Goal: Task Accomplishment & Management: Manage account settings

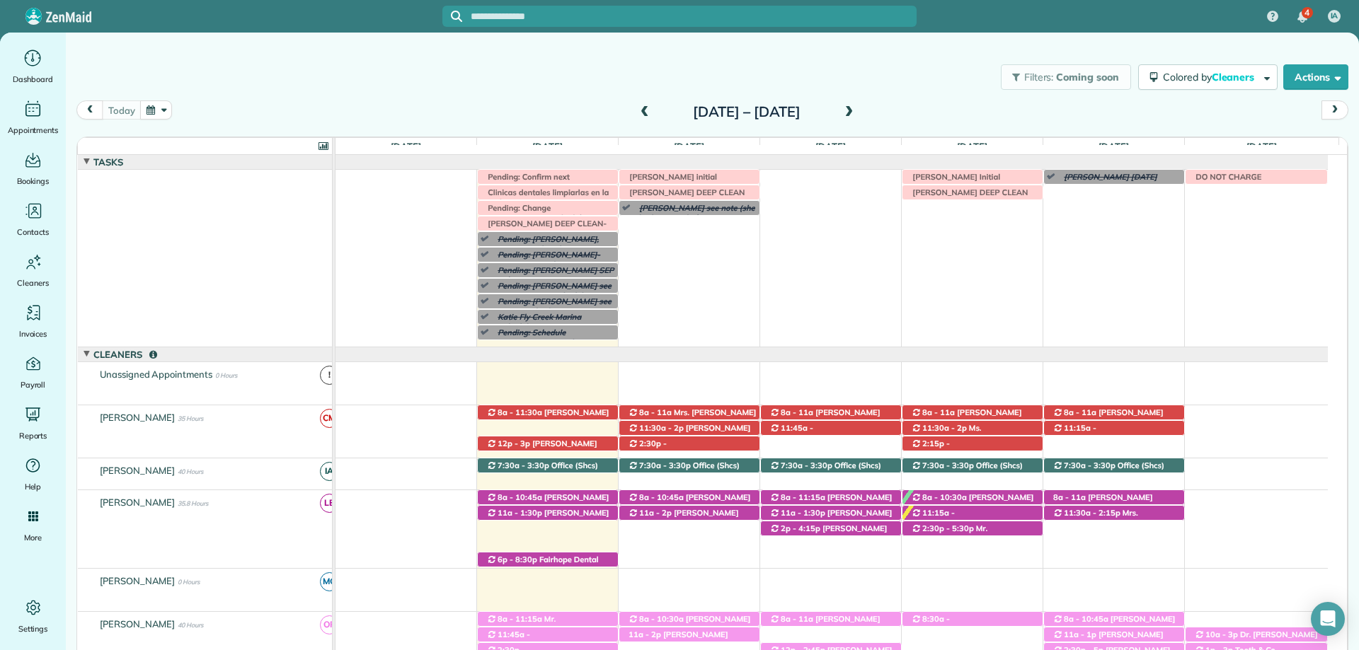
scroll to position [134, 0]
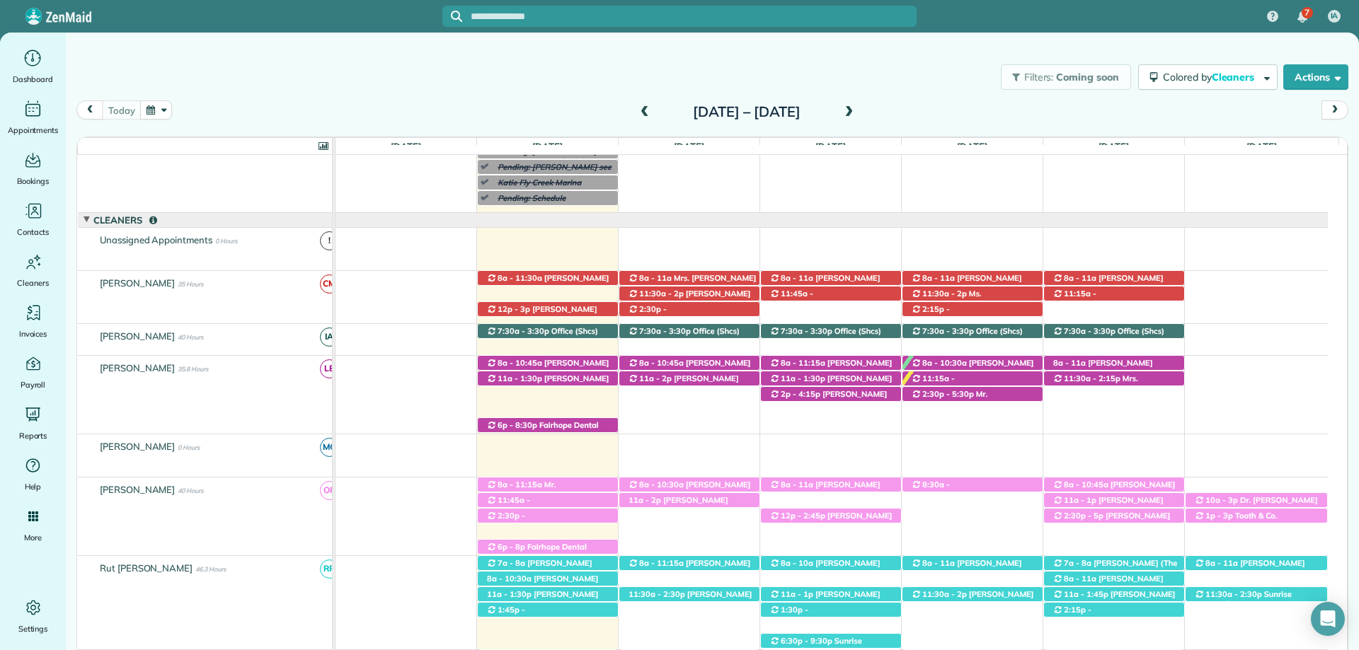
click at [605, 16] on input "text" at bounding box center [694, 16] width 446 height 11
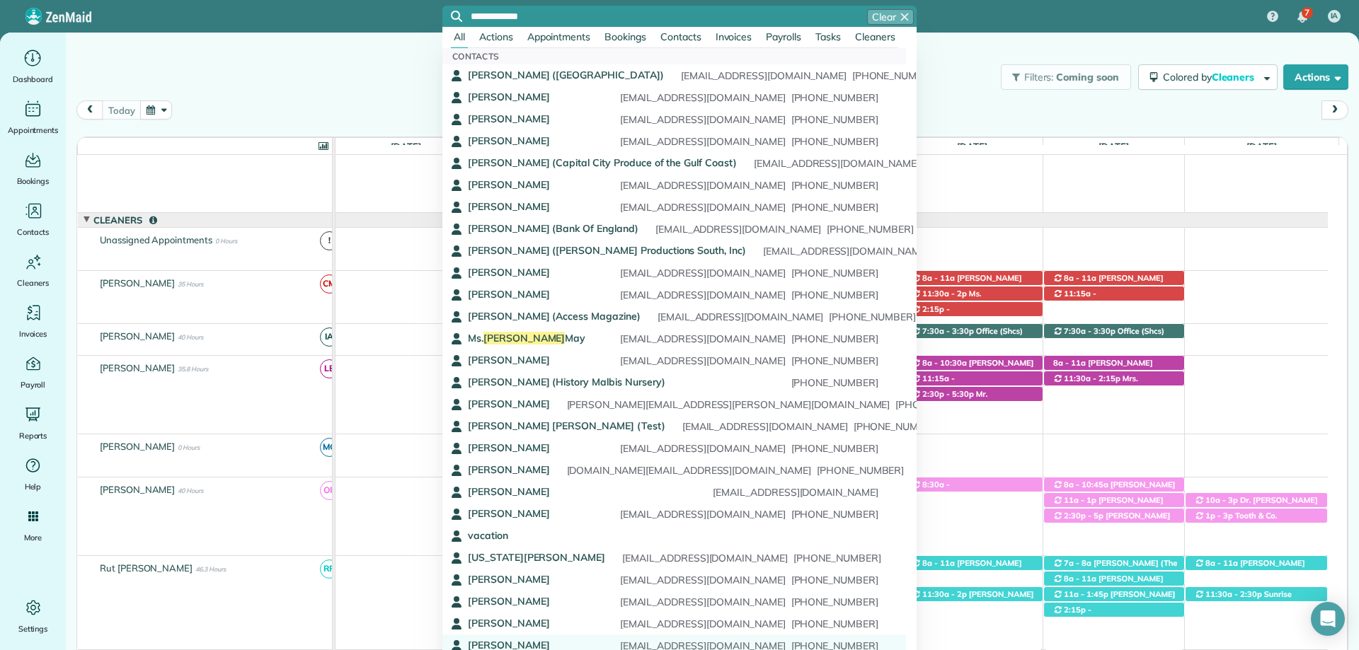
type input "**********"
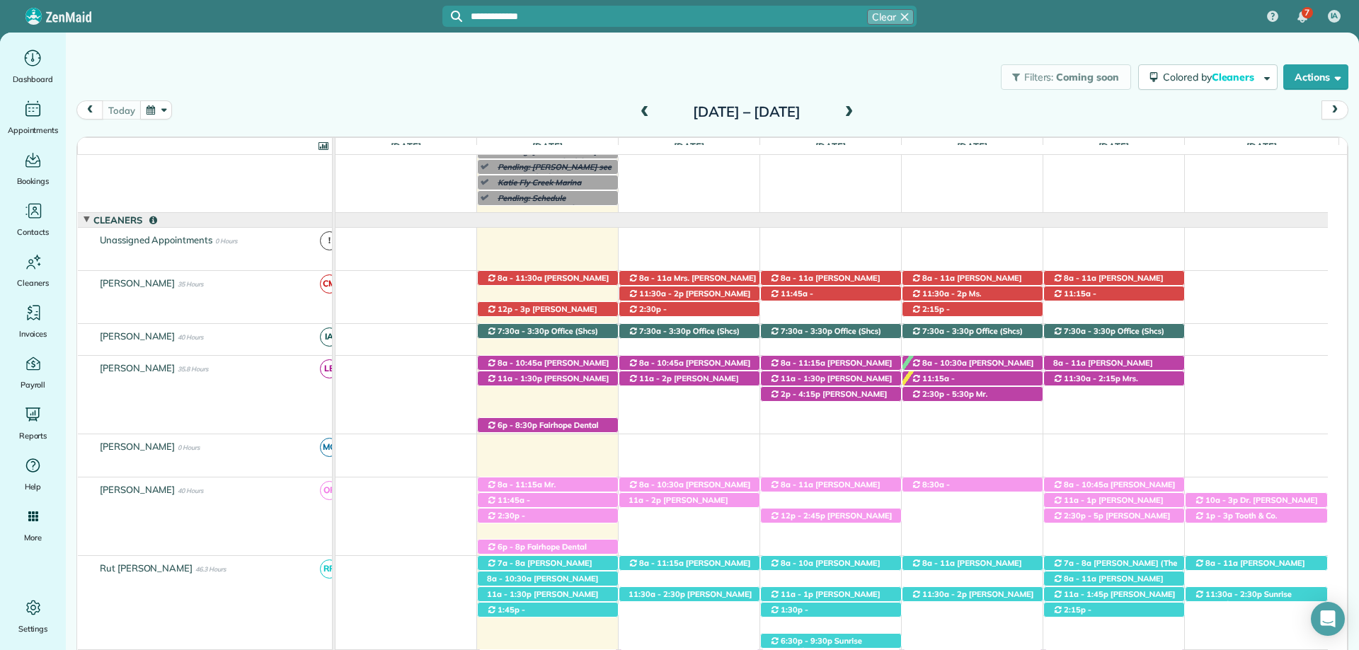
click at [722, 20] on input "**********" at bounding box center [694, 16] width 446 height 11
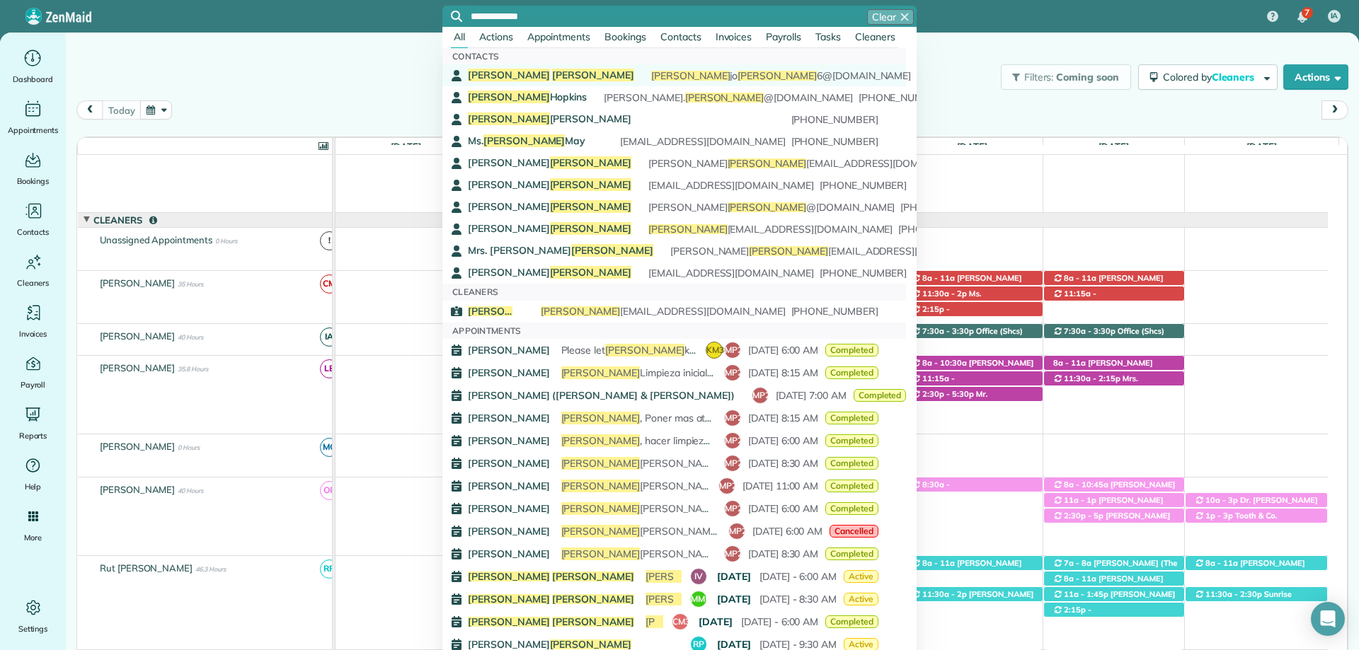
click at [536, 69] on div "Martha Miller martha jo miller 6@gmail.com (251) 275-5769" at bounding box center [673, 76] width 410 height 14
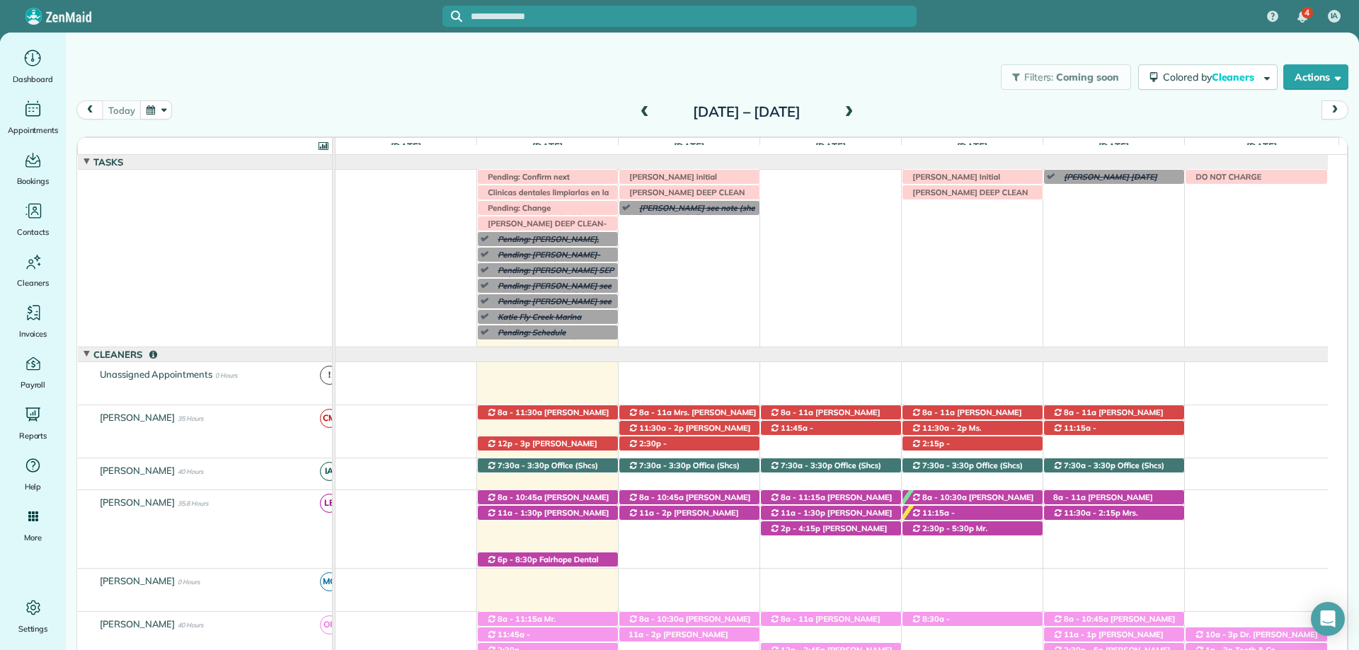
scroll to position [134, 0]
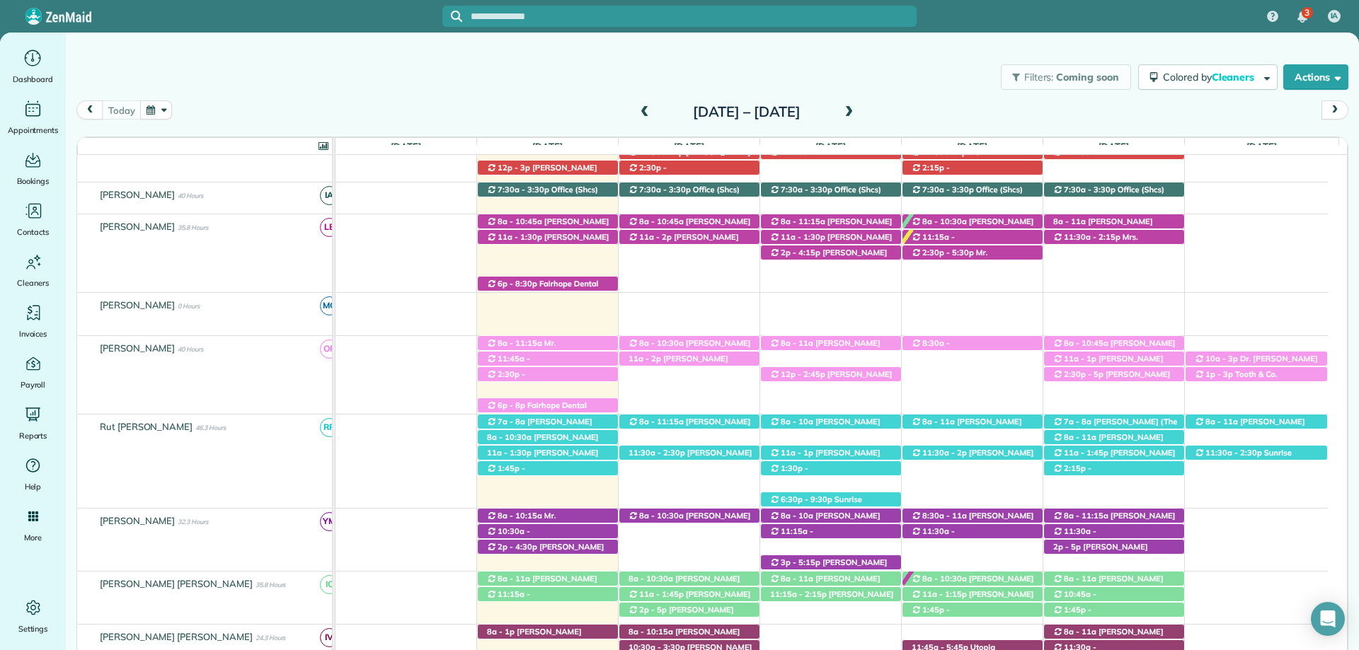
scroll to position [347, 0]
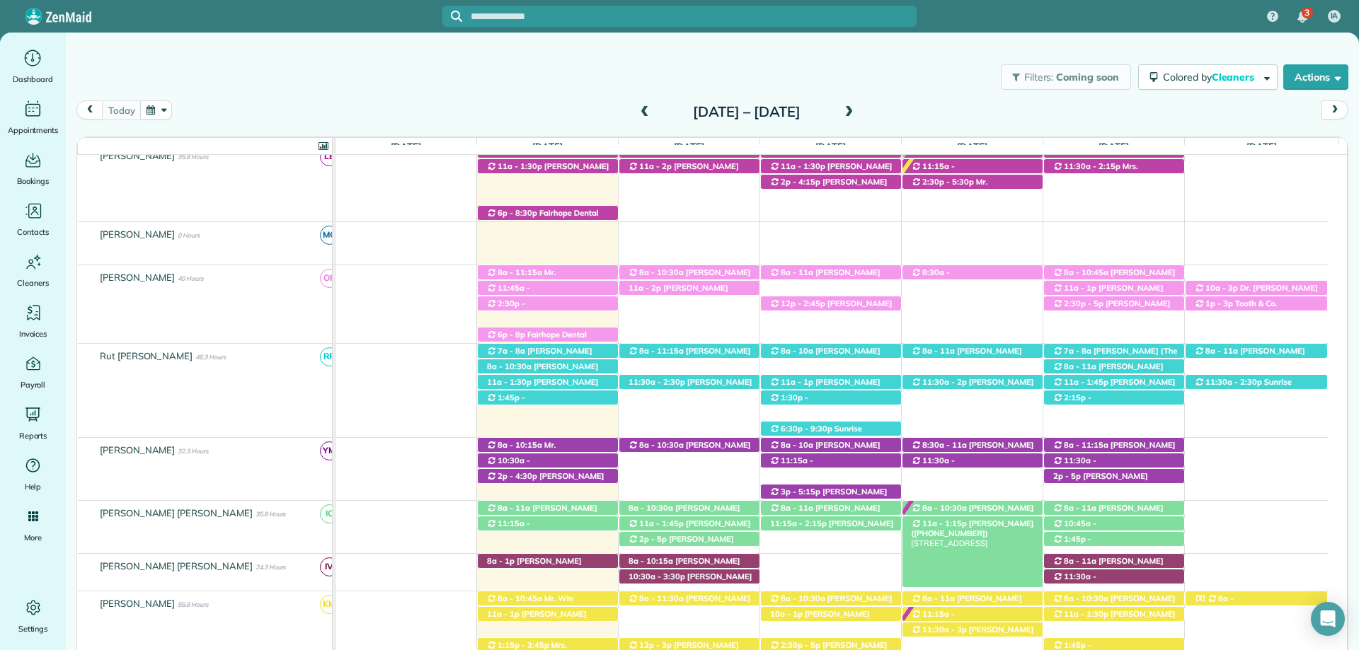
click at [988, 524] on span "Barclay Godwin (+12052439353)" at bounding box center [972, 529] width 122 height 20
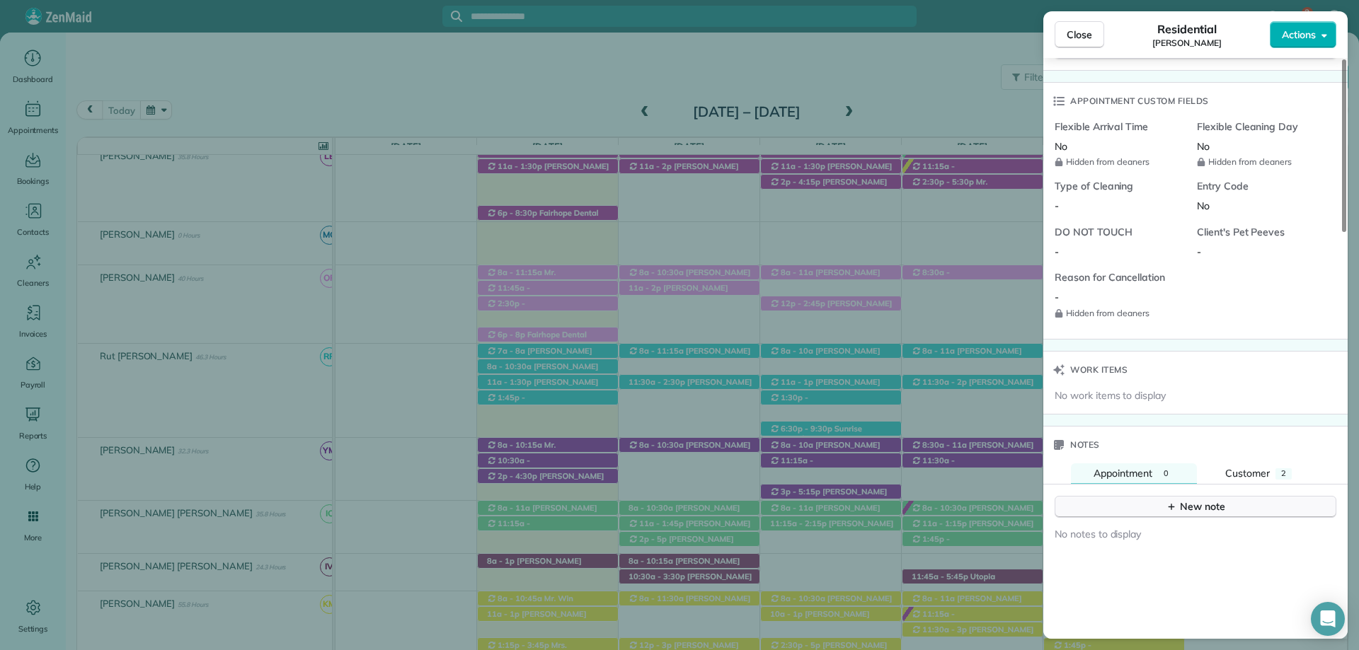
scroll to position [1061, 0]
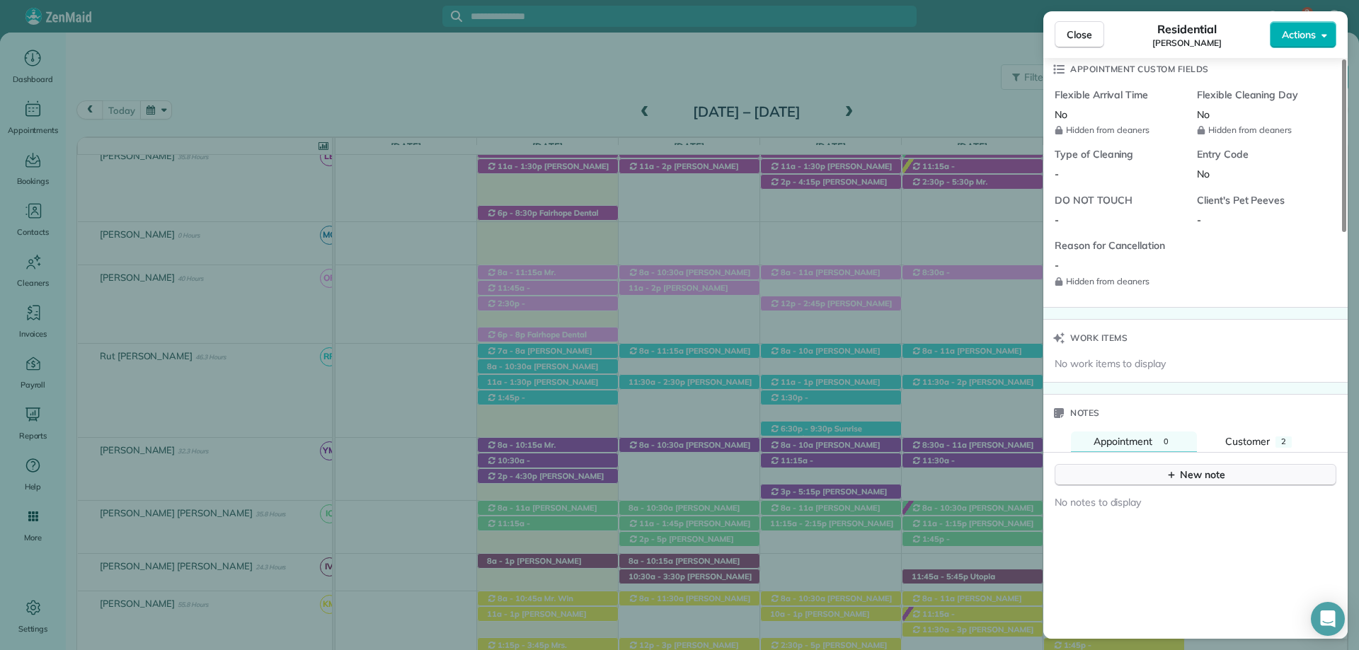
click at [1185, 477] on div "New note" at bounding box center [1194, 475] width 59 height 15
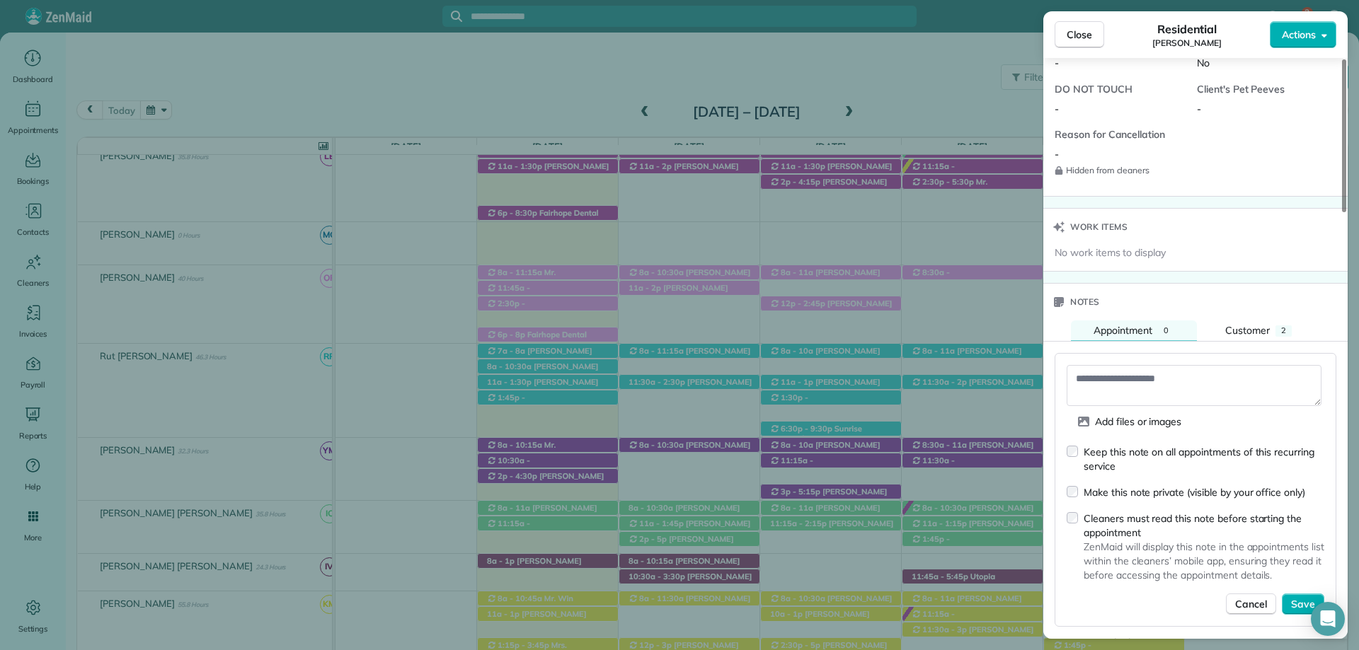
scroll to position [1203, 0]
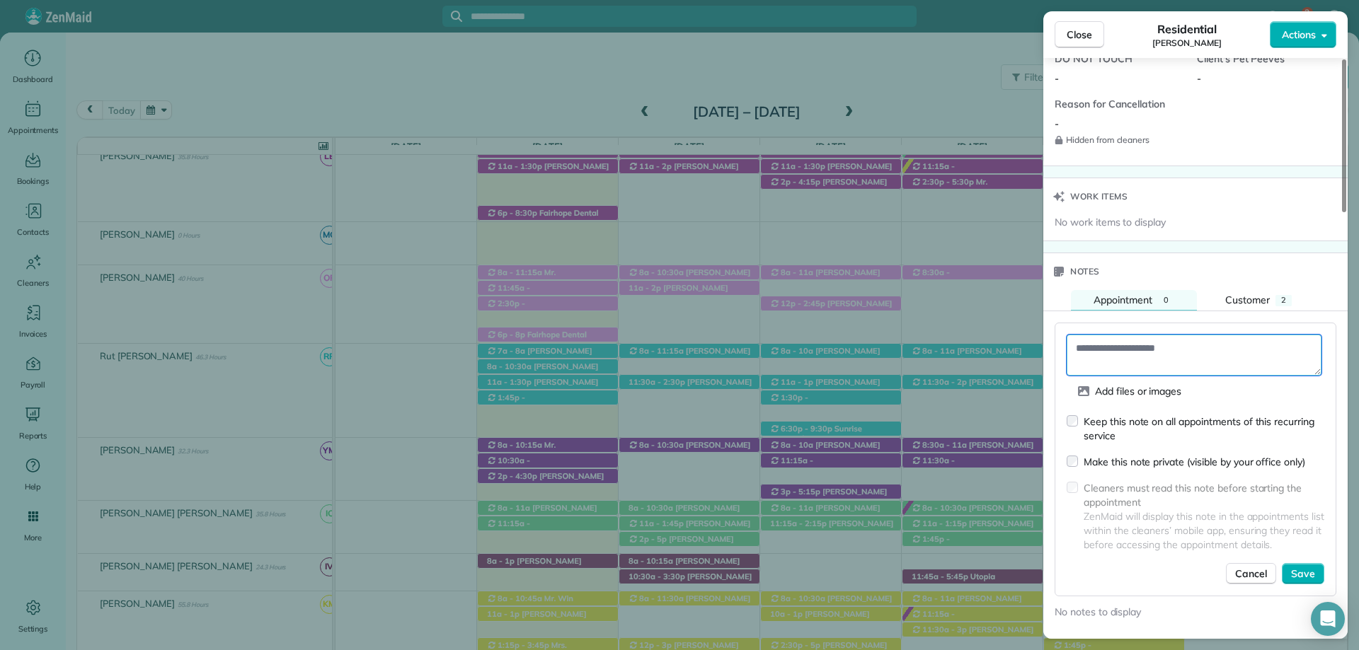
click at [1112, 356] on textarea at bounding box center [1193, 355] width 255 height 41
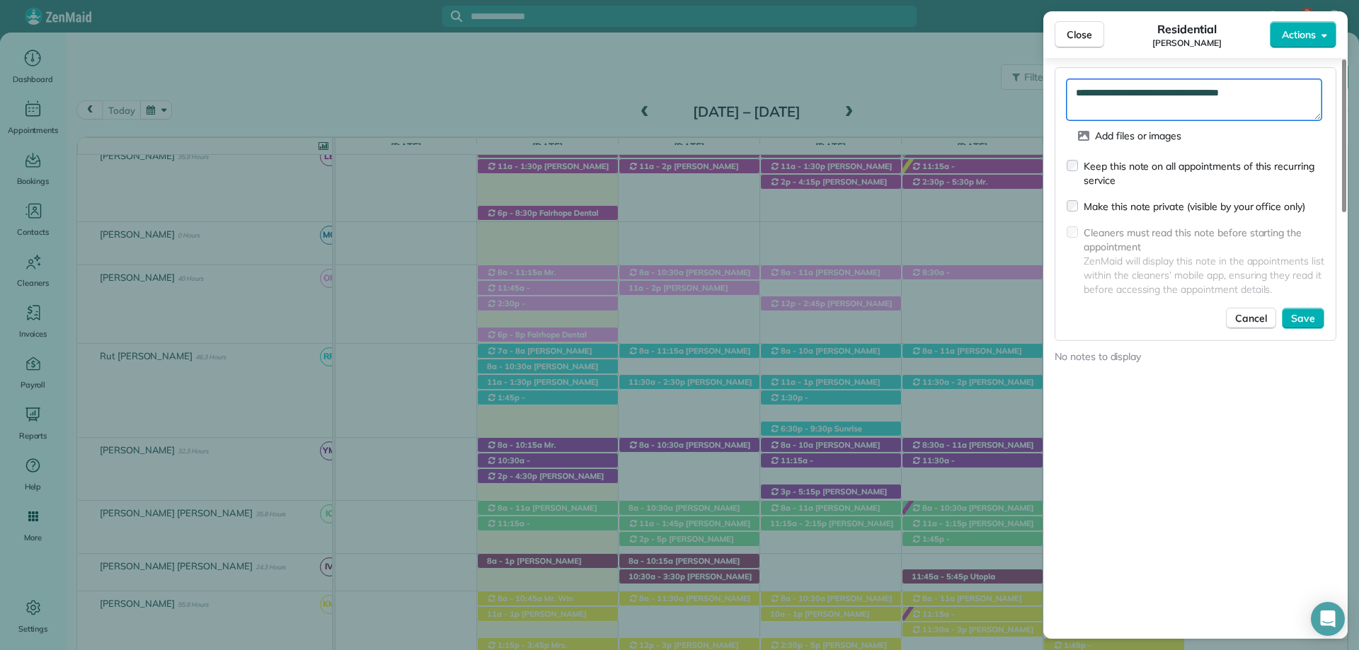
scroll to position [1486, 0]
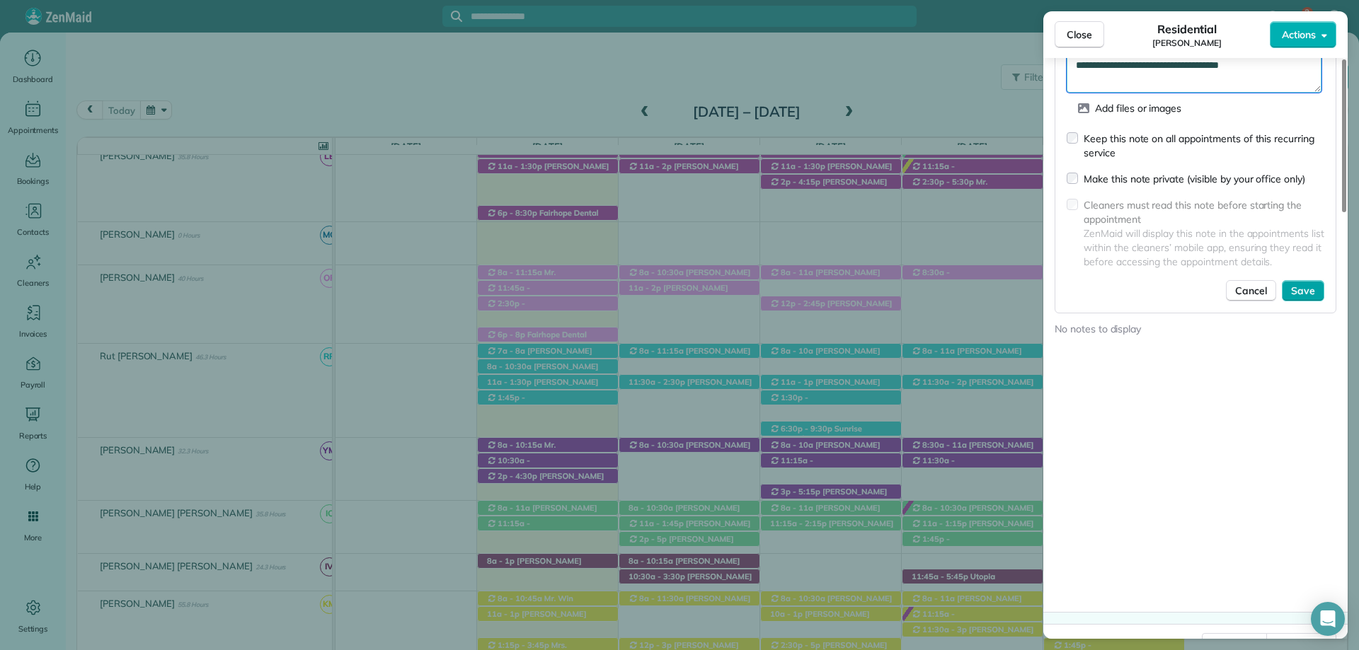
type textarea "**********"
click at [1313, 286] on span "Save" at bounding box center [1303, 291] width 24 height 14
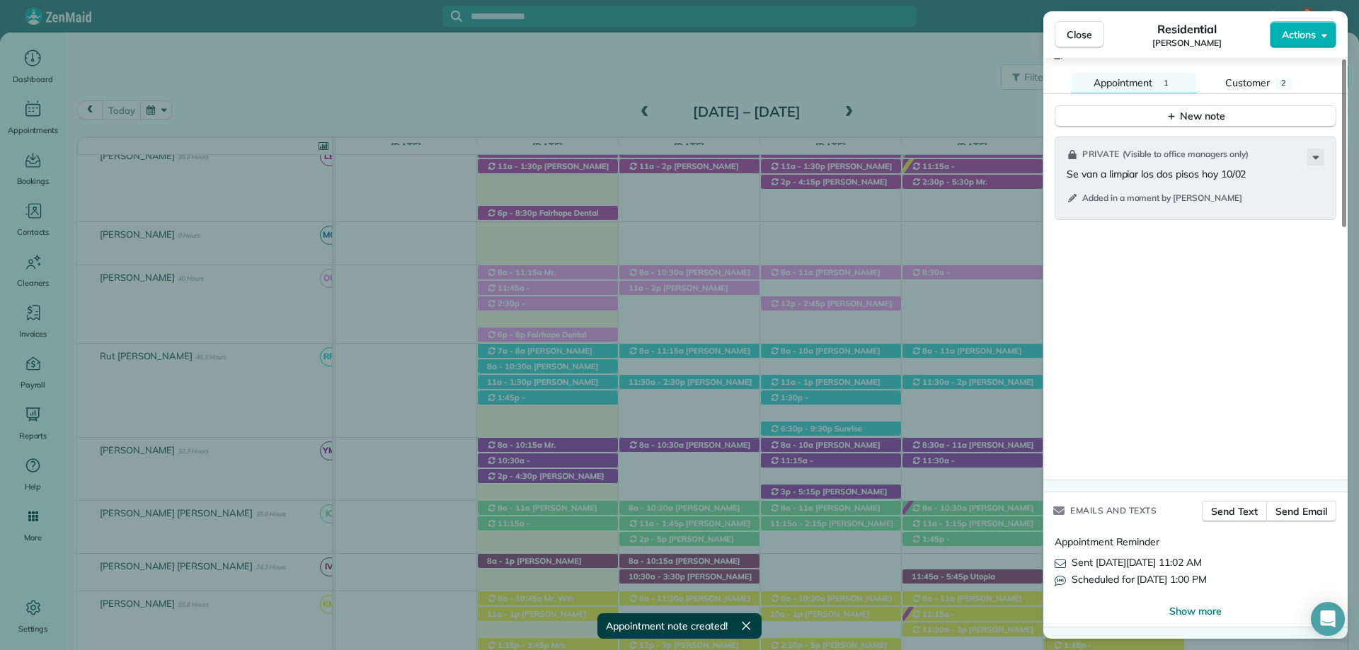
scroll to position [1434, 0]
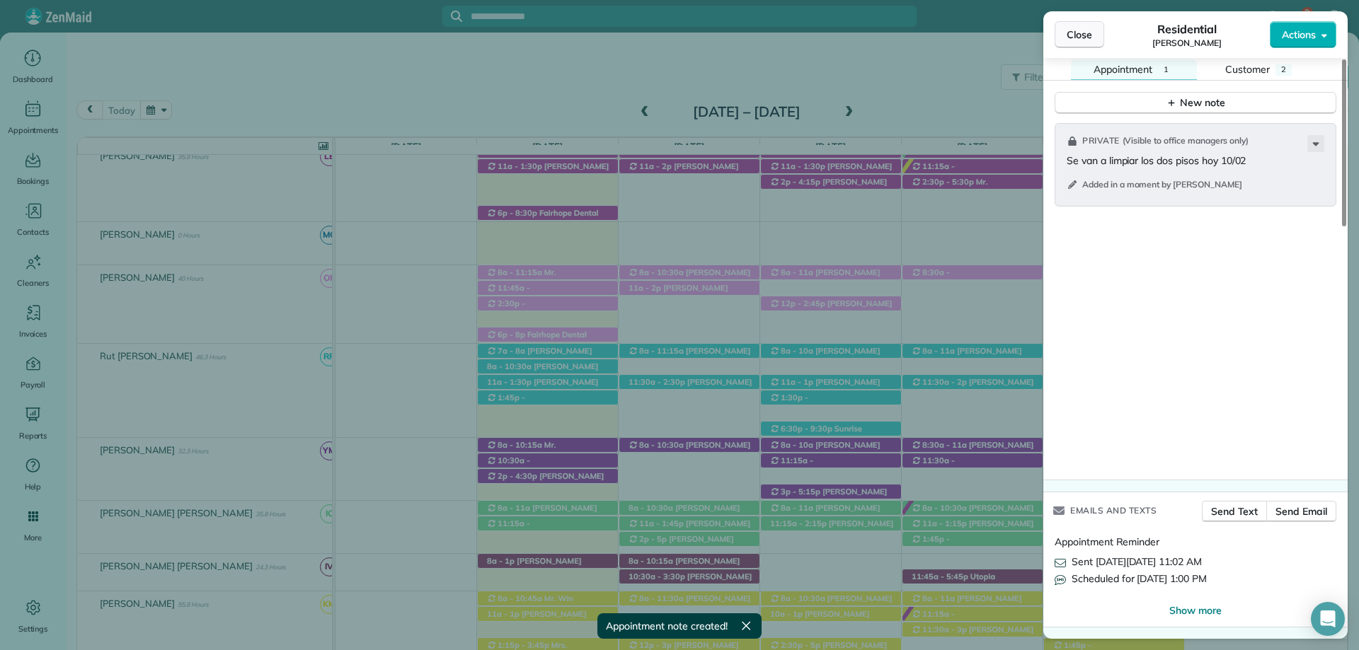
click at [1076, 29] on span "Close" at bounding box center [1078, 35] width 25 height 14
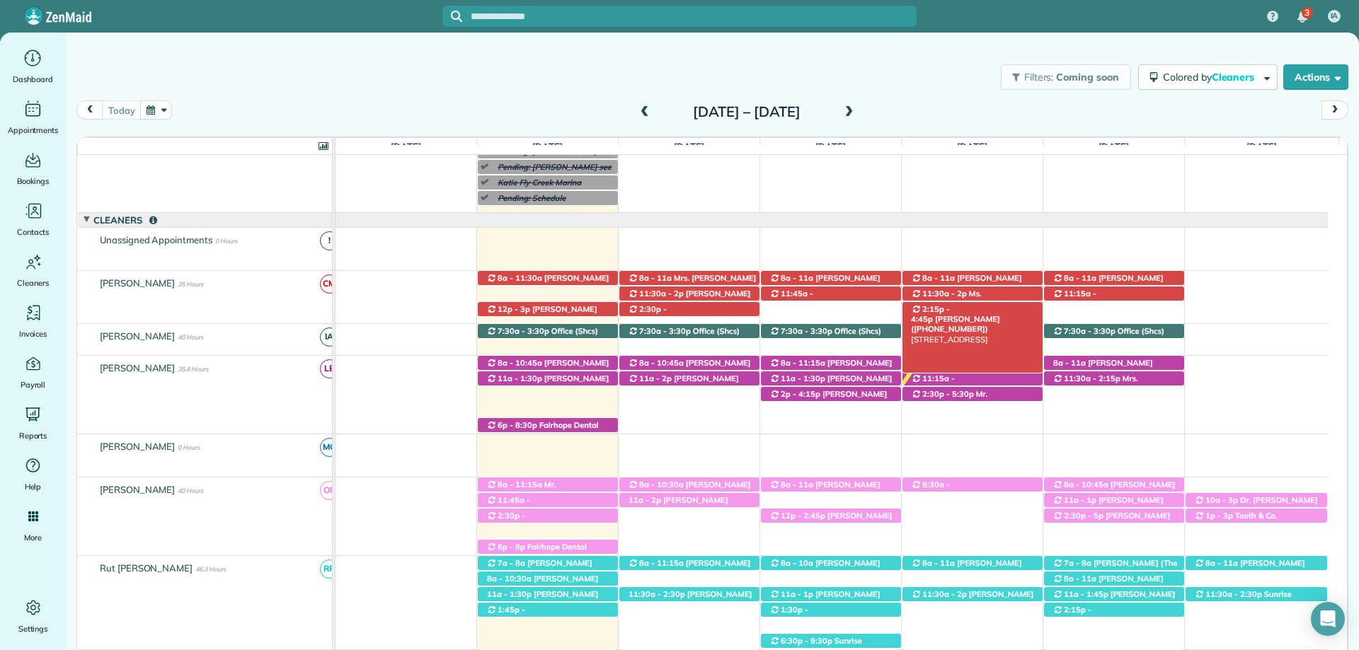
click at [989, 314] on span "Betty Dowd (+19406319849)" at bounding box center [955, 324] width 88 height 20
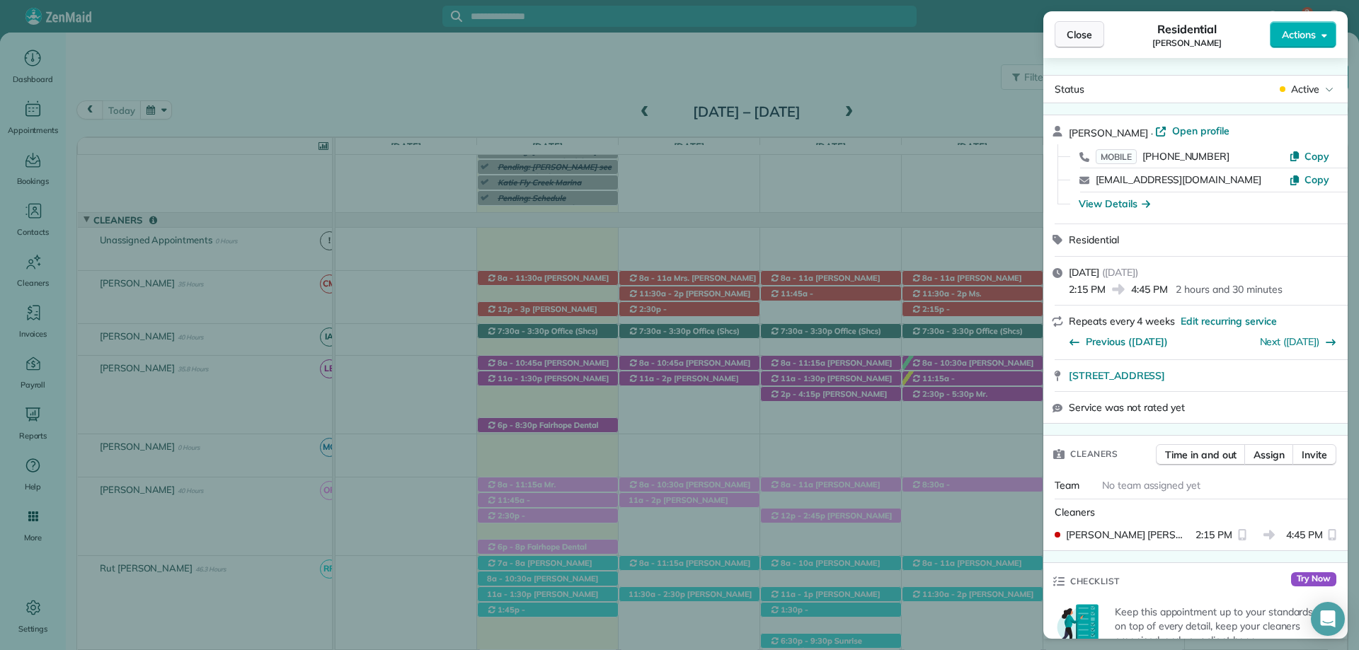
click at [1083, 38] on span "Close" at bounding box center [1078, 35] width 25 height 14
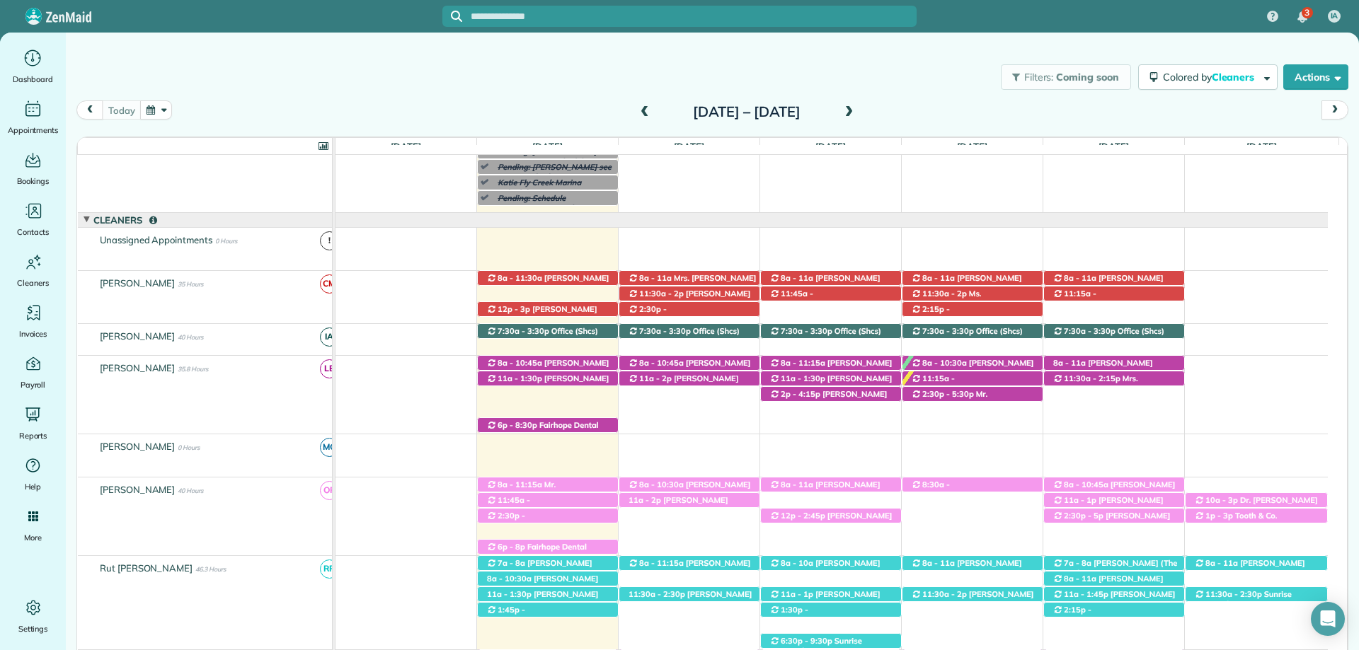
click at [856, 113] on span at bounding box center [849, 112] width 16 height 13
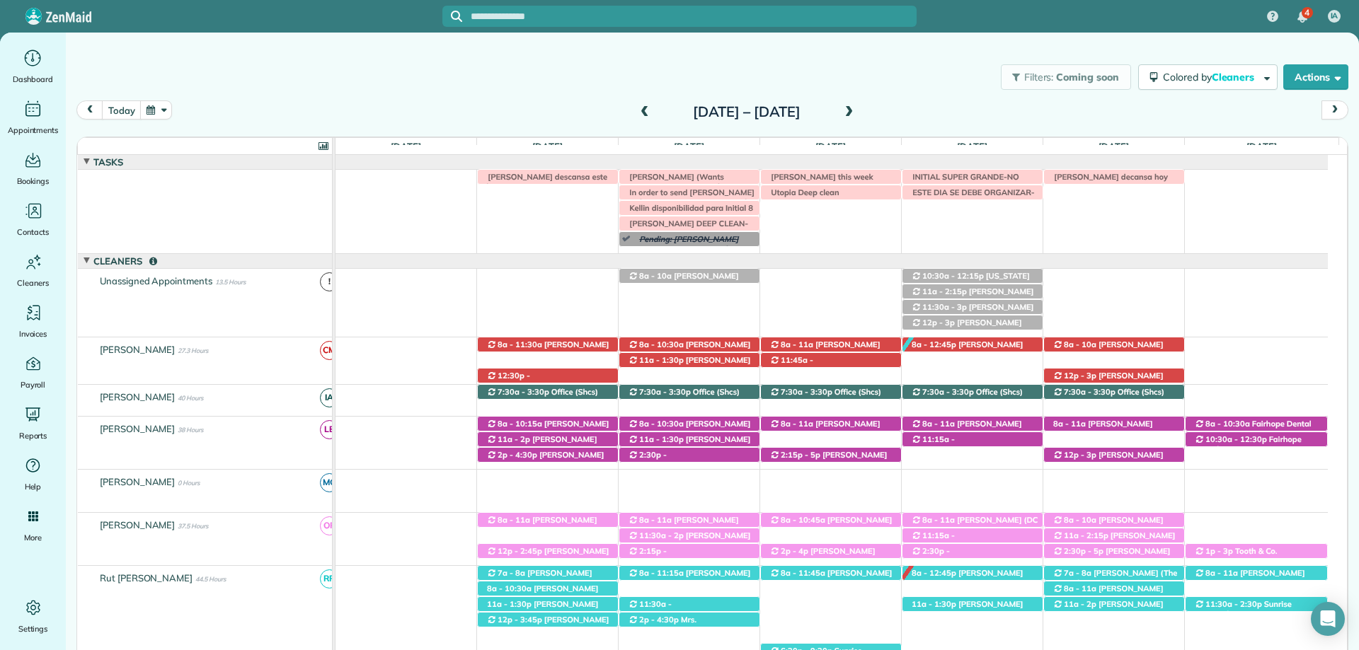
click at [637, 109] on span at bounding box center [645, 112] width 16 height 13
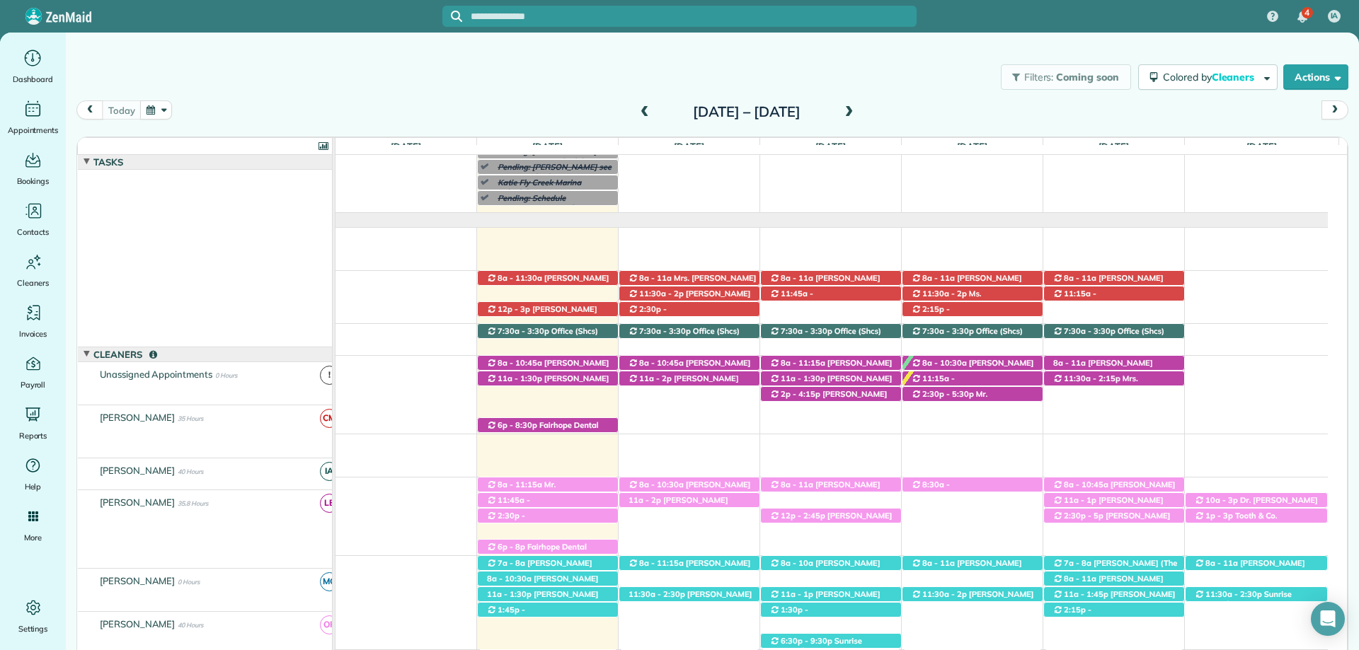
scroll to position [134, 0]
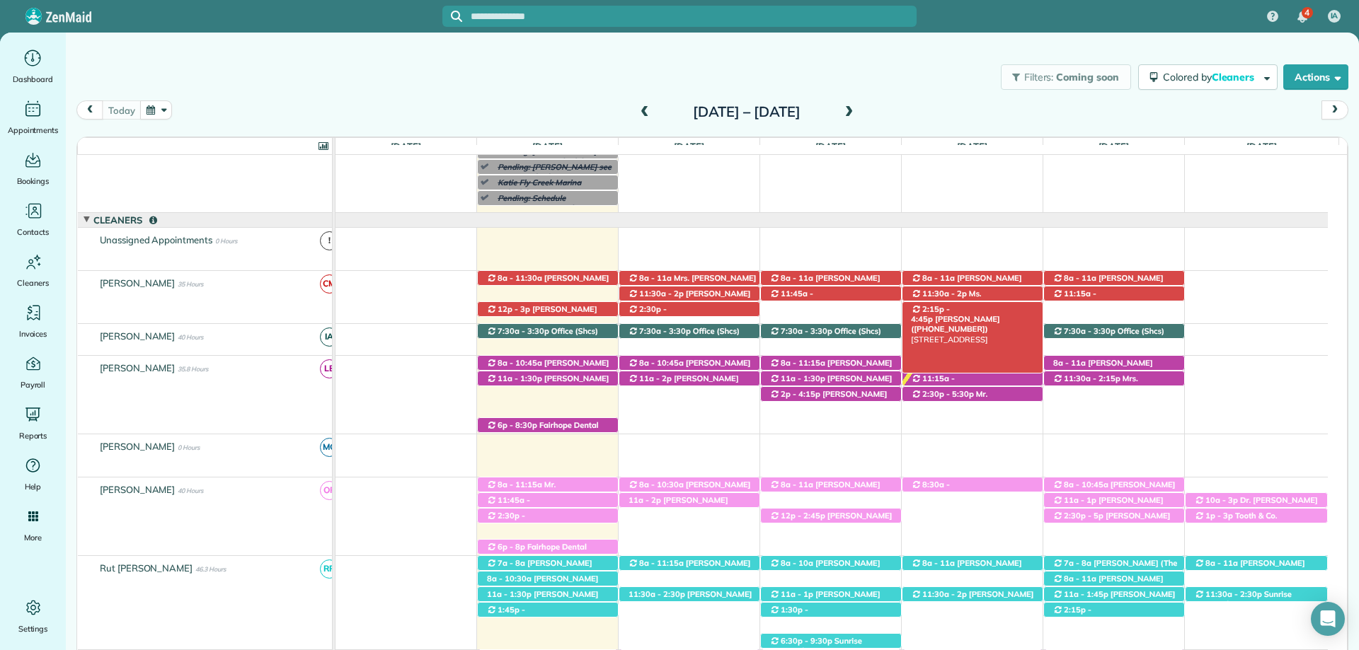
click at [982, 314] on span "Betty Dowd (+19406319849)" at bounding box center [955, 324] width 88 height 20
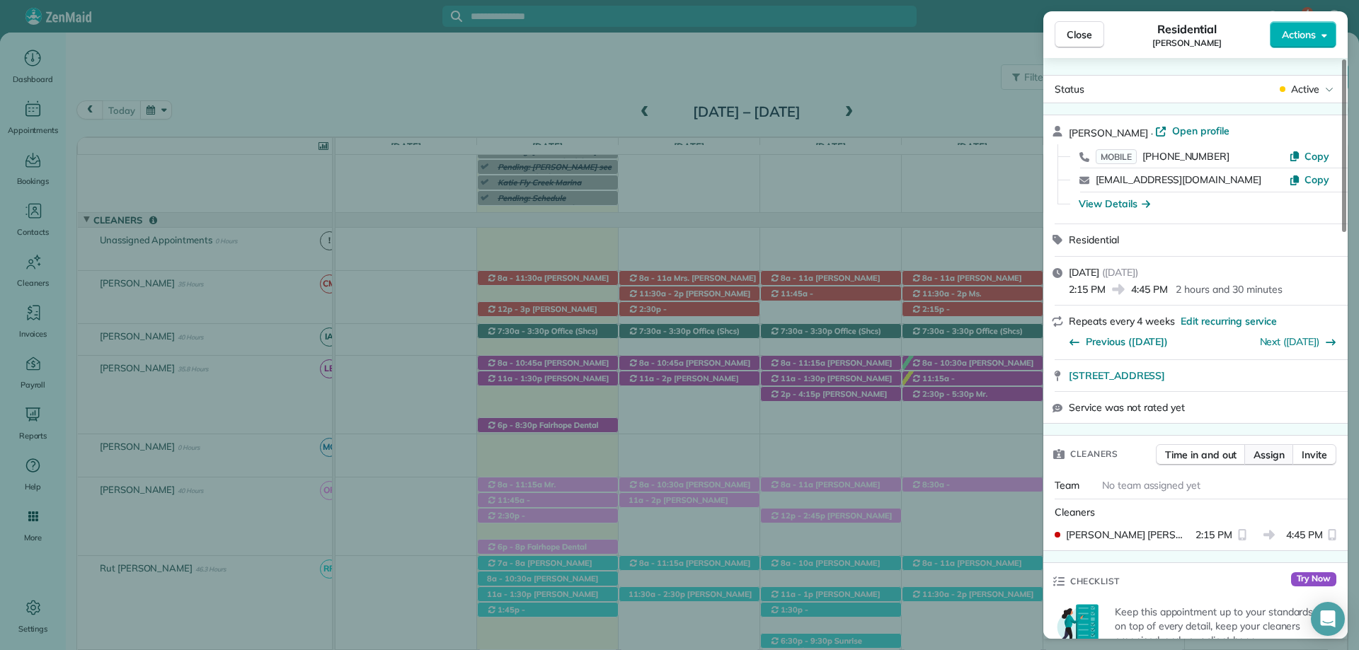
click at [1273, 462] on button "Assign" at bounding box center [1269, 454] width 50 height 21
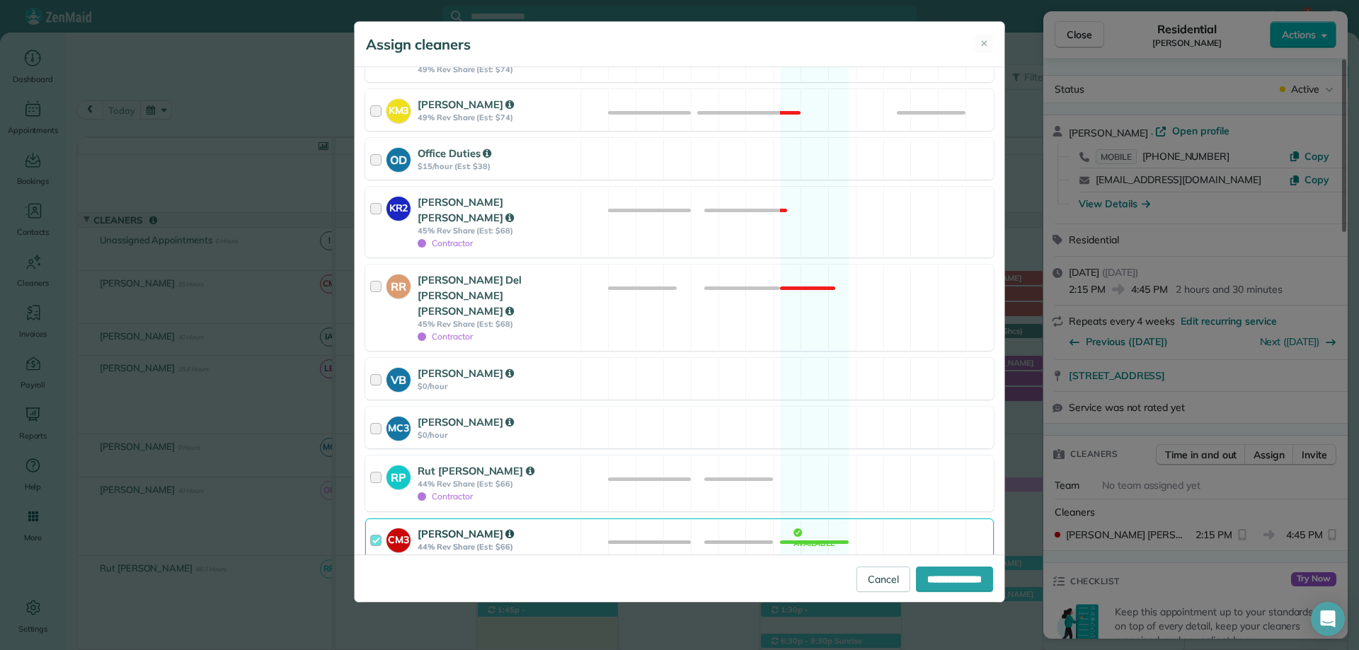
scroll to position [566, 0]
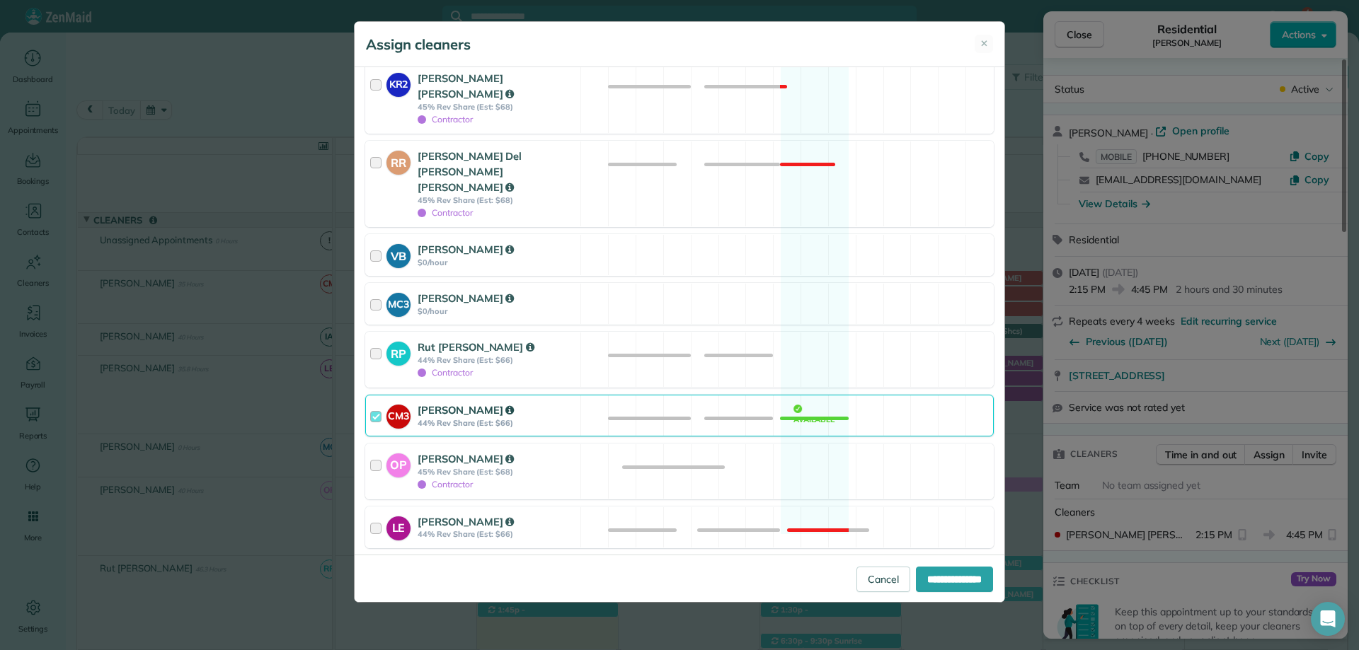
click at [372, 403] on div at bounding box center [378, 416] width 16 height 26
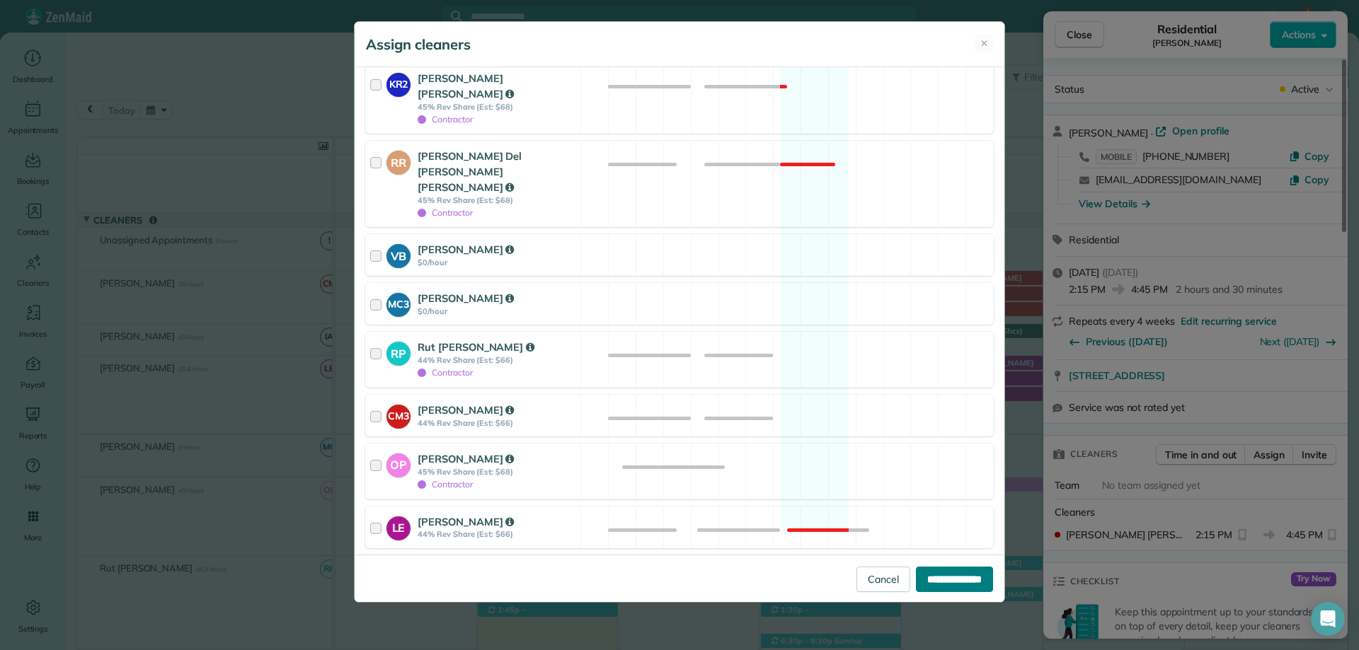
click at [967, 577] on input "**********" at bounding box center [954, 579] width 77 height 25
type input "**********"
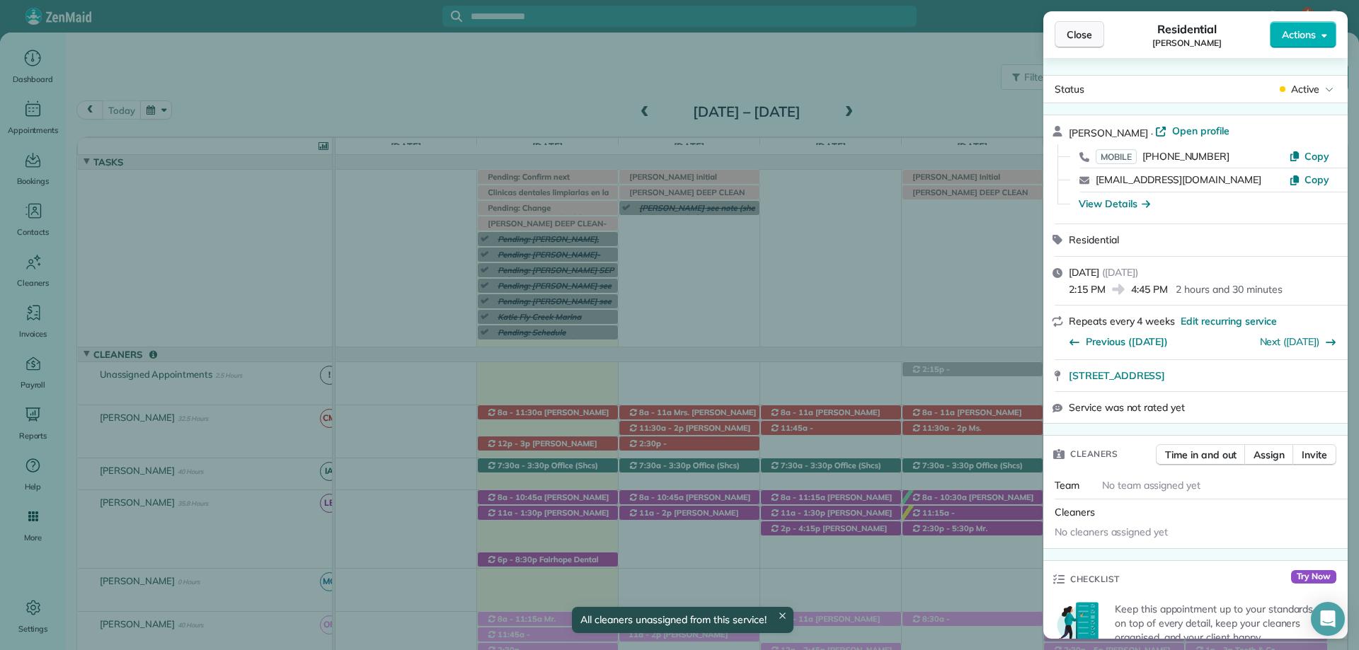
click at [1073, 33] on span "Close" at bounding box center [1078, 35] width 25 height 14
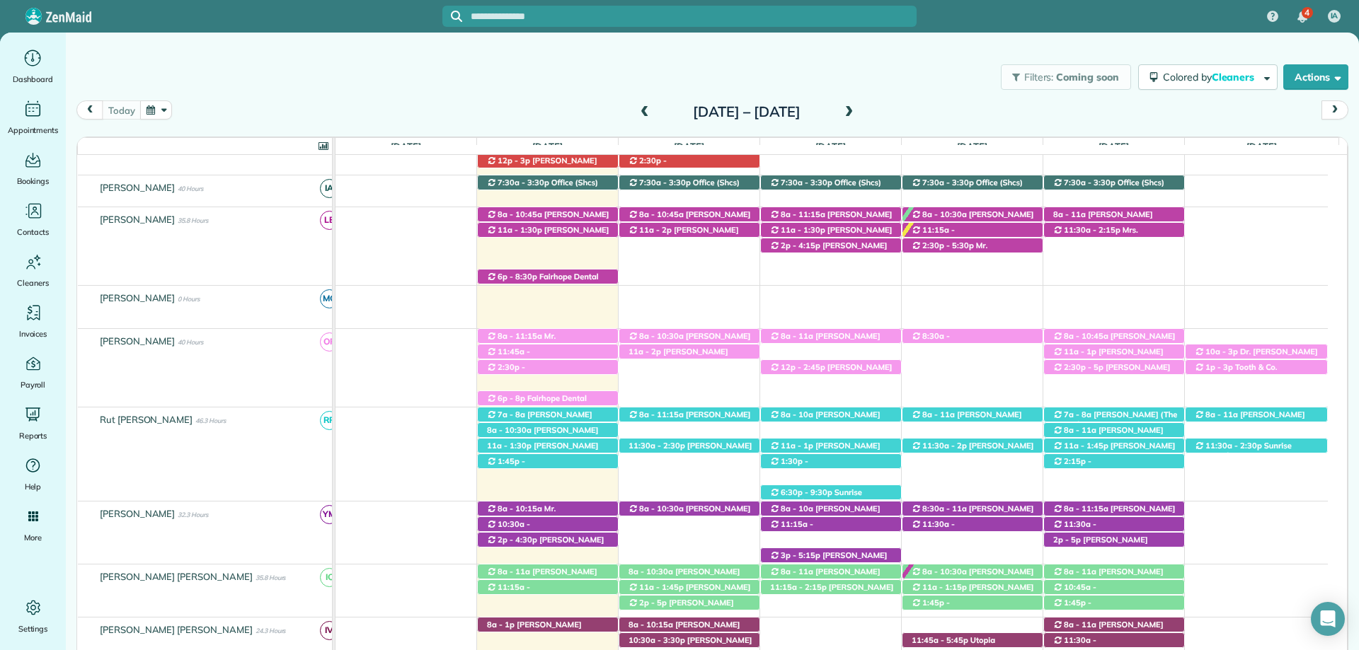
scroll to position [354, 0]
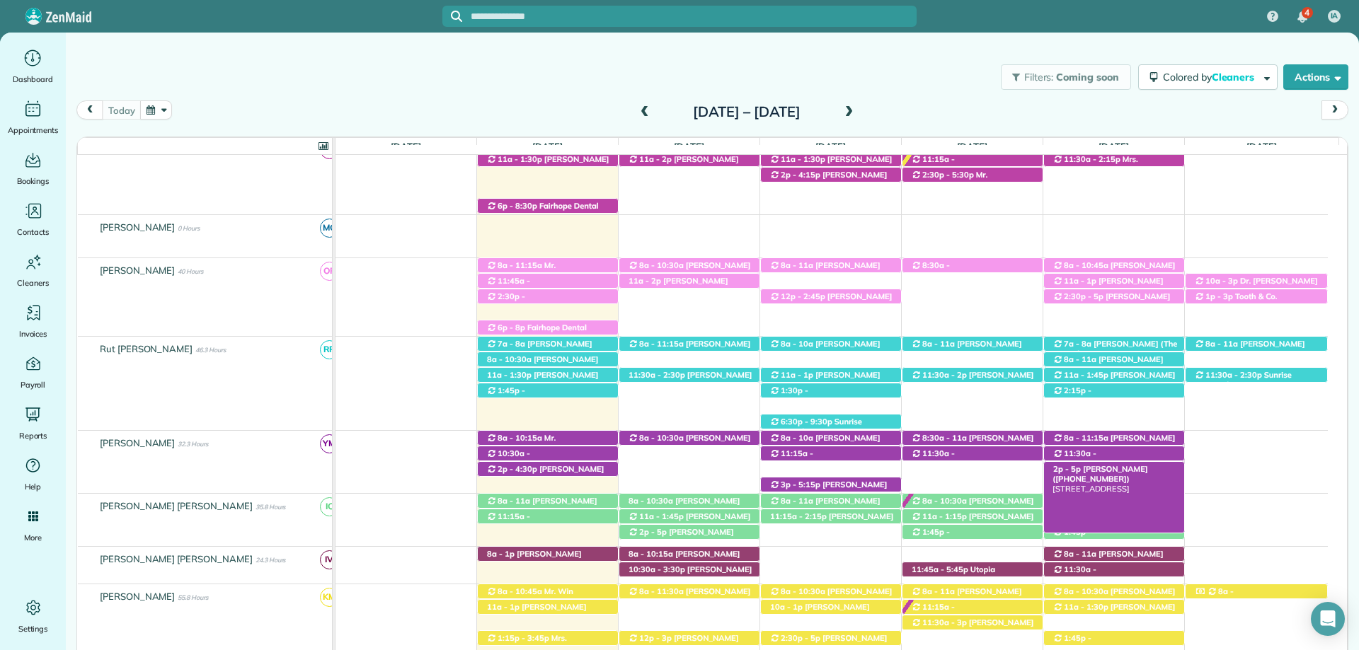
click at [1104, 473] on span "Mrs. Abbie McCullogh (+12516544825)" at bounding box center [1099, 474] width 95 height 20
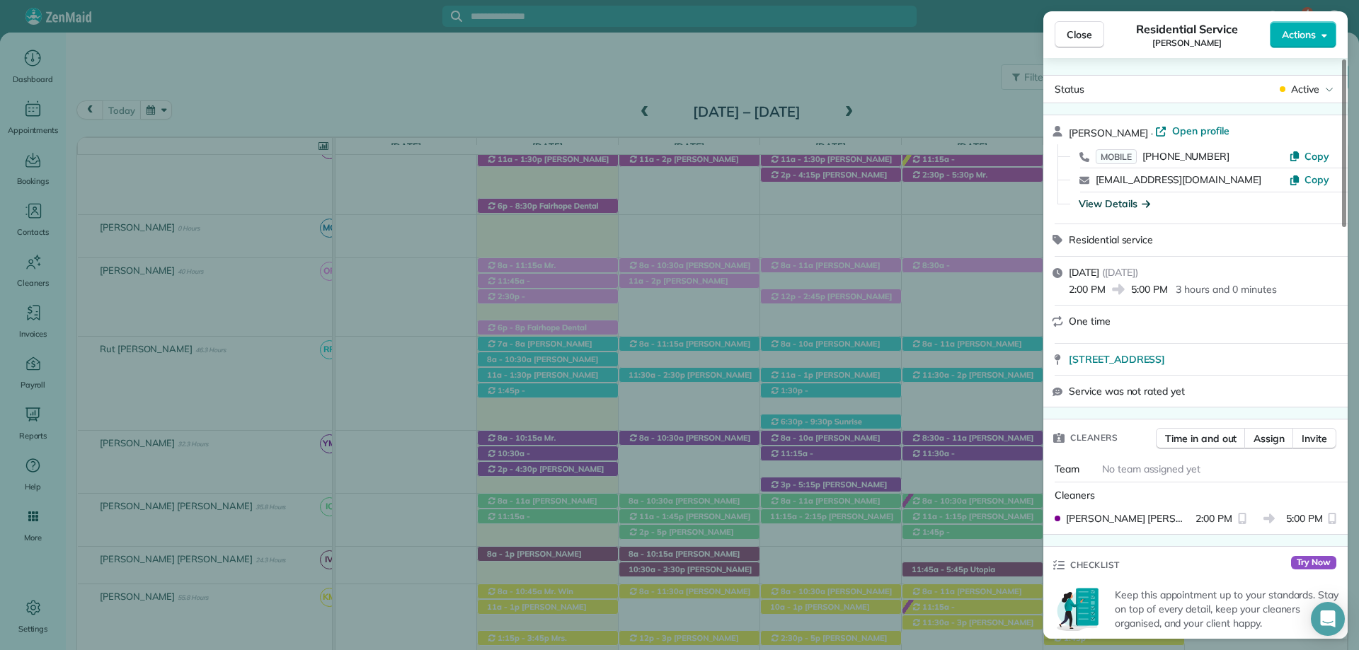
click at [1130, 202] on div "View Details" at bounding box center [1113, 204] width 71 height 14
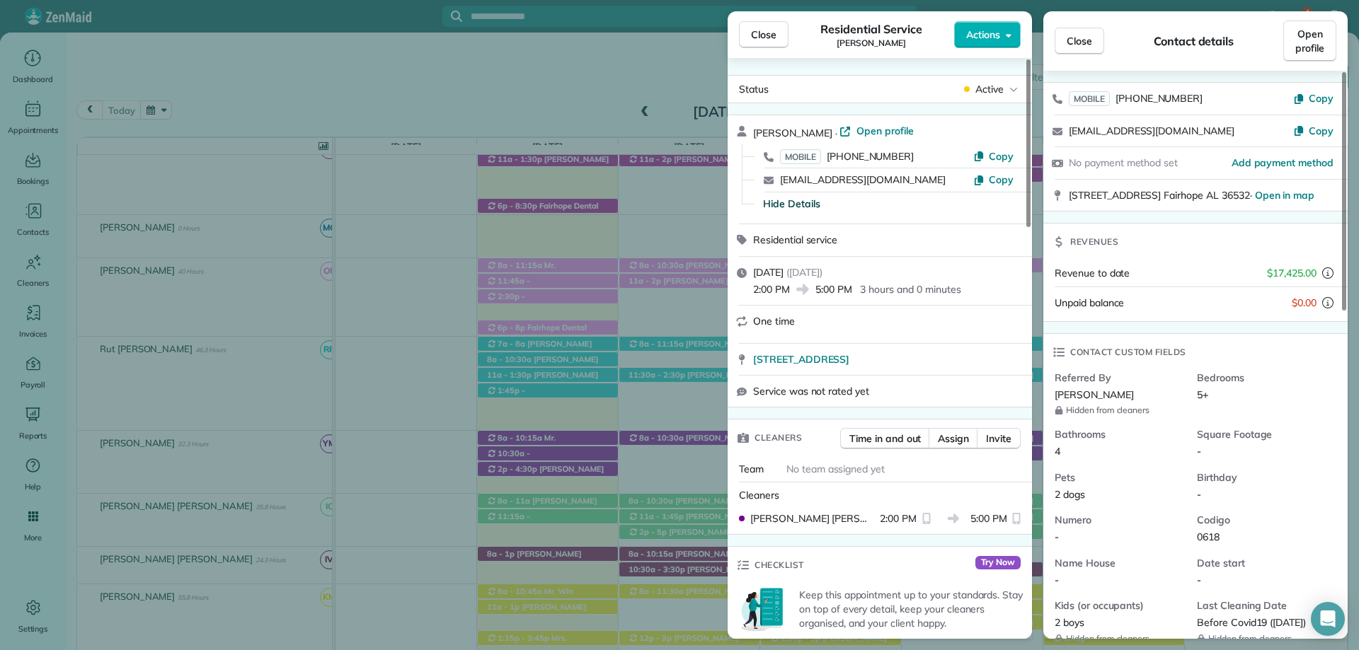
scroll to position [71, 0]
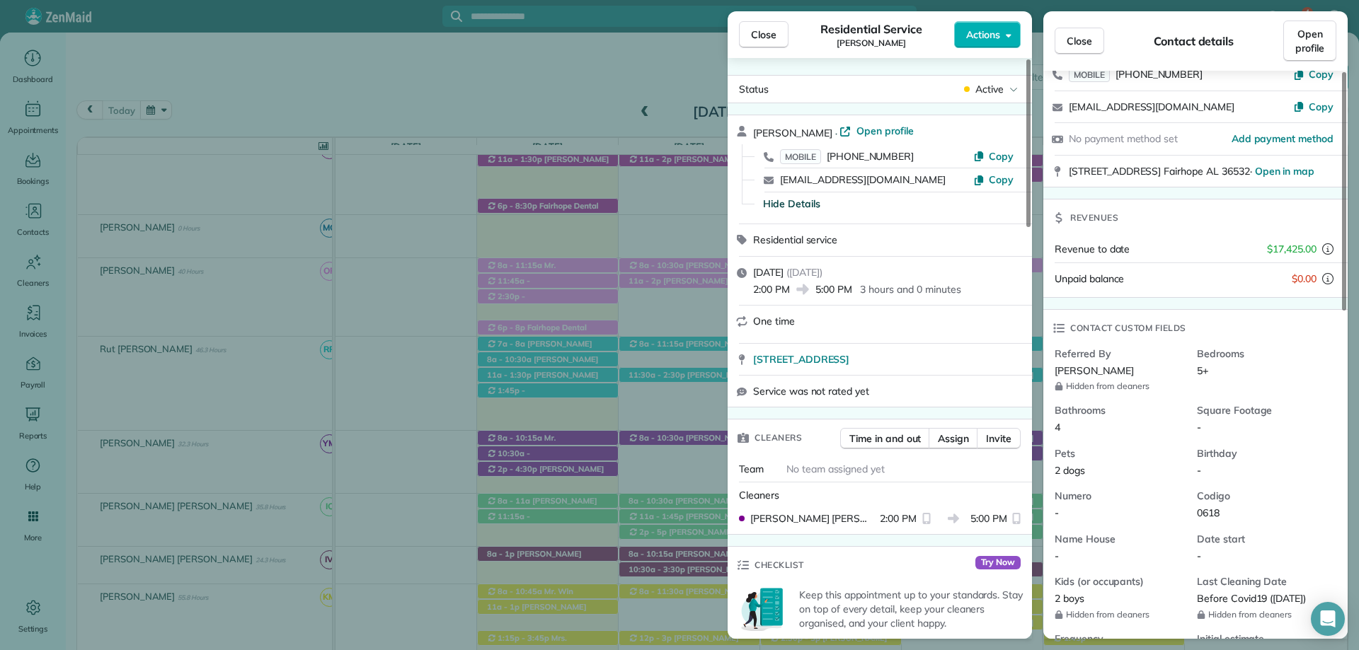
drag, startPoint x: 750, startPoint y: 29, endPoint x: 787, endPoint y: 57, distance: 46.0
click at [750, 28] on button "Close" at bounding box center [764, 34] width 50 height 27
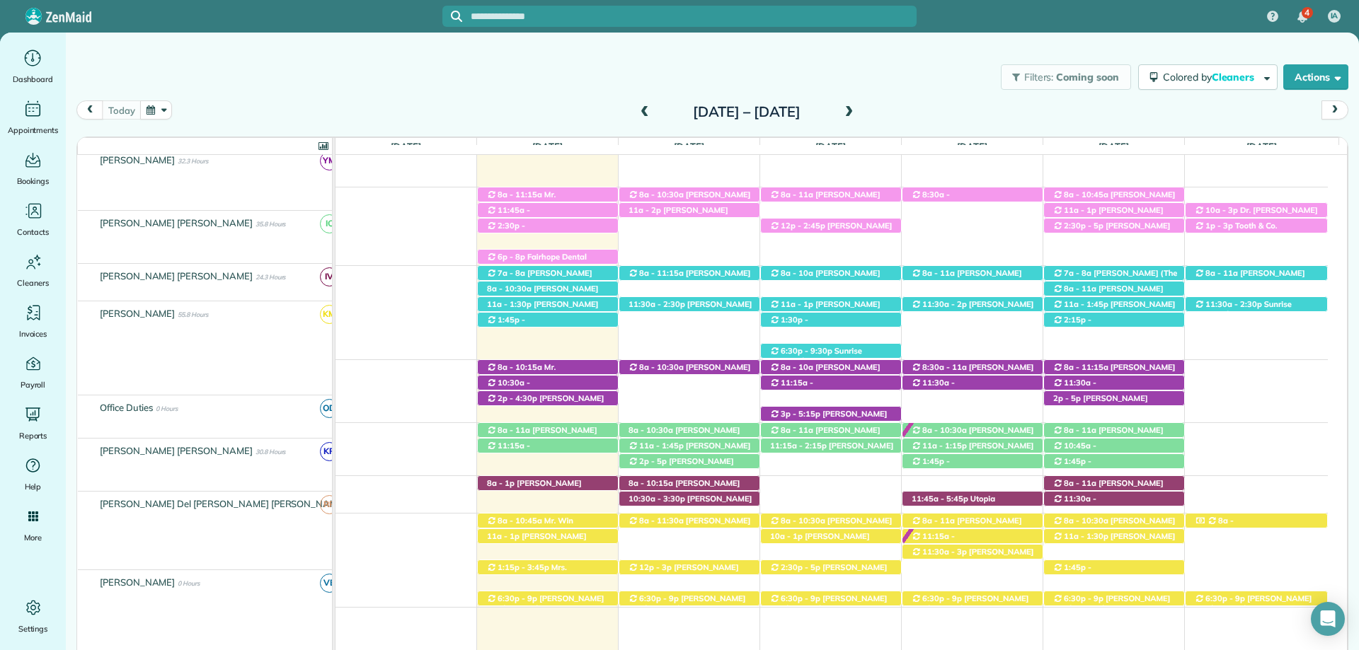
scroll to position [425, 0]
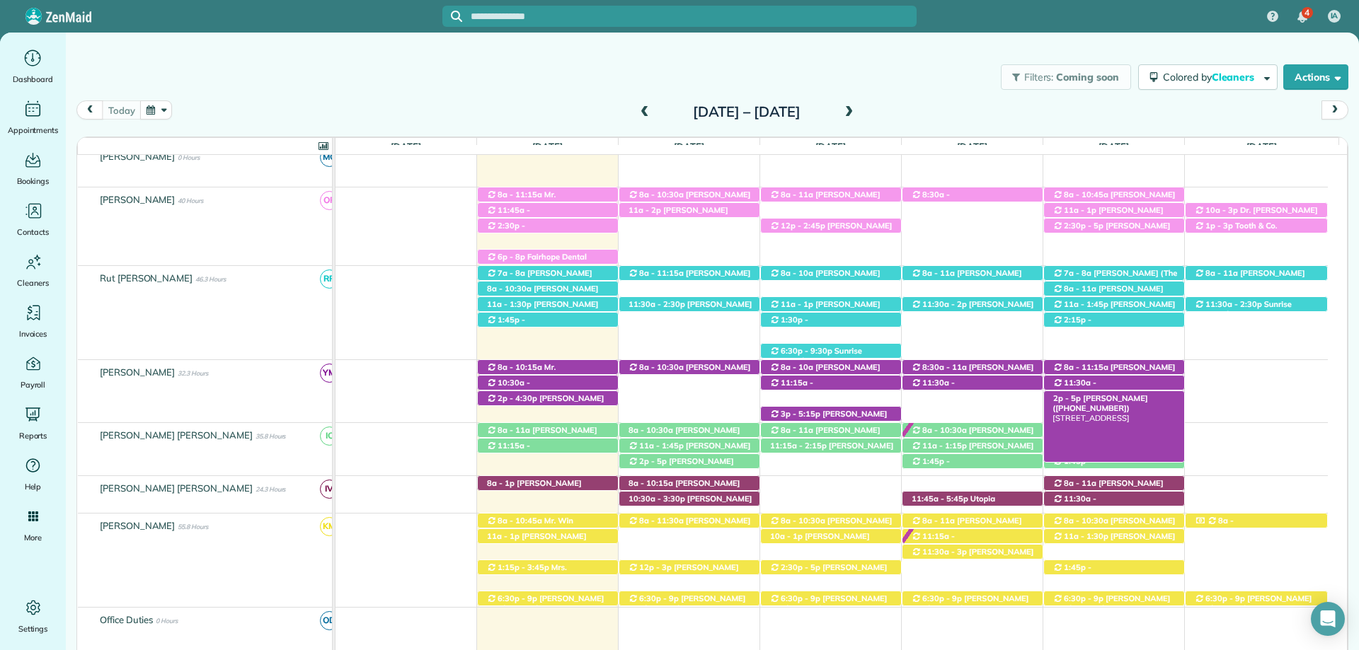
click at [1133, 396] on span "Mrs. Abbie McCullogh (+12516544825)" at bounding box center [1099, 403] width 95 height 20
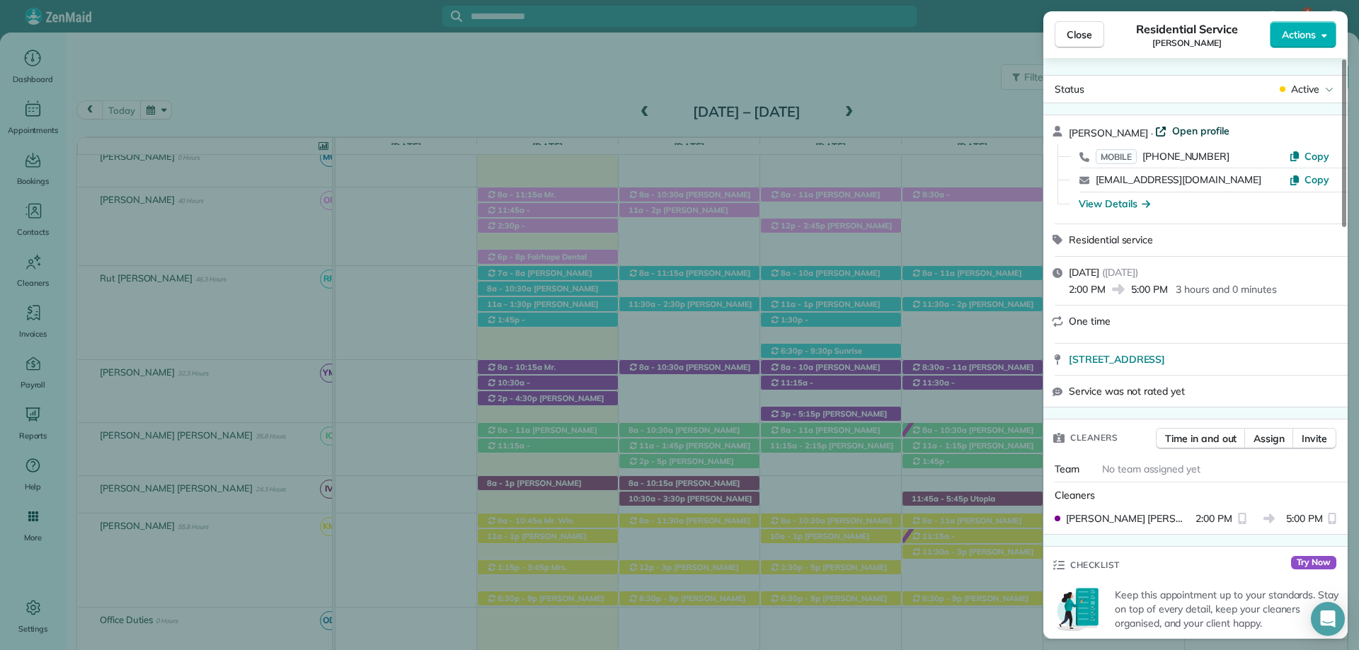
click at [1201, 134] on span "Open profile" at bounding box center [1200, 131] width 57 height 14
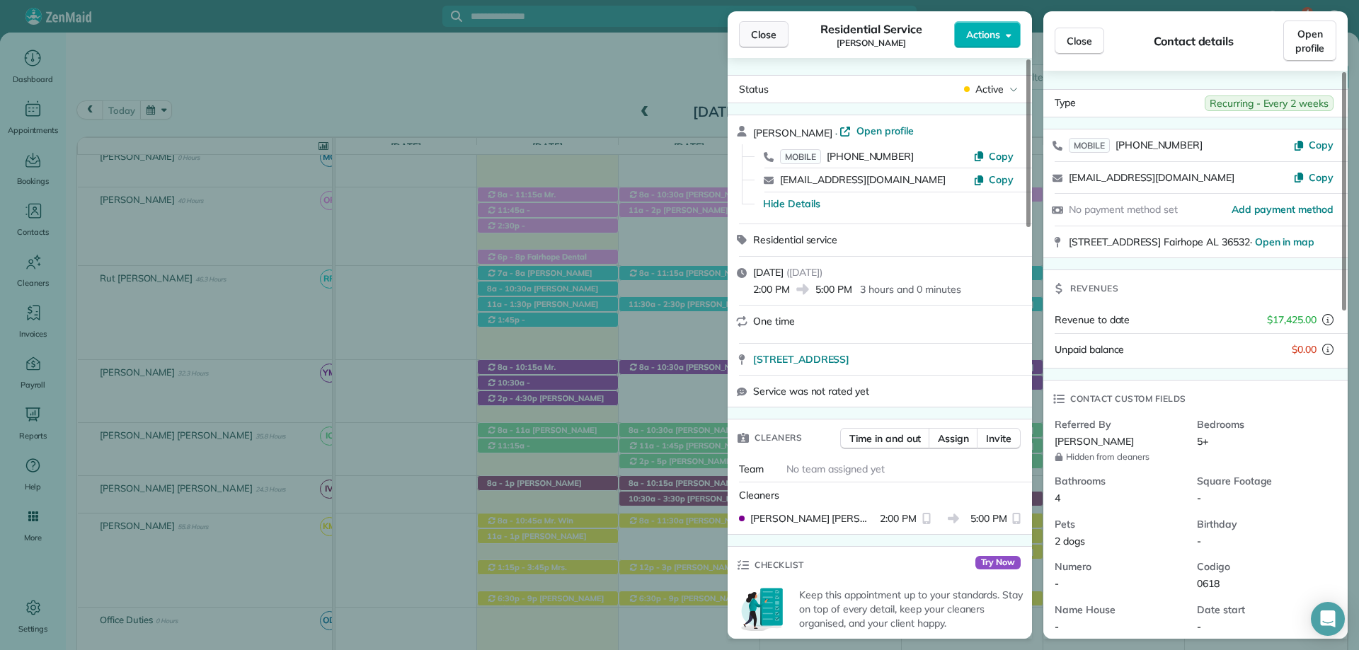
click at [770, 30] on span "Close" at bounding box center [763, 35] width 25 height 14
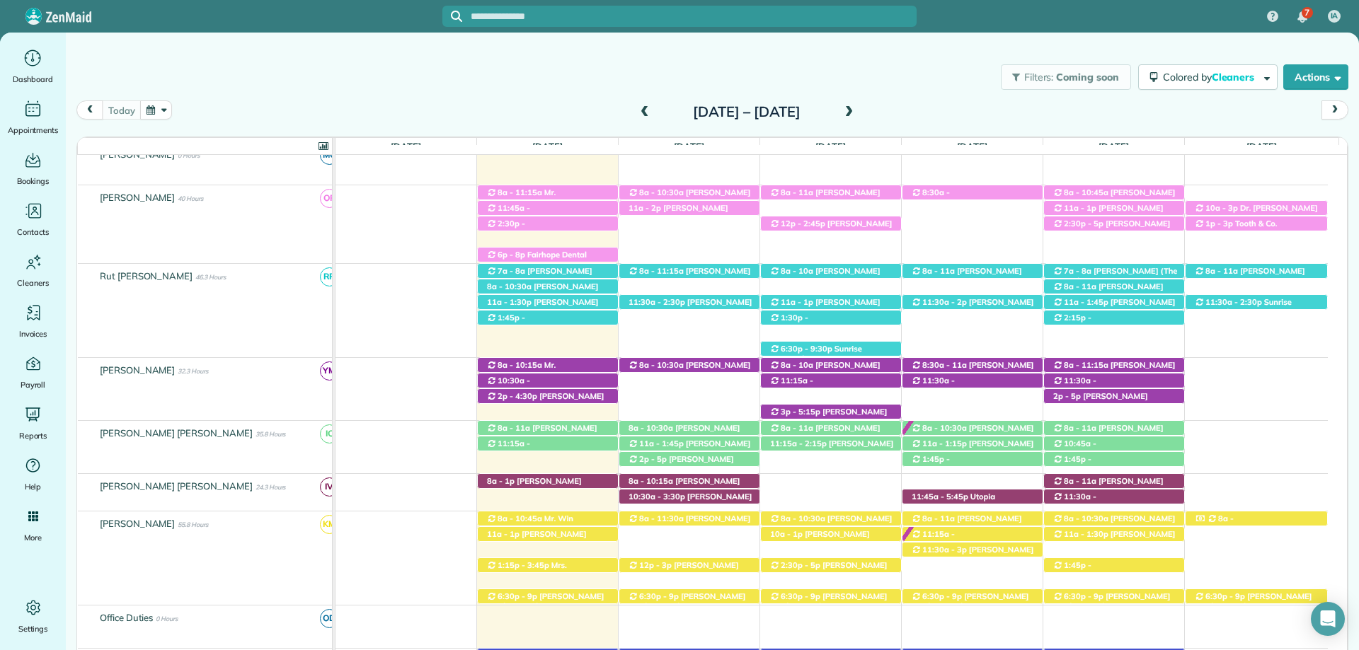
scroll to position [425, 0]
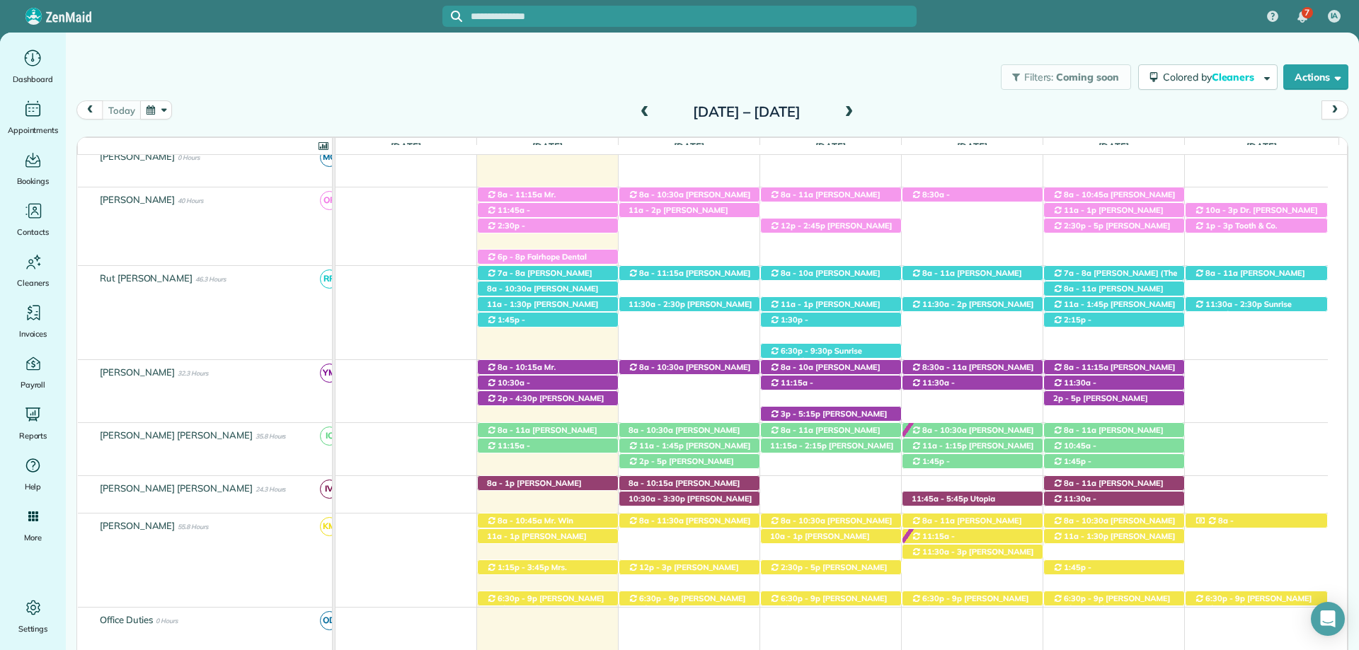
drag, startPoint x: 579, startPoint y: 64, endPoint x: 580, endPoint y: 43, distance: 20.6
click at [579, 64] on div "Filters: Coming soon Colored by Cleaners Color by Cleaner Color by Team Color b…" at bounding box center [712, 77] width 1293 height 47
click at [582, 13] on input "text" at bounding box center [694, 16] width 446 height 11
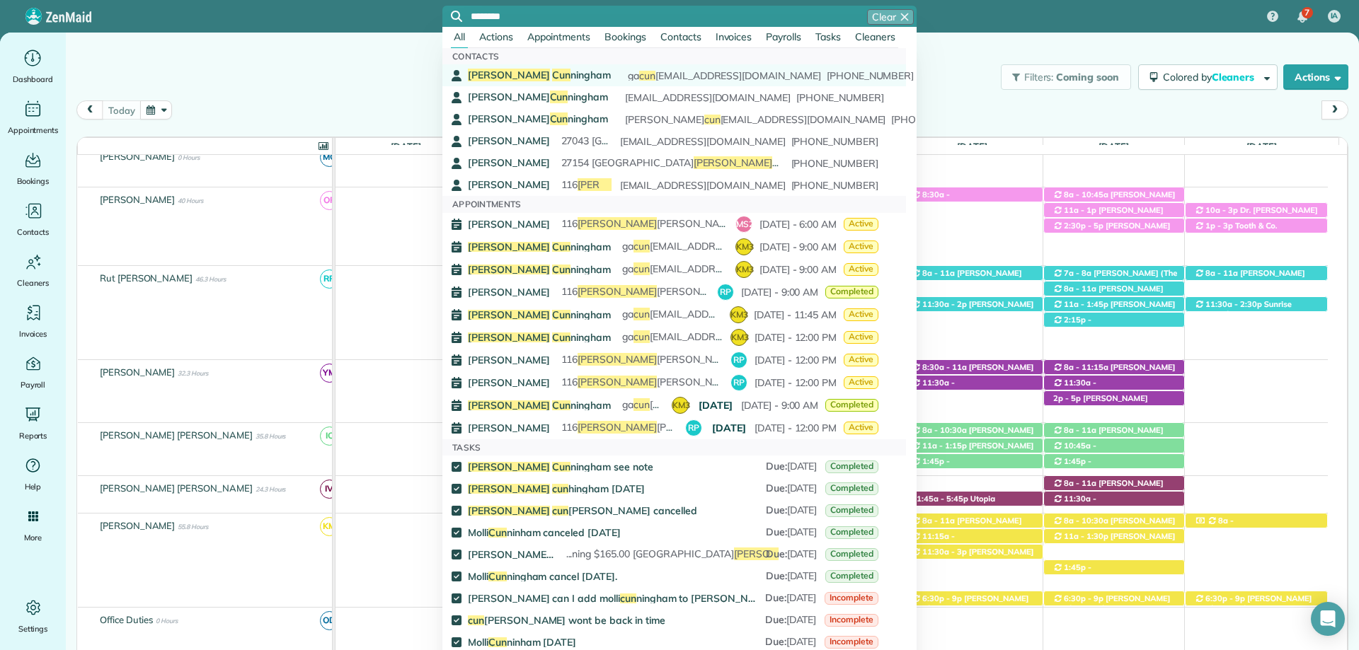
type input "********"
click at [522, 66] on link "Glen Cun ningham ga cun ningham35@gmail.com (251) 270-8430" at bounding box center [674, 75] width 464 height 22
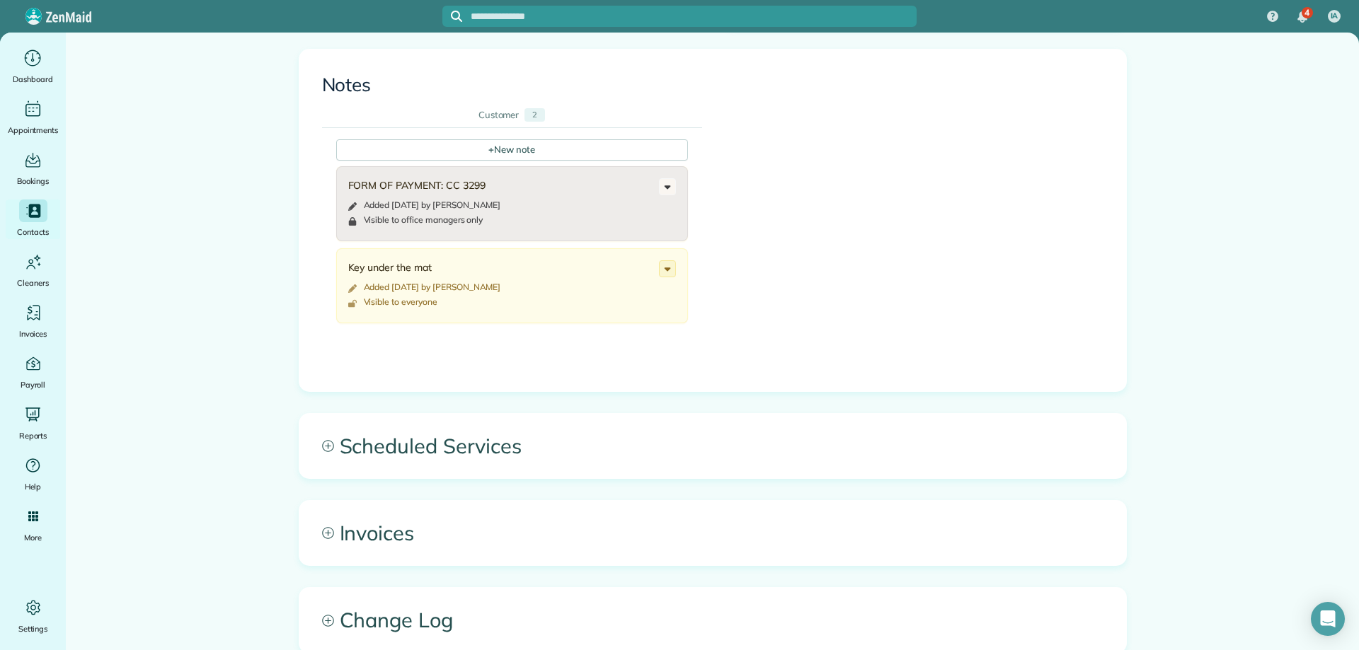
scroll to position [637, 0]
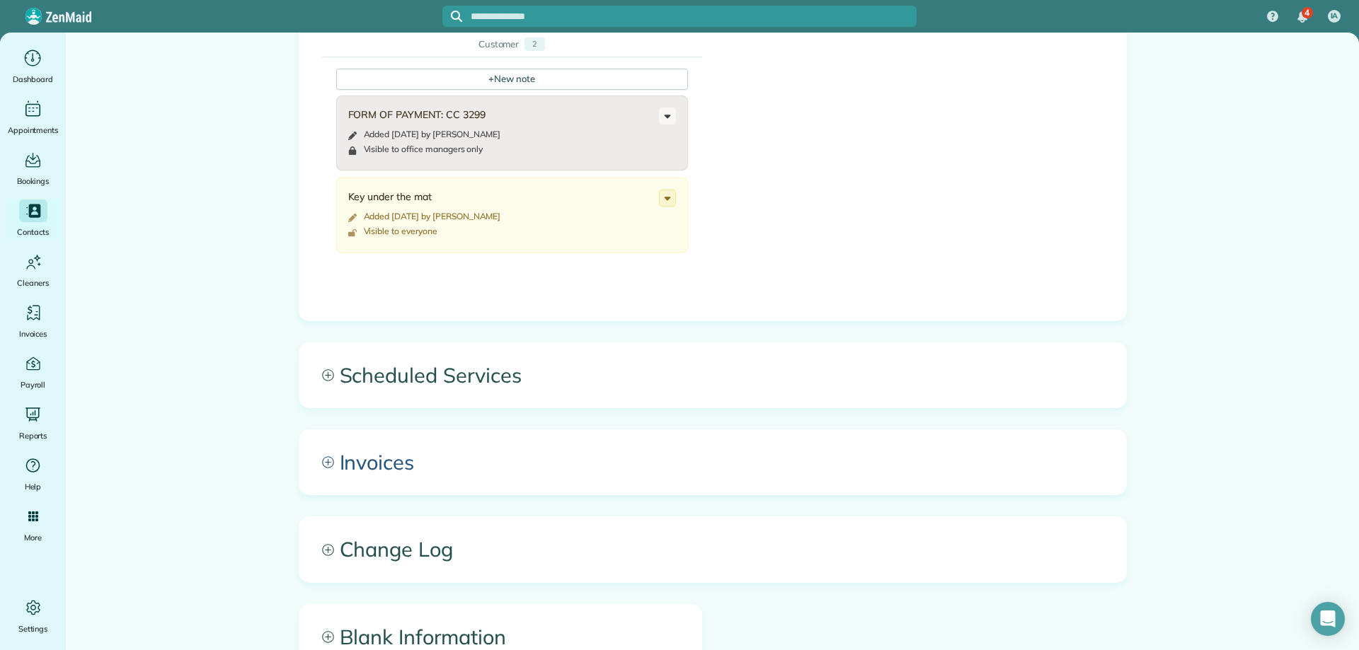
click at [503, 443] on span "Invoices" at bounding box center [712, 462] width 827 height 64
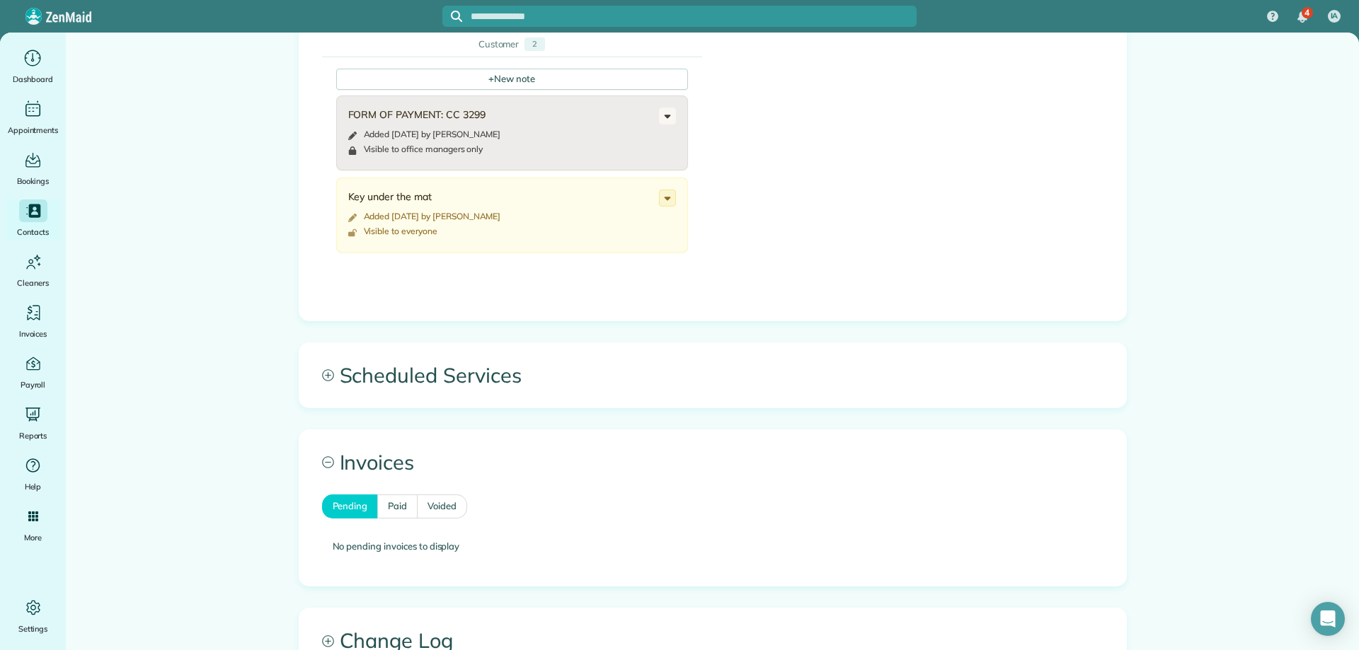
click at [521, 379] on span "Scheduled Services" at bounding box center [712, 375] width 827 height 64
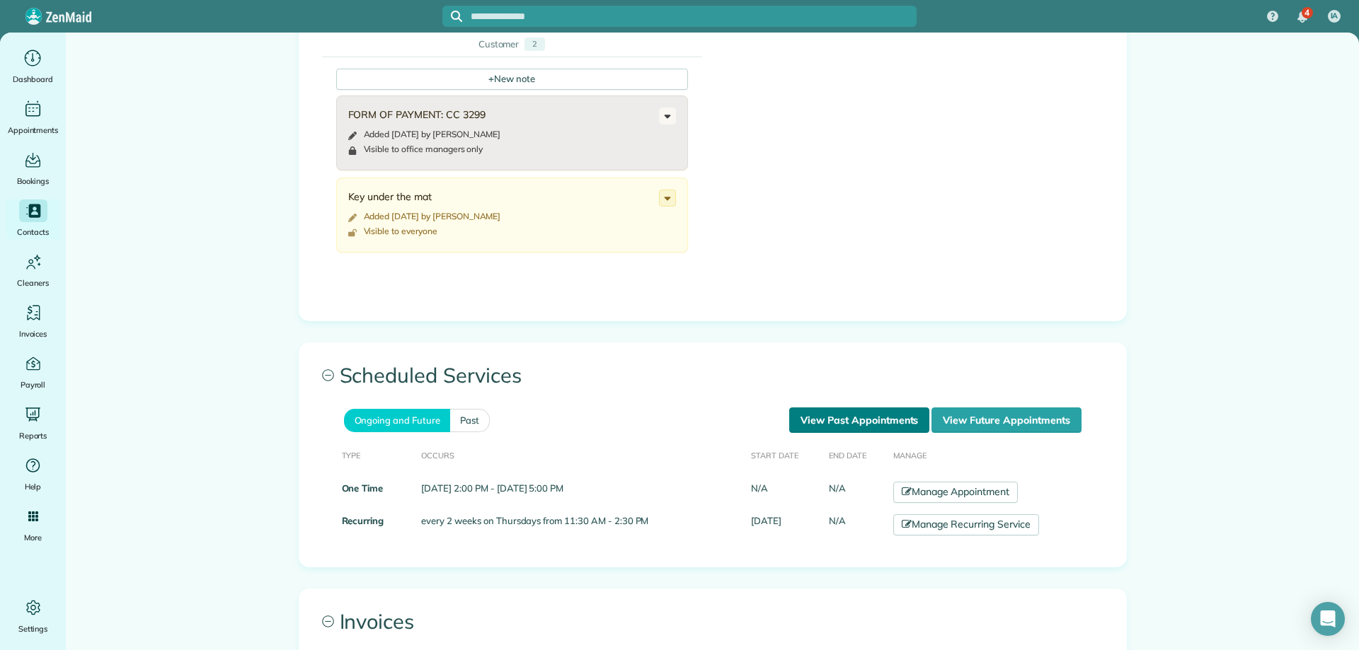
click at [851, 418] on link "View Past Appointments" at bounding box center [859, 420] width 140 height 25
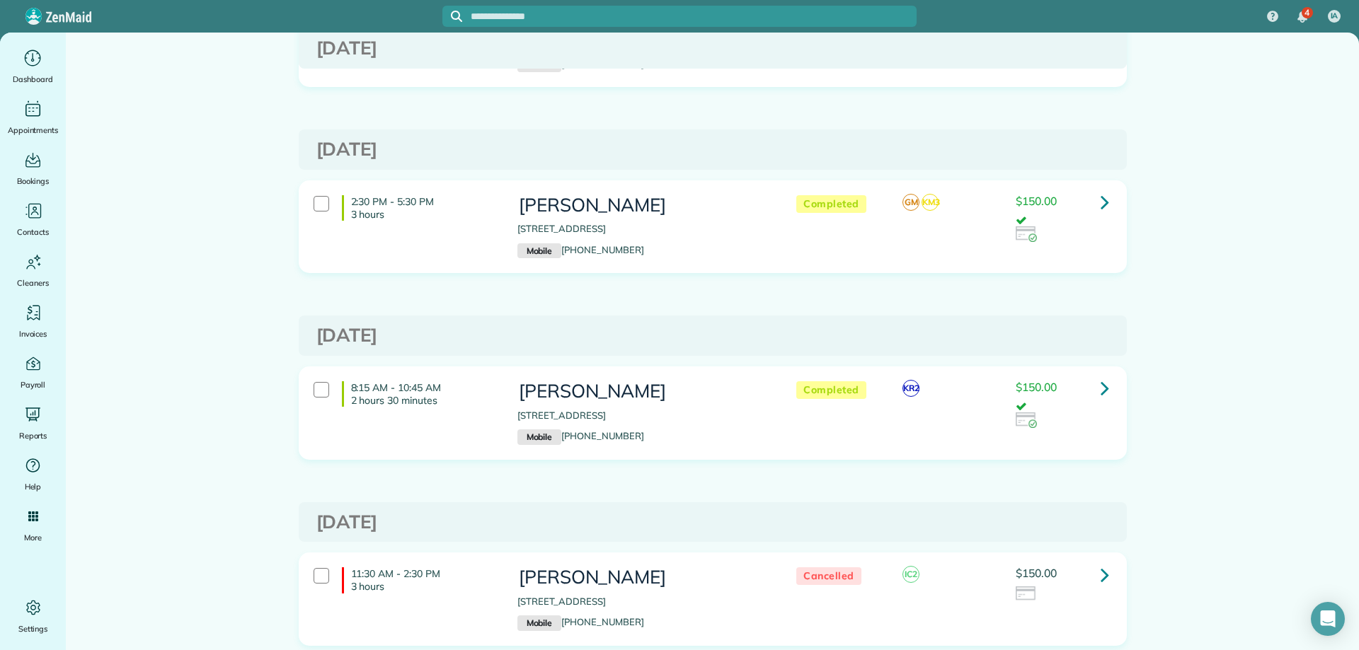
scroll to position [300, 0]
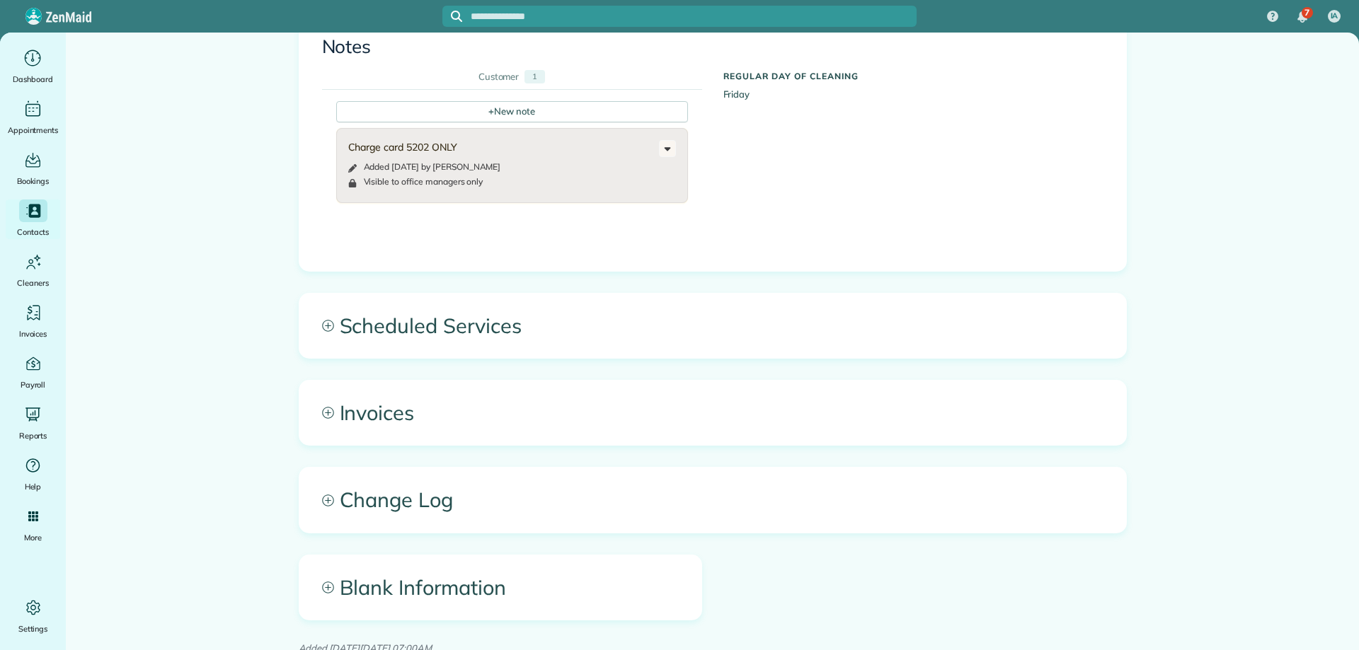
scroll to position [637, 0]
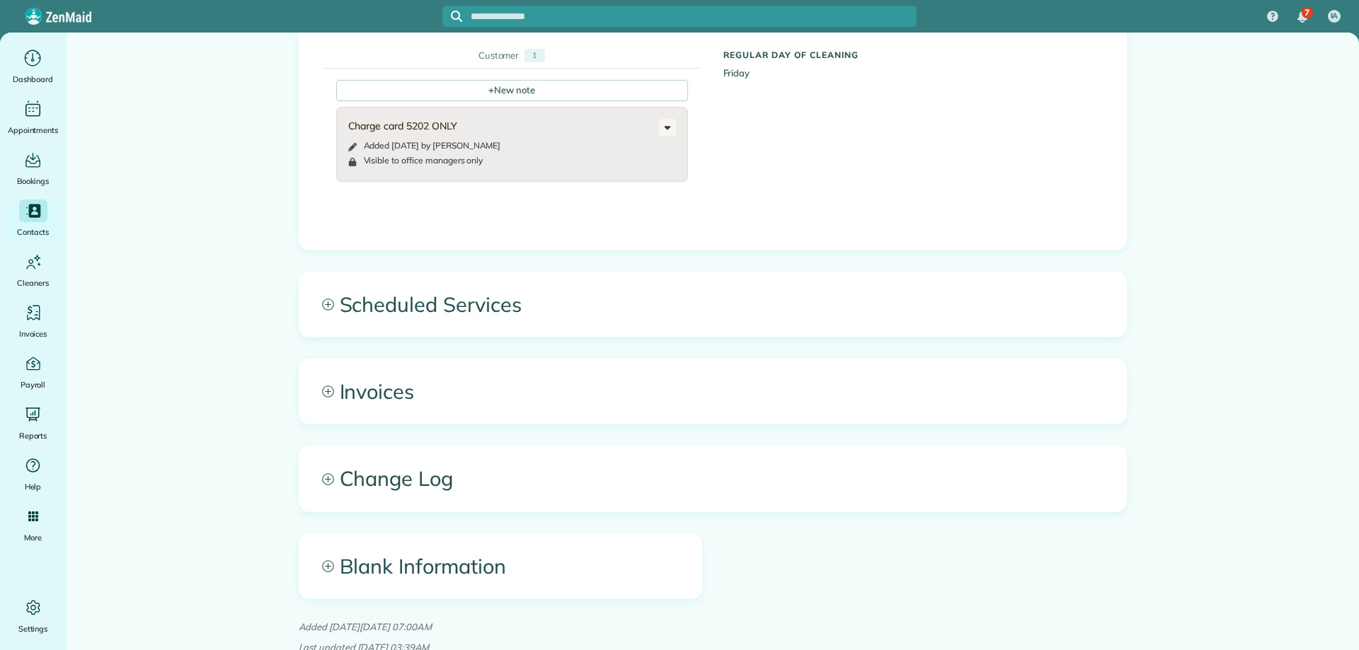
click at [565, 313] on span "Scheduled Services" at bounding box center [712, 304] width 827 height 64
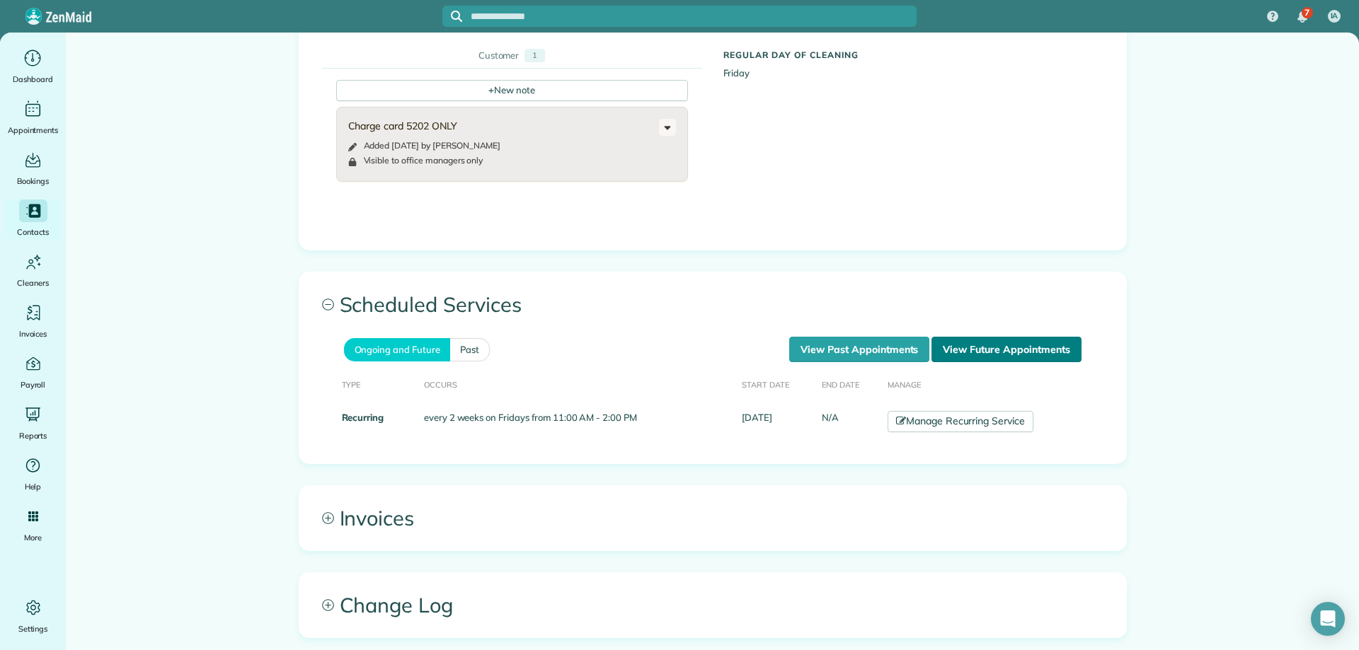
click at [975, 347] on link "View Future Appointments" at bounding box center [1005, 349] width 149 height 25
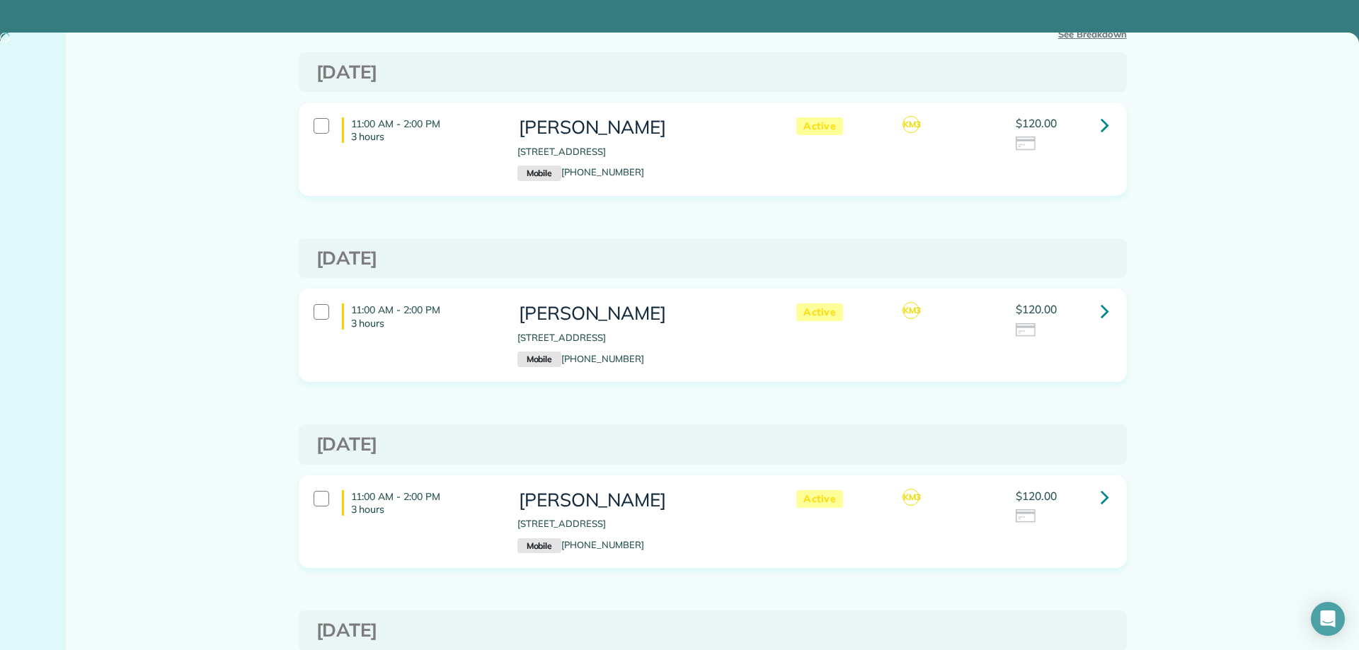
scroll to position [71, 0]
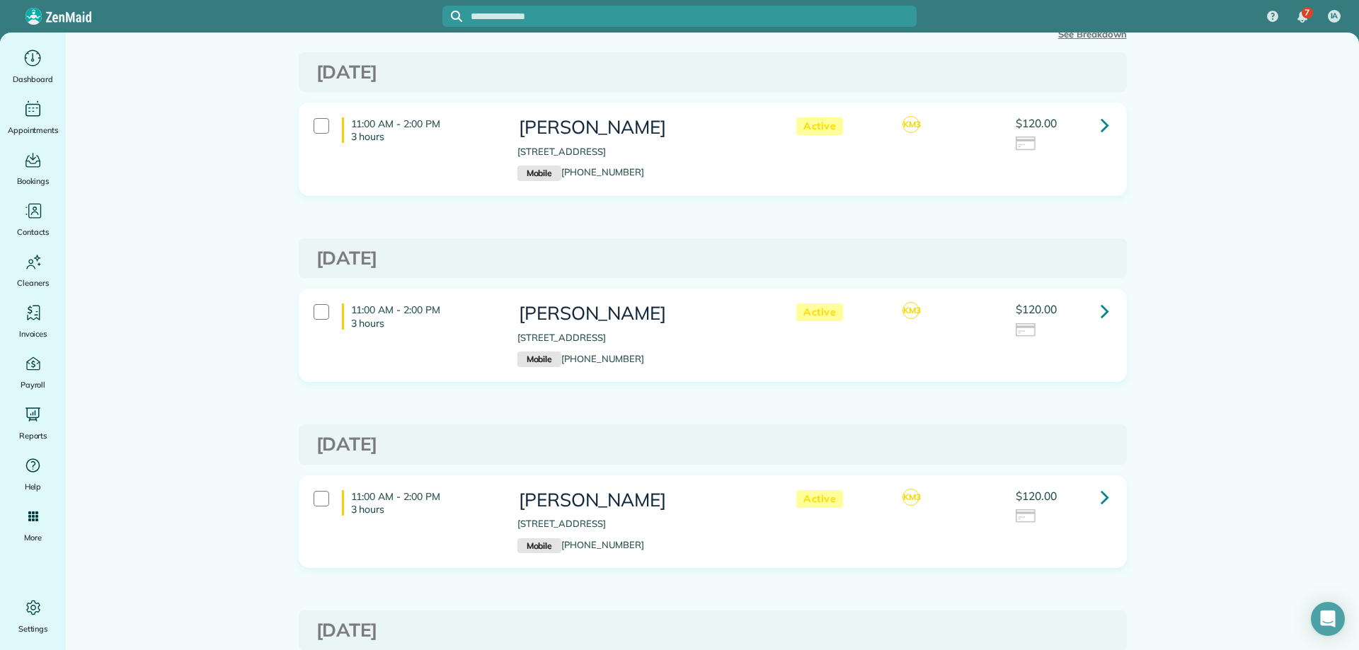
drag, startPoint x: 1243, startPoint y: 596, endPoint x: 1226, endPoint y: 553, distance: 45.5
click at [1243, 596] on main "Future appointments for Glen Cunningham Schedule Changes Actions Create Appoint…" at bounding box center [712, 342] width 1293 height 618
click at [1100, 124] on icon at bounding box center [1104, 125] width 8 height 25
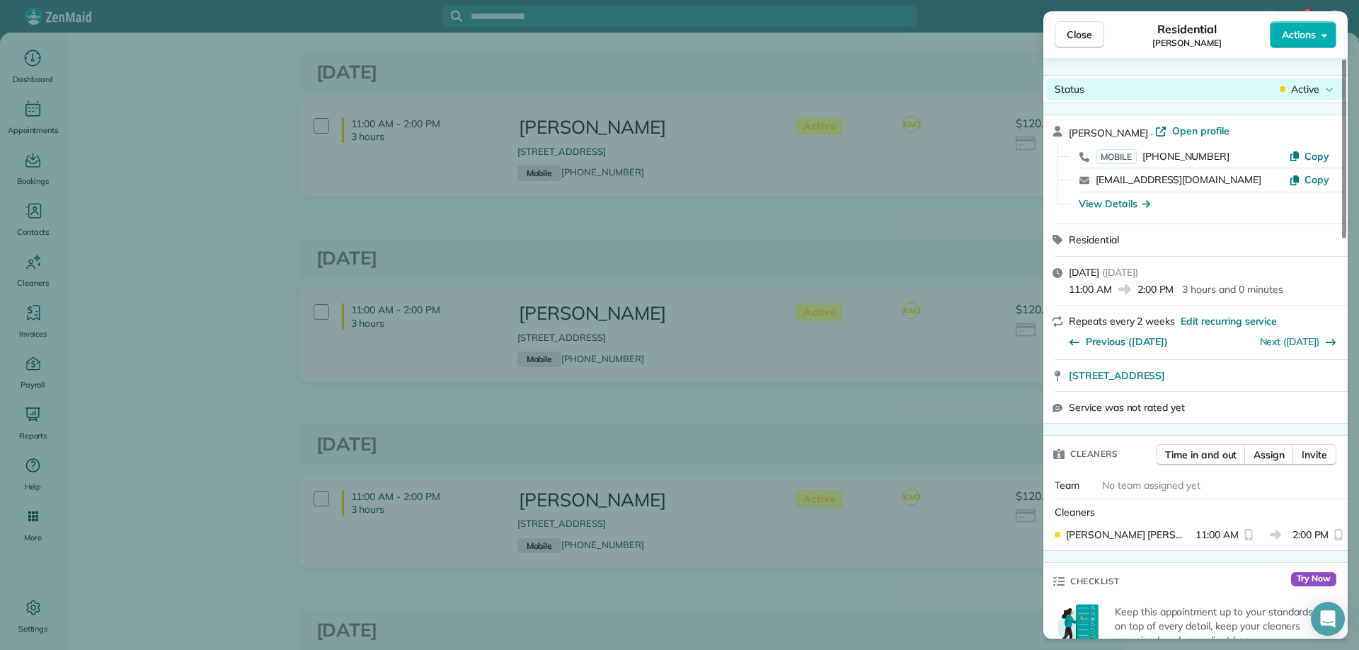
click at [1310, 92] on span "Active" at bounding box center [1305, 89] width 28 height 14
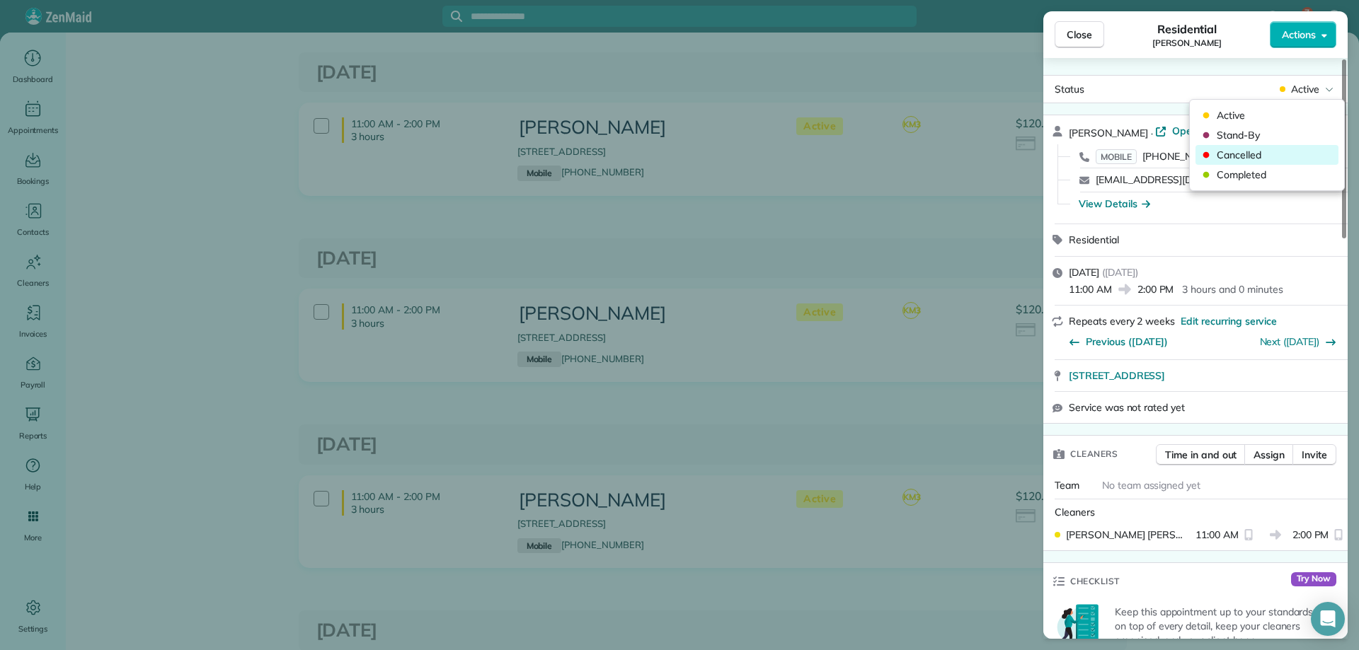
click at [1255, 151] on span "Cancelled" at bounding box center [1275, 155] width 119 height 14
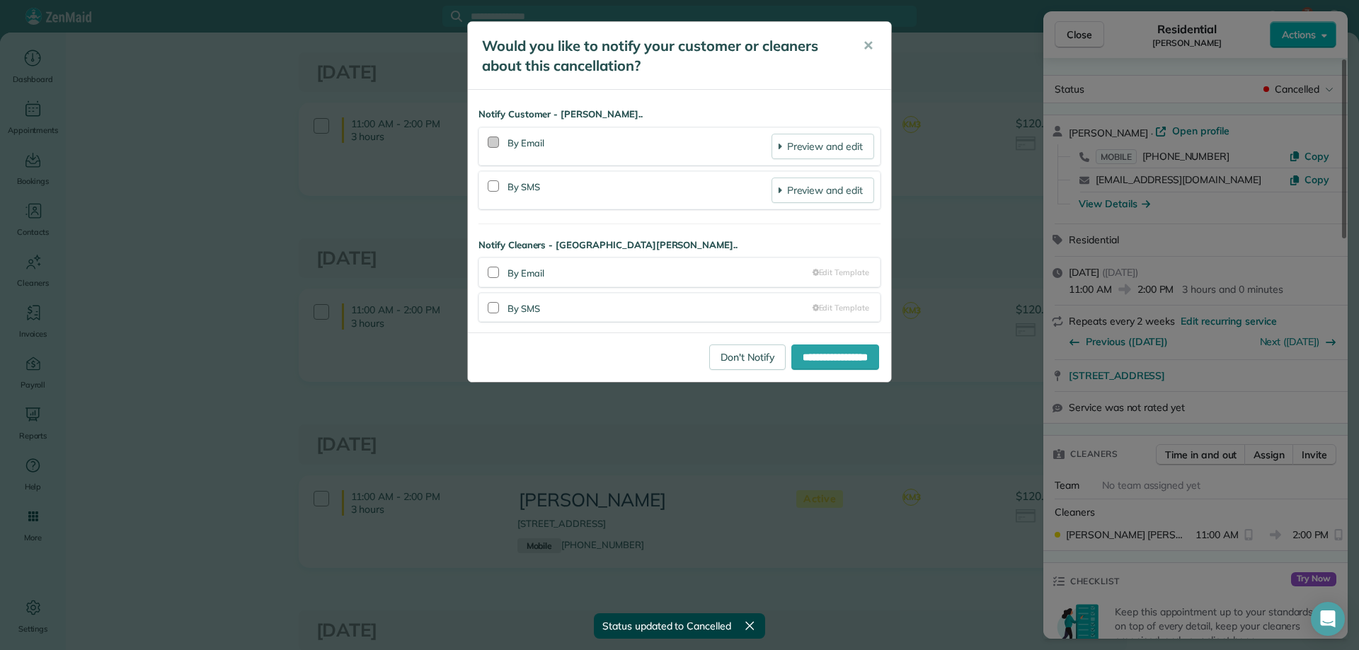
click at [492, 139] on div at bounding box center [493, 142] width 11 height 11
click at [486, 184] on div at bounding box center [494, 187] width 18 height 33
click at [497, 188] on div at bounding box center [493, 185] width 11 height 11
click at [798, 357] on input "**********" at bounding box center [835, 357] width 88 height 25
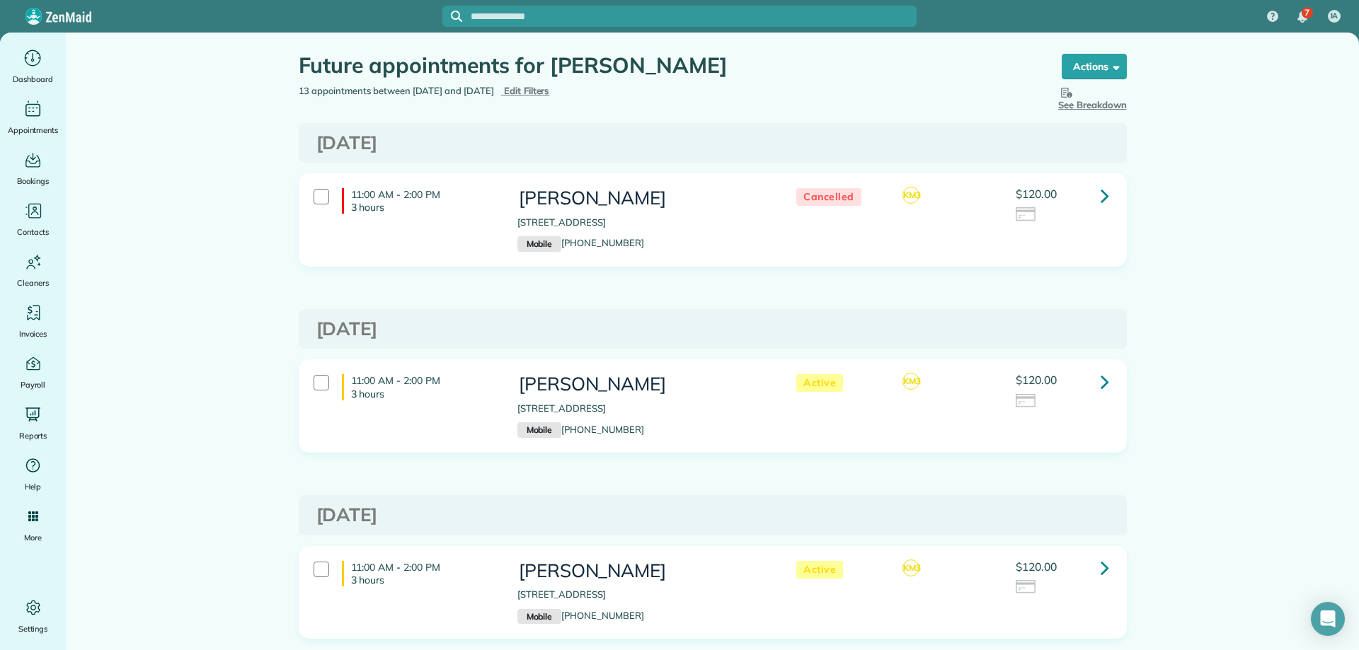
click at [1100, 377] on icon at bounding box center [1104, 381] width 8 height 25
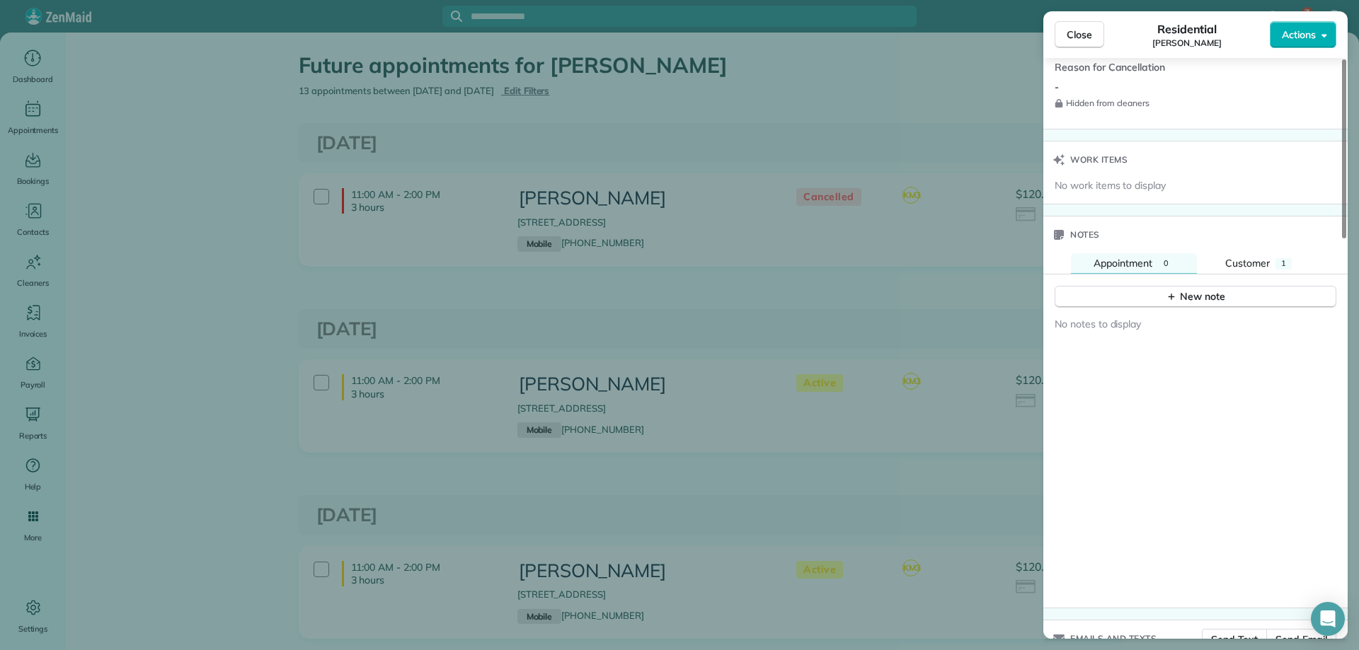
scroll to position [1274, 0]
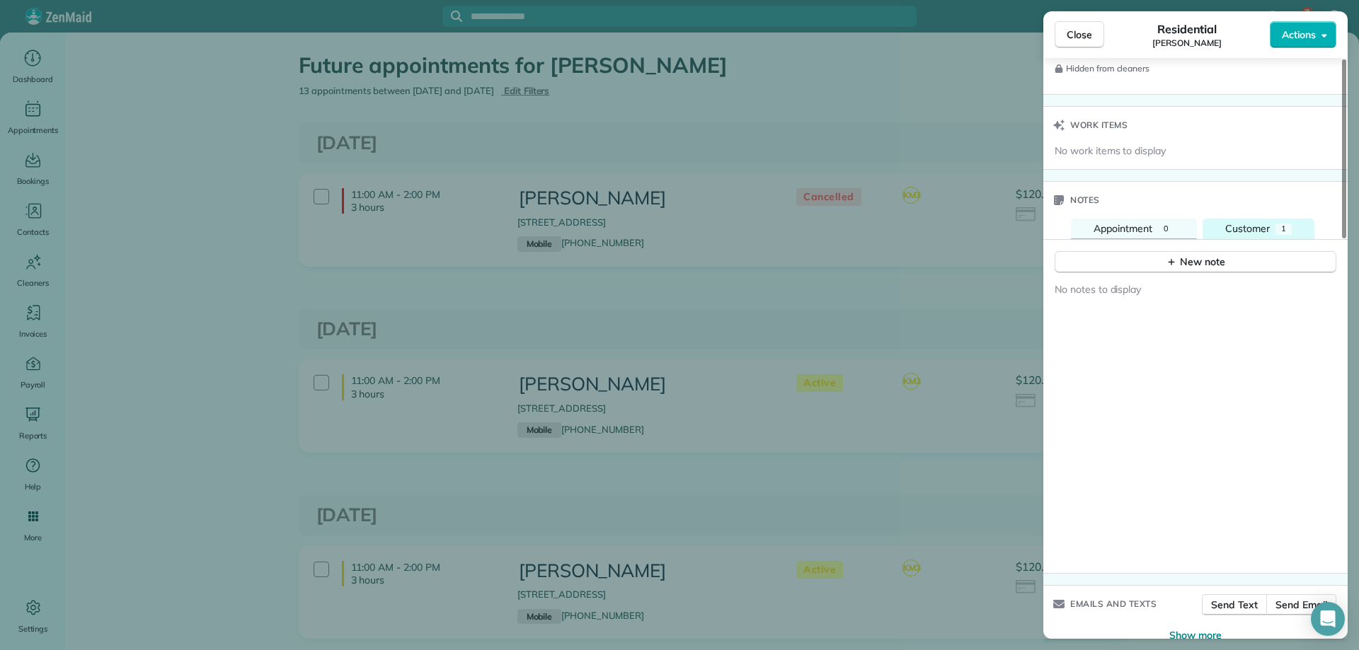
click at [1234, 224] on span "Customer" at bounding box center [1247, 228] width 45 height 13
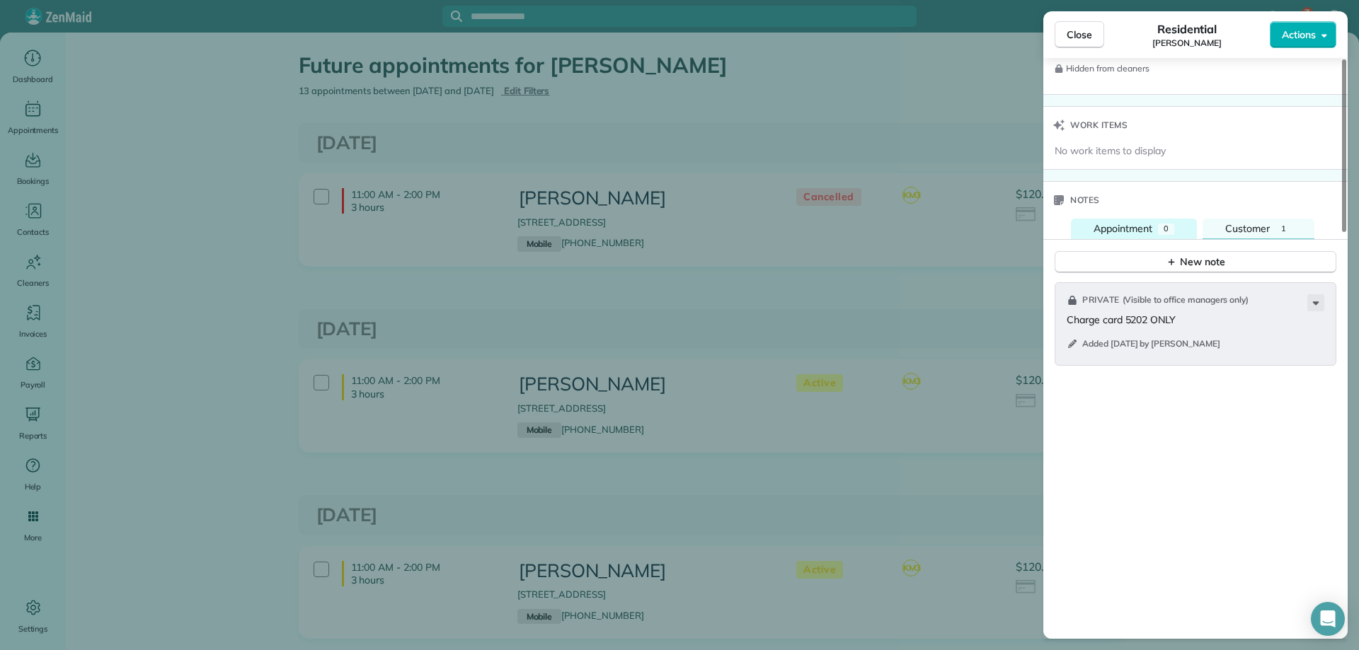
click at [1154, 222] on button "Appointment 0" at bounding box center [1134, 229] width 126 height 21
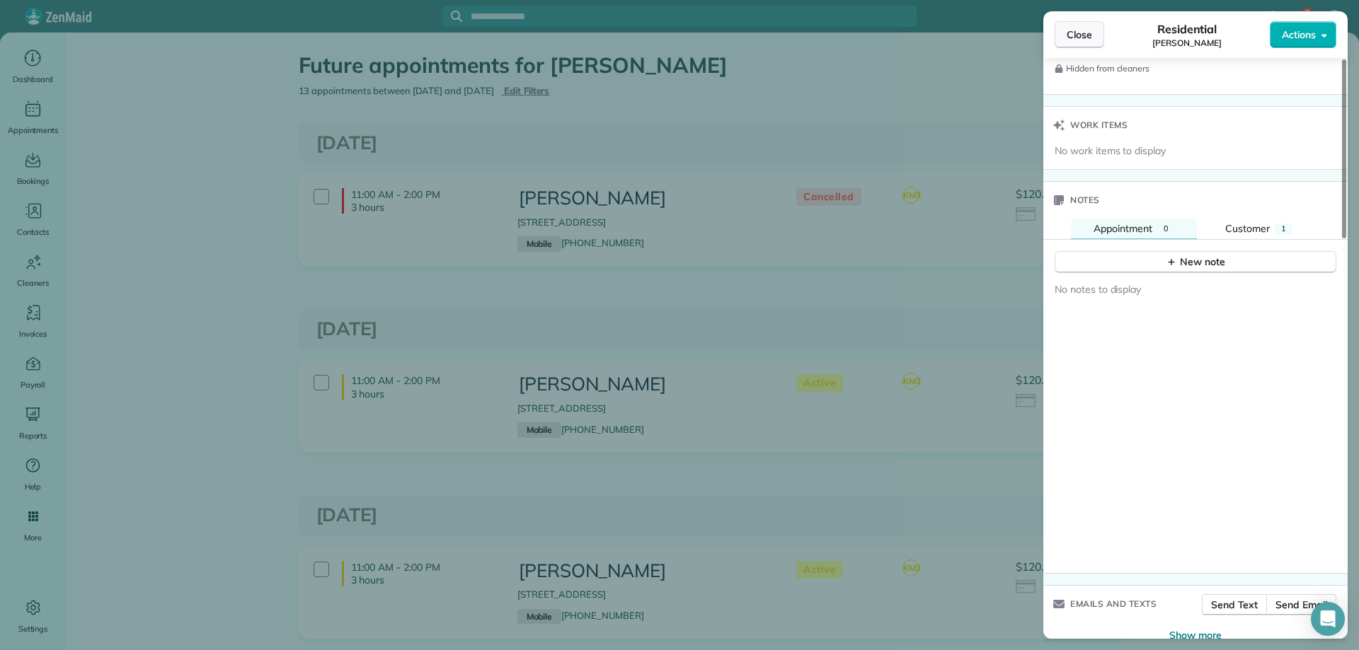
click at [1086, 33] on span "Close" at bounding box center [1078, 35] width 25 height 14
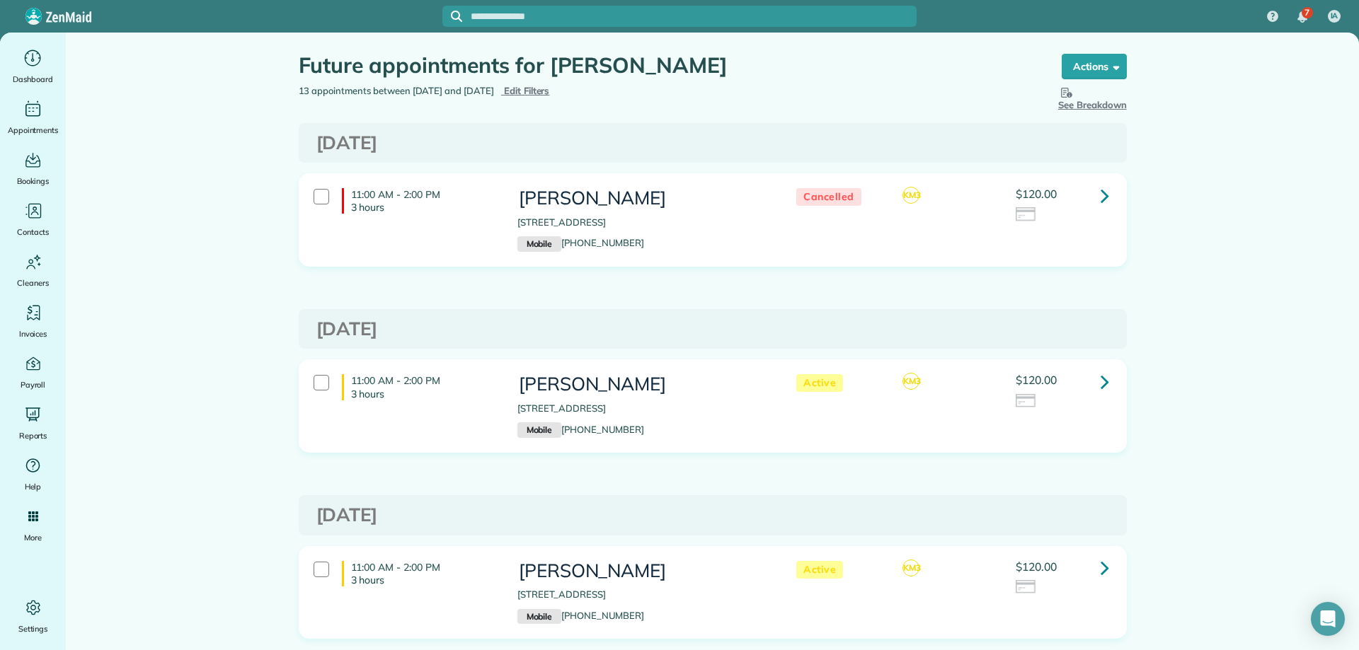
click at [795, 523] on h3 "Friday Nov 07, 2025" at bounding box center [712, 515] width 793 height 21
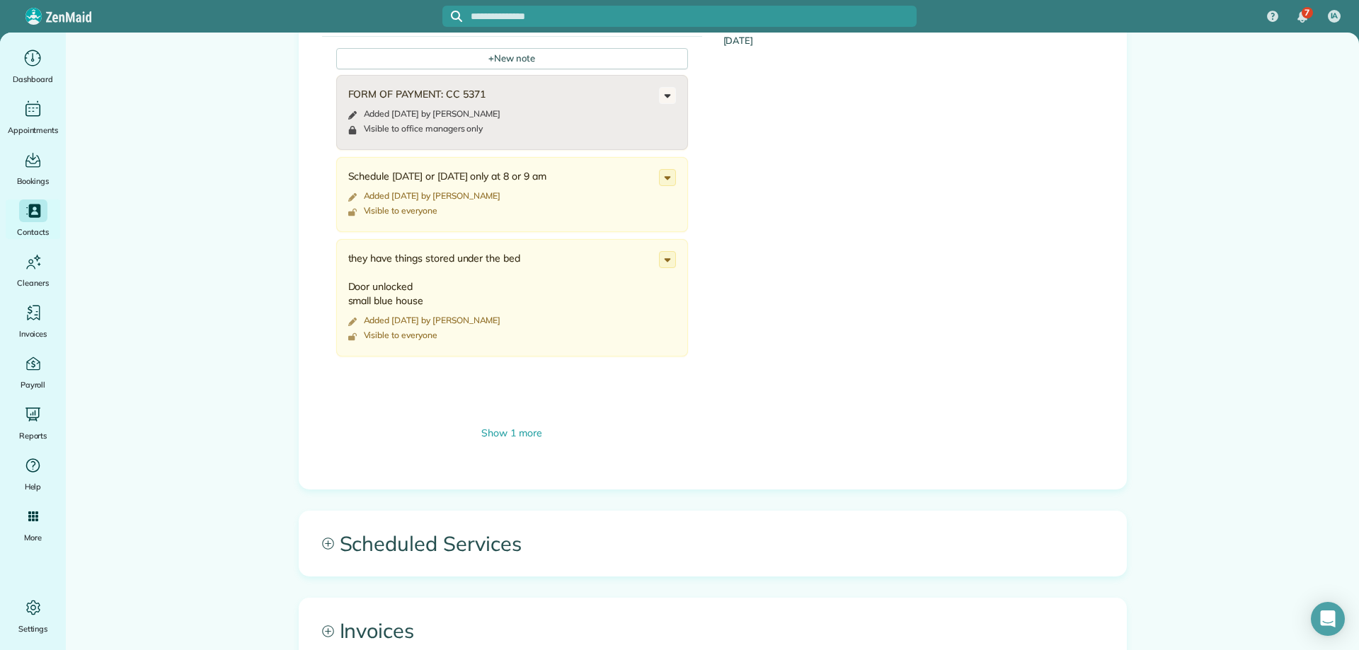
scroll to position [849, 0]
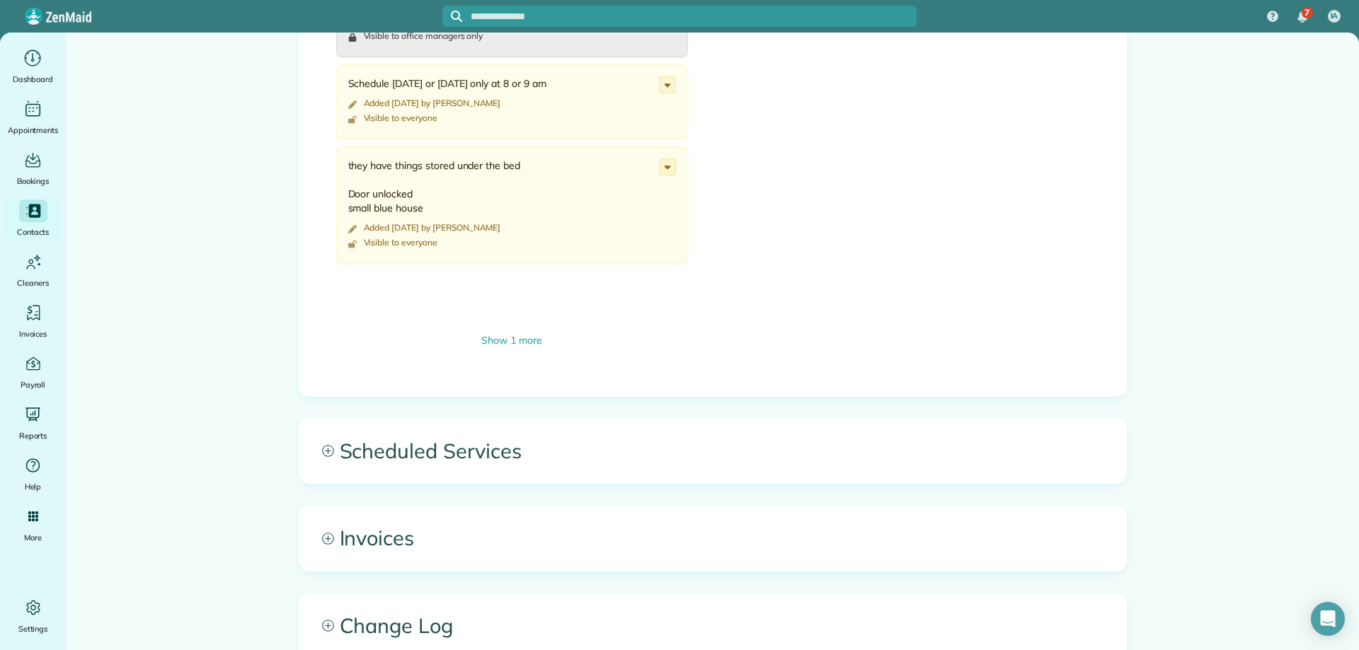
click at [510, 476] on span "Scheduled Services" at bounding box center [712, 451] width 827 height 64
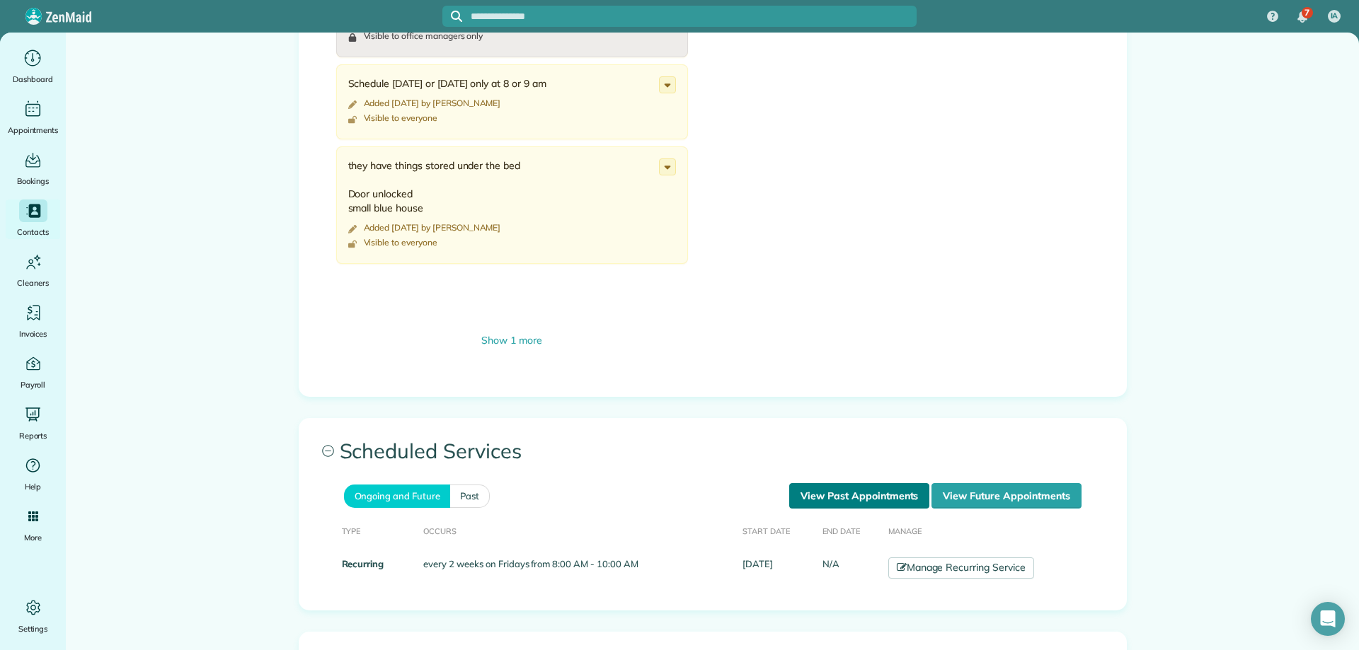
click at [811, 491] on link "View Past Appointments" at bounding box center [859, 495] width 140 height 25
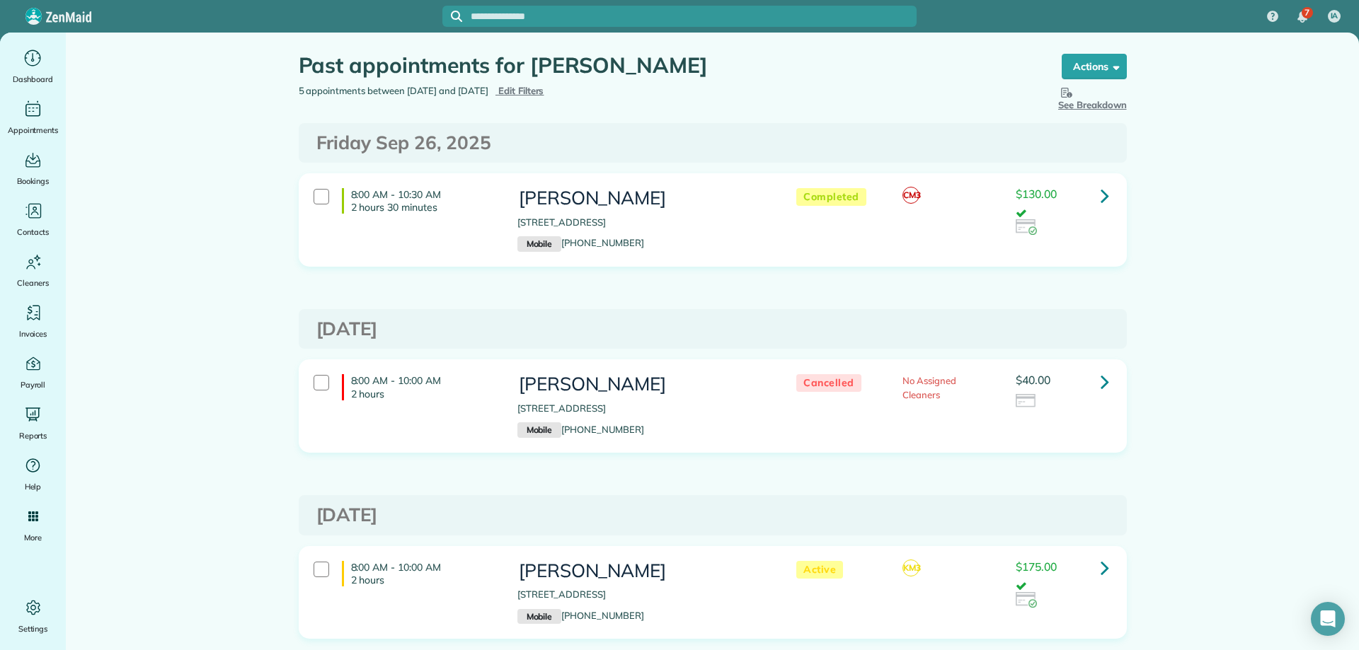
click at [1100, 197] on icon at bounding box center [1104, 195] width 8 height 25
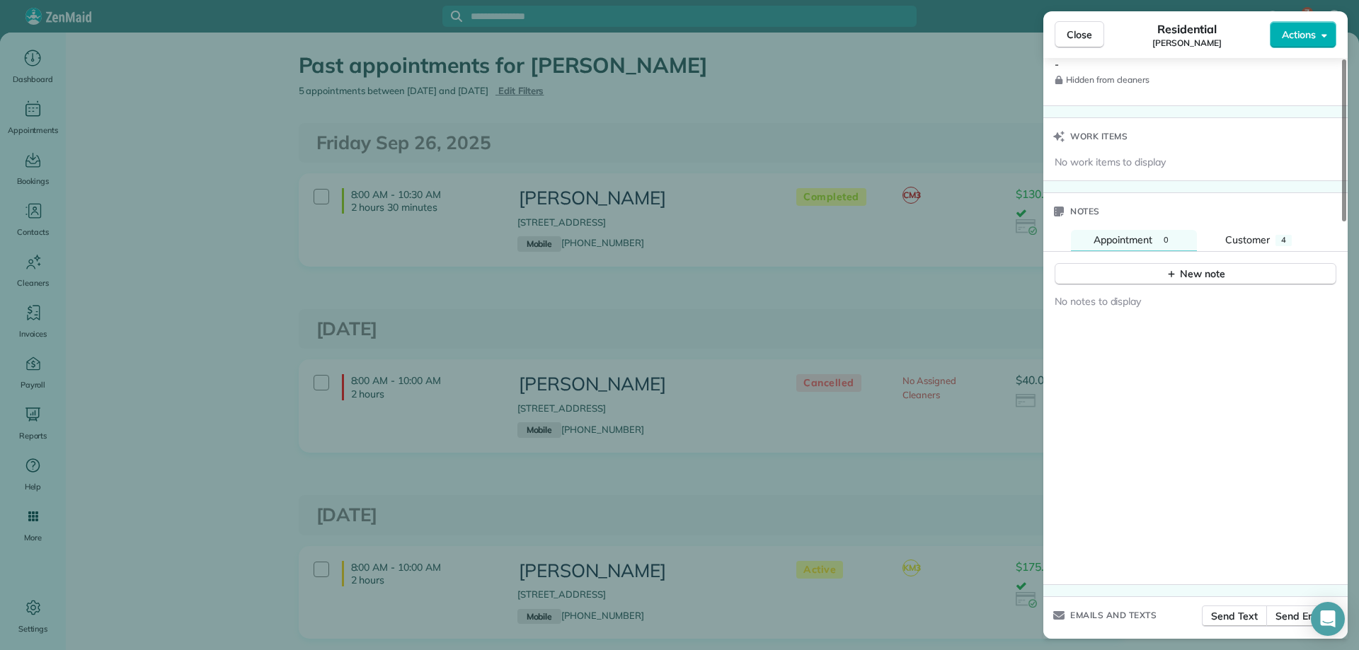
scroll to position [1274, 0]
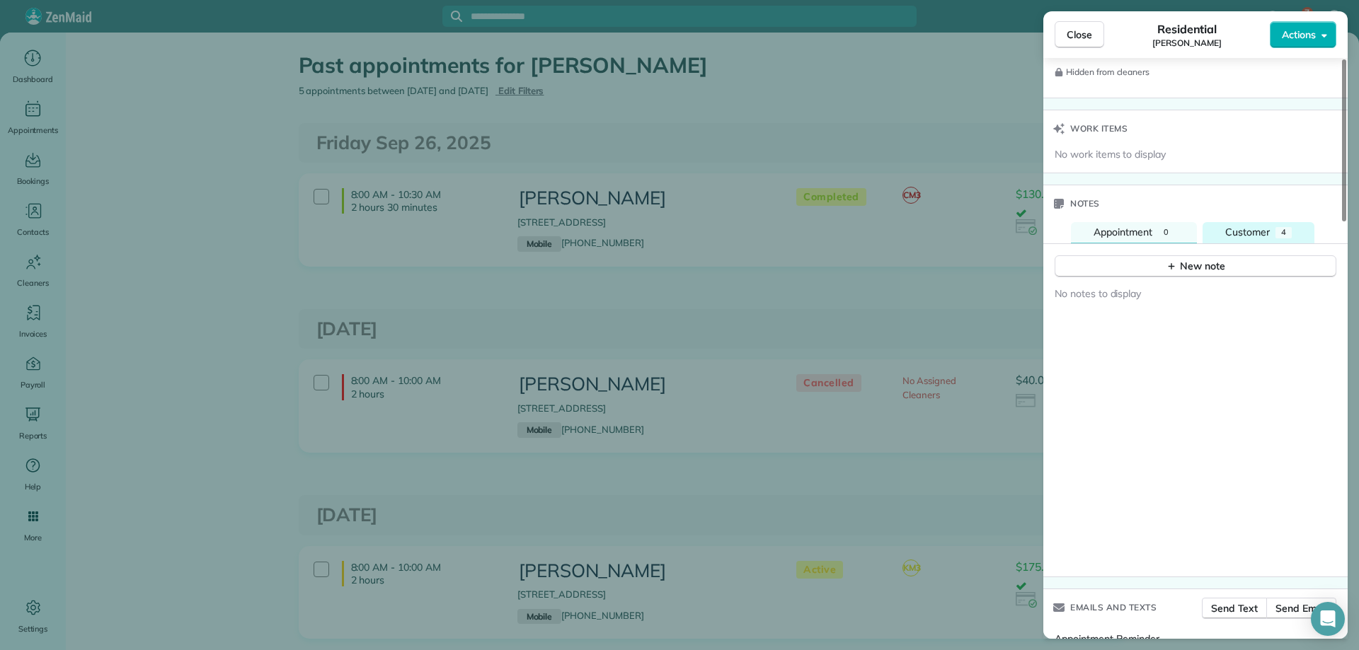
click at [1245, 234] on span "Customer" at bounding box center [1247, 232] width 45 height 13
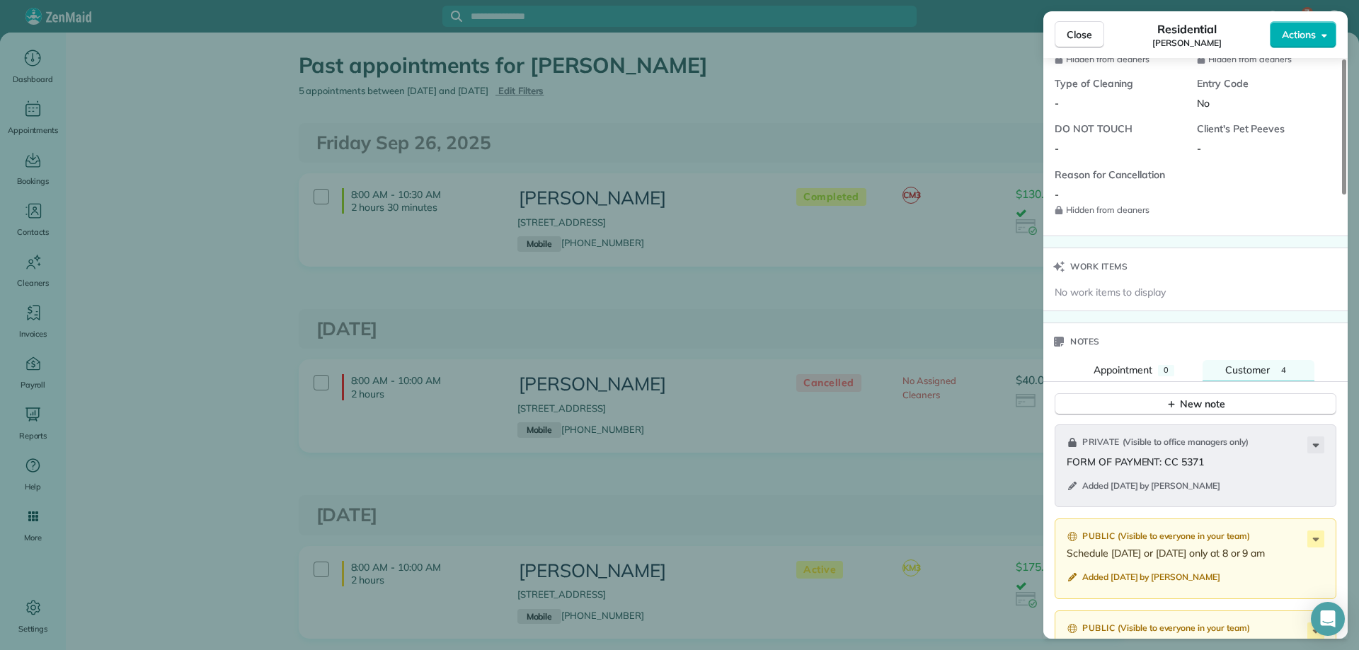
scroll to position [1132, 0]
click at [1145, 374] on span "Appointment" at bounding box center [1122, 373] width 59 height 13
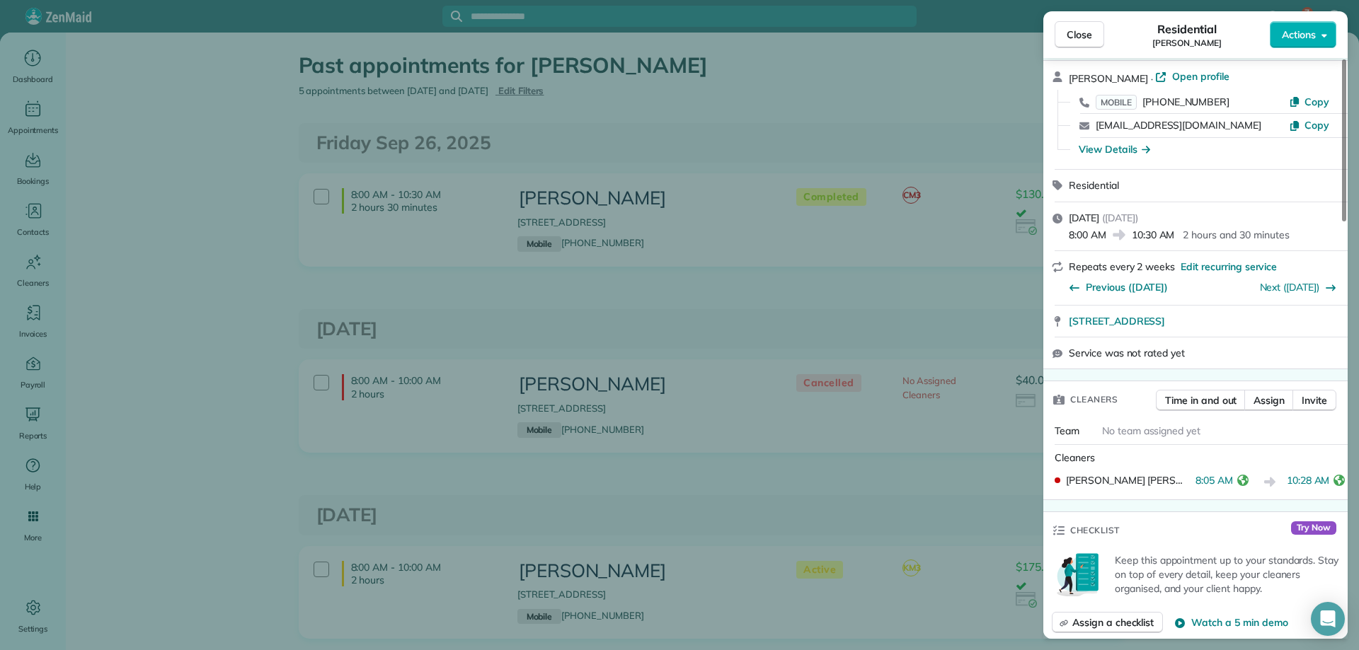
scroll to position [0, 0]
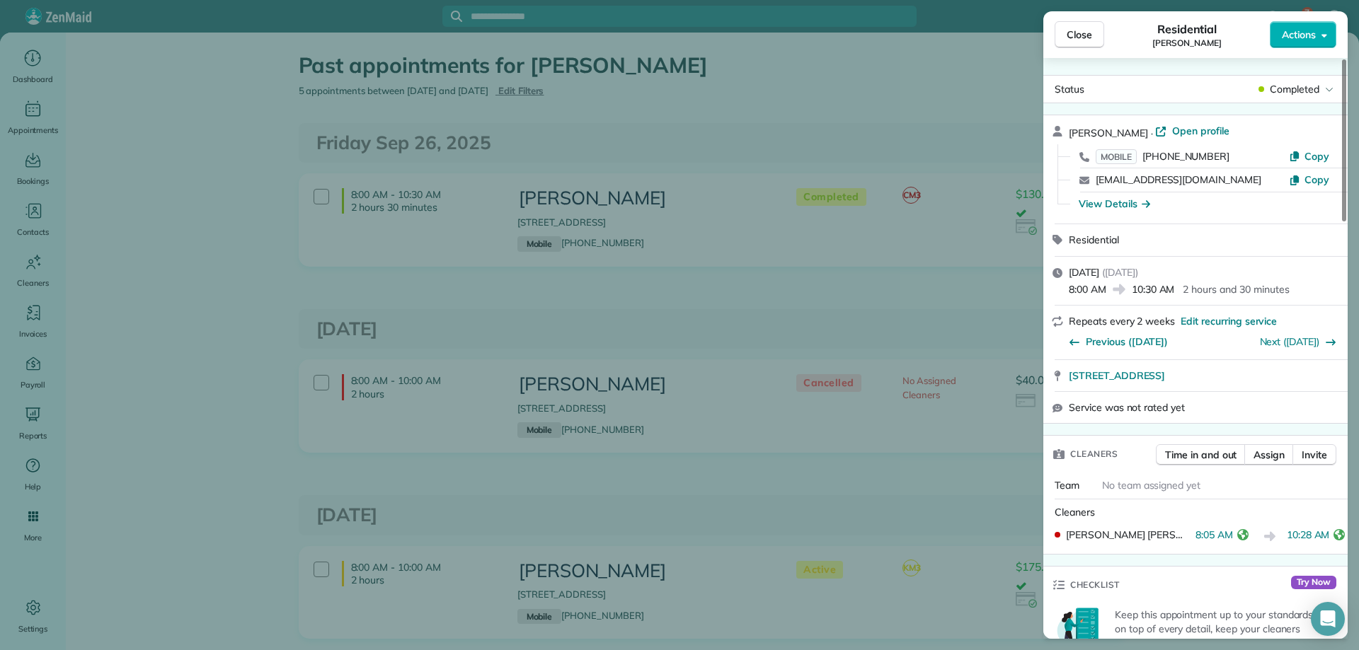
click at [1071, 38] on span "Close" at bounding box center [1078, 35] width 25 height 14
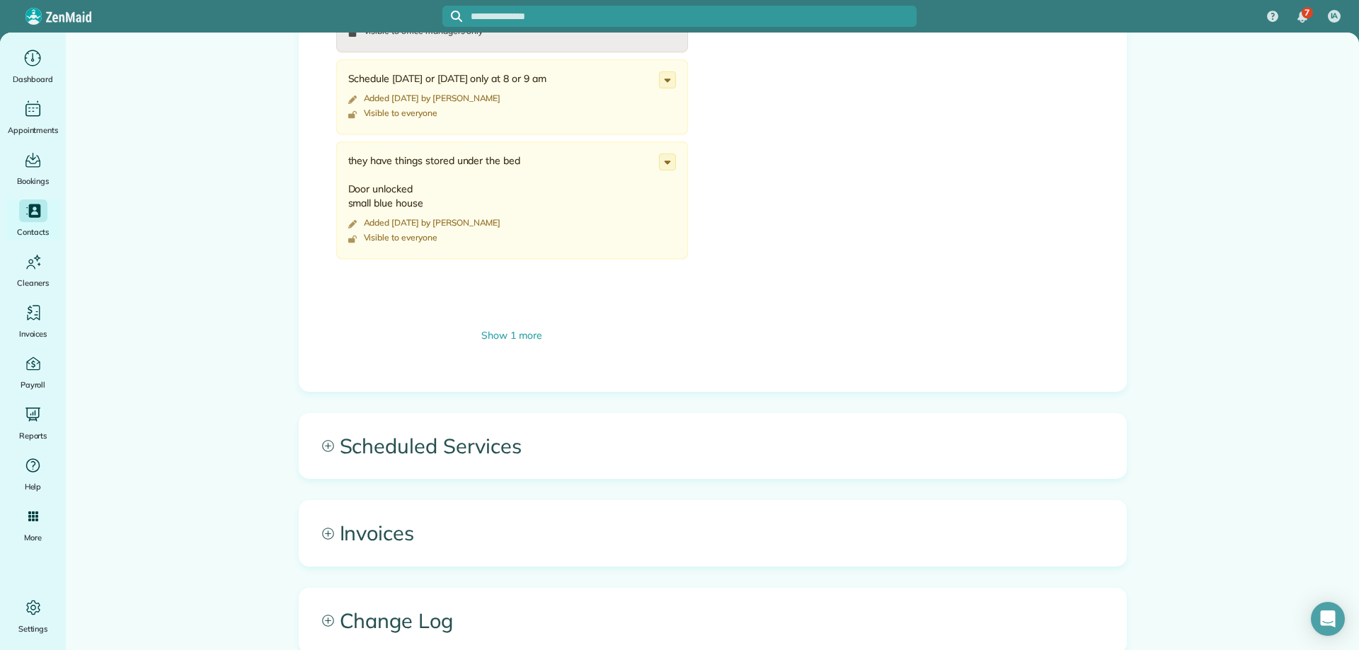
scroll to position [778, 0]
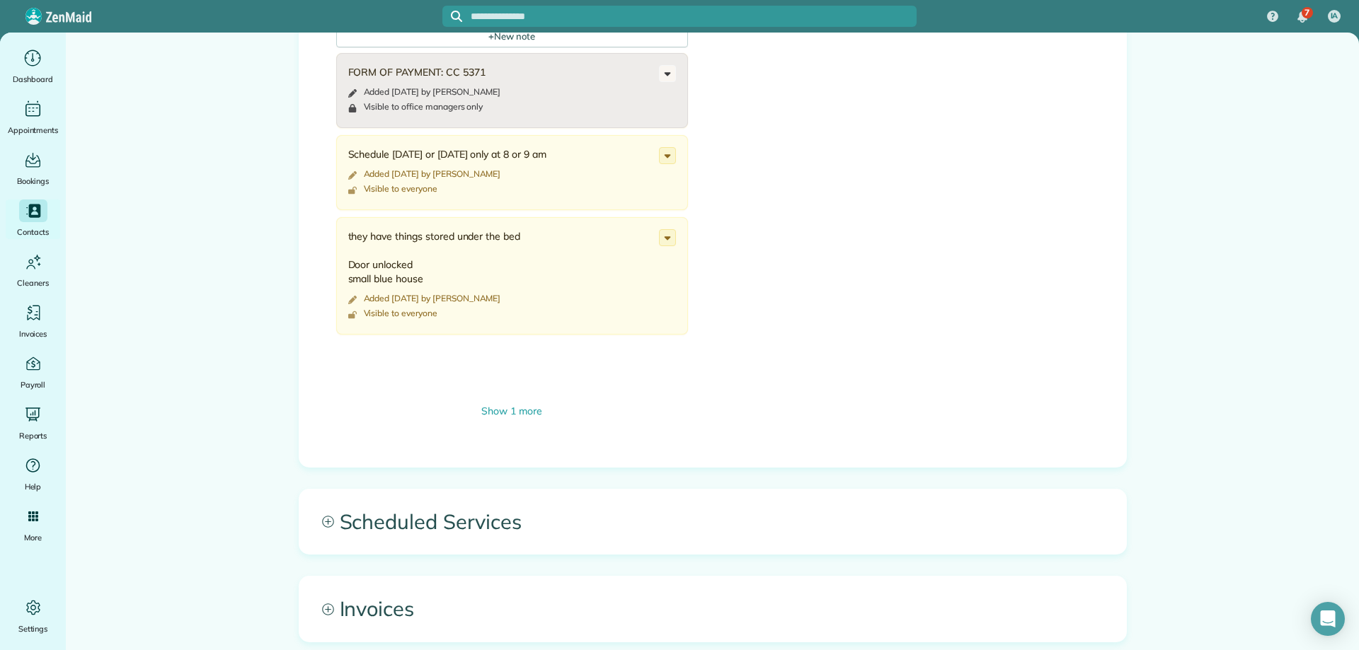
click at [525, 515] on span "Scheduled Services" at bounding box center [712, 522] width 827 height 64
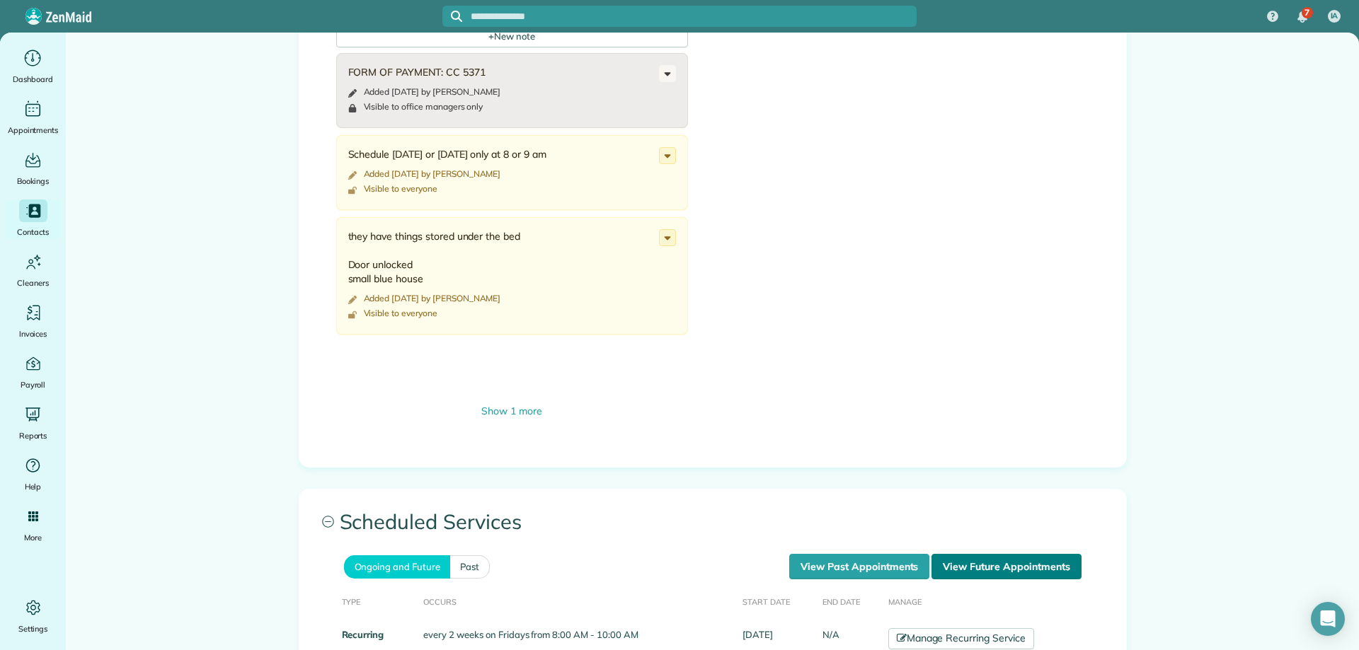
click at [979, 562] on link "View Future Appointments" at bounding box center [1005, 566] width 149 height 25
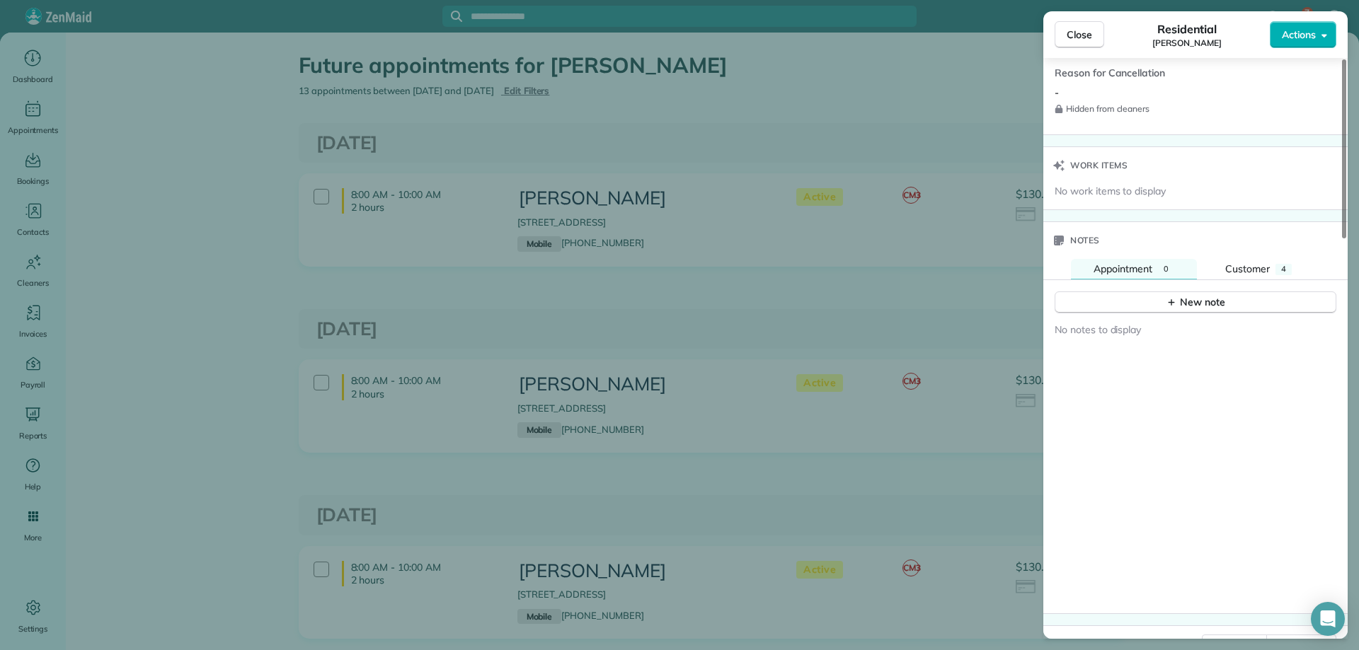
scroll to position [1276, 0]
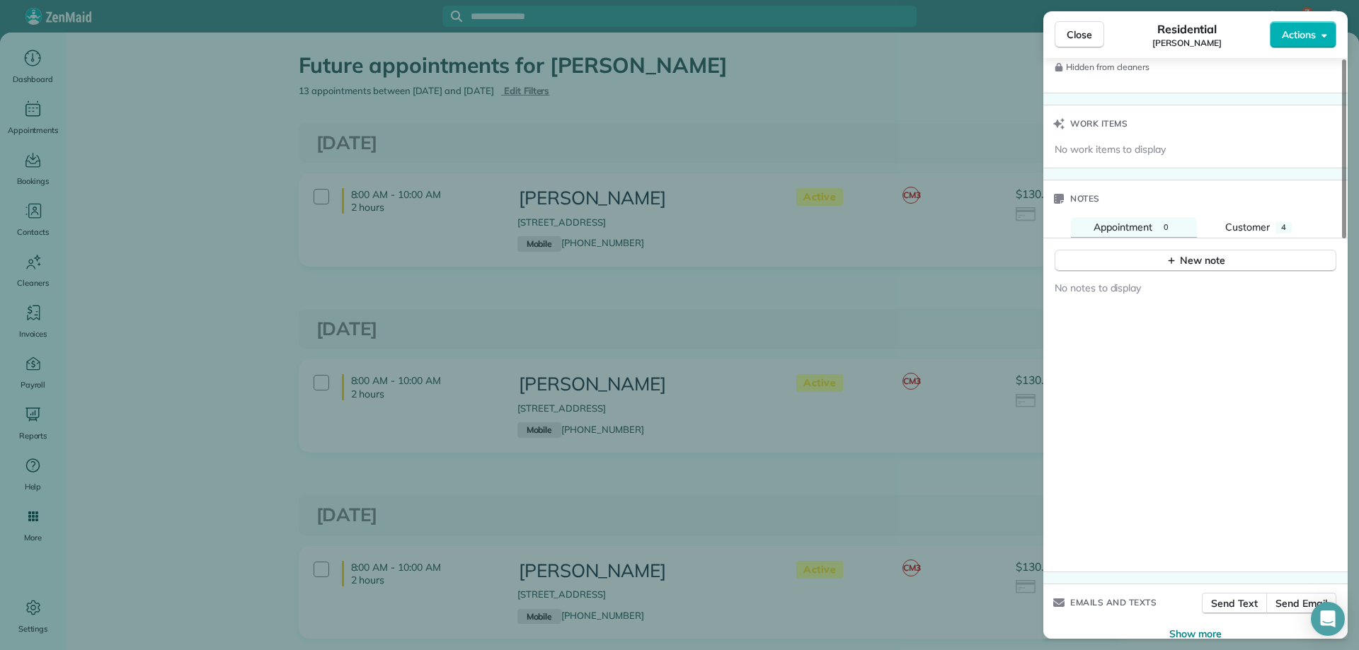
click at [1251, 216] on div "Notes" at bounding box center [1195, 198] width 304 height 37
click at [1254, 224] on span "Customer" at bounding box center [1247, 227] width 45 height 13
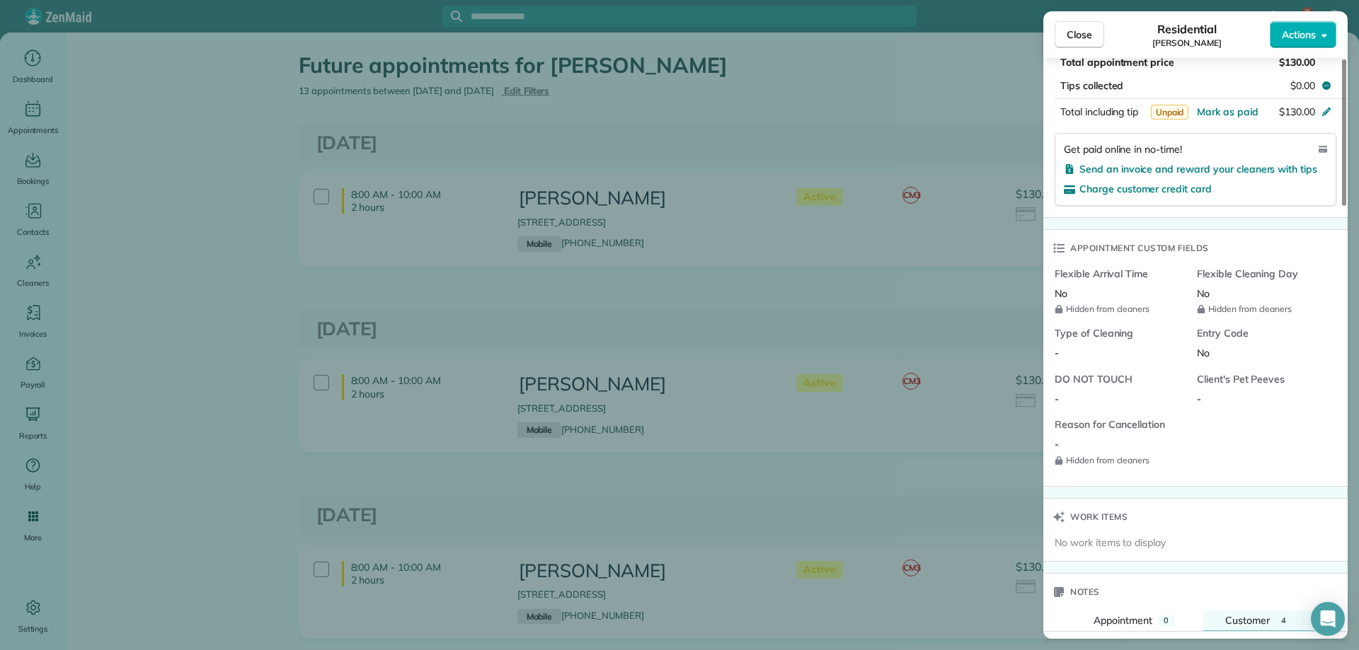
scroll to position [851, 0]
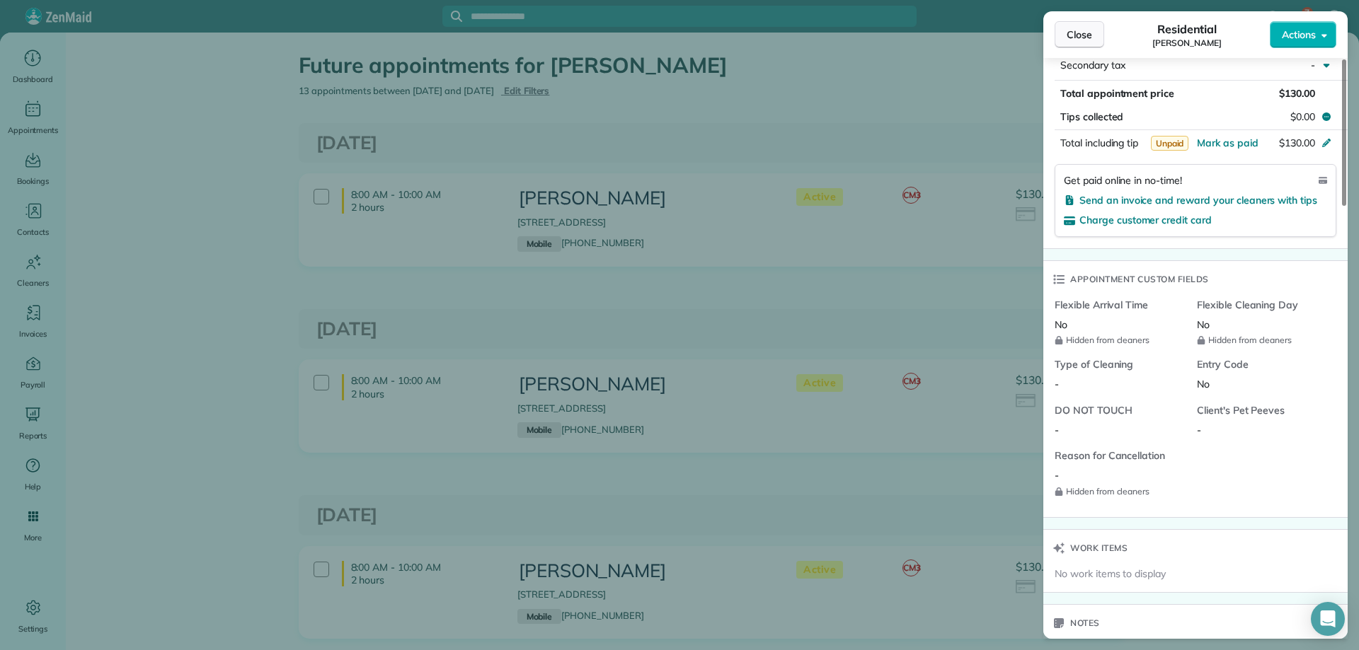
click at [1078, 42] on button "Close" at bounding box center [1079, 34] width 50 height 27
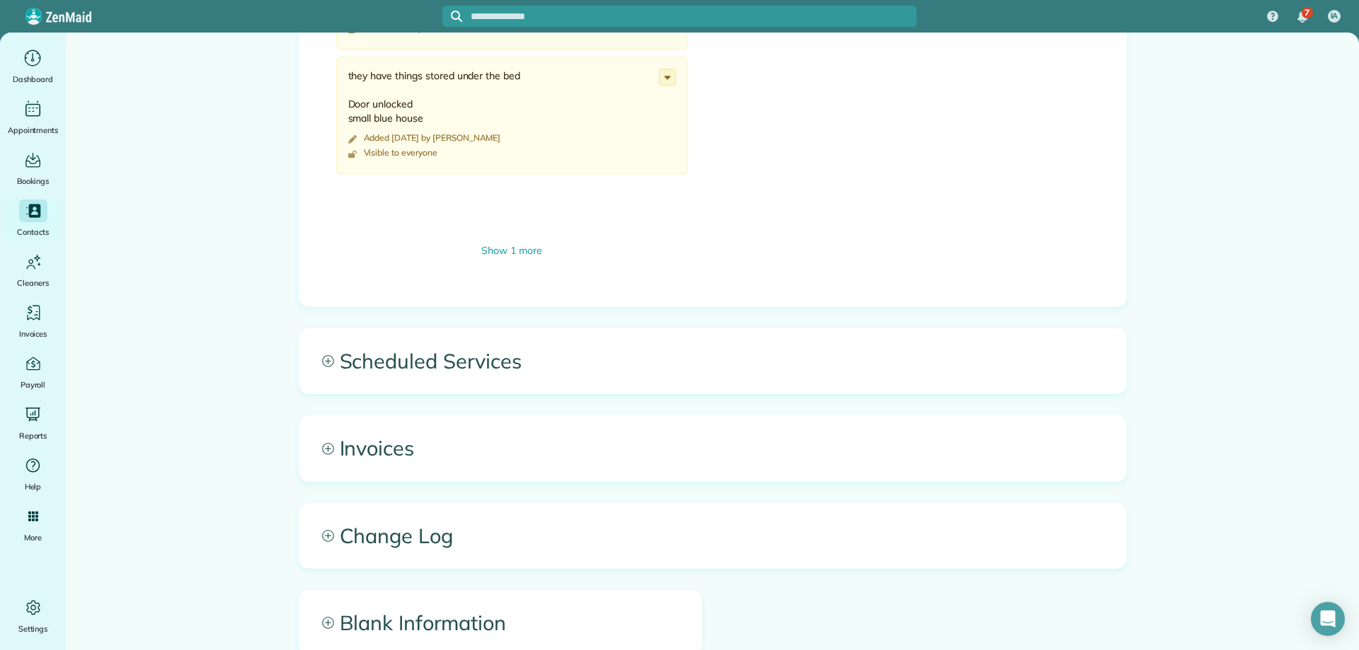
scroll to position [991, 0]
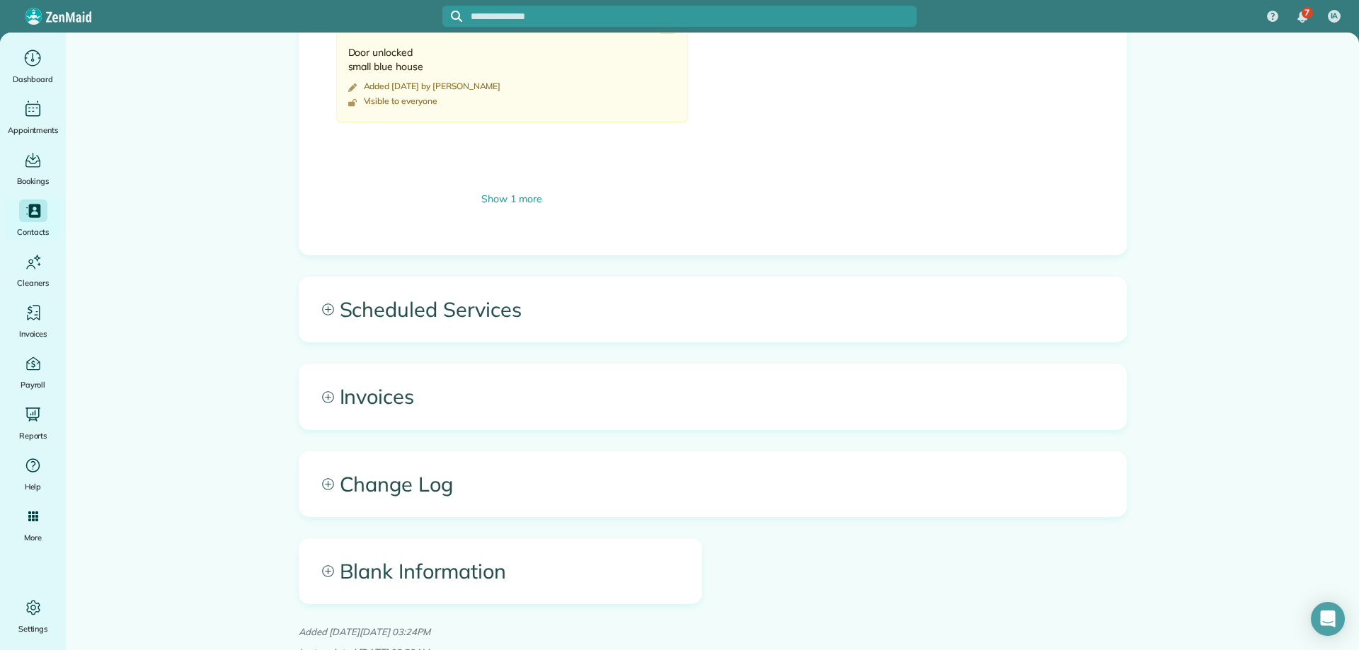
click at [531, 299] on span "Scheduled Services" at bounding box center [712, 309] width 827 height 64
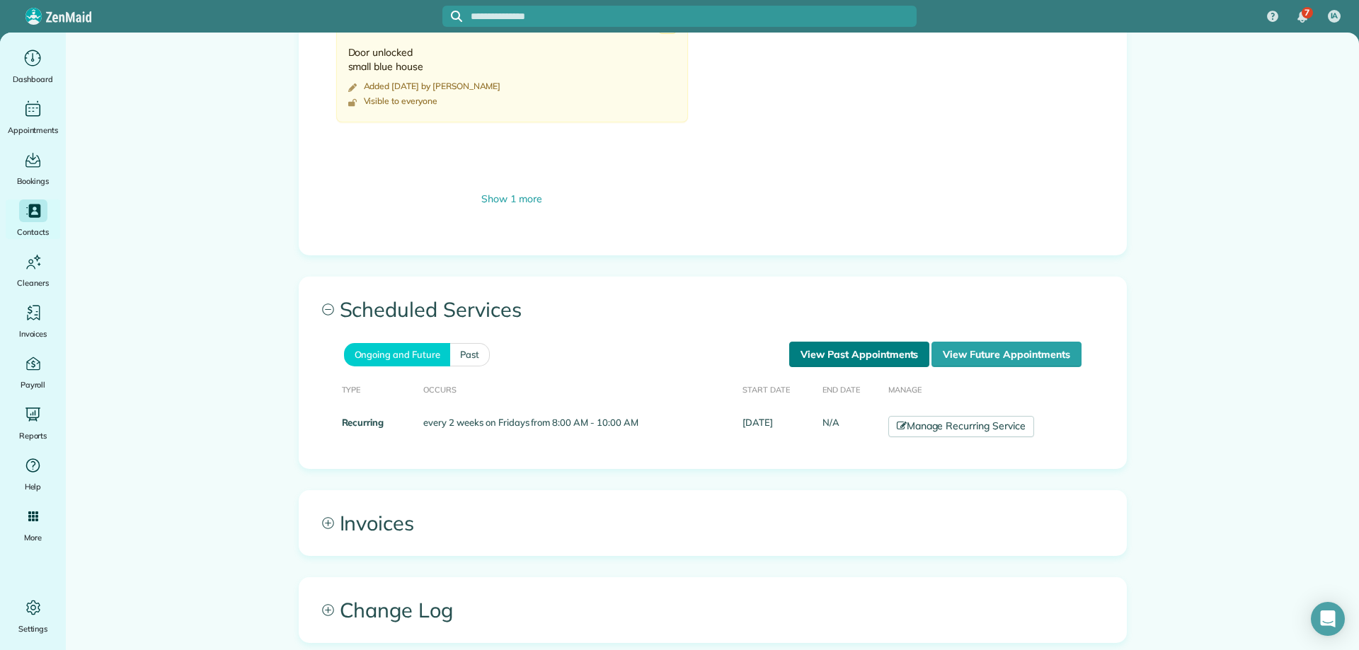
click at [857, 355] on link "View Past Appointments" at bounding box center [859, 354] width 140 height 25
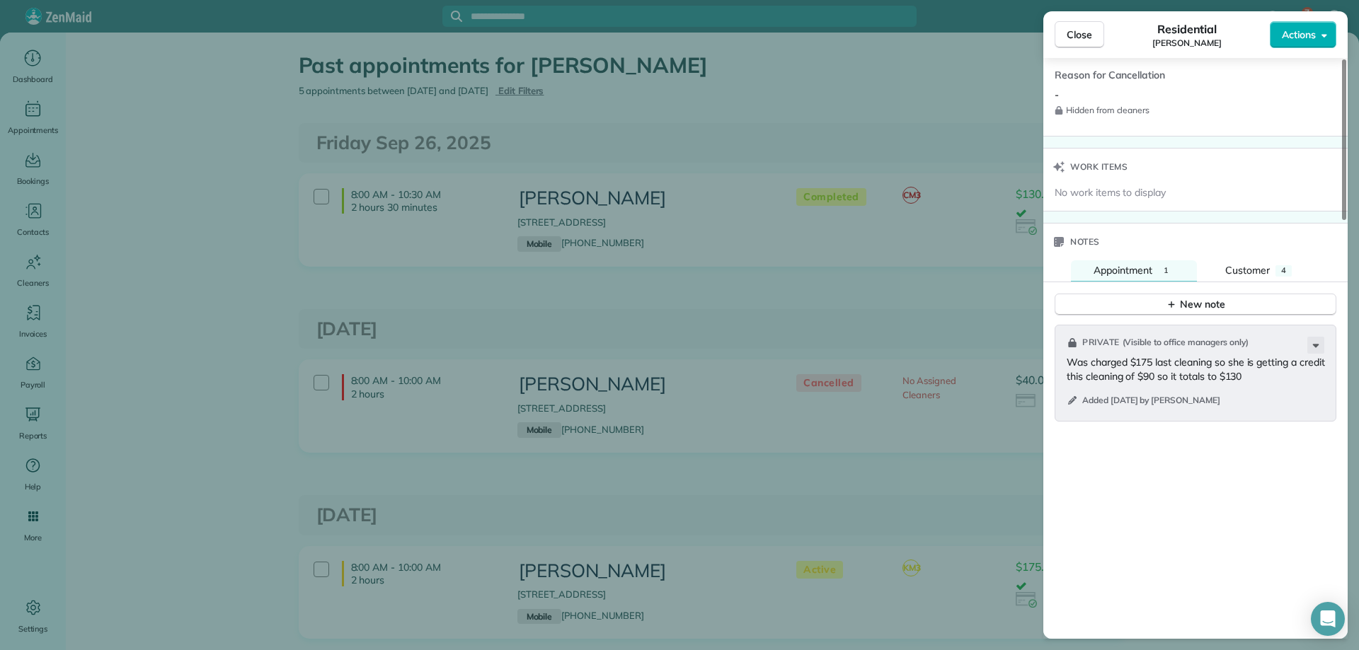
scroll to position [1231, 0]
click at [1085, 28] on span "Close" at bounding box center [1078, 35] width 25 height 14
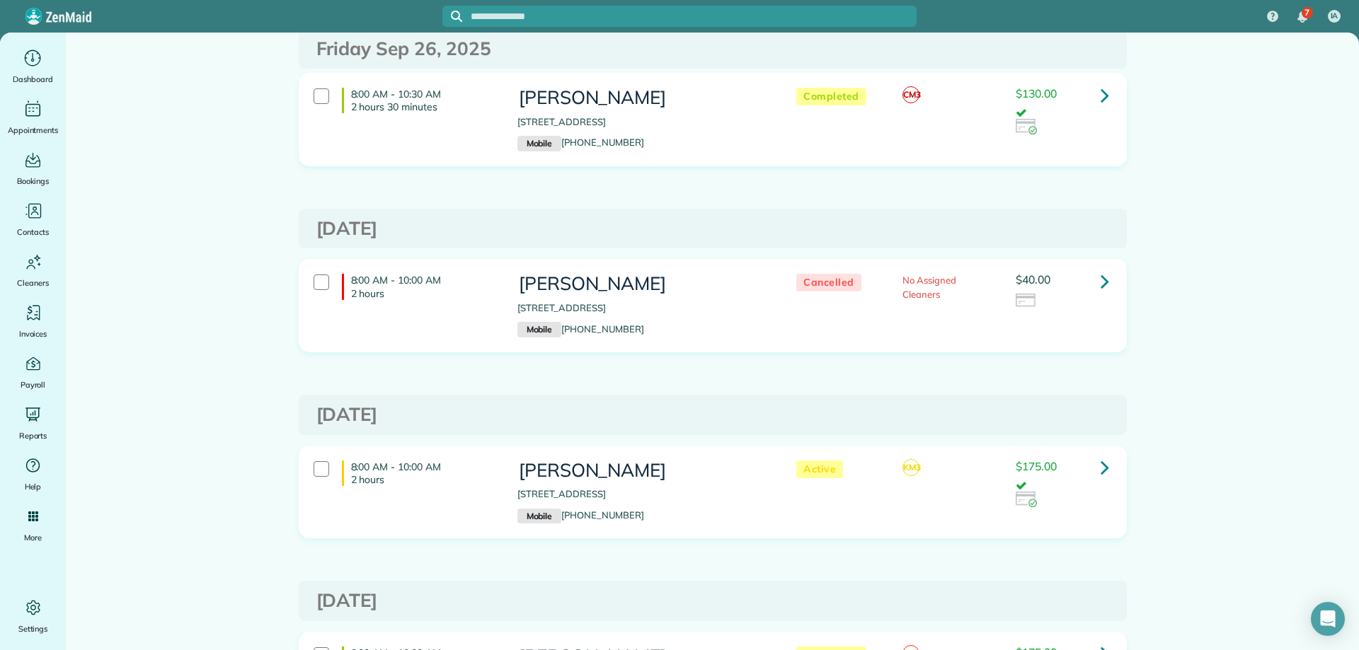
scroll to position [43, 0]
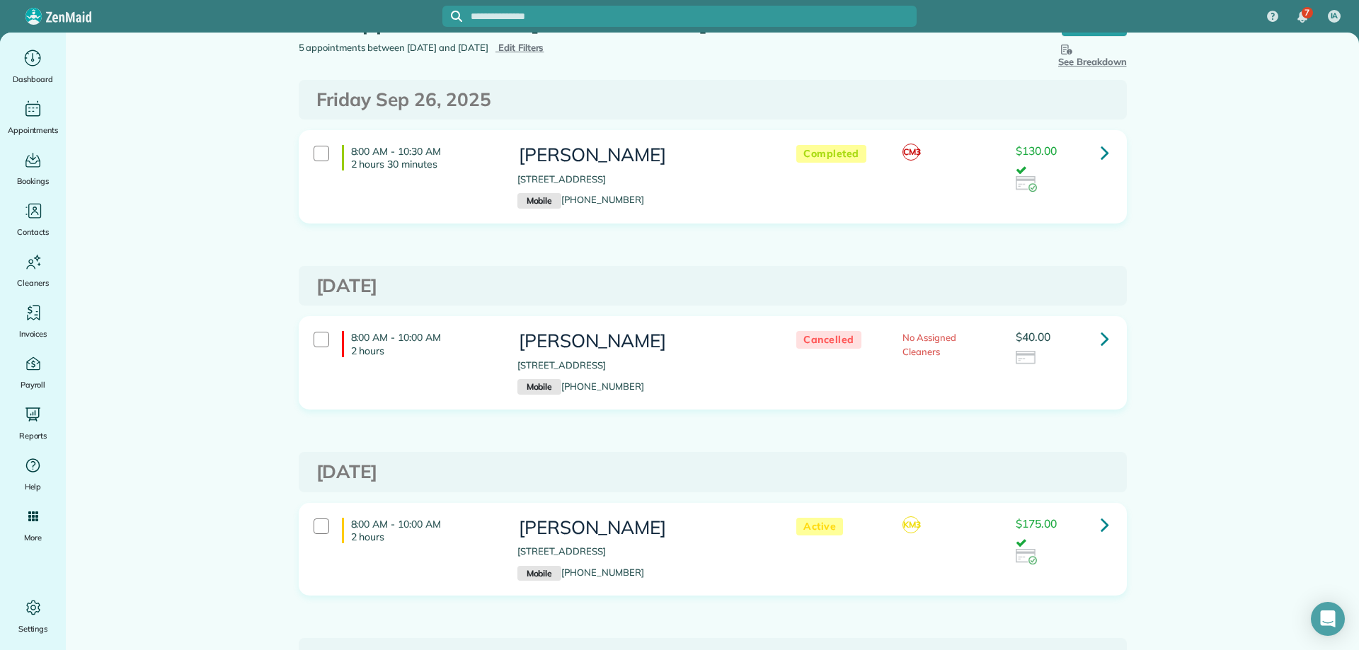
click at [924, 616] on div "8:00 AM - 10:00 AM 2 hours Martha Miller 252 South School Street Fairhope AL 36…" at bounding box center [712, 560] width 849 height 115
click at [1090, 343] on link at bounding box center [1104, 338] width 28 height 28
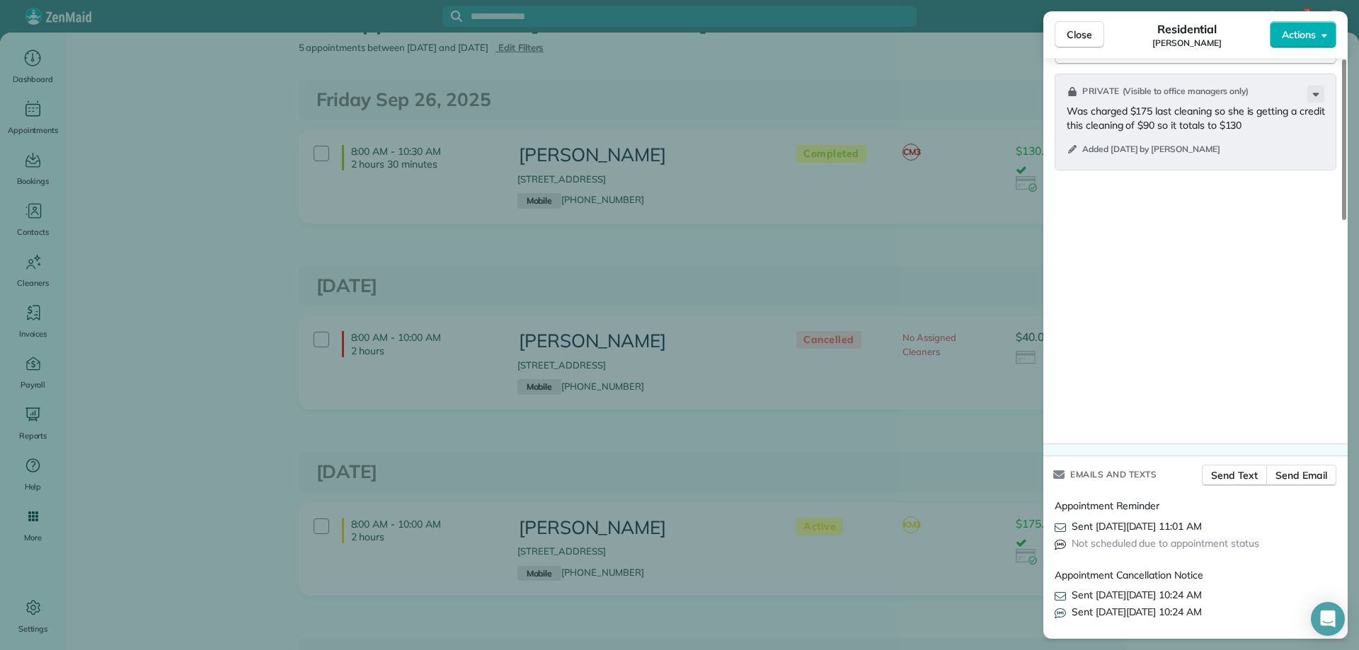
scroll to position [1486, 0]
click at [826, 459] on div "Close Residential Martha Miller Actions Status Cancelled Martha Miller · Open p…" at bounding box center [679, 325] width 1359 height 650
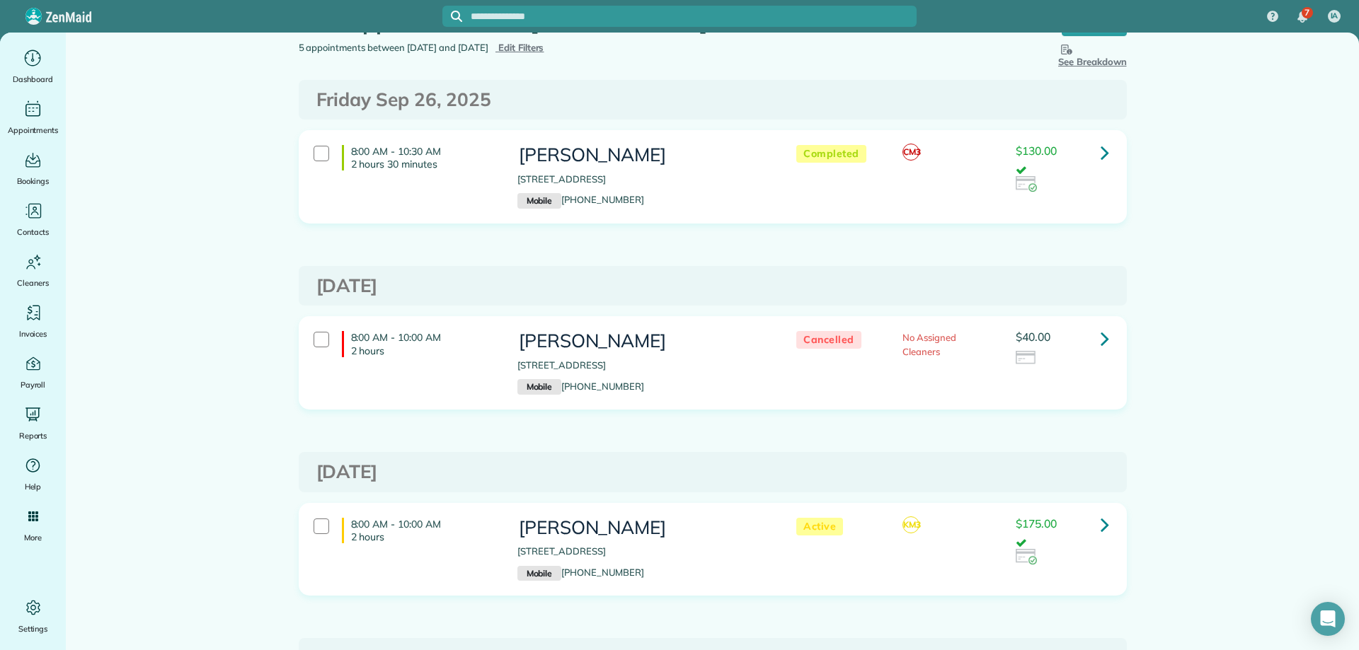
click at [1285, 472] on main "Past appointments for Martha Miller Schedule Changes Actions Create Appointment…" at bounding box center [712, 342] width 1293 height 618
click at [1168, 602] on main "Past appointments for Martha Miller Schedule Changes Actions Create Appointment…" at bounding box center [712, 342] width 1293 height 618
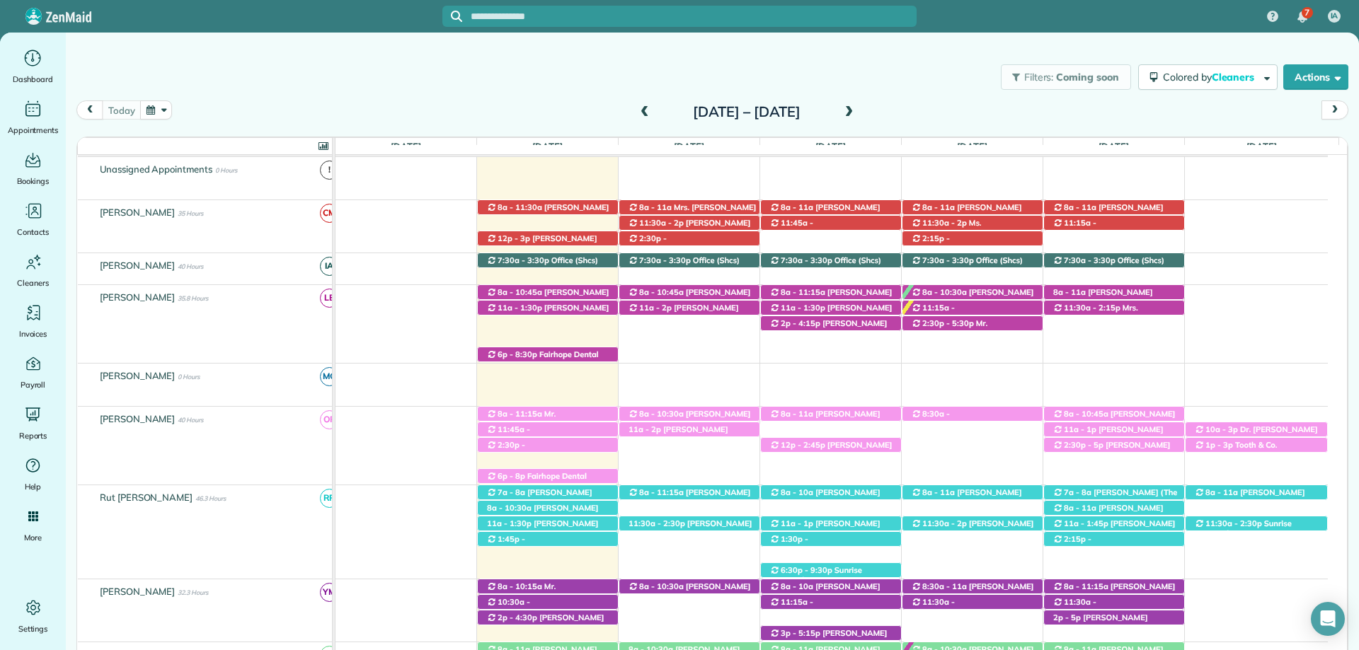
scroll to position [276, 0]
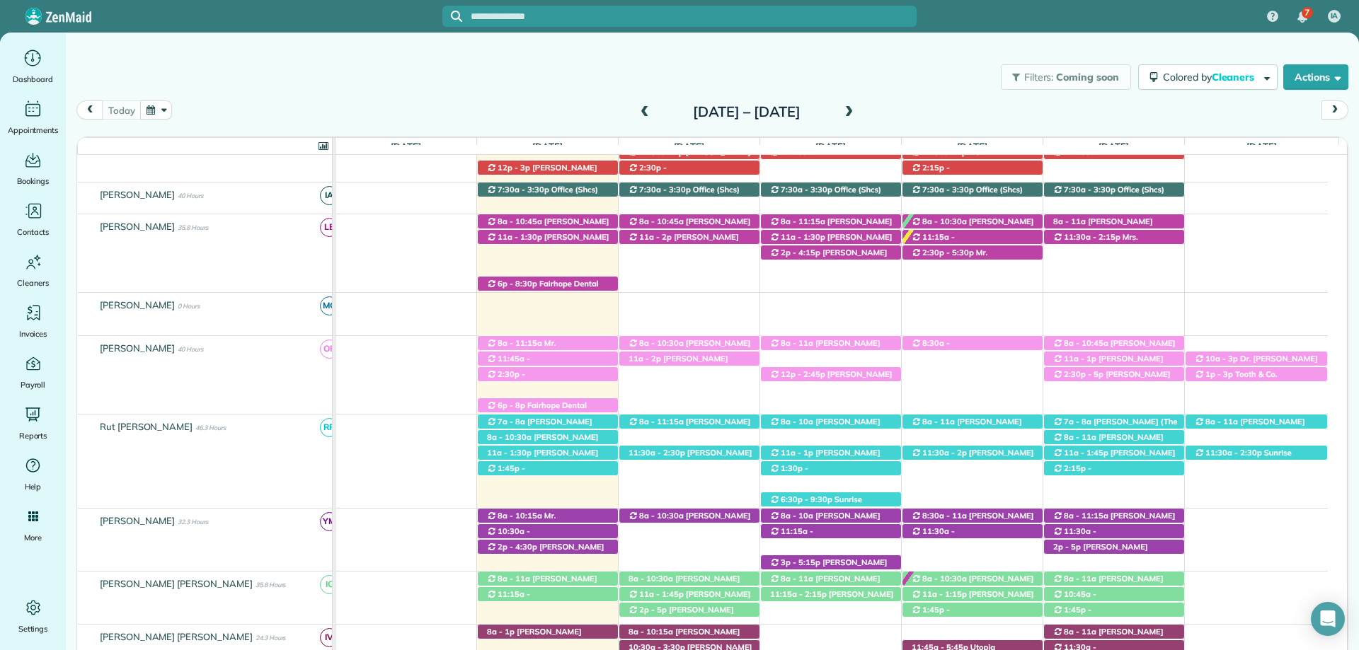
click at [936, 93] on div "Filters: Coming soon Colored by Cleaners Color by Cleaner Color by Team Color b…" at bounding box center [712, 77] width 1293 height 47
click at [911, 80] on div "Filters: Coming soon Colored by Cleaners Color by Cleaner Color by Team Color b…" at bounding box center [712, 77] width 1293 height 47
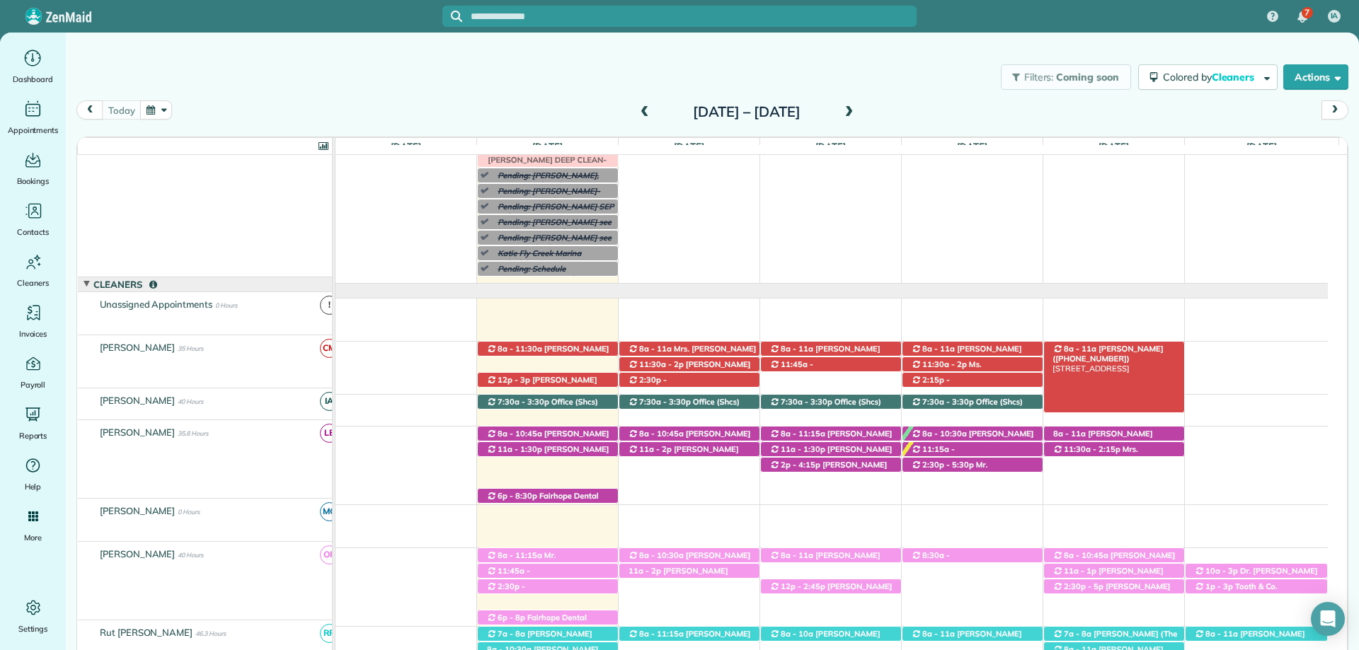
scroll to position [64, 0]
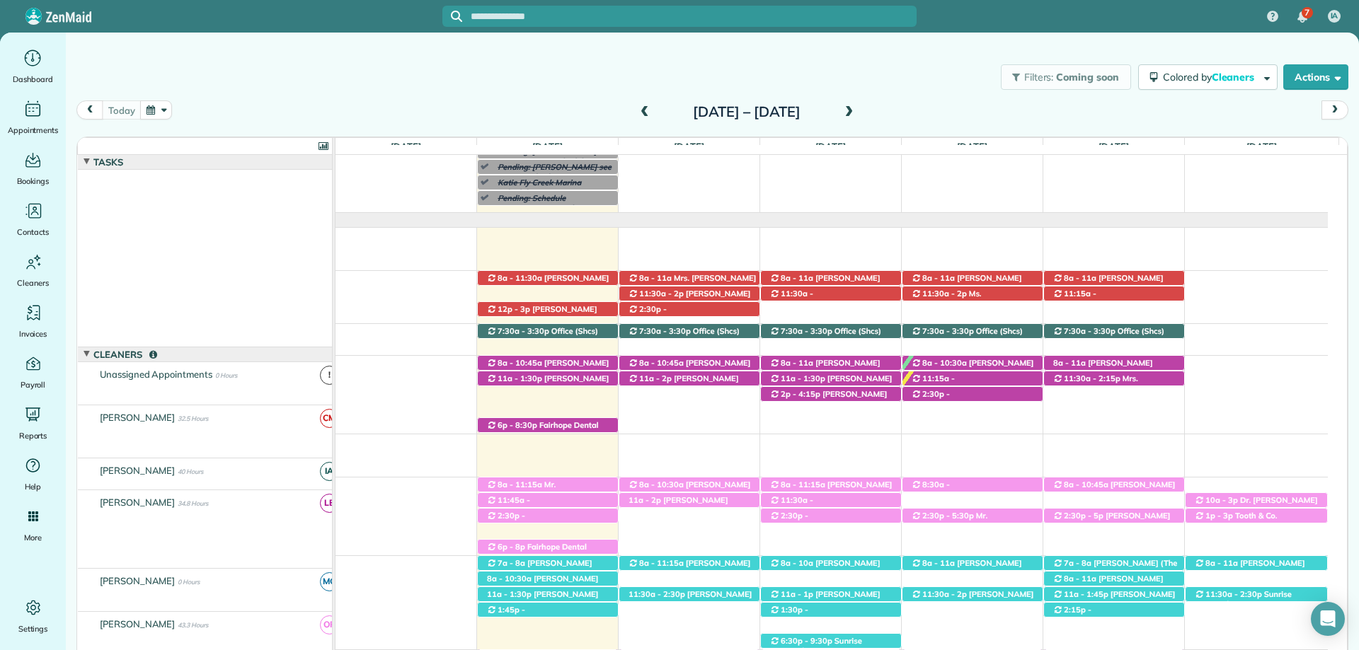
scroll to position [134, 0]
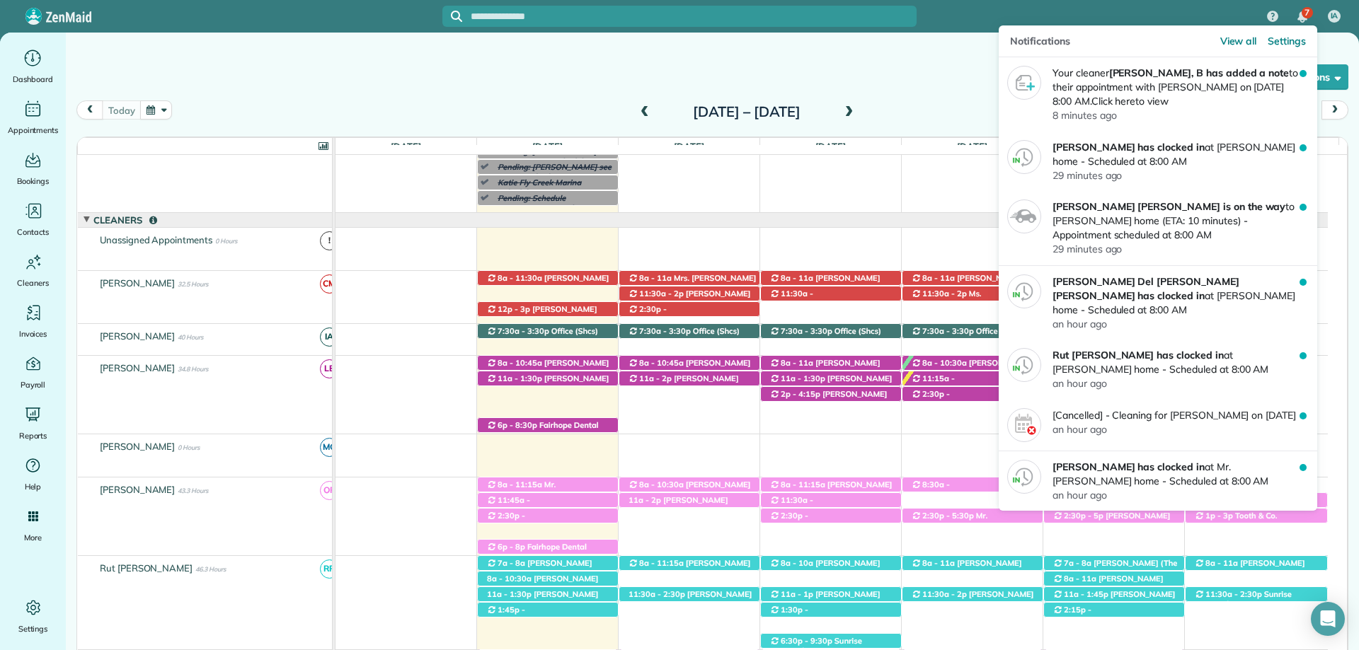
click at [1305, 20] on img "7 unread notifications" at bounding box center [1302, 16] width 10 height 11
click at [1300, 14] on img "7 unread notifications" at bounding box center [1302, 16] width 10 height 11
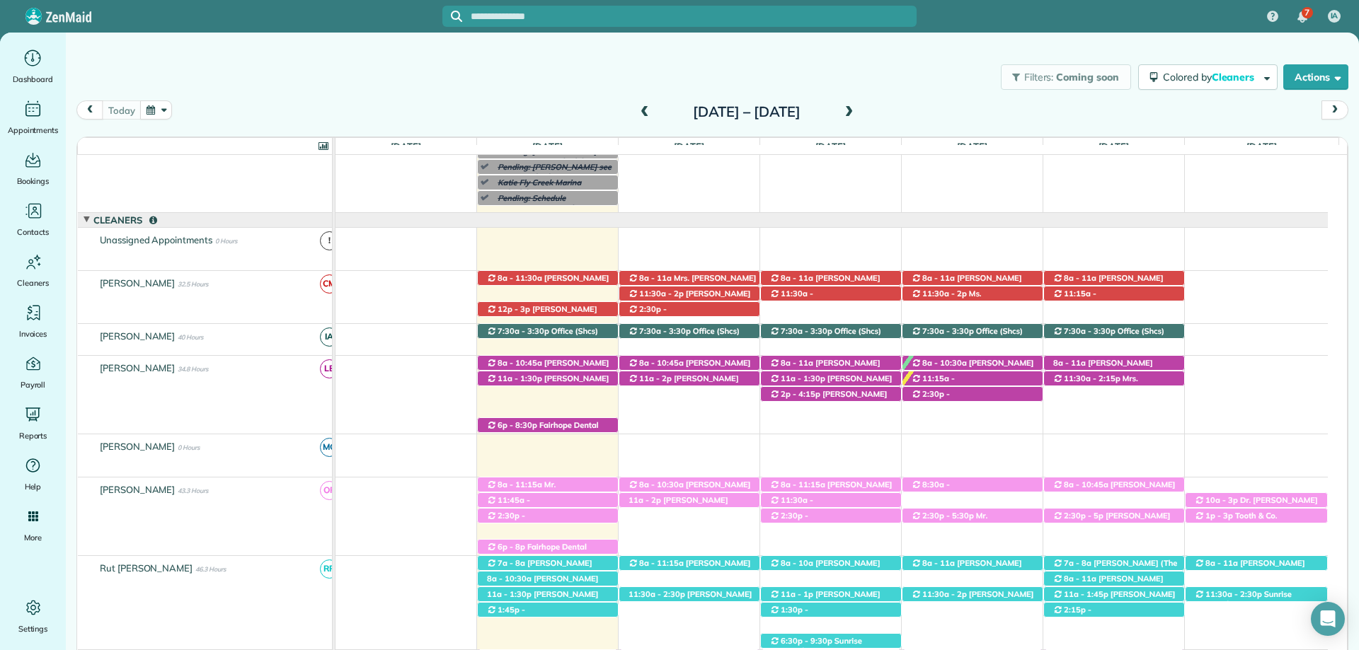
click at [1190, 16] on div "7 IA" at bounding box center [679, 16] width 1359 height 33
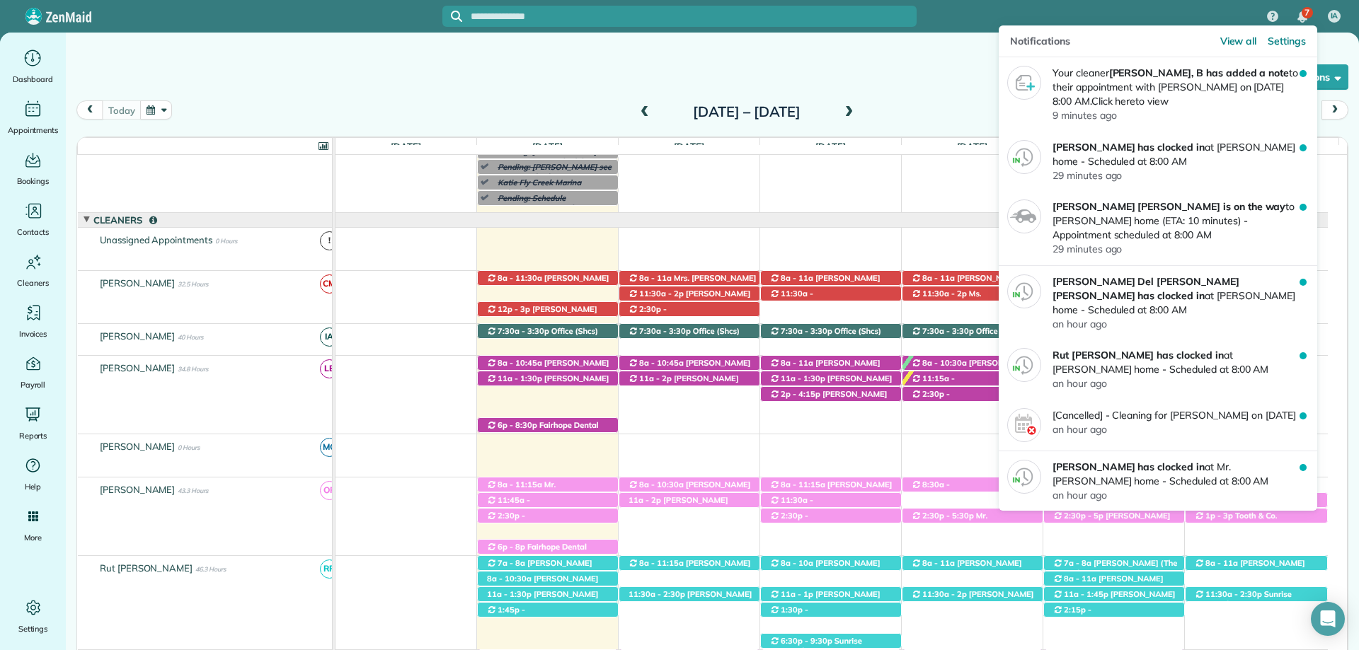
click at [1299, 17] on img "7 unread notifications" at bounding box center [1302, 16] width 10 height 11
click at [1246, 38] on span "View all" at bounding box center [1238, 41] width 37 height 14
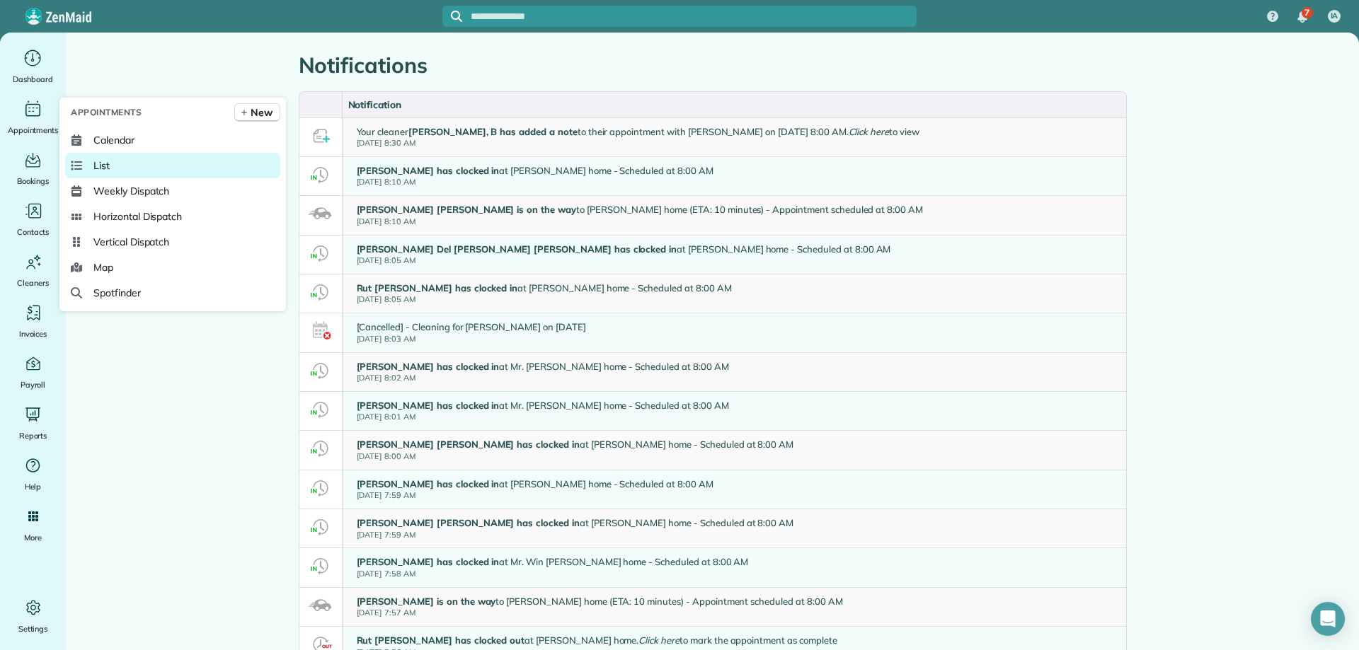
click at [152, 166] on link "List" at bounding box center [172, 165] width 215 height 25
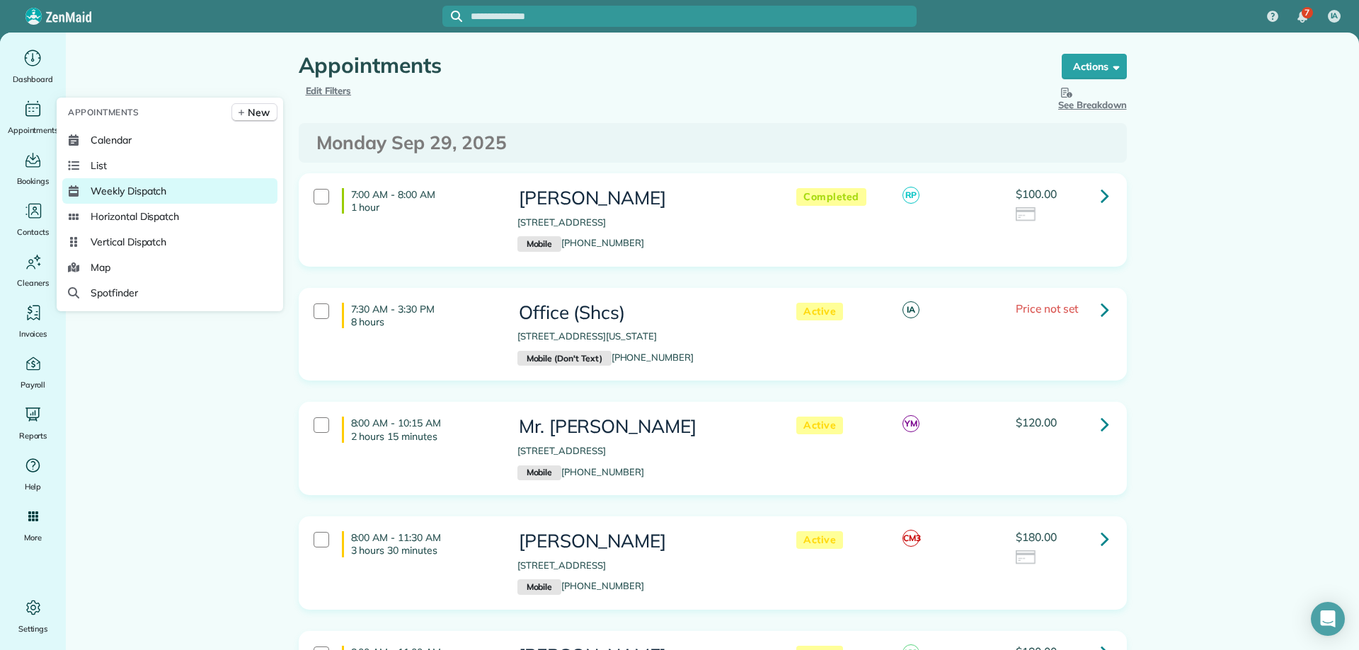
click at [141, 190] on span "Weekly Dispatch" at bounding box center [129, 191] width 76 height 14
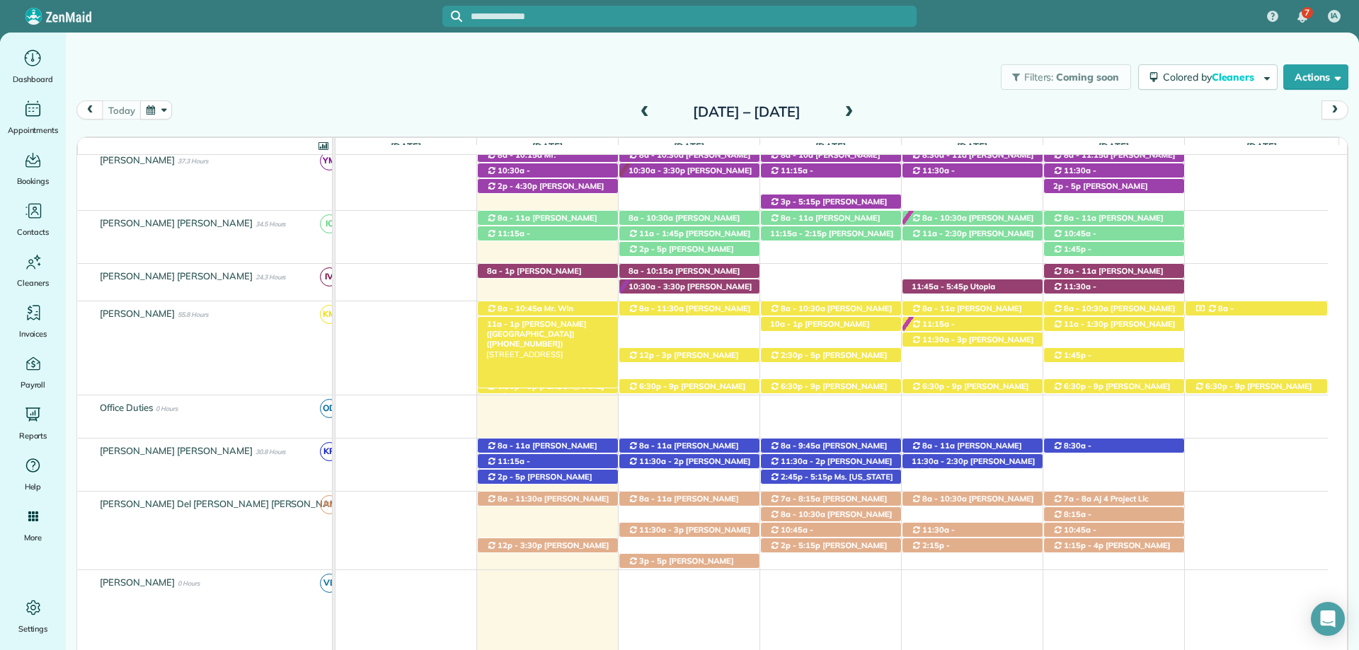
scroll to position [495, 0]
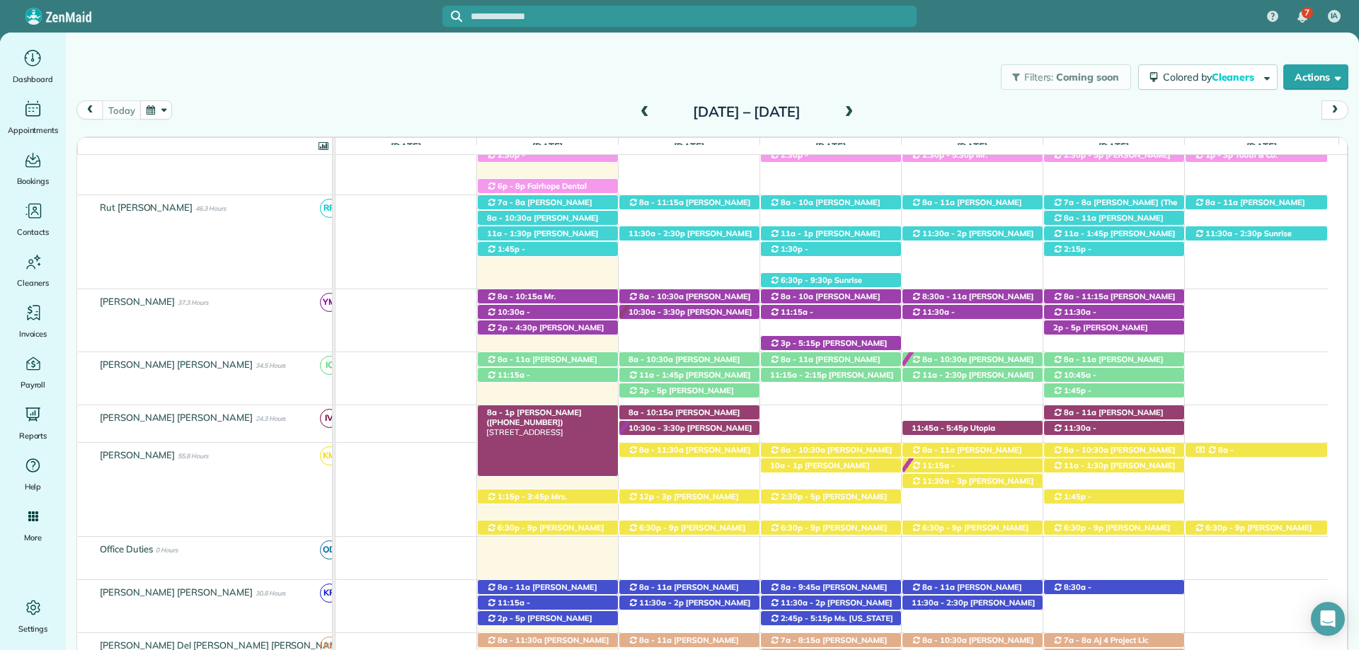
click at [536, 413] on span "Dee Bauer (+19857749563)" at bounding box center [533, 418] width 95 height 20
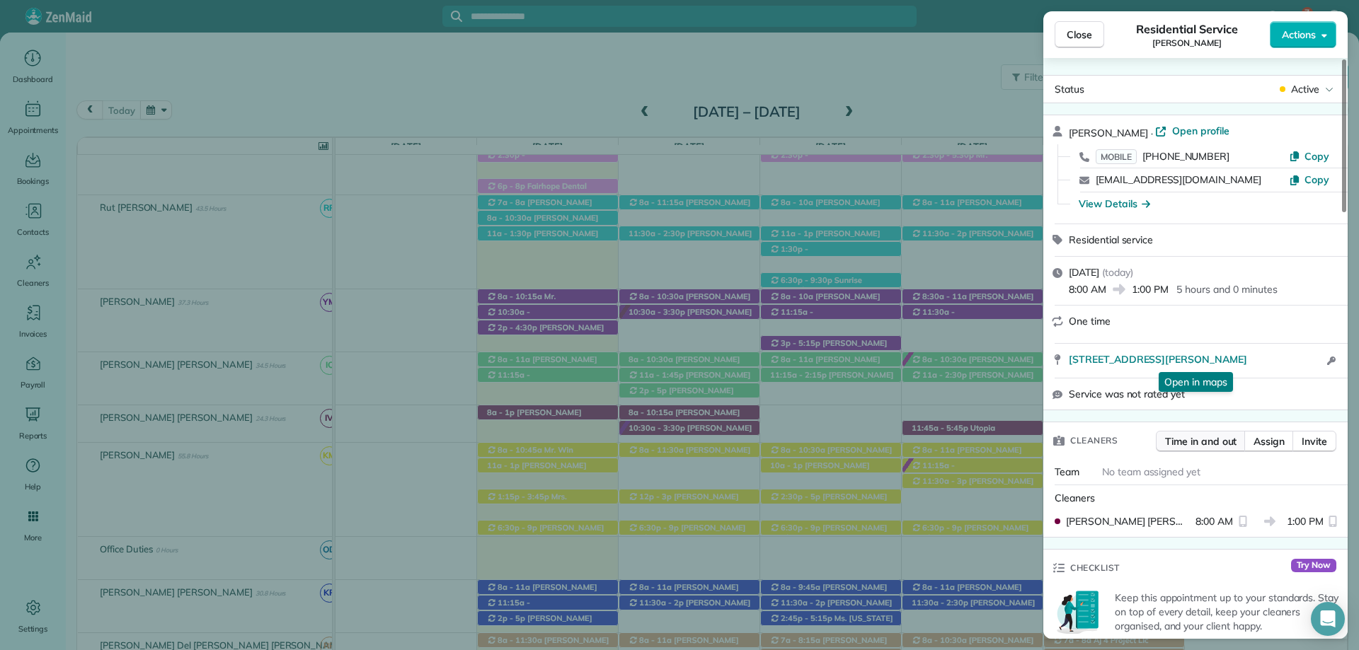
click at [1213, 439] on span "Time in and out" at bounding box center [1200, 441] width 71 height 14
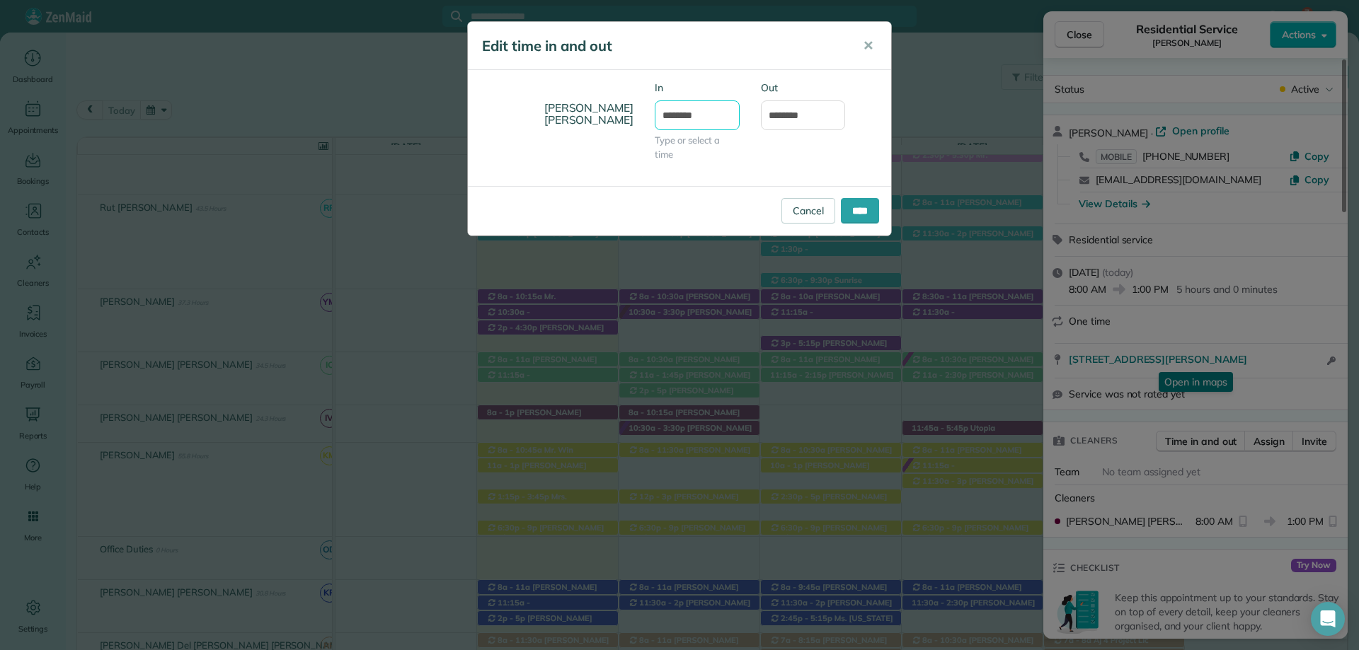
click at [672, 123] on body "7 IA Dashboard Appointments Bookings Contacts Cleaners Invoices Payroll Reports…" at bounding box center [679, 325] width 1359 height 650
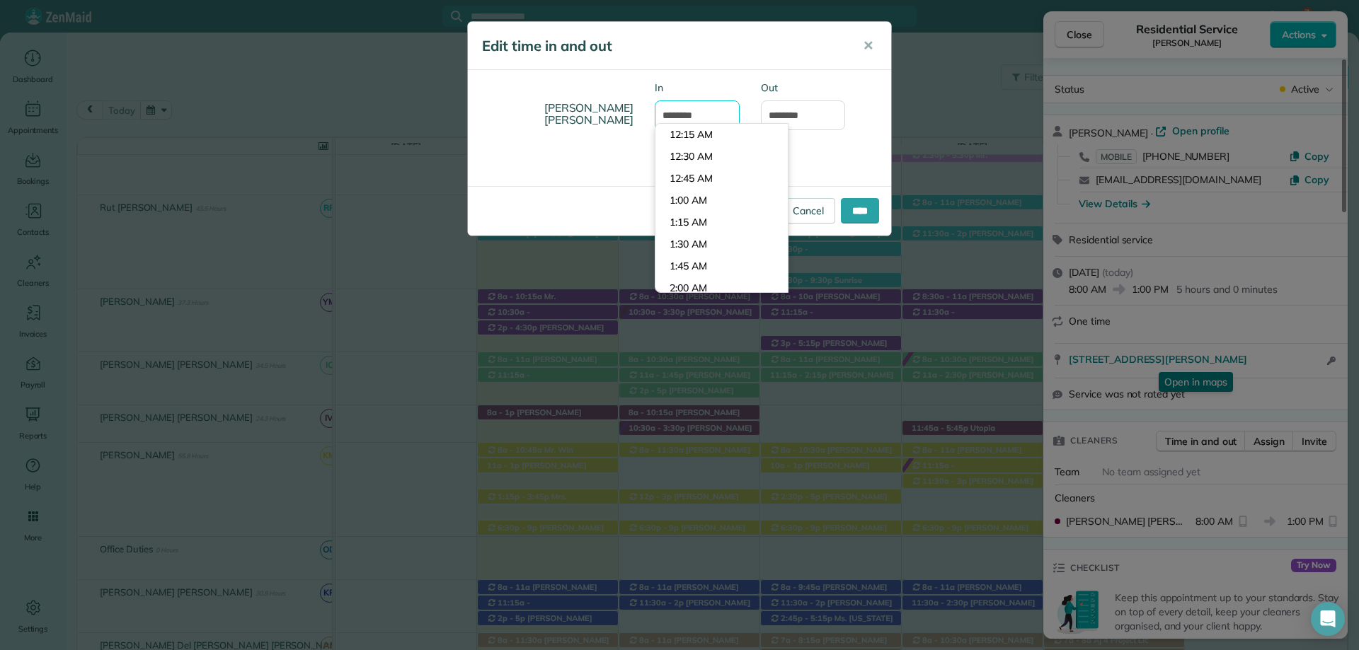
scroll to position [658, 0]
type input "*******"
click at [708, 180] on body "7 IA Dashboard Appointments Bookings Contacts Cleaners Invoices Payroll Reports…" at bounding box center [679, 325] width 1359 height 650
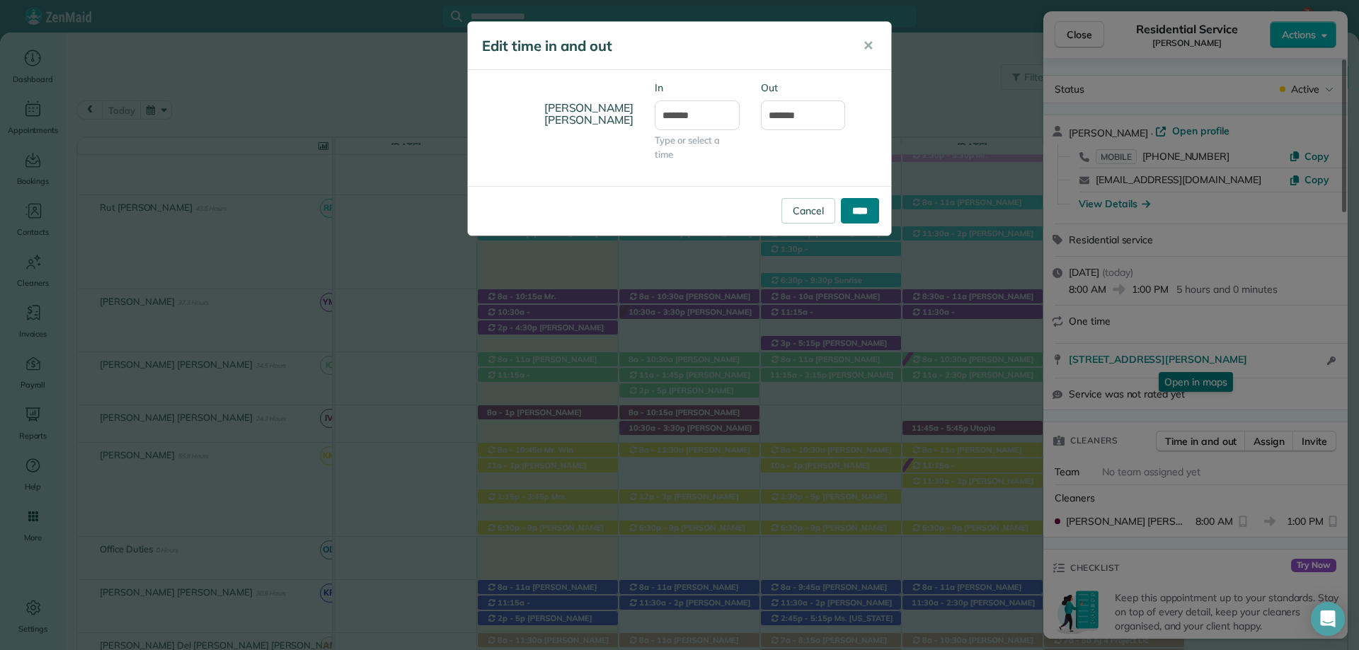
click at [853, 200] on input "****" at bounding box center [860, 210] width 38 height 25
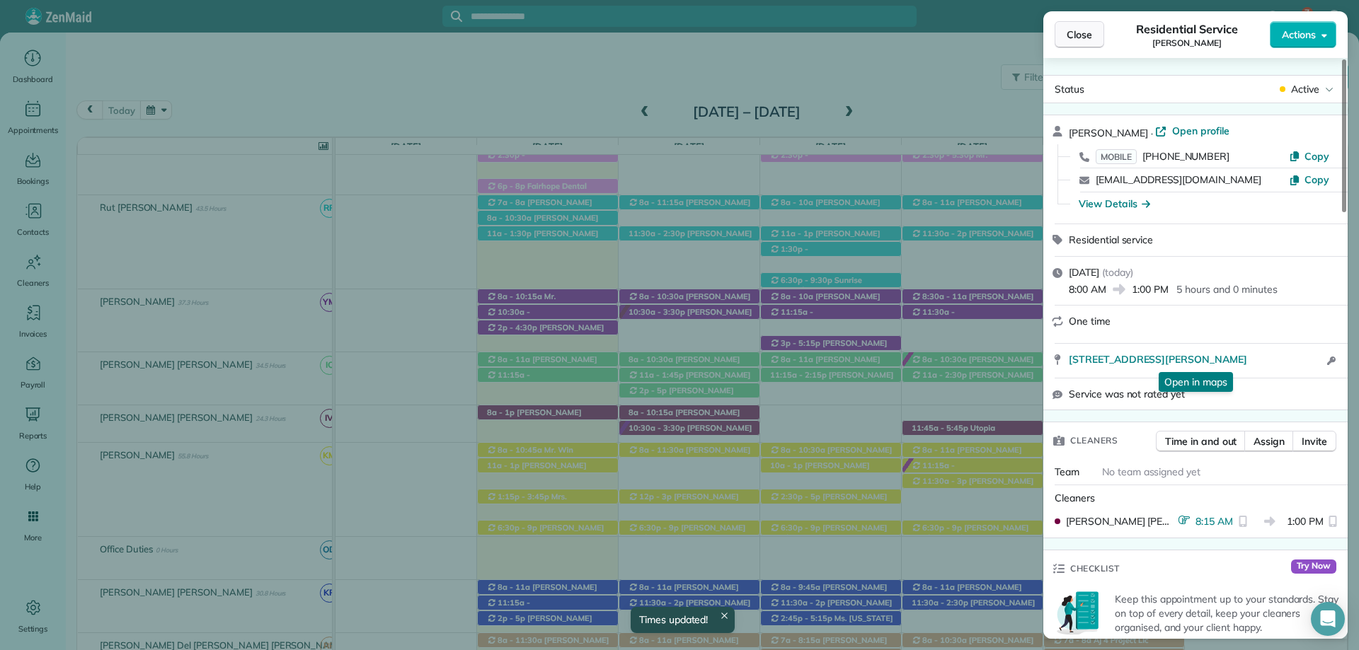
click at [1091, 40] on span "Close" at bounding box center [1078, 35] width 25 height 14
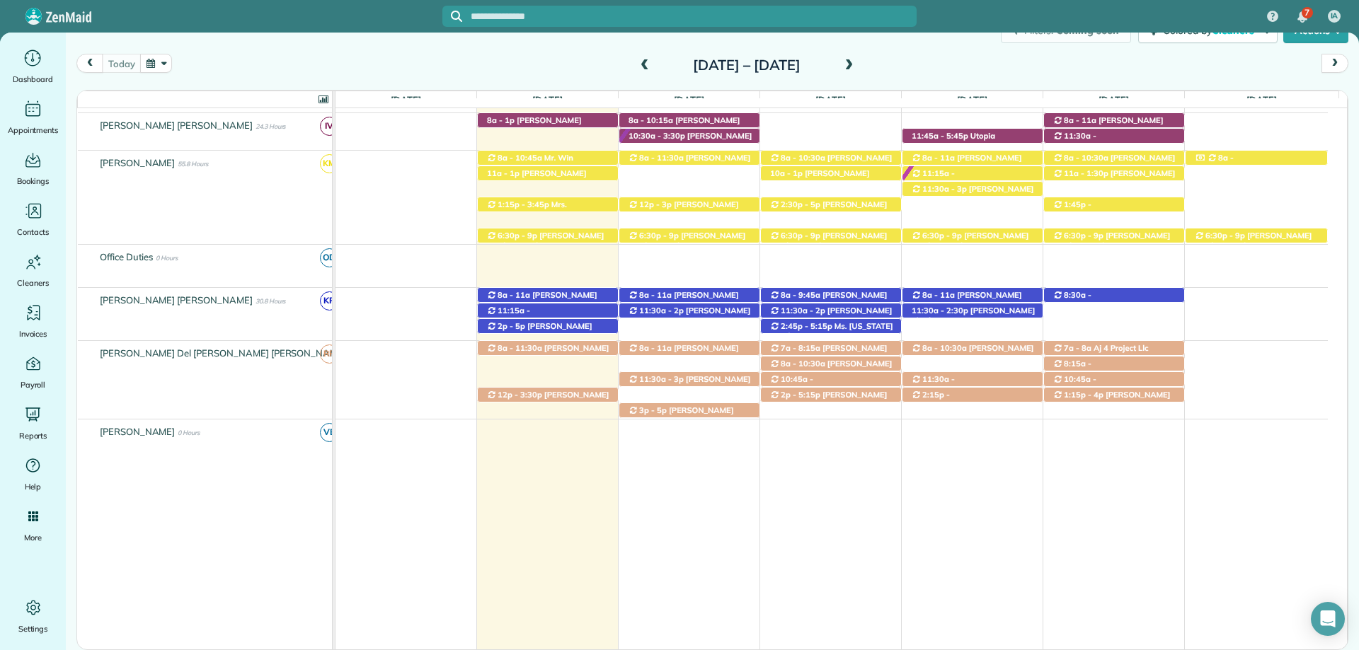
drag, startPoint x: 1145, startPoint y: 556, endPoint x: 1068, endPoint y: 539, distance: 78.8
click at [1145, 556] on td at bounding box center [831, 544] width 992 height 250
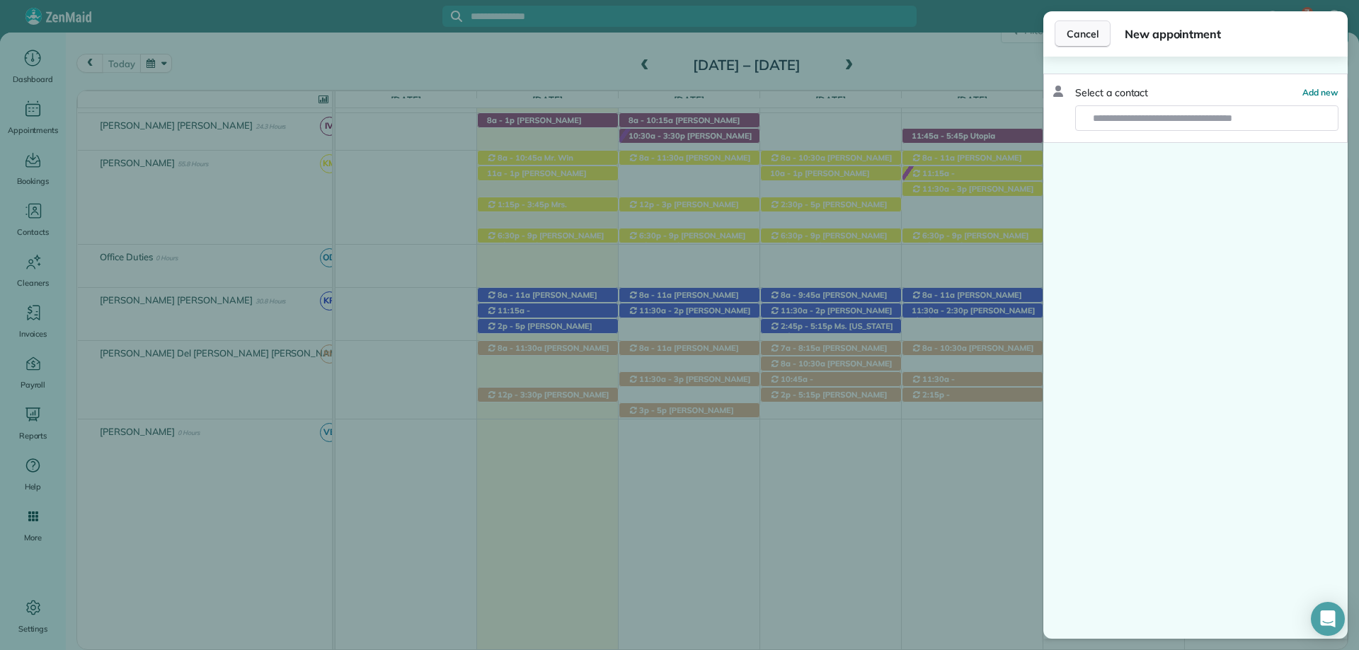
click at [1068, 33] on span "Cancel" at bounding box center [1082, 34] width 32 height 14
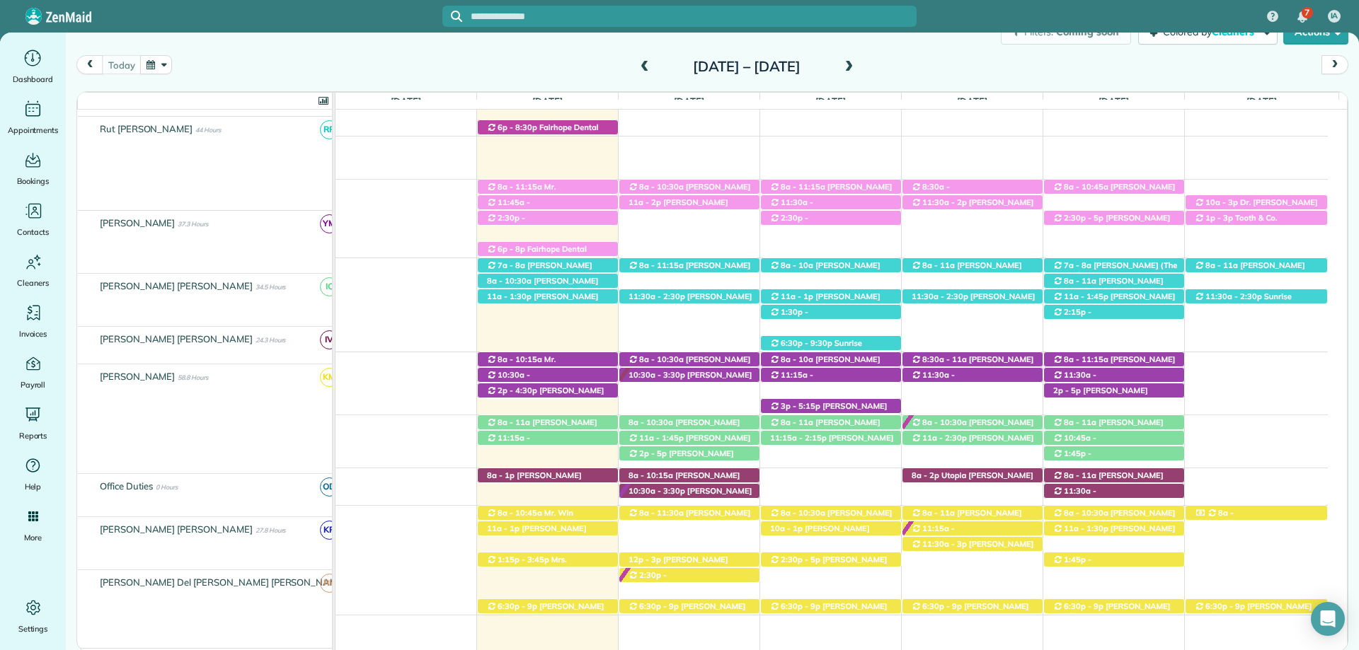
scroll to position [387, 0]
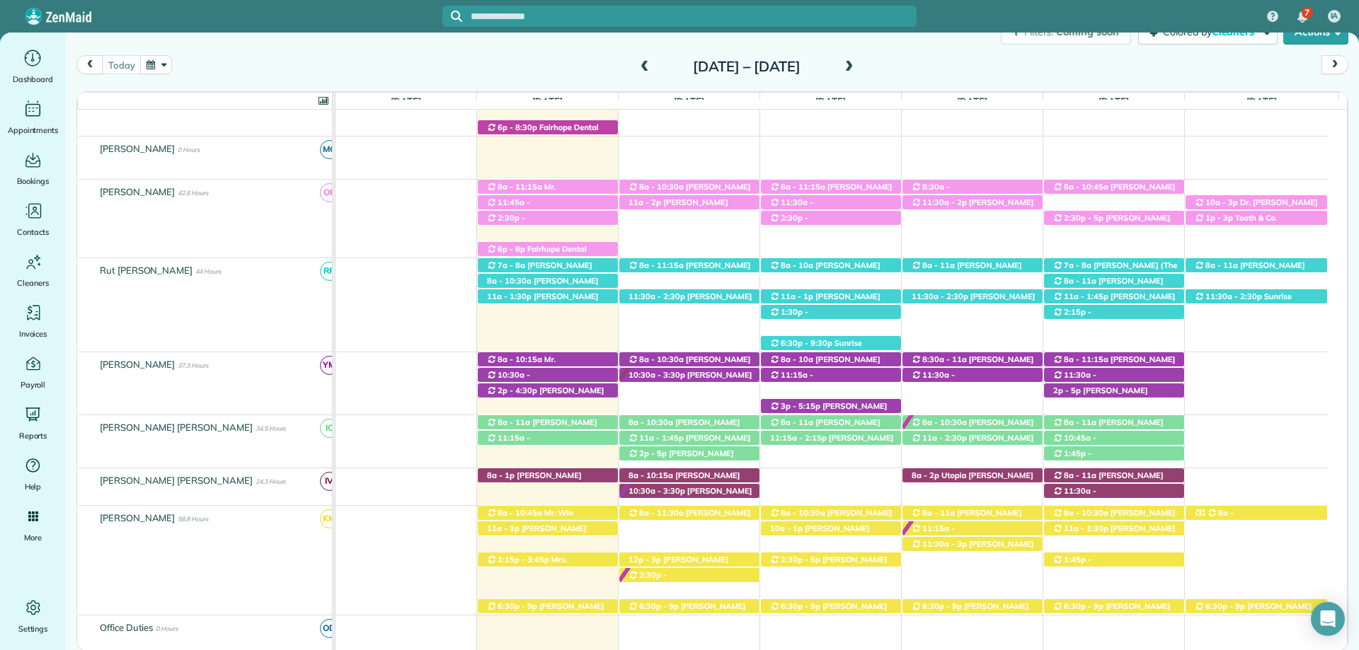
click at [856, 67] on span at bounding box center [849, 67] width 16 height 13
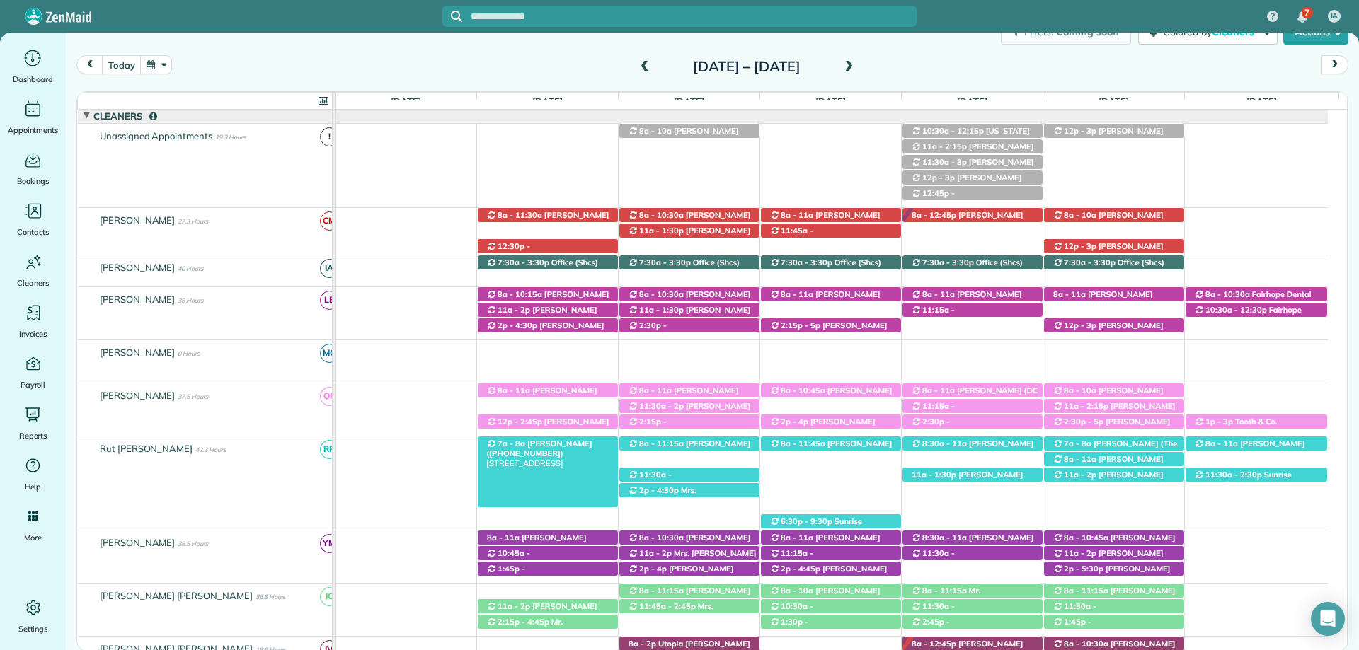
scroll to position [188, 0]
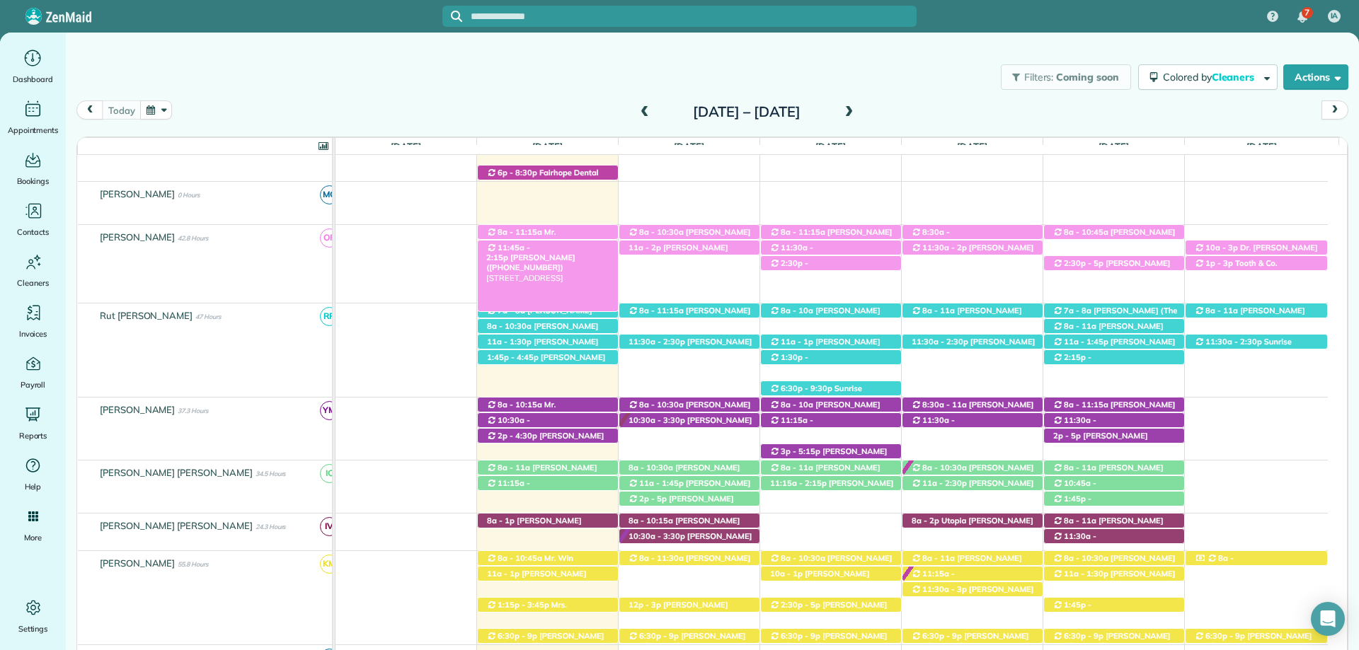
scroll to position [246, 0]
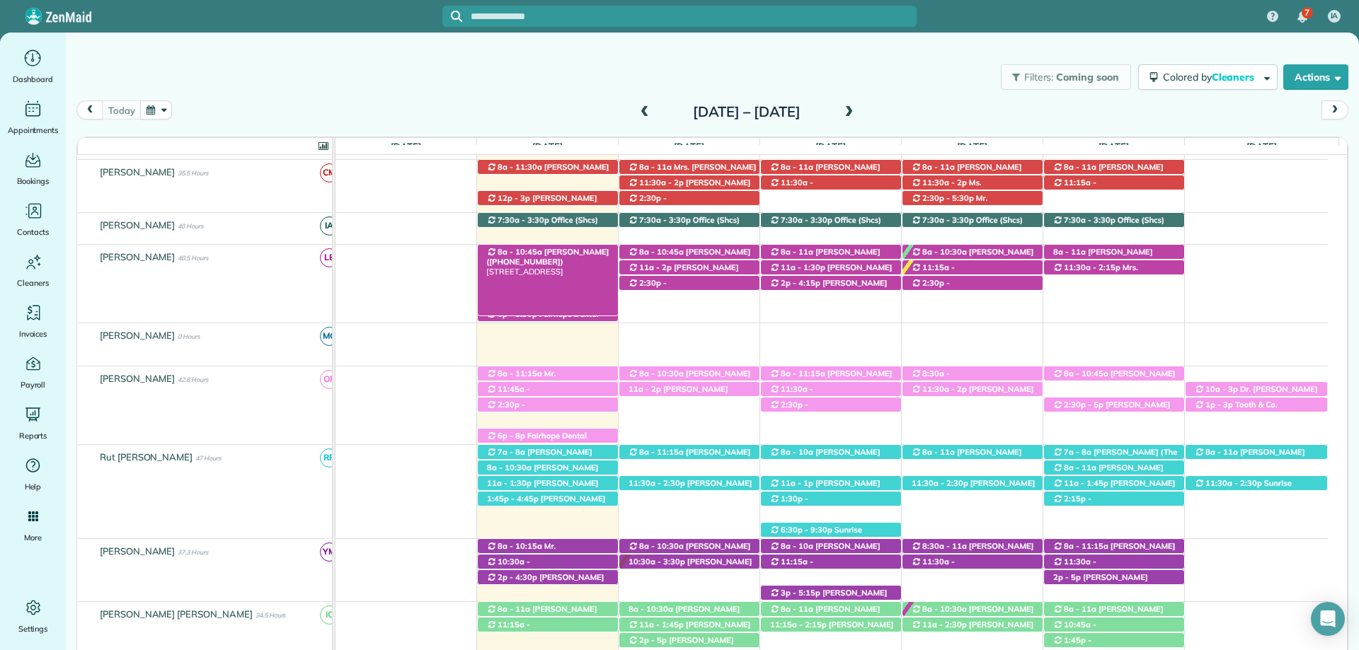
click at [578, 251] on span "[PERSON_NAME] ([PHONE_NUMBER])" at bounding box center [547, 257] width 122 height 20
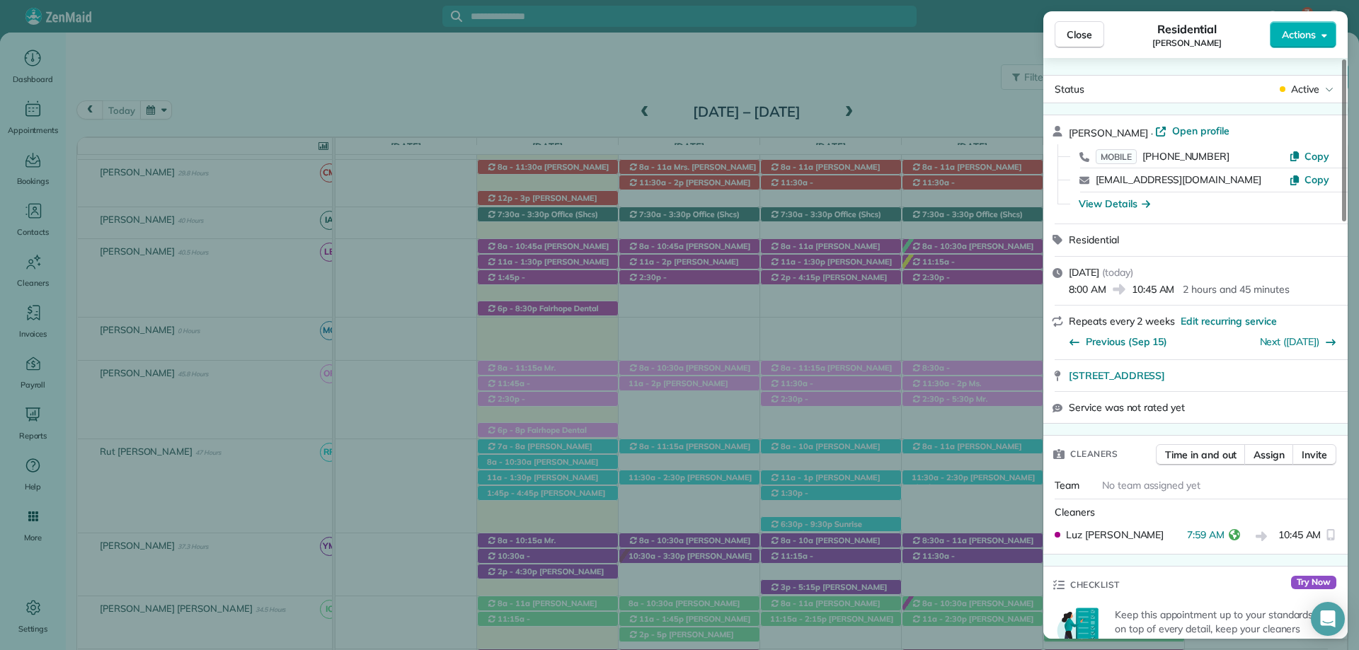
click at [1155, 539] on div "Luz Escobar" at bounding box center [1120, 535] width 132 height 14
click at [1080, 43] on button "Close" at bounding box center [1079, 34] width 50 height 27
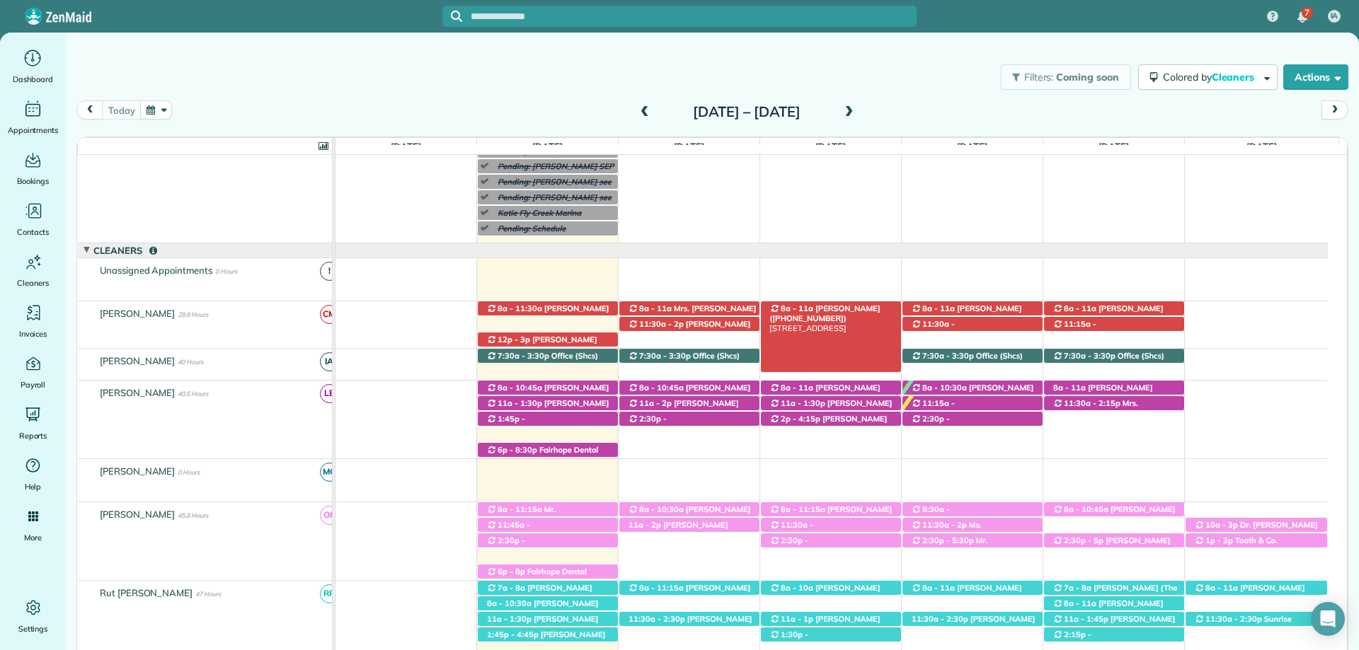
scroll to position [175, 0]
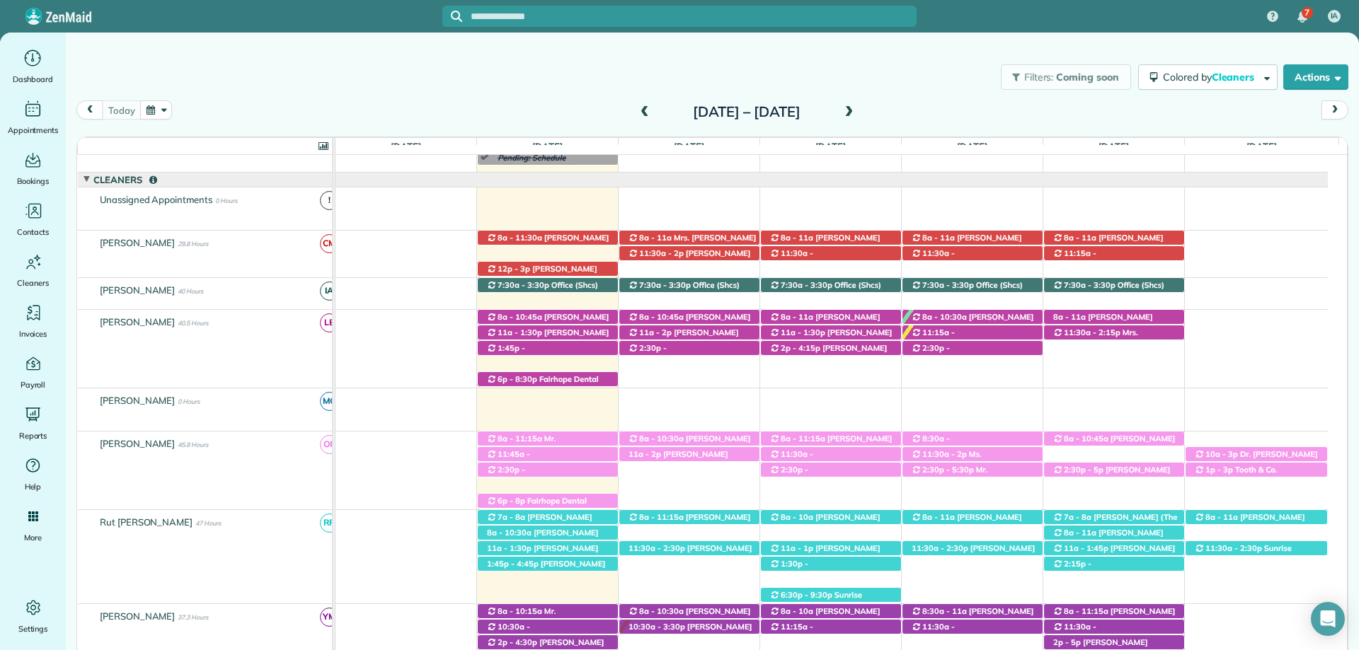
click at [952, 66] on div "Filters: Coming soon Colored by Cleaners Color by Cleaner Color by Team Color b…" at bounding box center [712, 77] width 1293 height 47
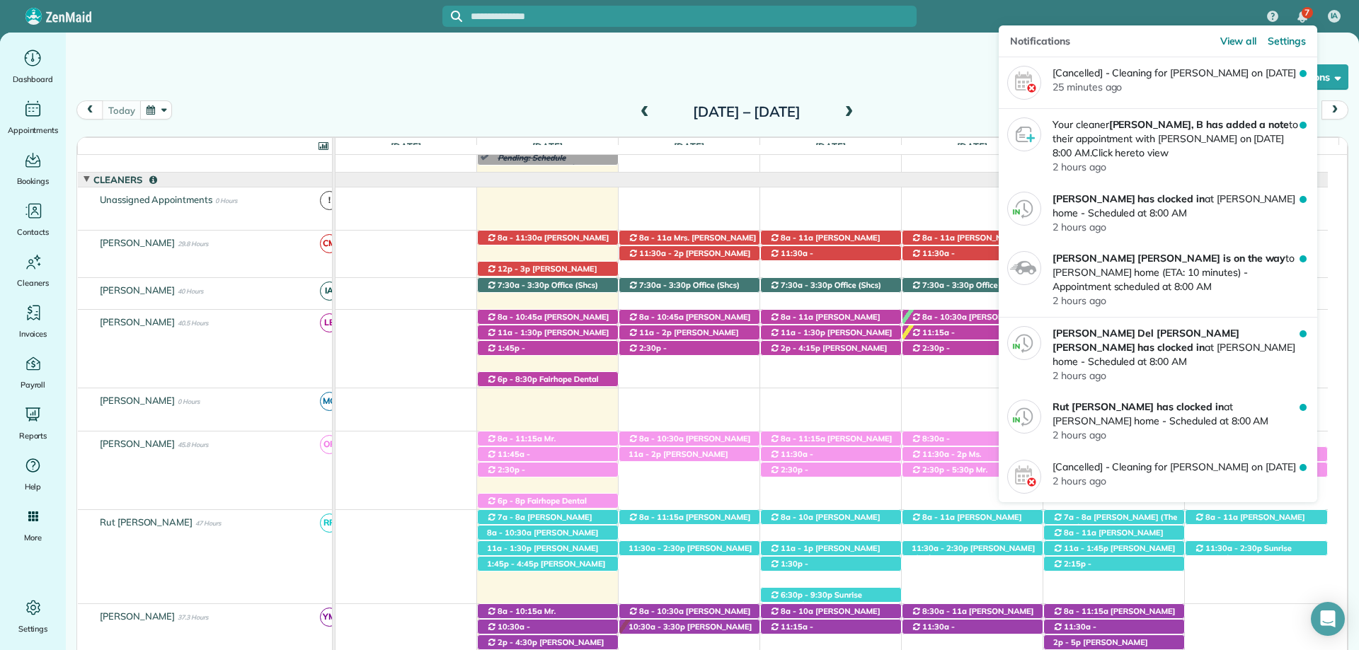
click at [1312, 12] on div "7" at bounding box center [1306, 12] width 11 height 11
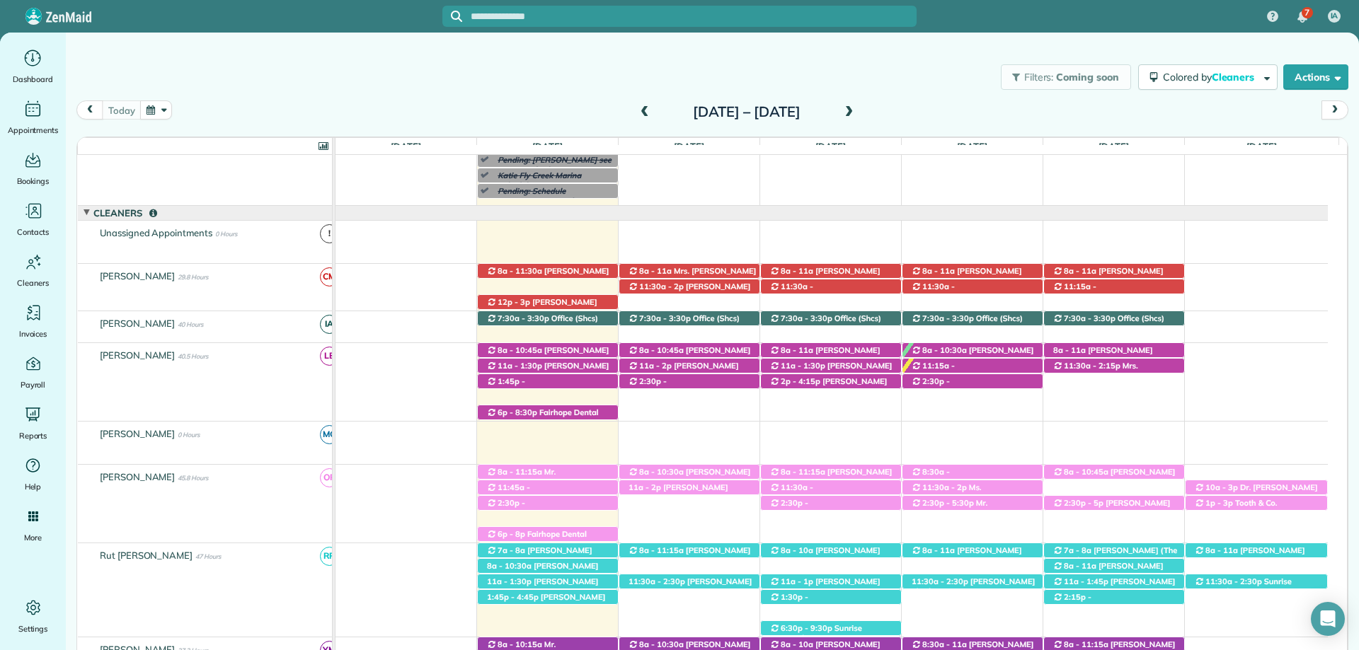
scroll to position [0, 0]
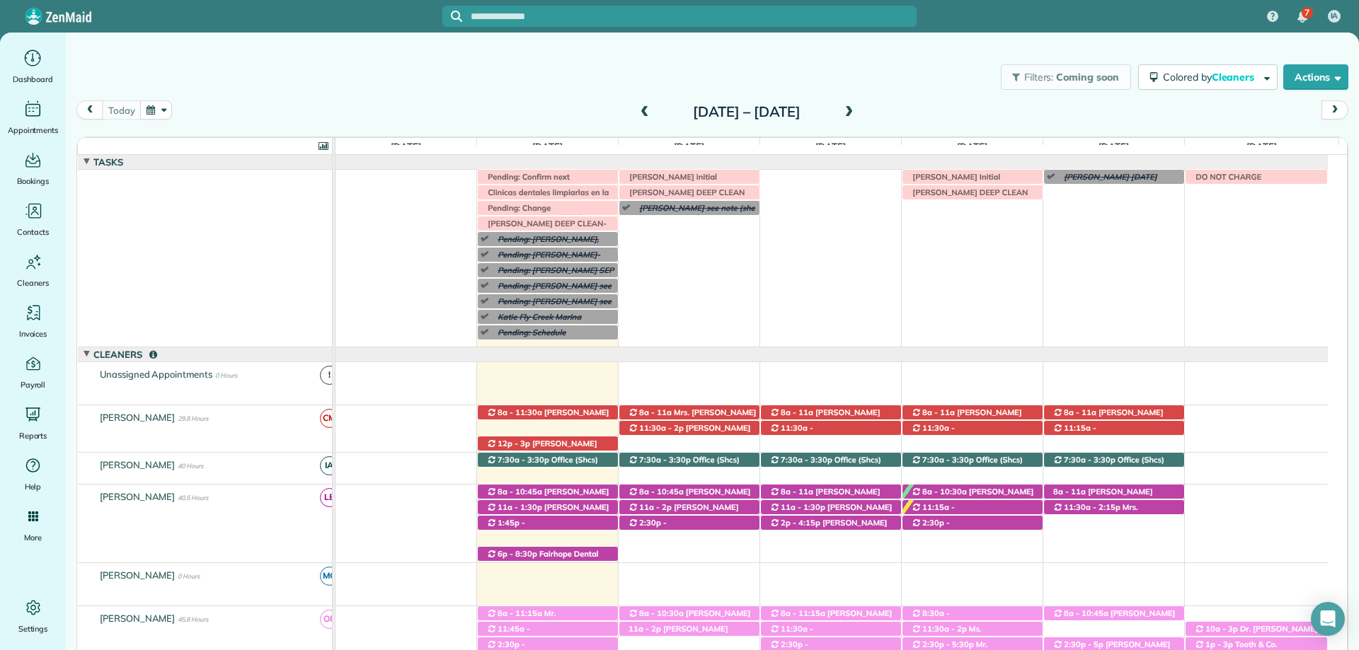
click at [856, 108] on span at bounding box center [849, 112] width 16 height 13
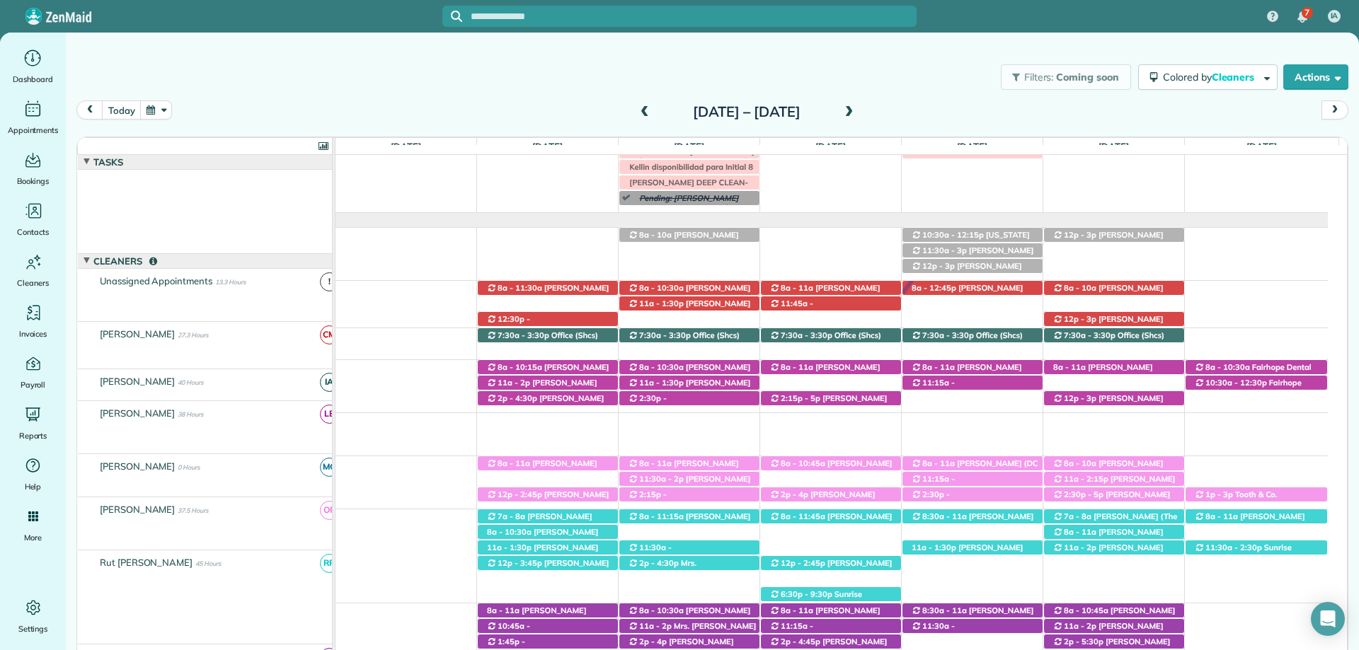
scroll to position [41, 0]
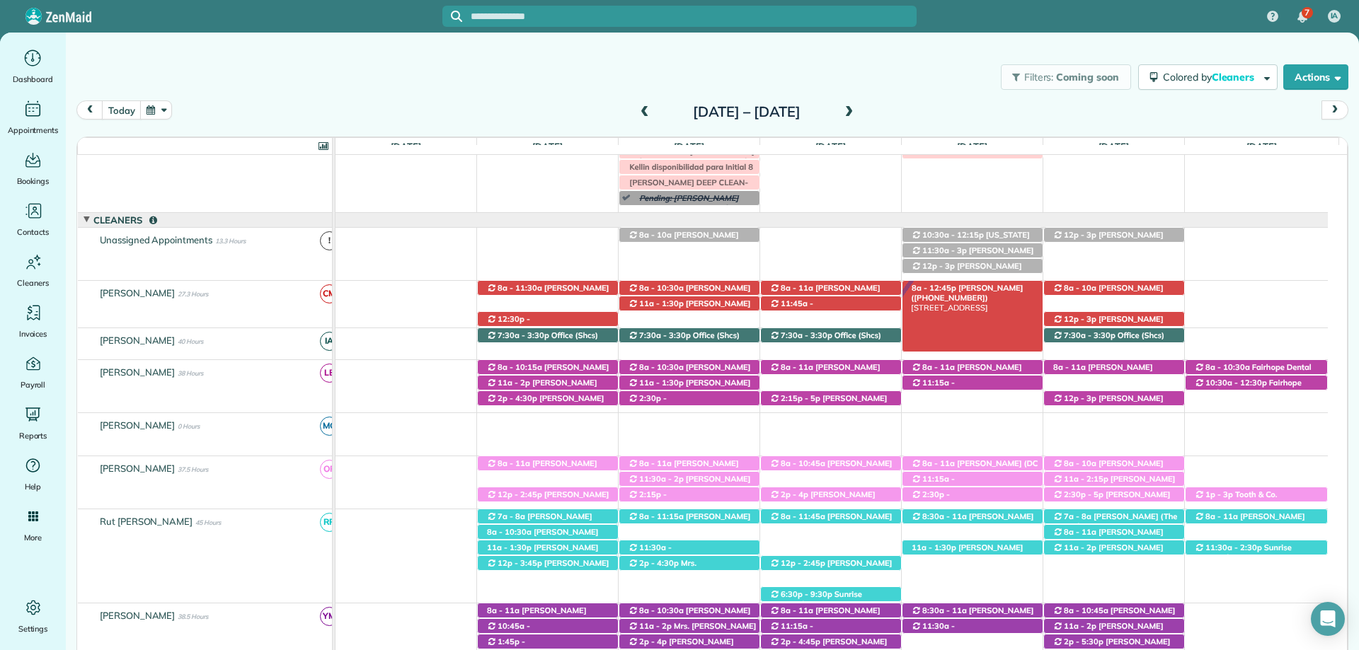
click at [961, 286] on span "Susan Chambers (+13344144451)" at bounding box center [967, 293] width 112 height 20
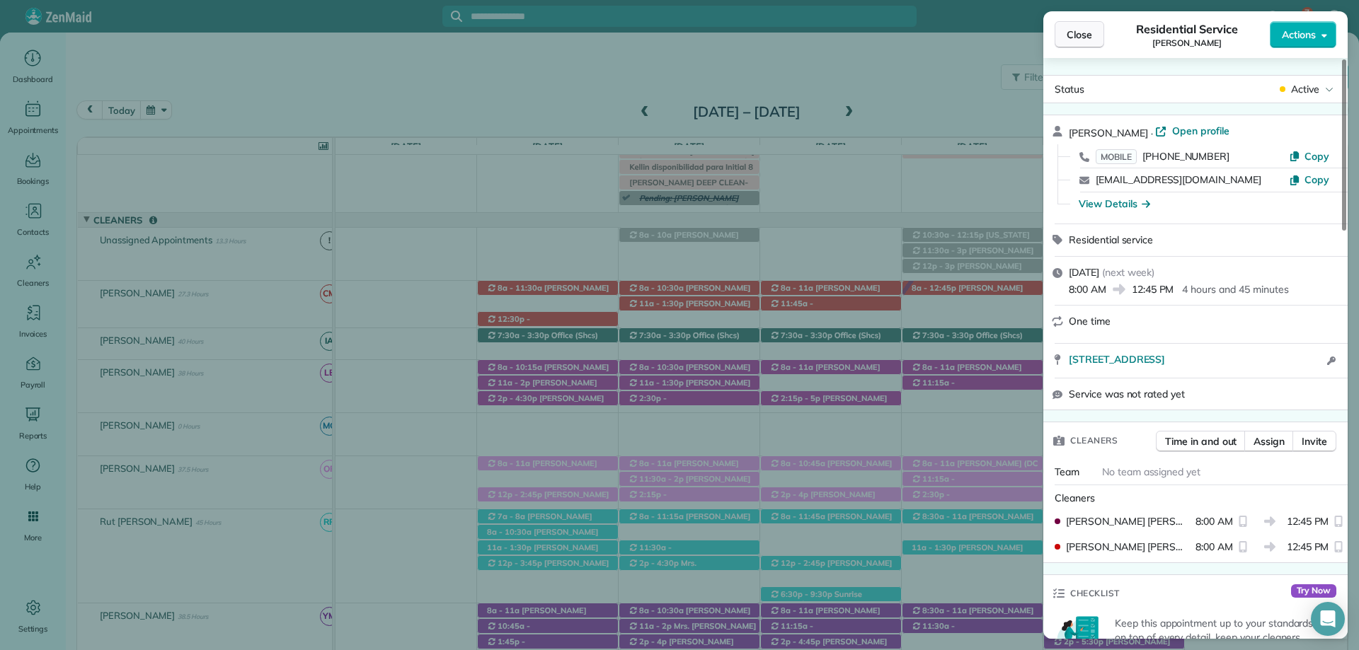
click at [1076, 42] on button "Close" at bounding box center [1079, 34] width 50 height 27
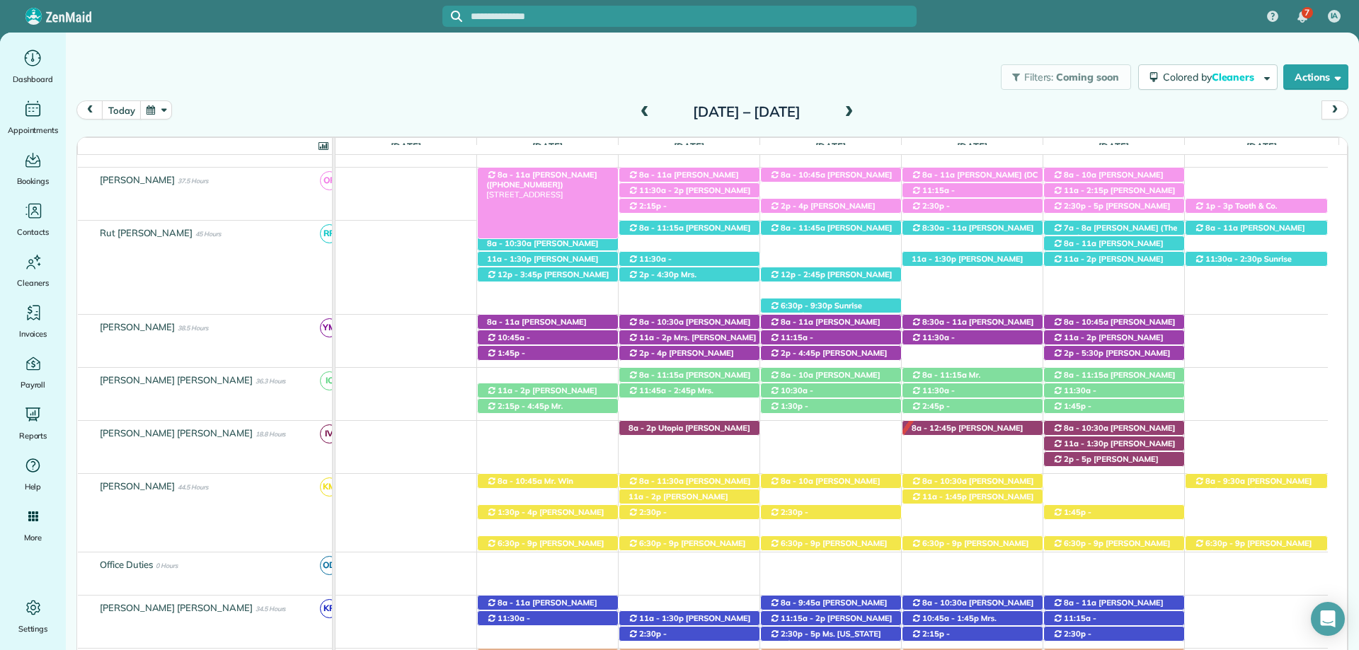
scroll to position [324, 0]
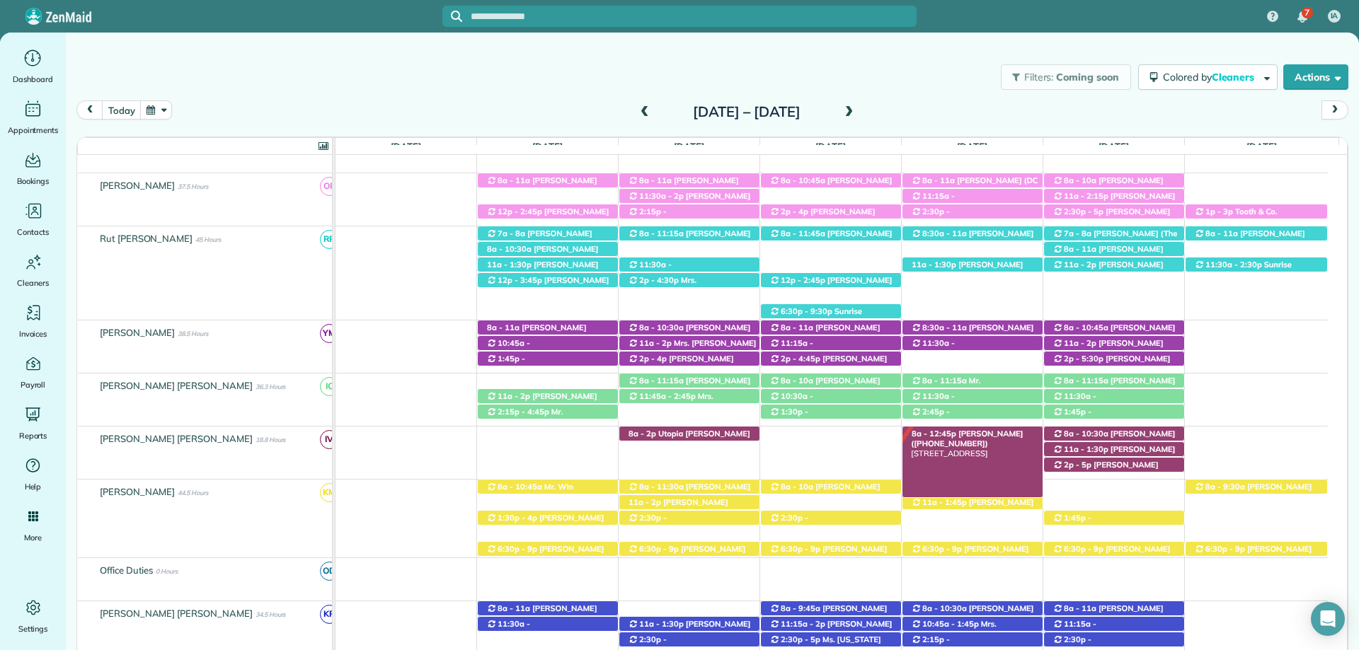
click at [976, 439] on span "Susan Chambers (+13344144451)" at bounding box center [967, 439] width 112 height 20
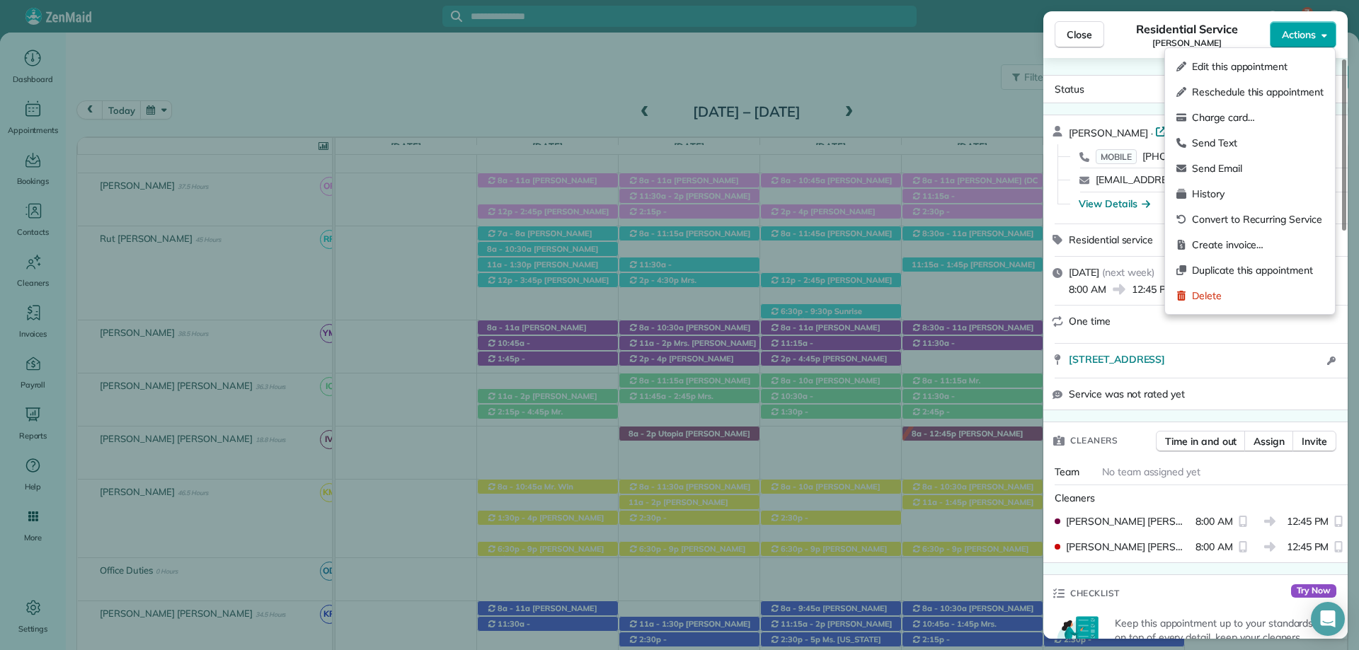
click at [1314, 36] on span "Actions" at bounding box center [1299, 35] width 34 height 14
click at [1241, 115] on span "Charge card…" at bounding box center [1258, 117] width 132 height 14
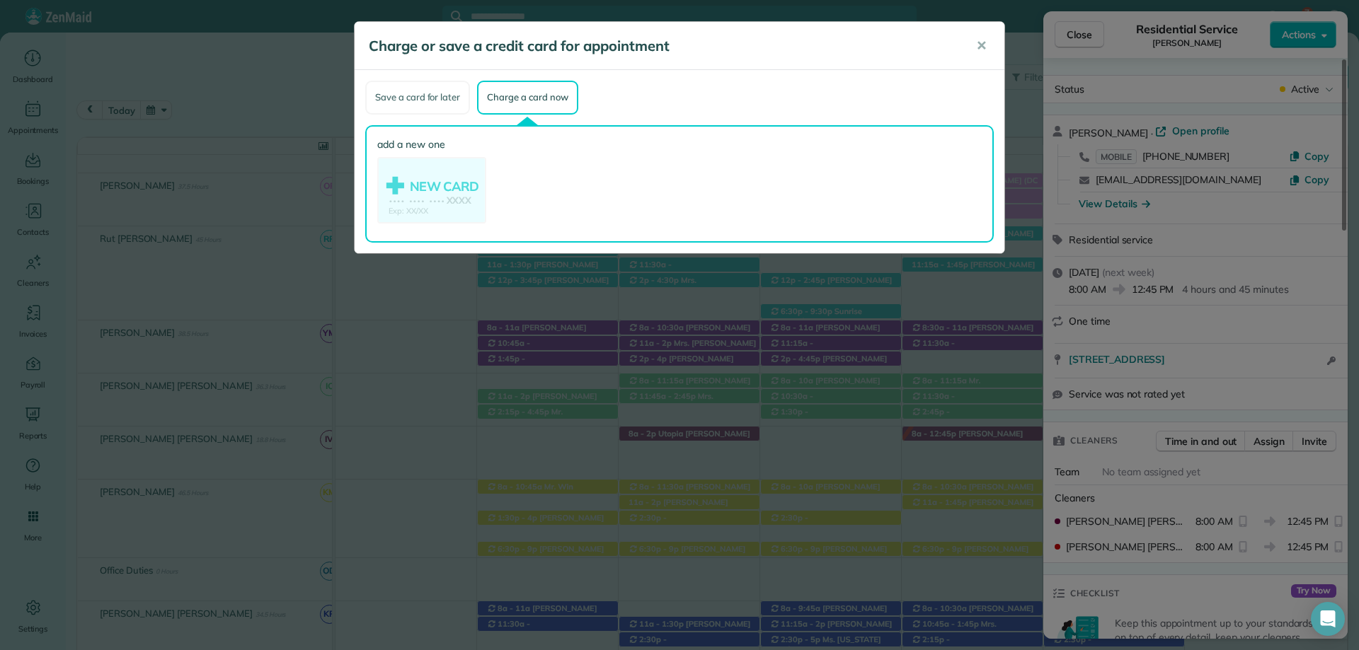
click at [430, 106] on div "Save a card for later" at bounding box center [417, 98] width 105 height 34
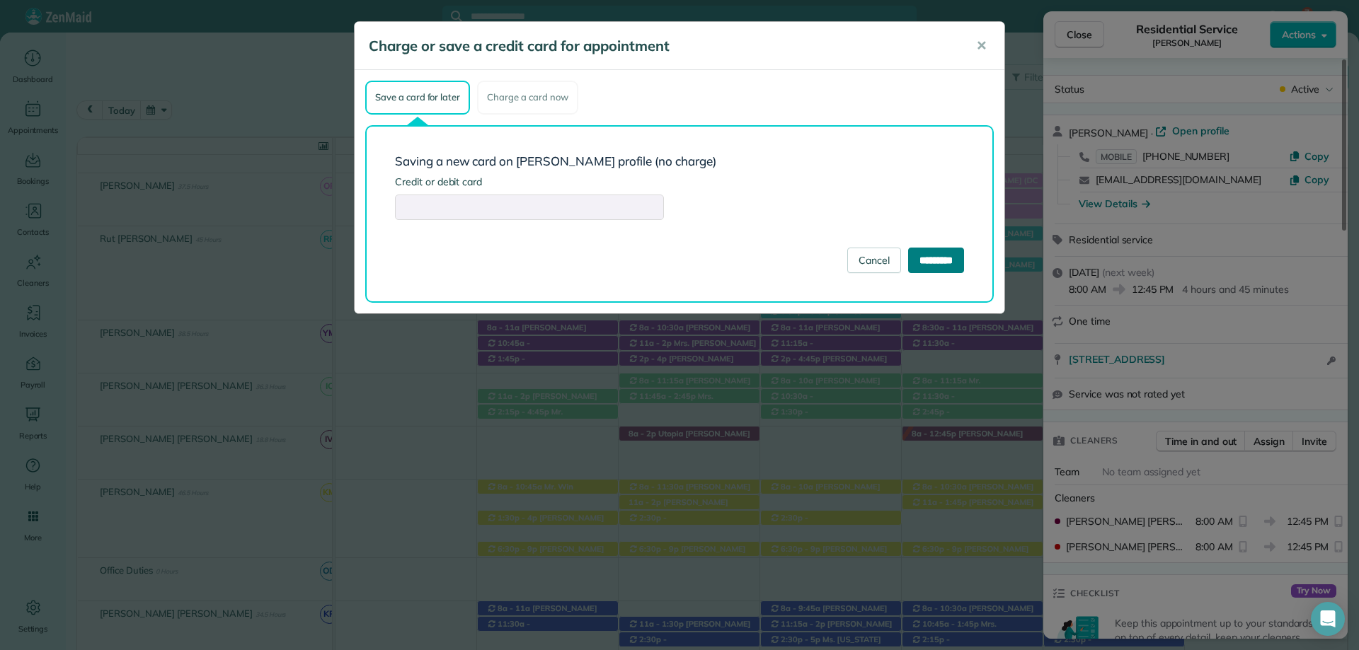
click at [948, 265] on input "*********" at bounding box center [936, 260] width 56 height 25
type input "**********"
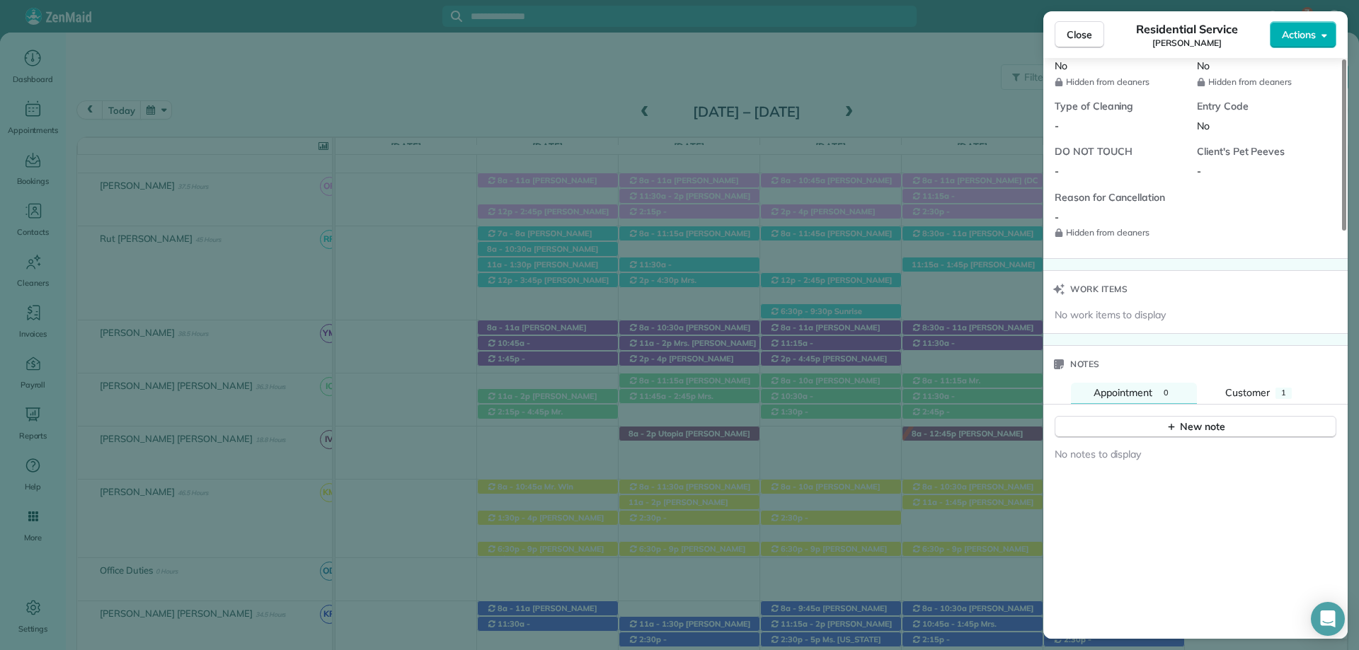
scroll to position [1133, 0]
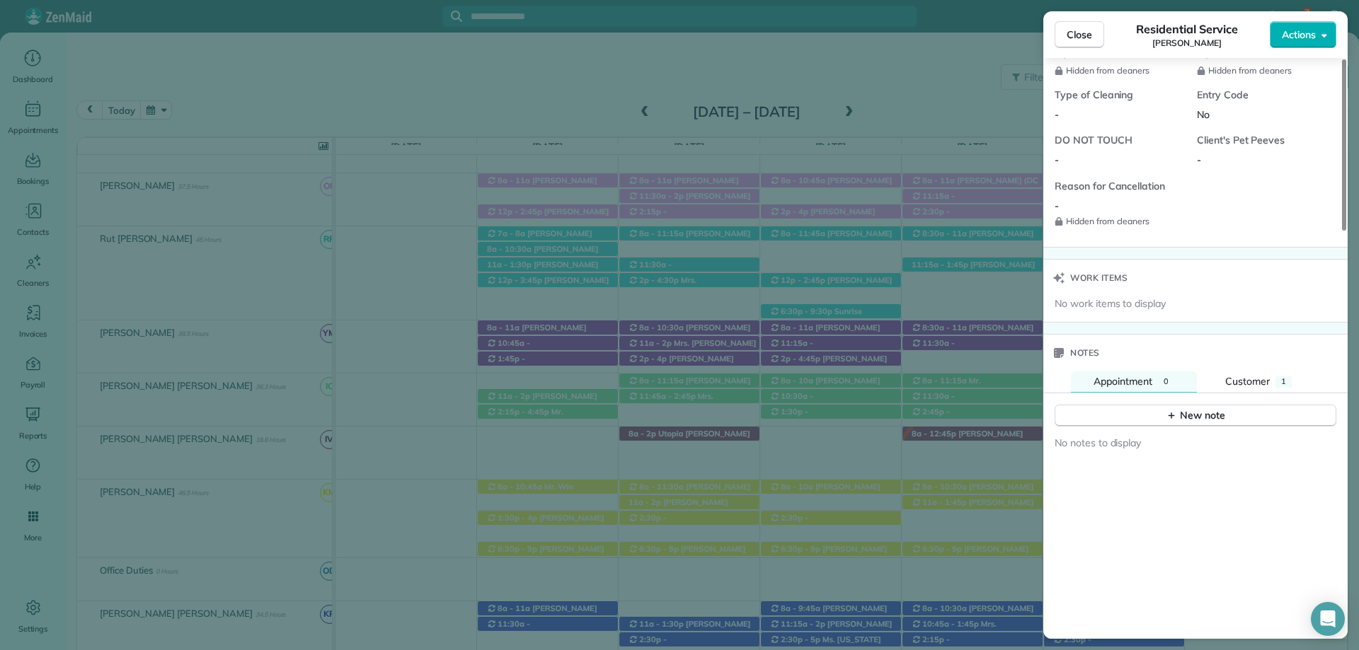
click at [1251, 355] on div "Notes" at bounding box center [1195, 353] width 304 height 37
click at [1262, 381] on span "Customer" at bounding box center [1247, 381] width 45 height 13
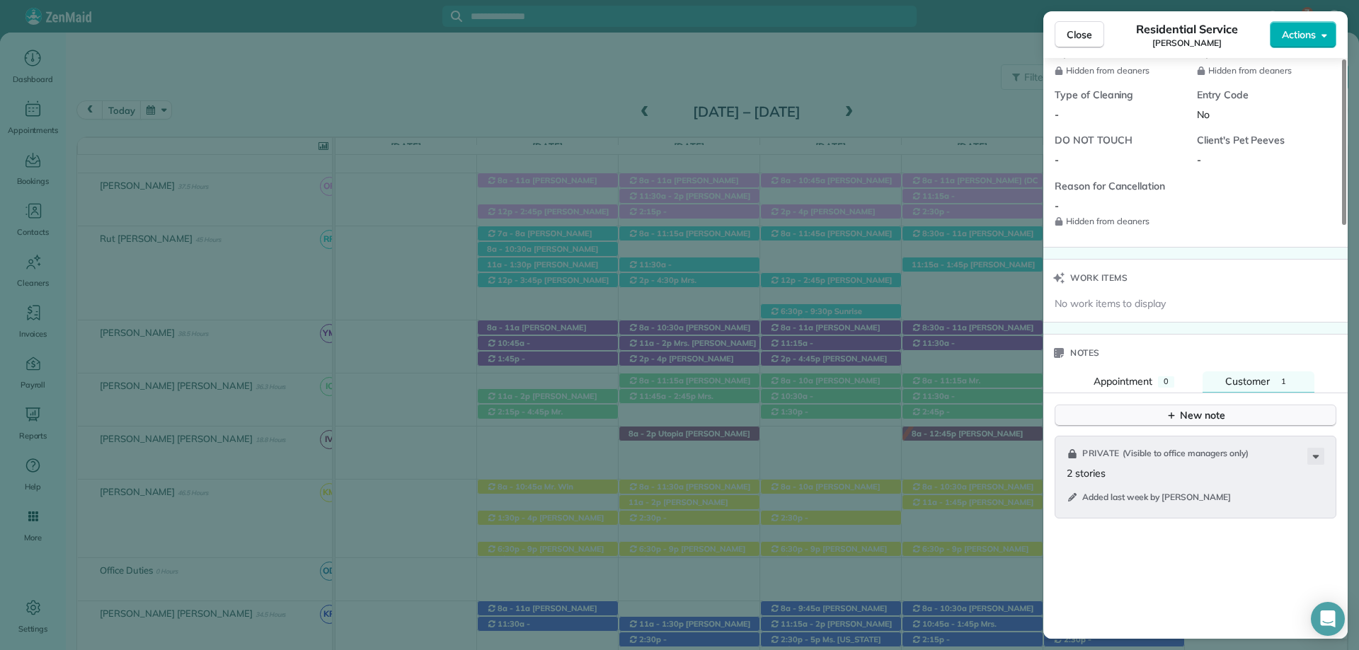
click at [1156, 408] on button "New note" at bounding box center [1195, 416] width 282 height 22
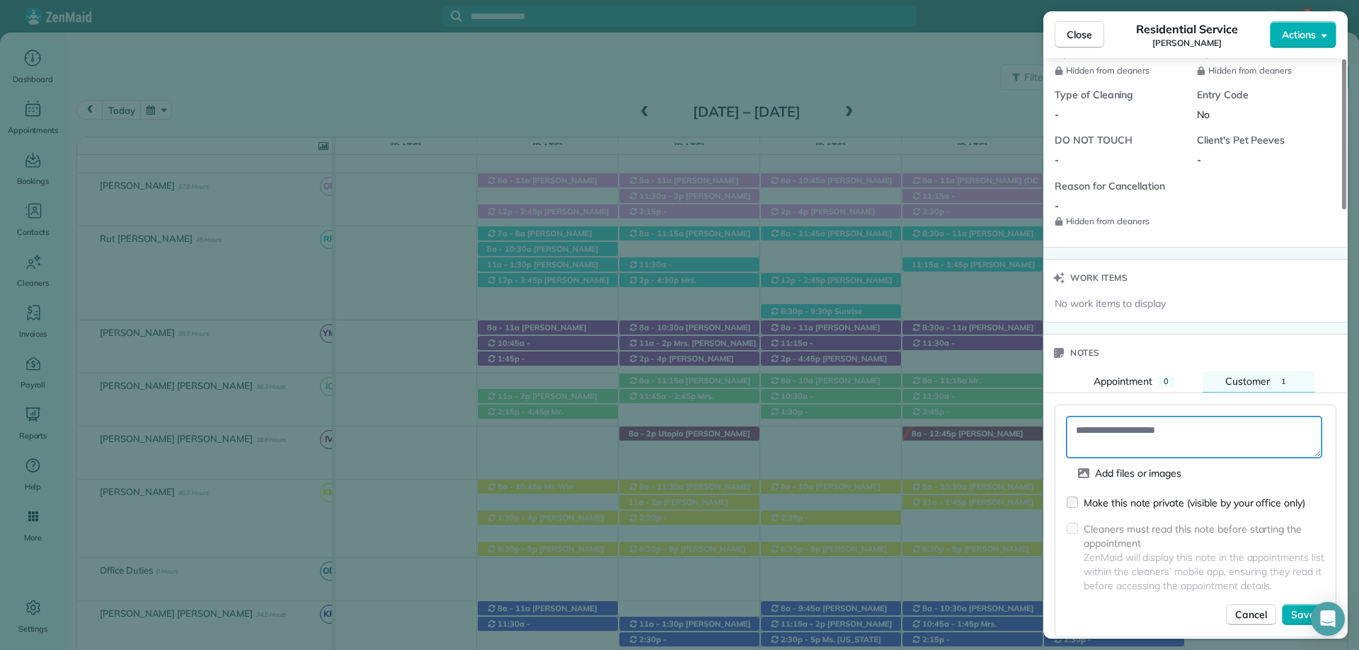
click at [1128, 448] on textarea at bounding box center [1193, 437] width 255 height 41
type textarea "**********"
click at [1330, 530] on div "**********" at bounding box center [1195, 522] width 282 height 234
click at [1301, 611] on span "Save" at bounding box center [1303, 615] width 24 height 14
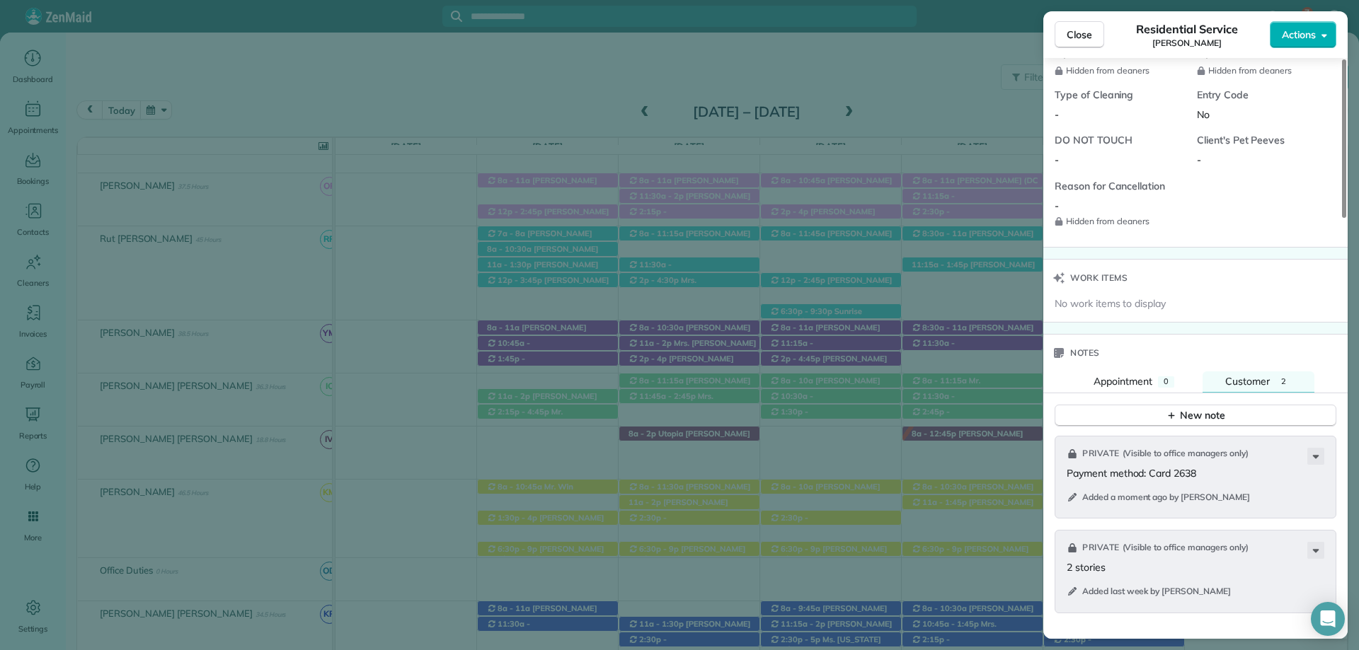
click at [1088, 35] on span "Close" at bounding box center [1078, 35] width 25 height 14
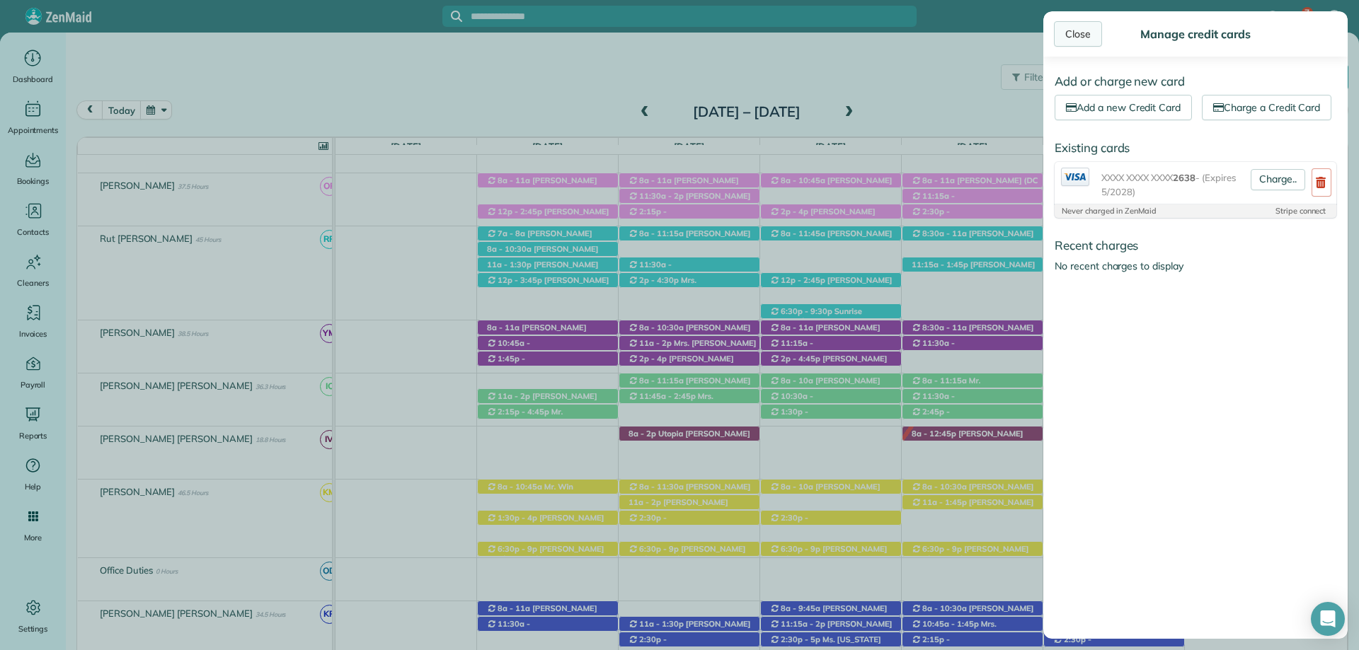
click at [1076, 30] on div "Close" at bounding box center [1078, 33] width 48 height 25
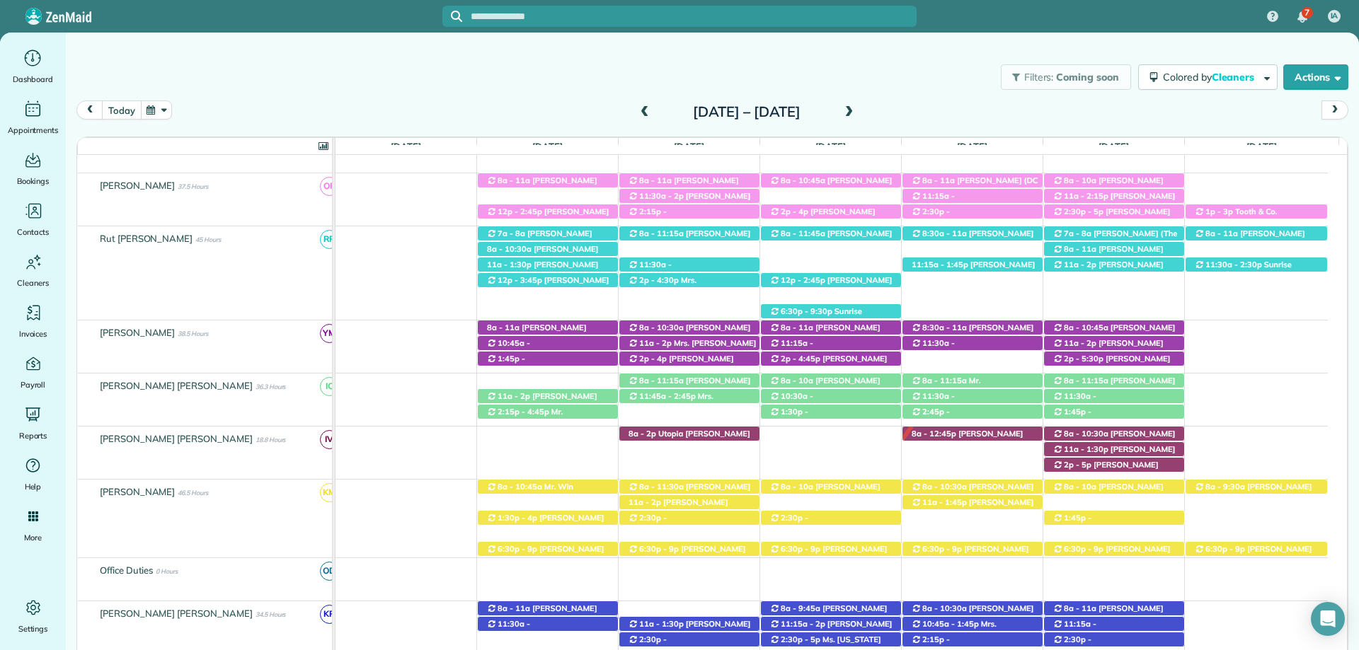
click at [134, 113] on button "today" at bounding box center [121, 109] width 39 height 19
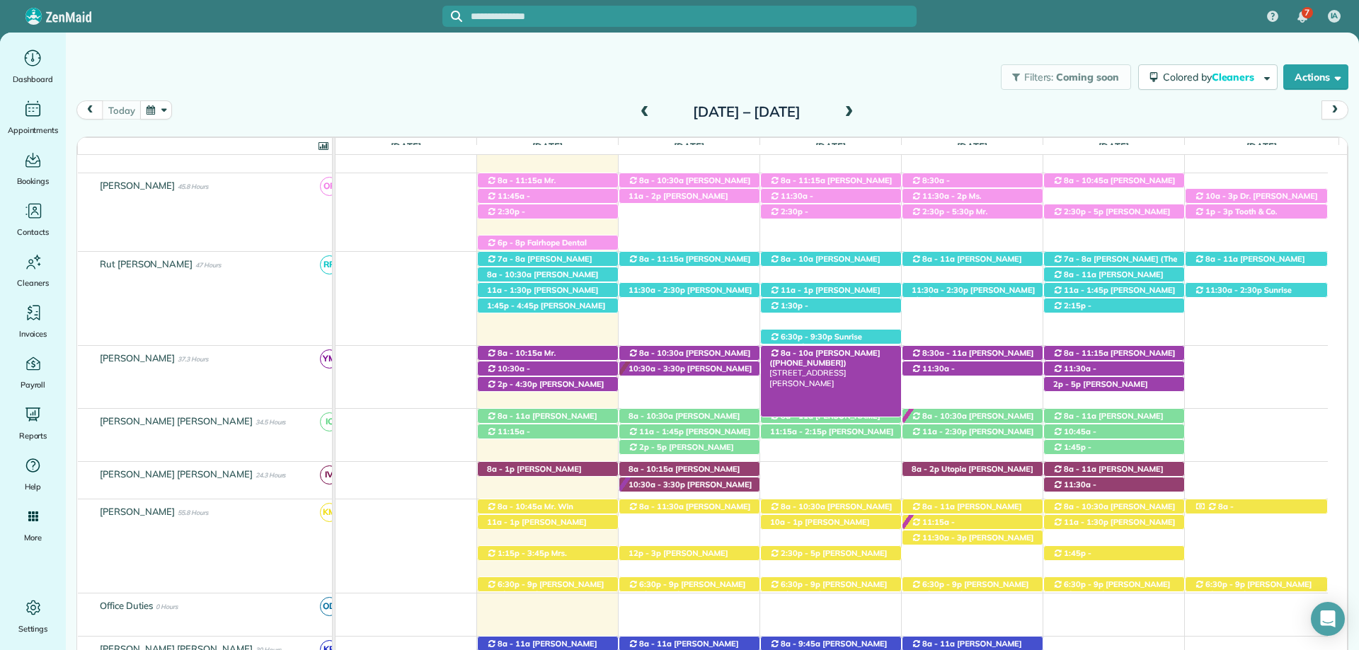
scroll to position [362, 0]
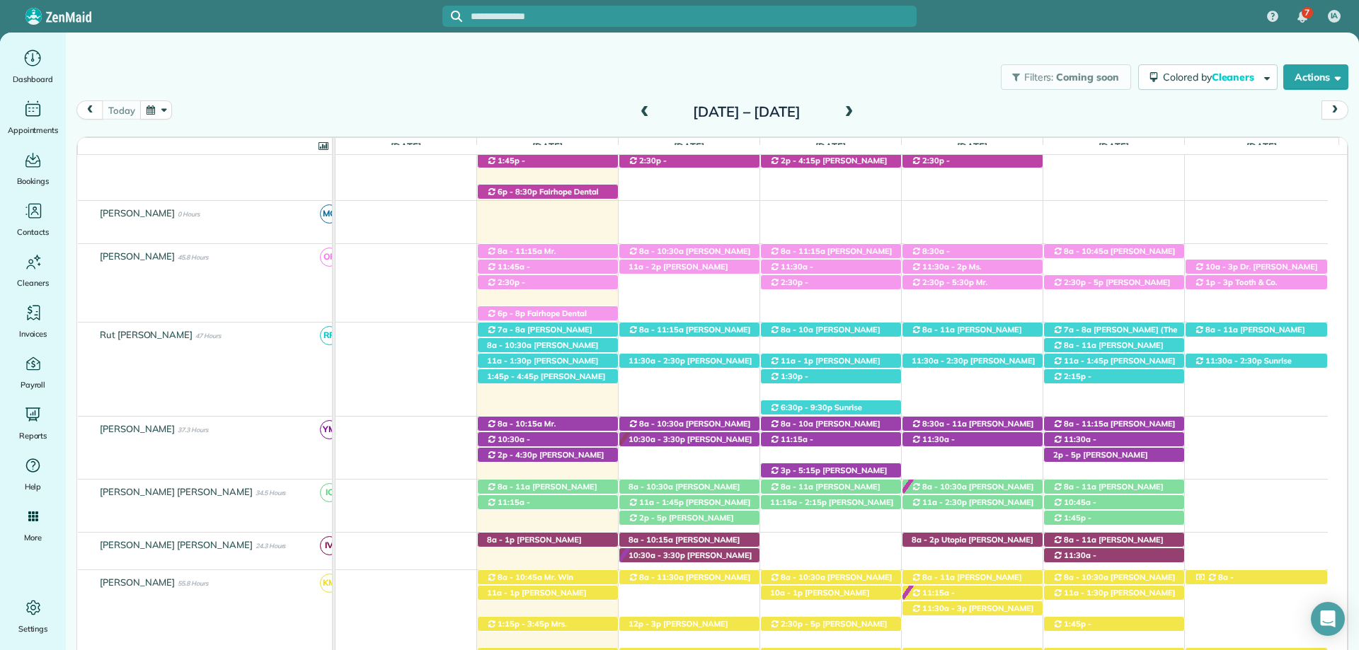
click at [788, 45] on div "Filters: Coming soon Colored by Cleaners Color by Cleaner Color by Team Color b…" at bounding box center [712, 341] width 1293 height 617
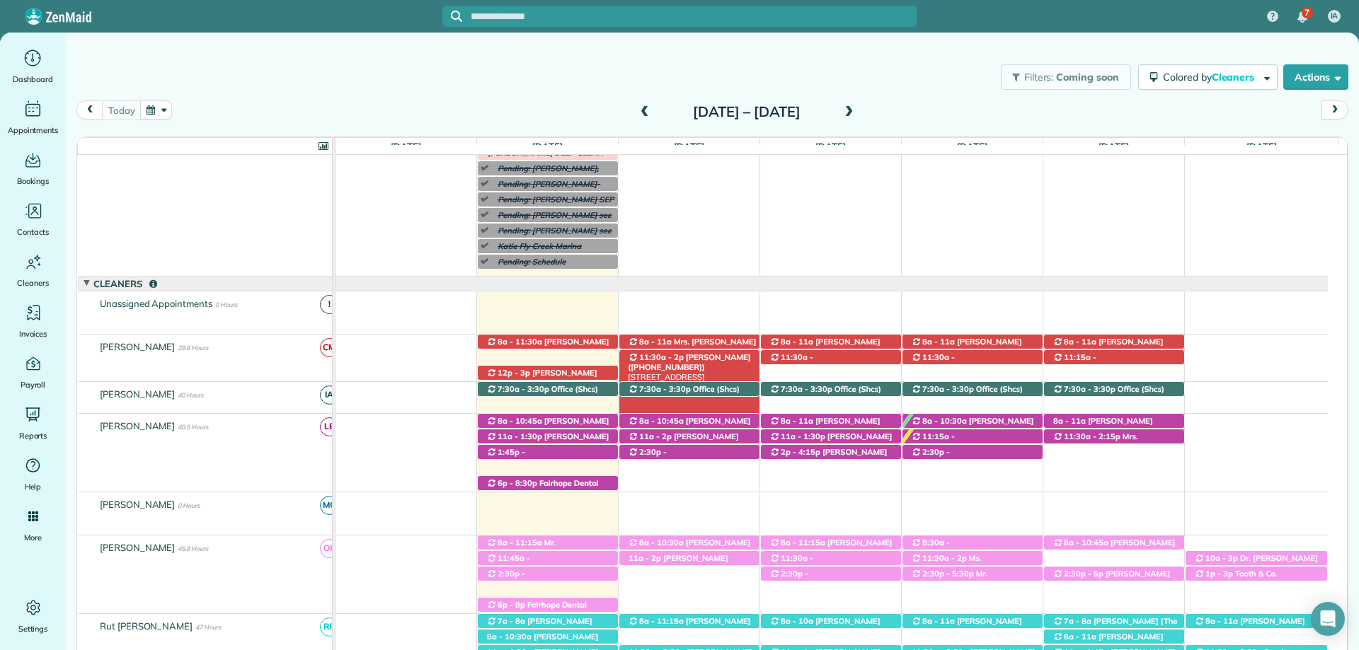
scroll to position [0, 0]
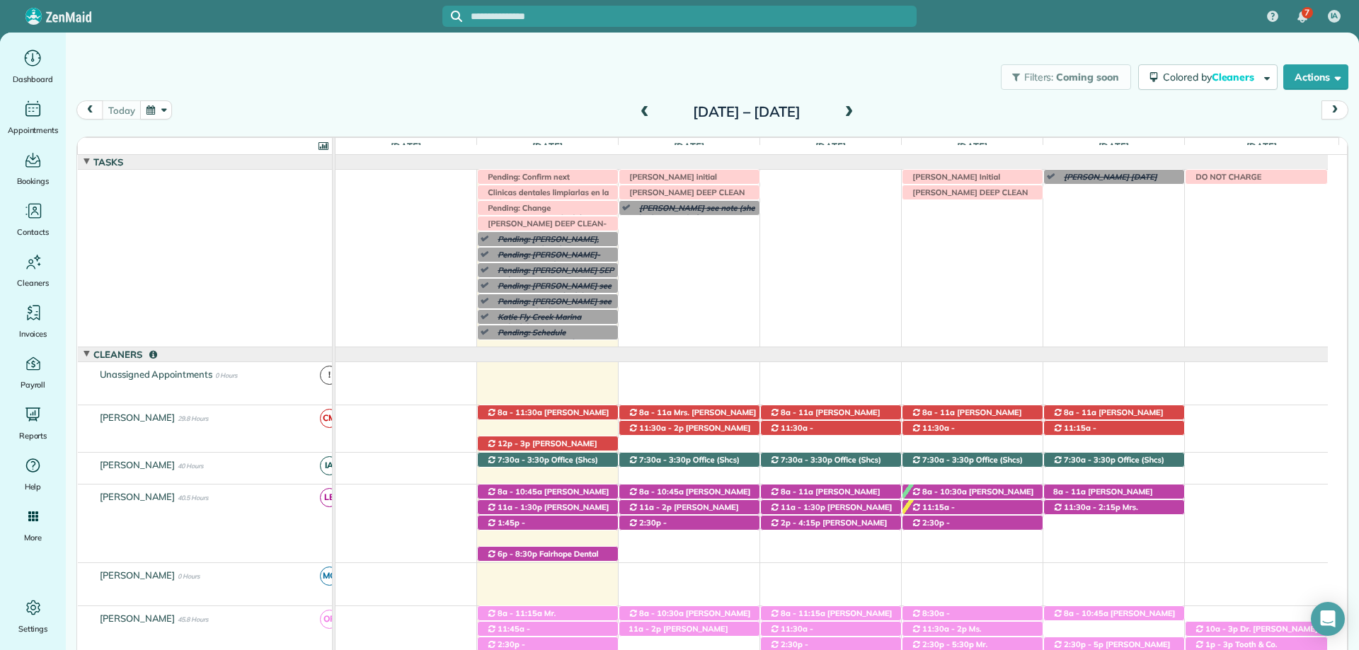
click at [783, 49] on div "Filters: Coming soon Colored by Cleaners Color by Cleaner Color by Team Color b…" at bounding box center [712, 341] width 1293 height 617
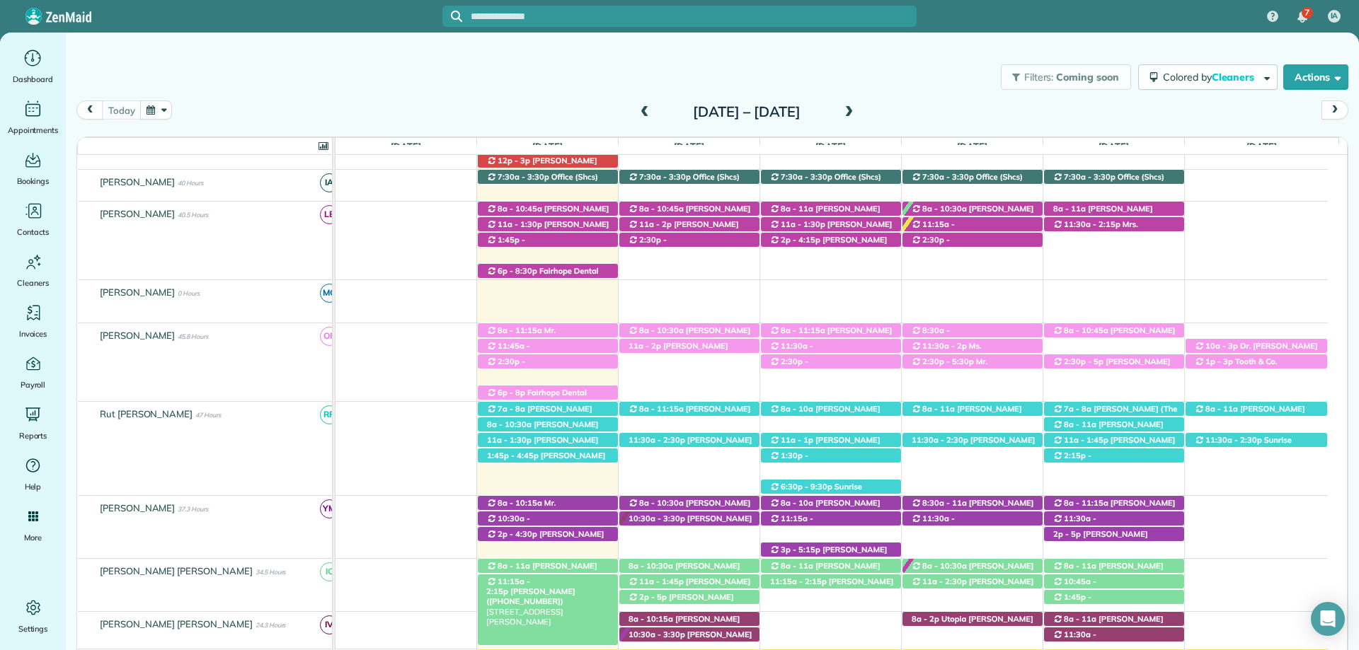
scroll to position [425, 0]
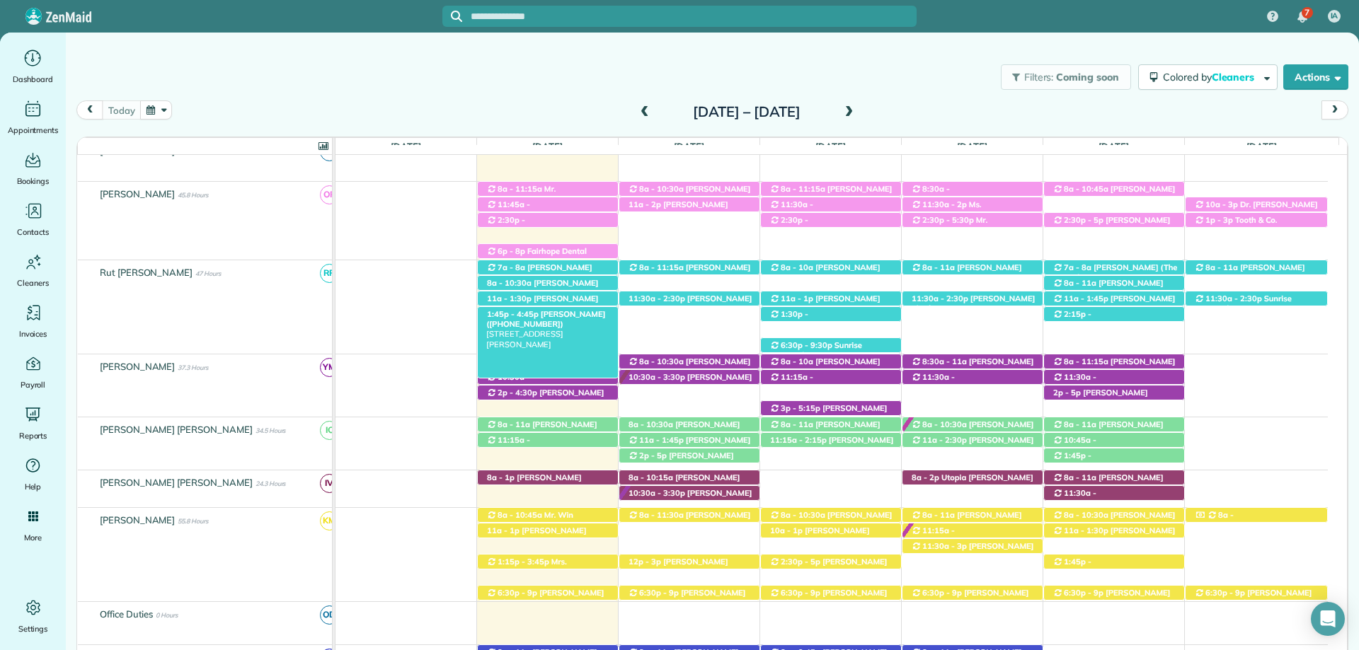
click at [531, 311] on span "Kristen Eberlein (+17703247138)" at bounding box center [545, 319] width 119 height 20
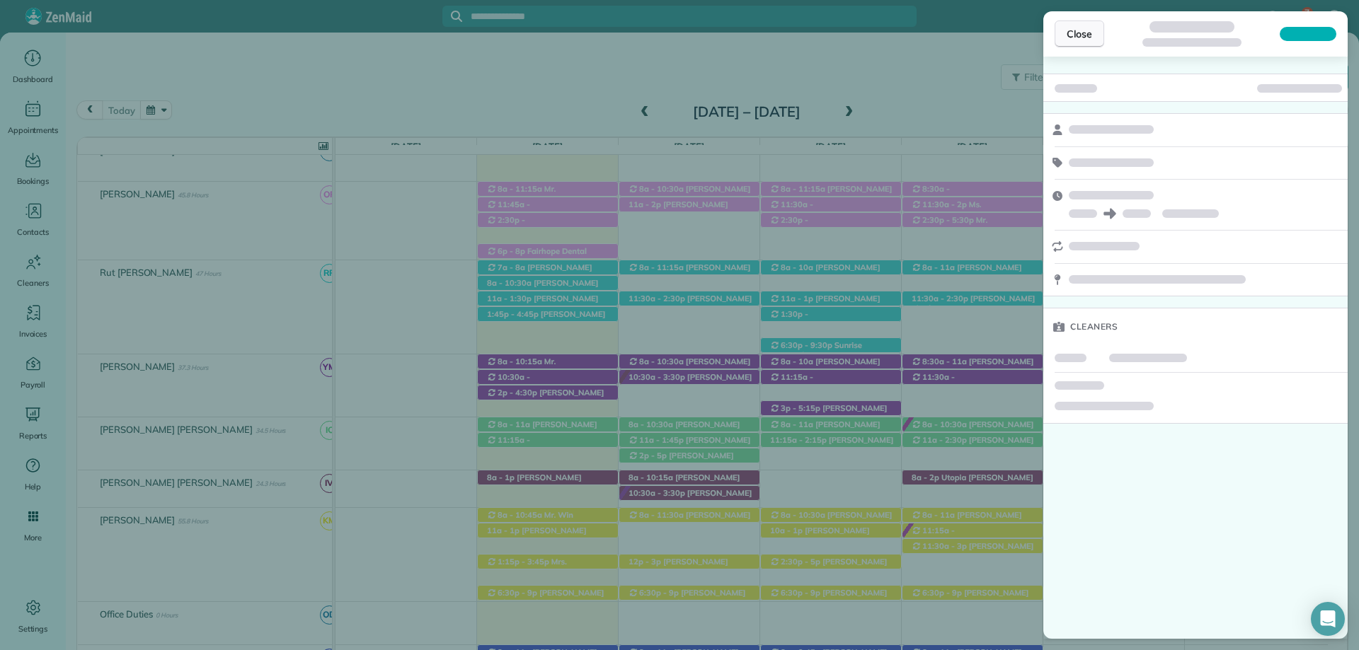
click at [1079, 33] on span "Close" at bounding box center [1078, 34] width 25 height 14
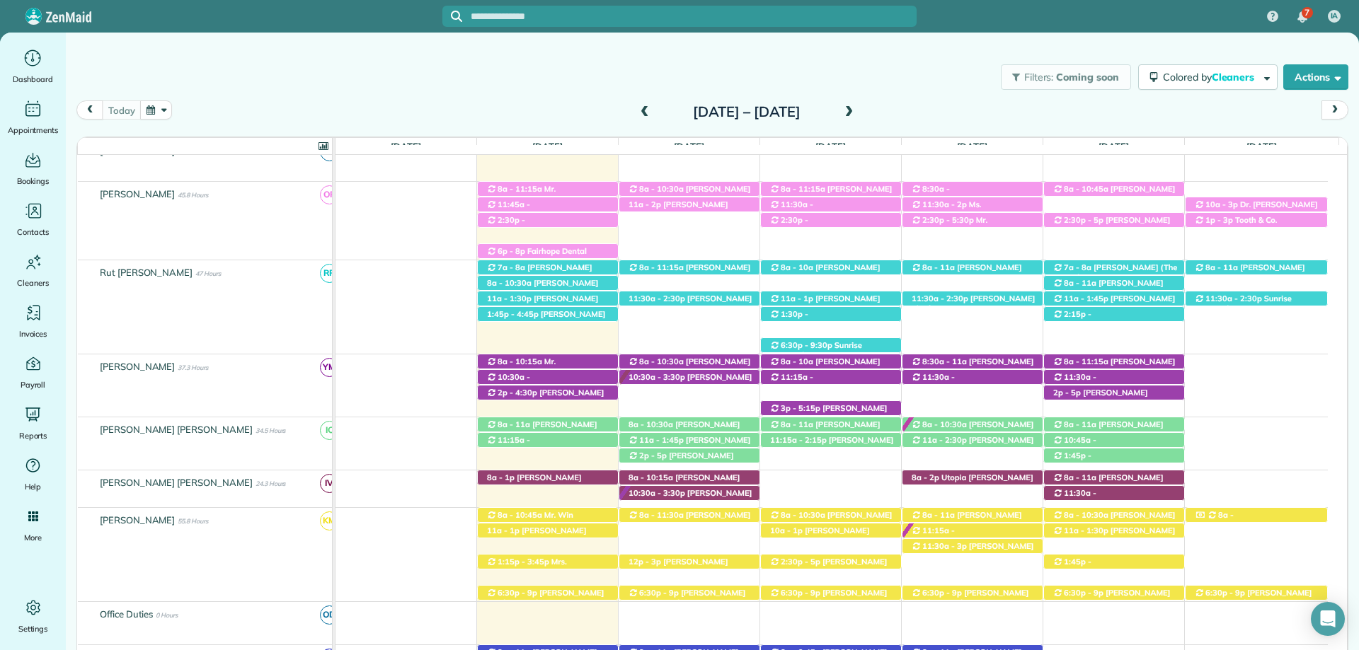
click at [1079, 33] on div at bounding box center [679, 325] width 1359 height 650
click at [686, 57] on div "Filters: Coming soon Colored by Cleaners Color by Cleaner Color by Team Color b…" at bounding box center [712, 77] width 1293 height 47
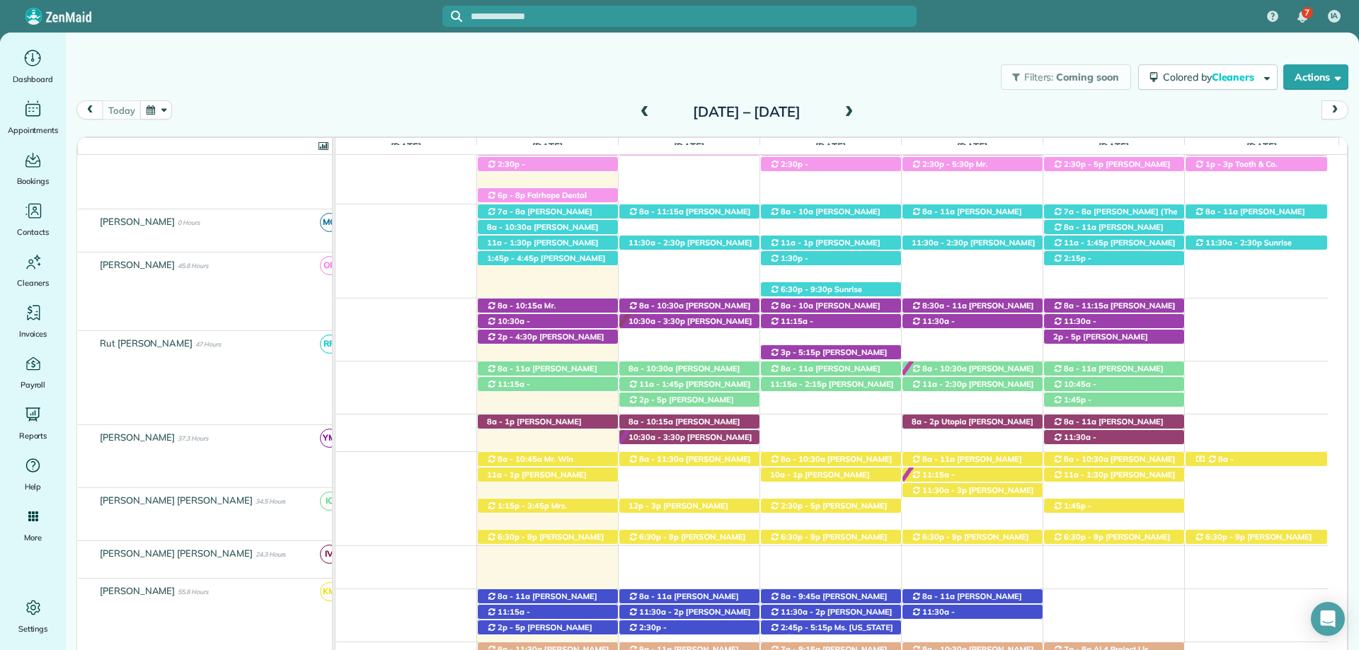
scroll to position [480, 0]
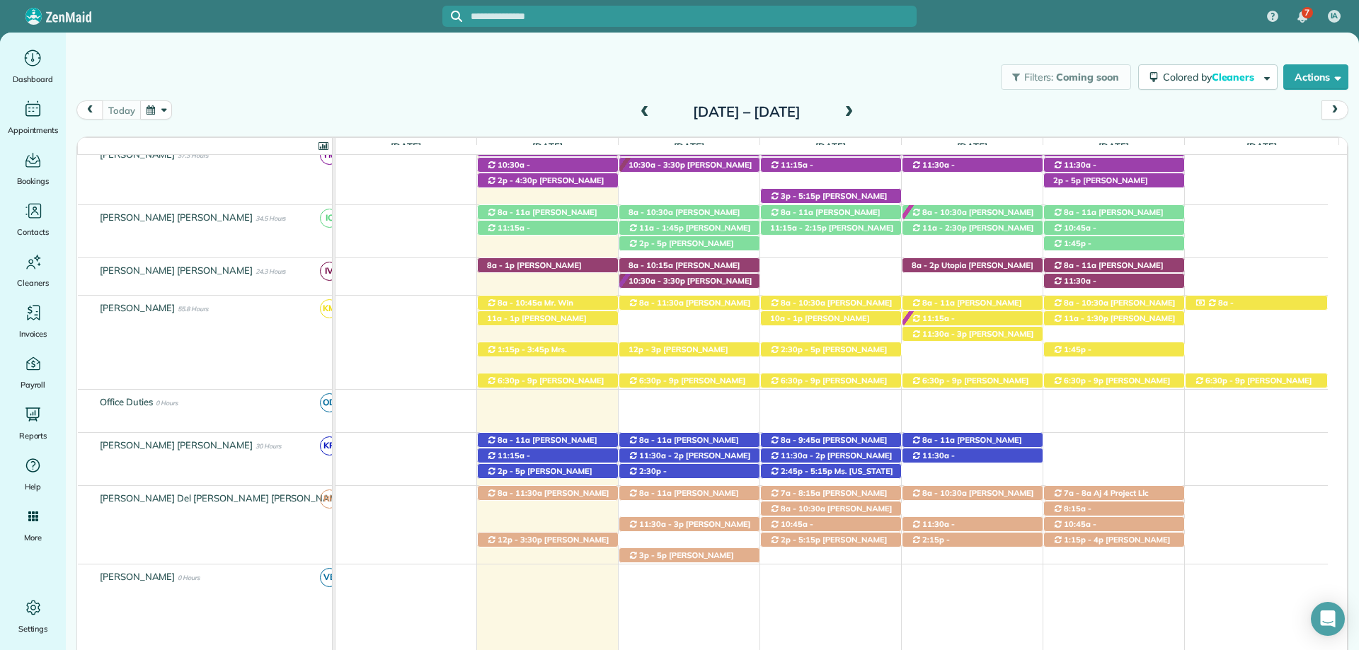
click at [1037, 7] on div "7 IA" at bounding box center [679, 16] width 1359 height 33
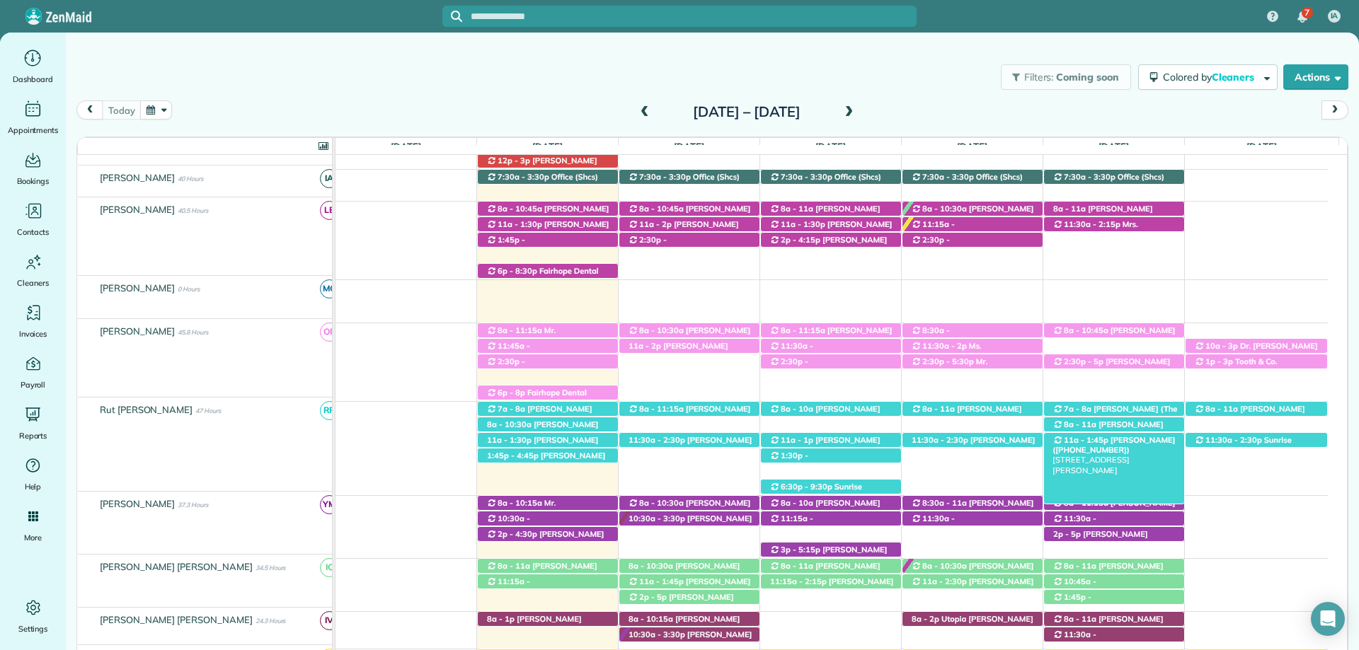
scroll to position [283, 0]
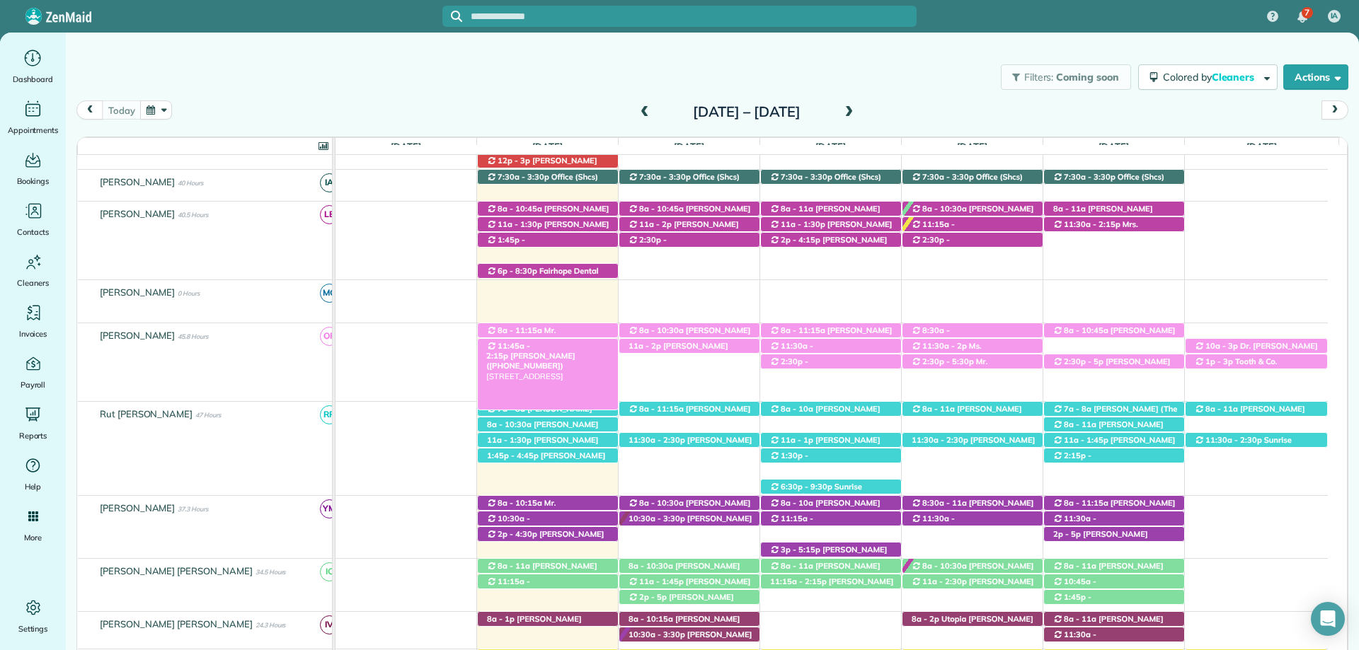
click at [560, 351] on span "Kelly Samek (+18502649725)" at bounding box center [530, 361] width 88 height 20
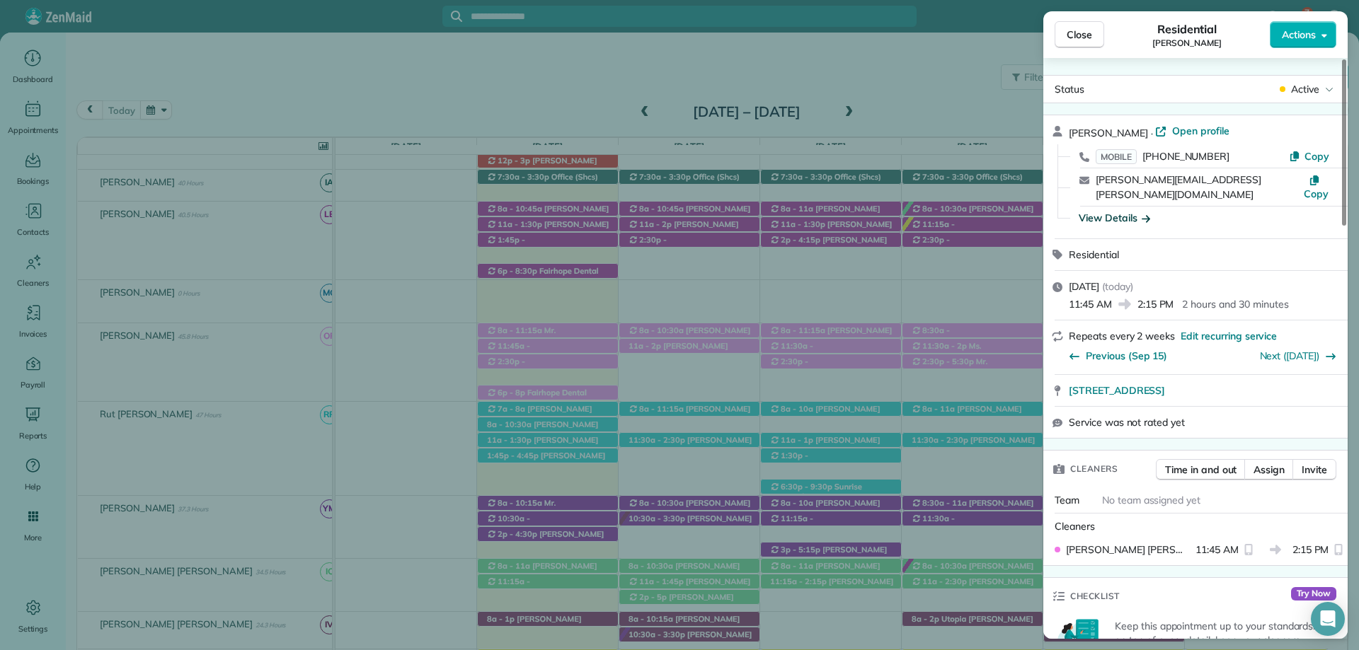
click at [1134, 211] on div "View Details" at bounding box center [1113, 218] width 71 height 14
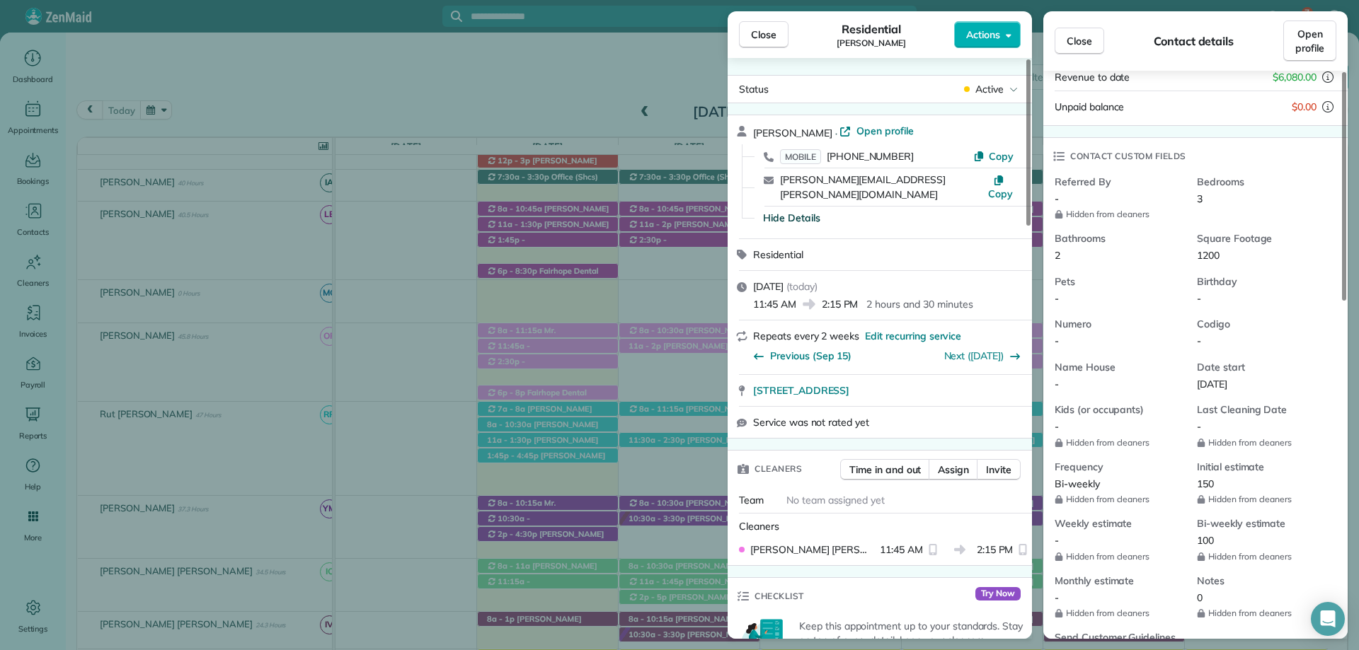
scroll to position [283, 0]
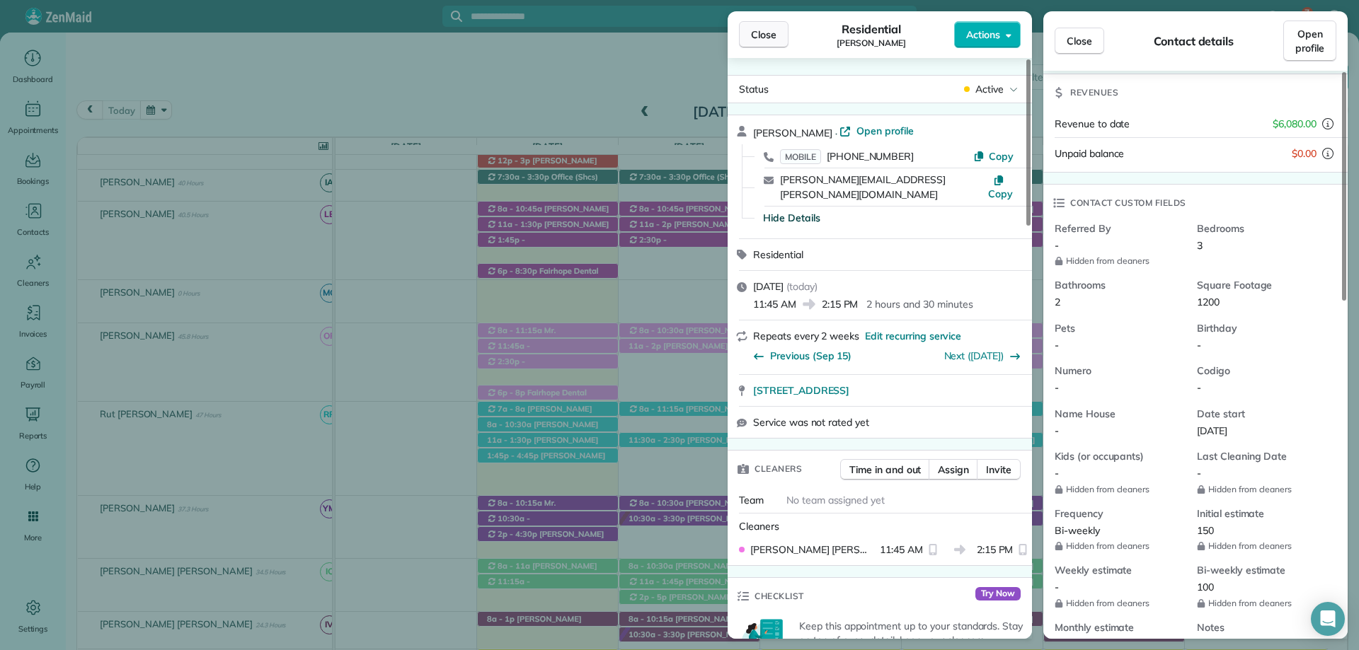
click at [769, 41] on span "Close" at bounding box center [763, 35] width 25 height 14
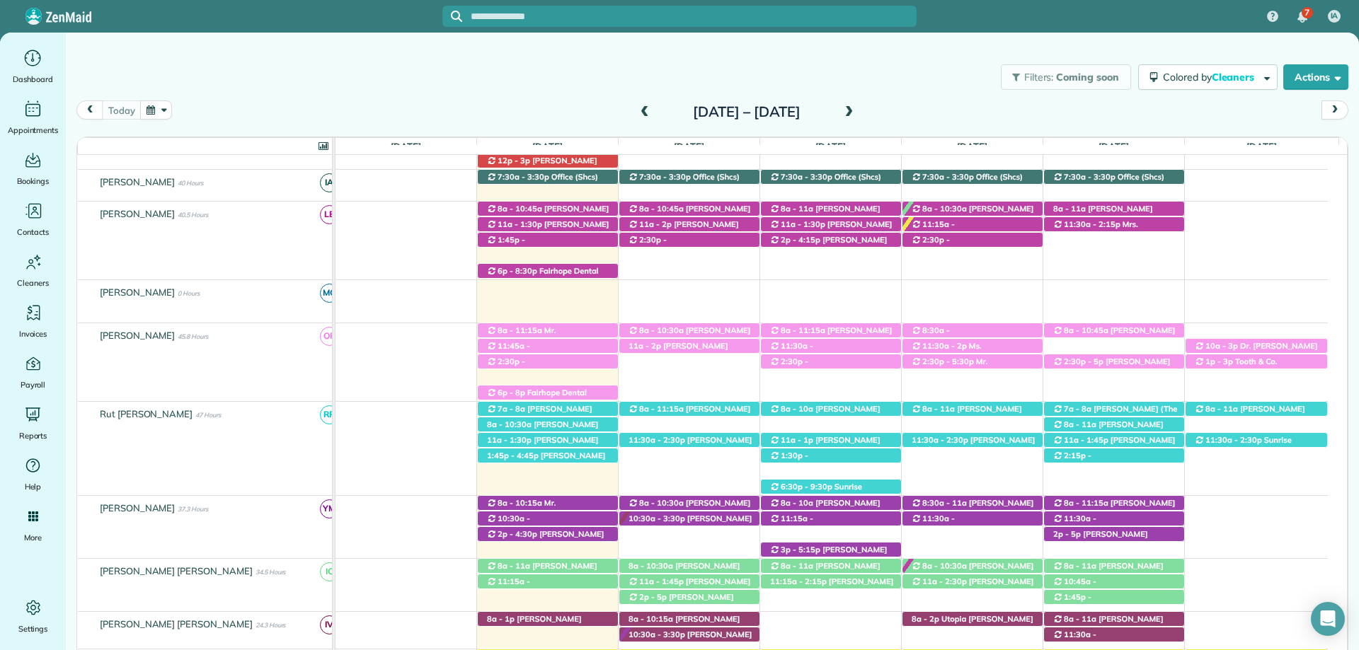
scroll to position [212, 0]
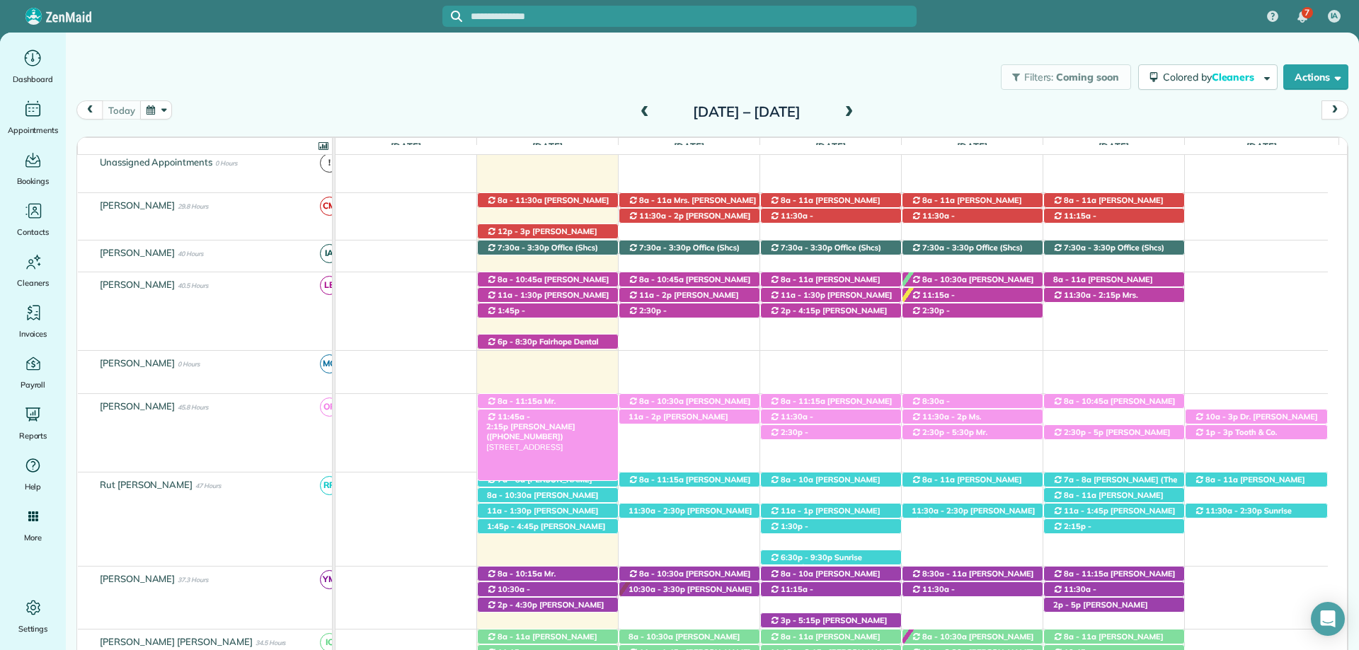
click at [575, 422] on span "Kelly Samek (+18502649725)" at bounding box center [530, 432] width 88 height 20
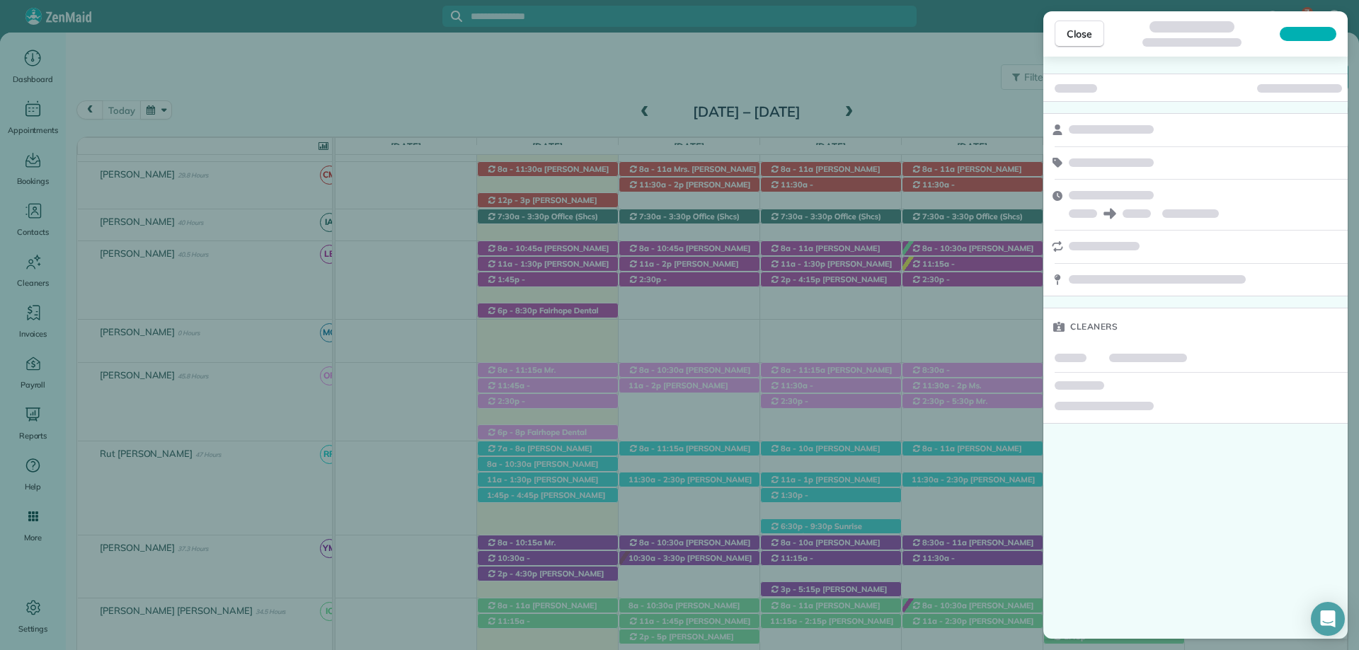
scroll to position [181, 0]
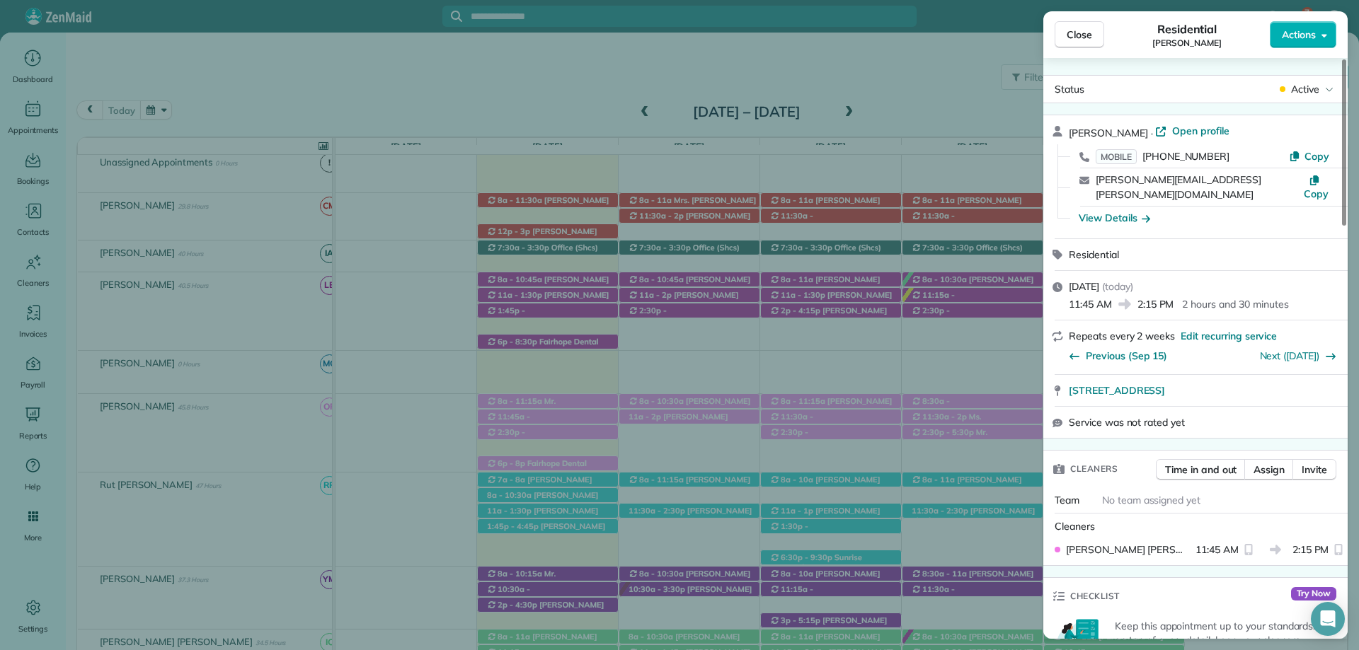
click at [1158, 121] on div "Kelly Samek · Open profile MOBILE (850) 264-9725 Copy kelly.samek@gmail.com Cop…" at bounding box center [1195, 176] width 304 height 123
click at [1173, 129] on span "Open profile" at bounding box center [1200, 131] width 57 height 14
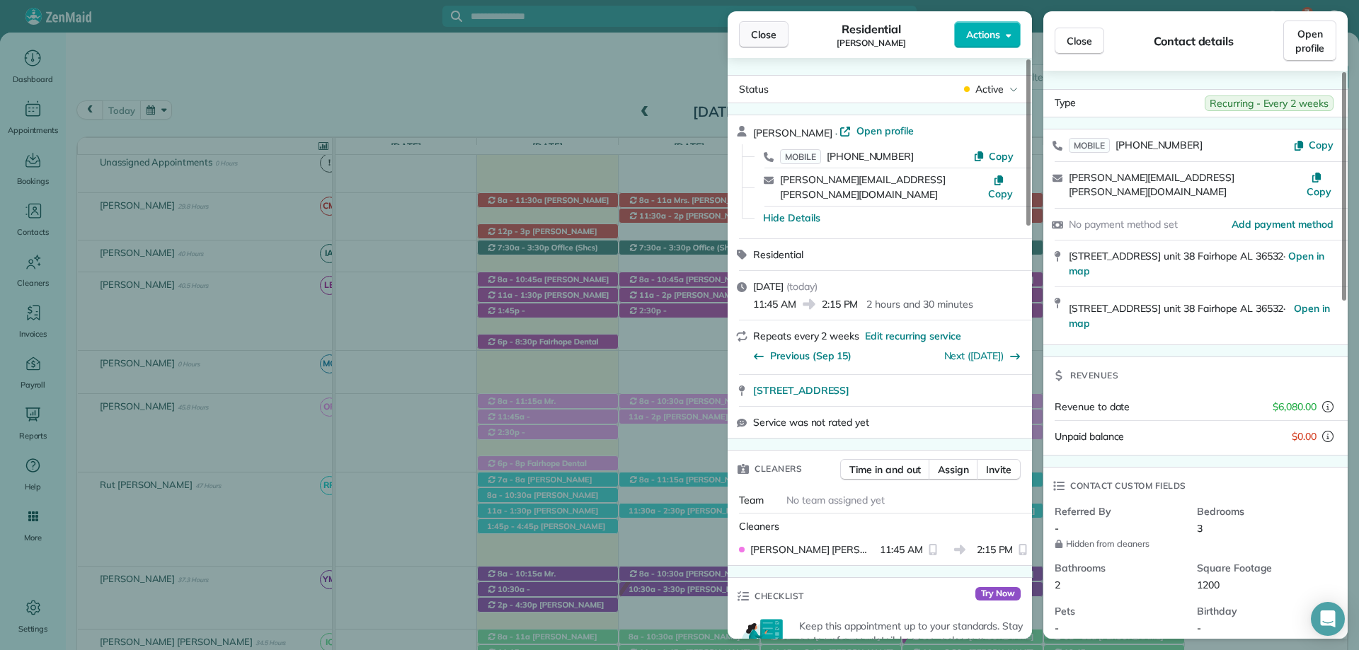
click at [764, 41] on span "Close" at bounding box center [763, 35] width 25 height 14
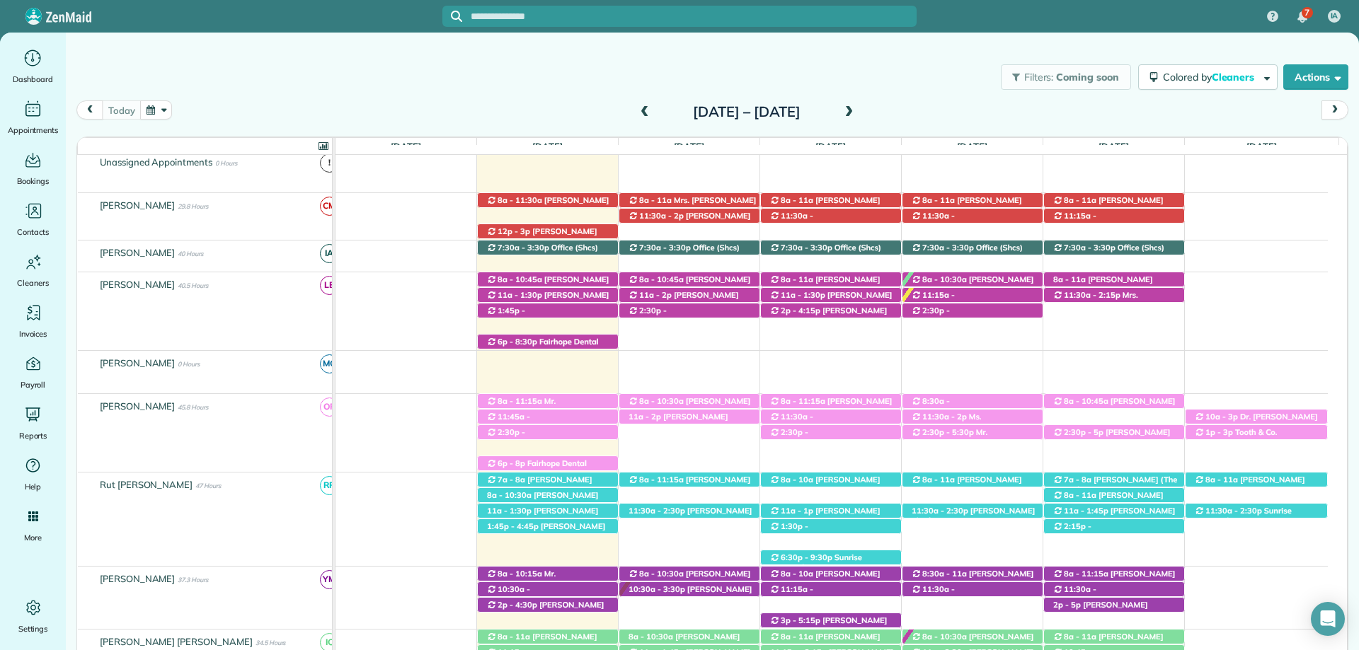
drag, startPoint x: 756, startPoint y: 88, endPoint x: 754, endPoint y: 96, distance: 8.1
click at [756, 88] on div "Filters: Coming soon Colored by Cleaners Color by Cleaner Color by Team Color b…" at bounding box center [712, 77] width 1293 height 47
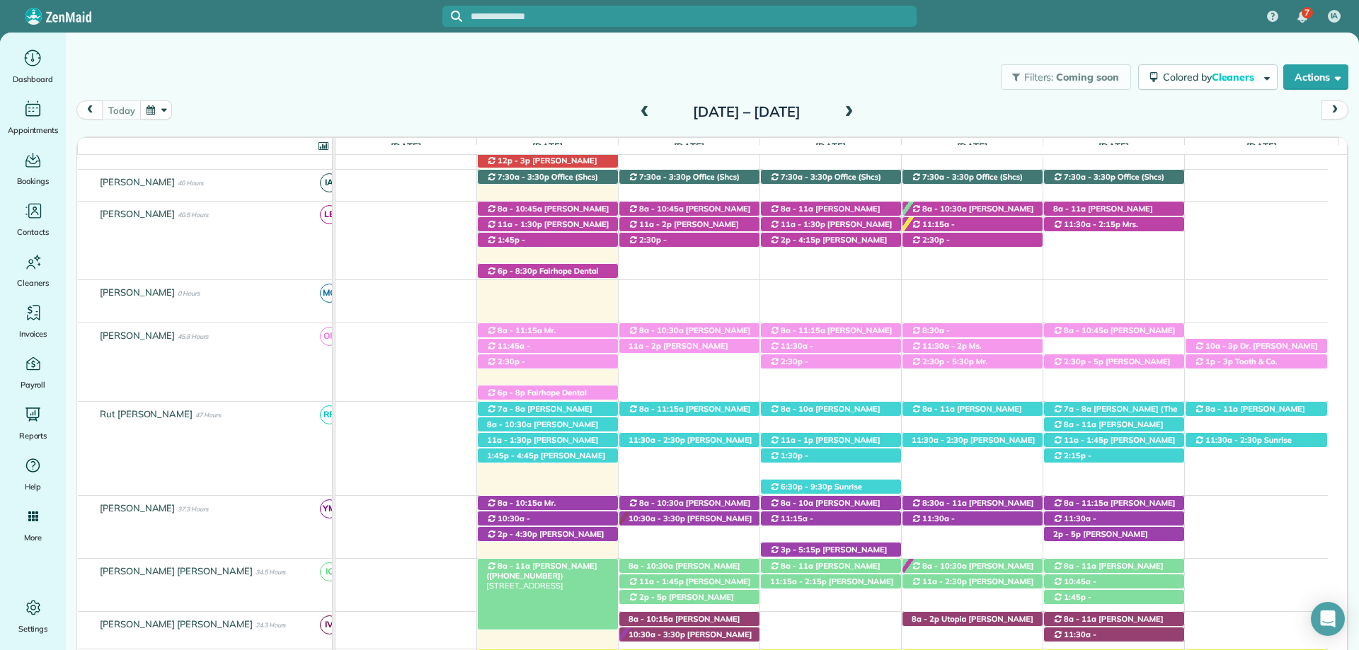
scroll to position [323, 0]
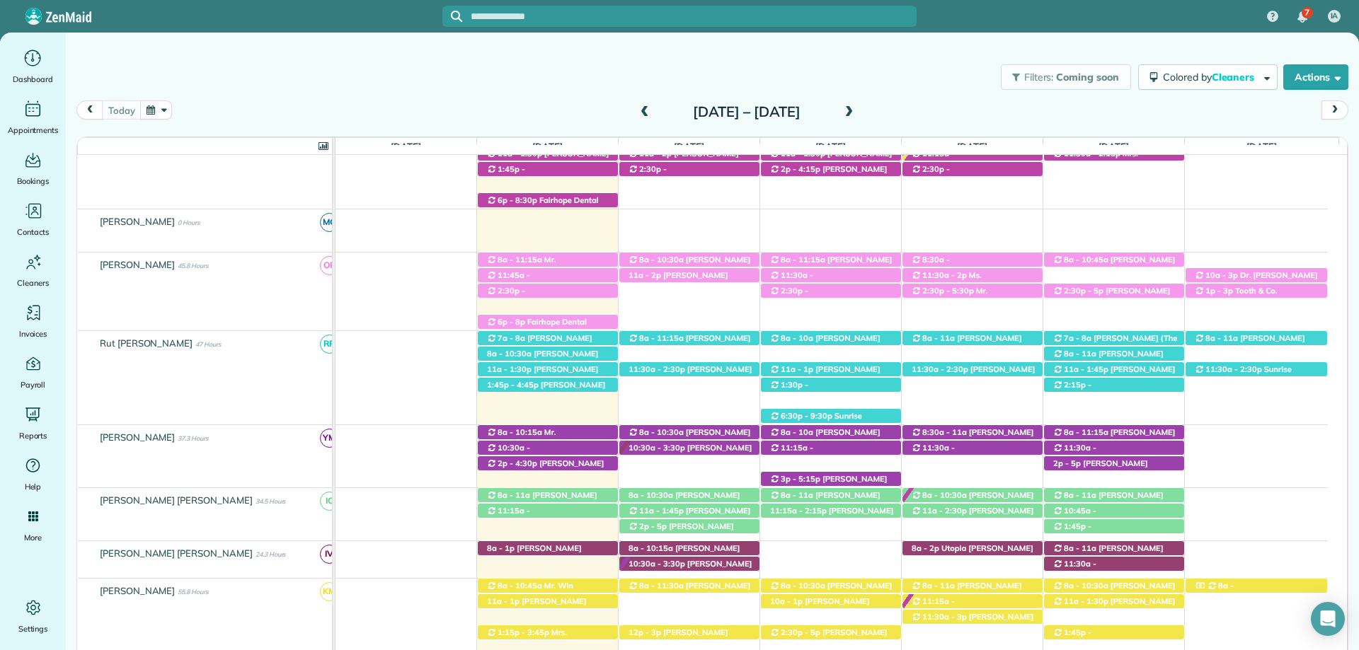
drag, startPoint x: 781, startPoint y: 64, endPoint x: 769, endPoint y: 137, distance: 73.3
click at [781, 64] on div "Filters: Coming soon Colored by Cleaners Color by Cleaner Color by Team Color b…" at bounding box center [712, 77] width 1293 height 47
drag, startPoint x: 687, startPoint y: 52, endPoint x: 715, endPoint y: 39, distance: 30.7
click at [687, 52] on div "Filters: Coming soon Colored by Cleaners Color by Cleaner Color by Team Color b…" at bounding box center [712, 341] width 1293 height 617
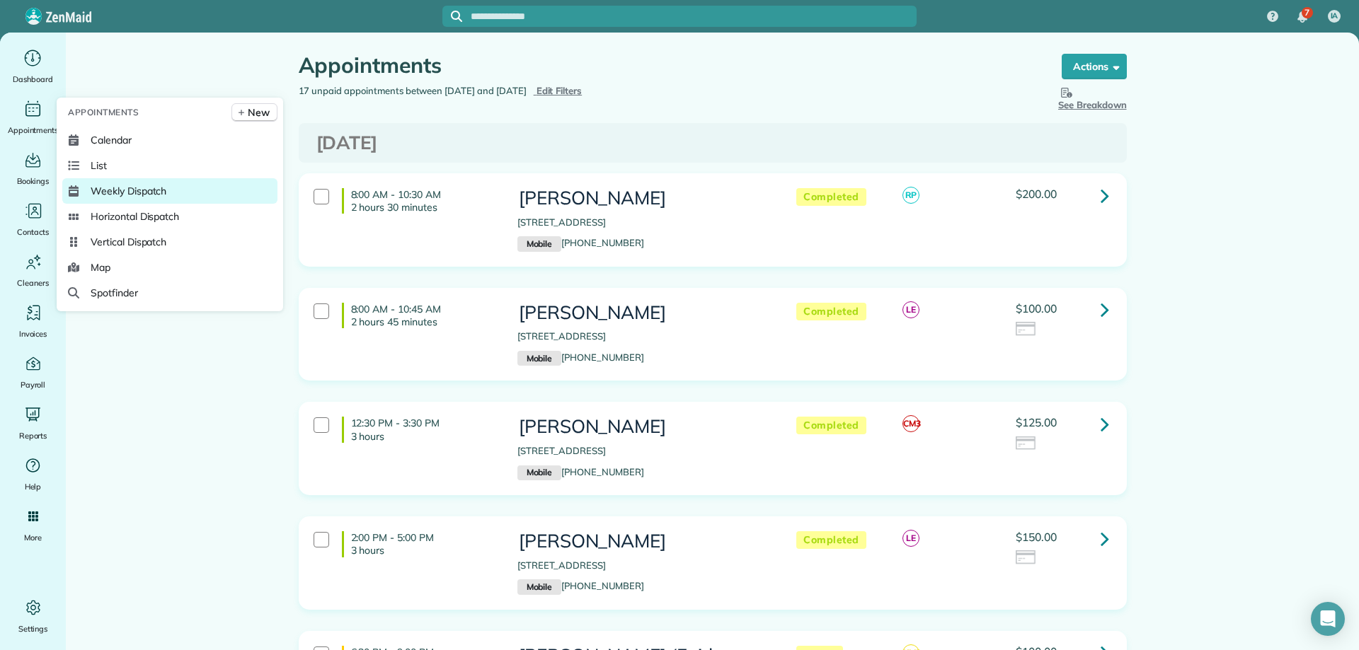
click at [151, 192] on span "Weekly Dispatch" at bounding box center [129, 191] width 76 height 14
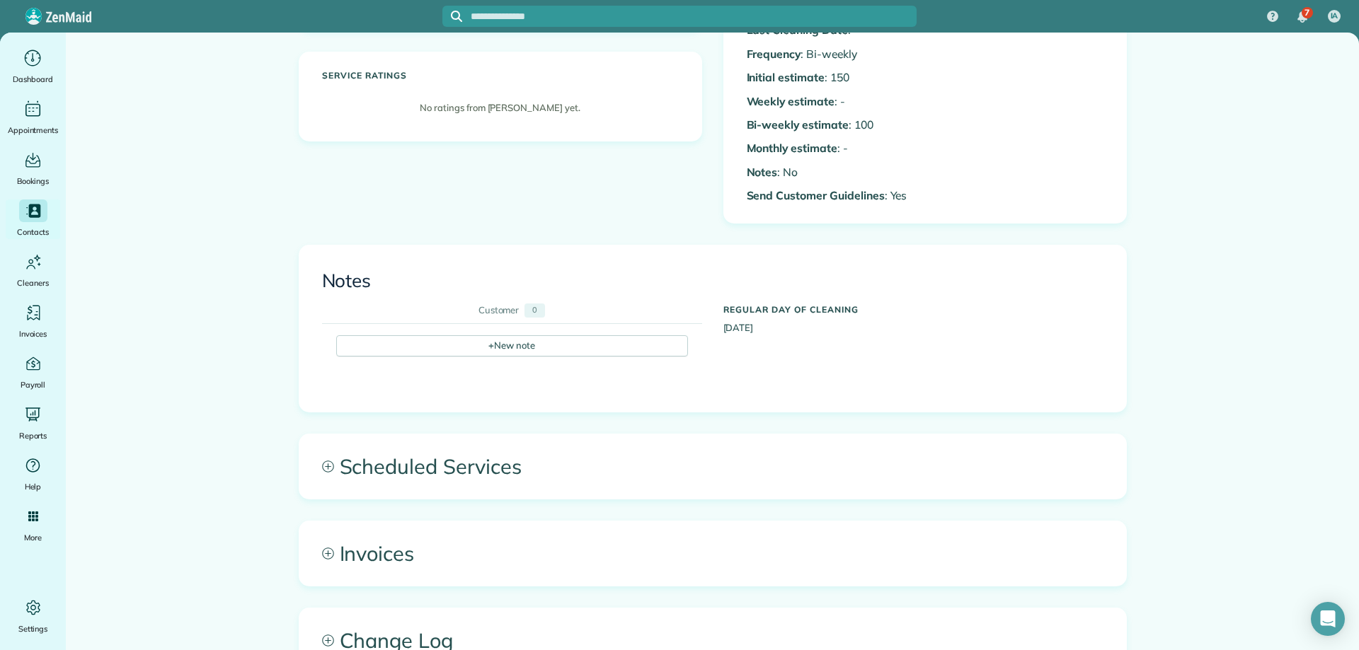
scroll to position [425, 0]
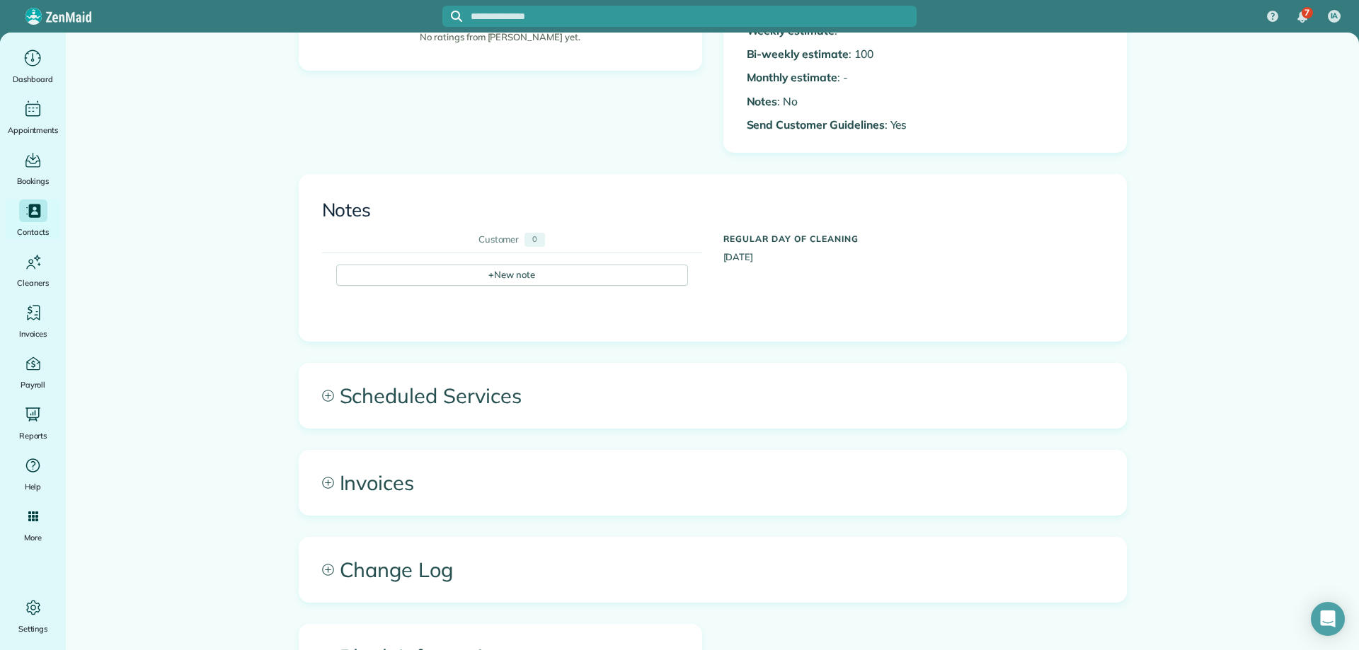
click at [480, 403] on span "Scheduled Services" at bounding box center [712, 396] width 827 height 64
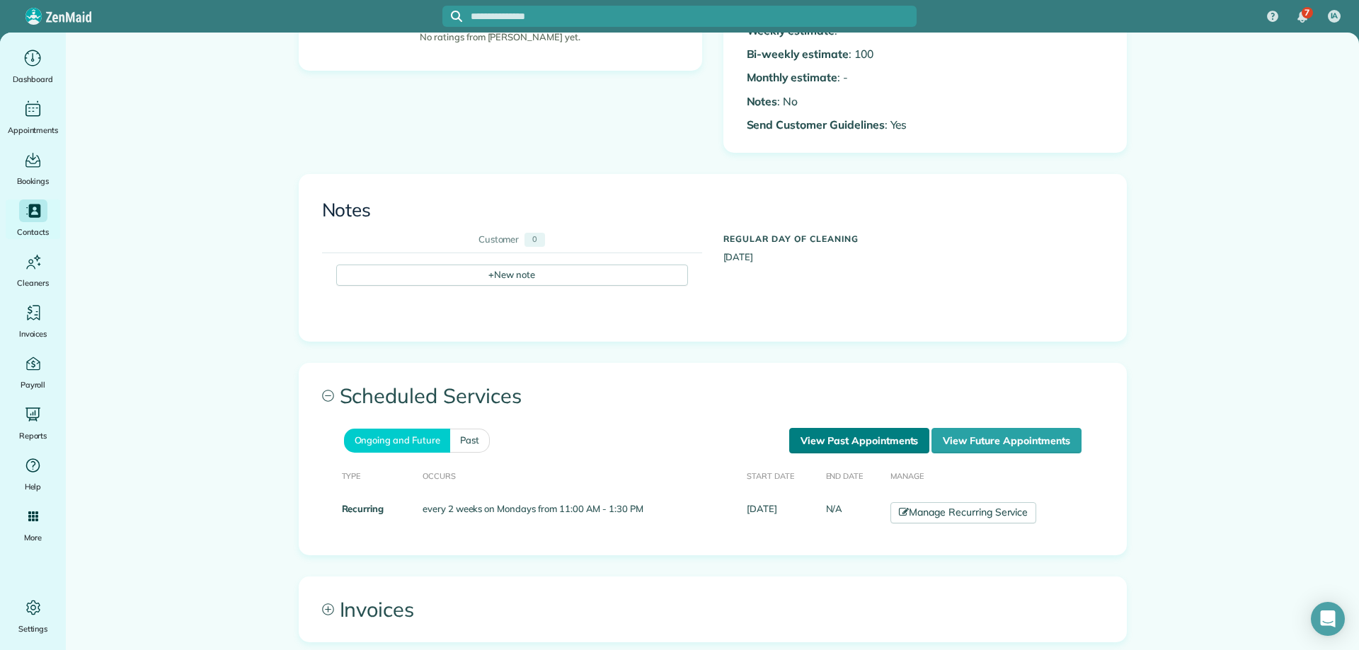
click at [802, 432] on link "View Past Appointments" at bounding box center [859, 440] width 140 height 25
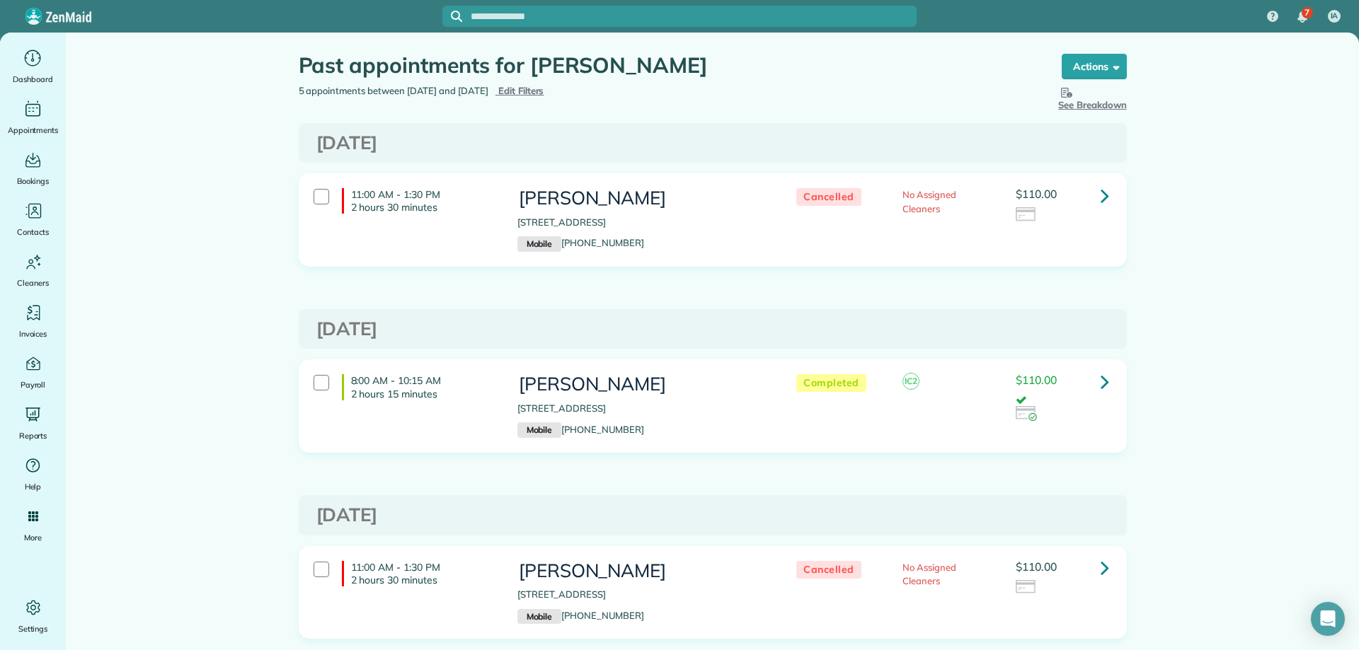
click at [212, 253] on main "Past appointments for [PERSON_NAME] Schedule Changes Actions Create Appointment…" at bounding box center [712, 342] width 1293 height 618
